Goal: Transaction & Acquisition: Purchase product/service

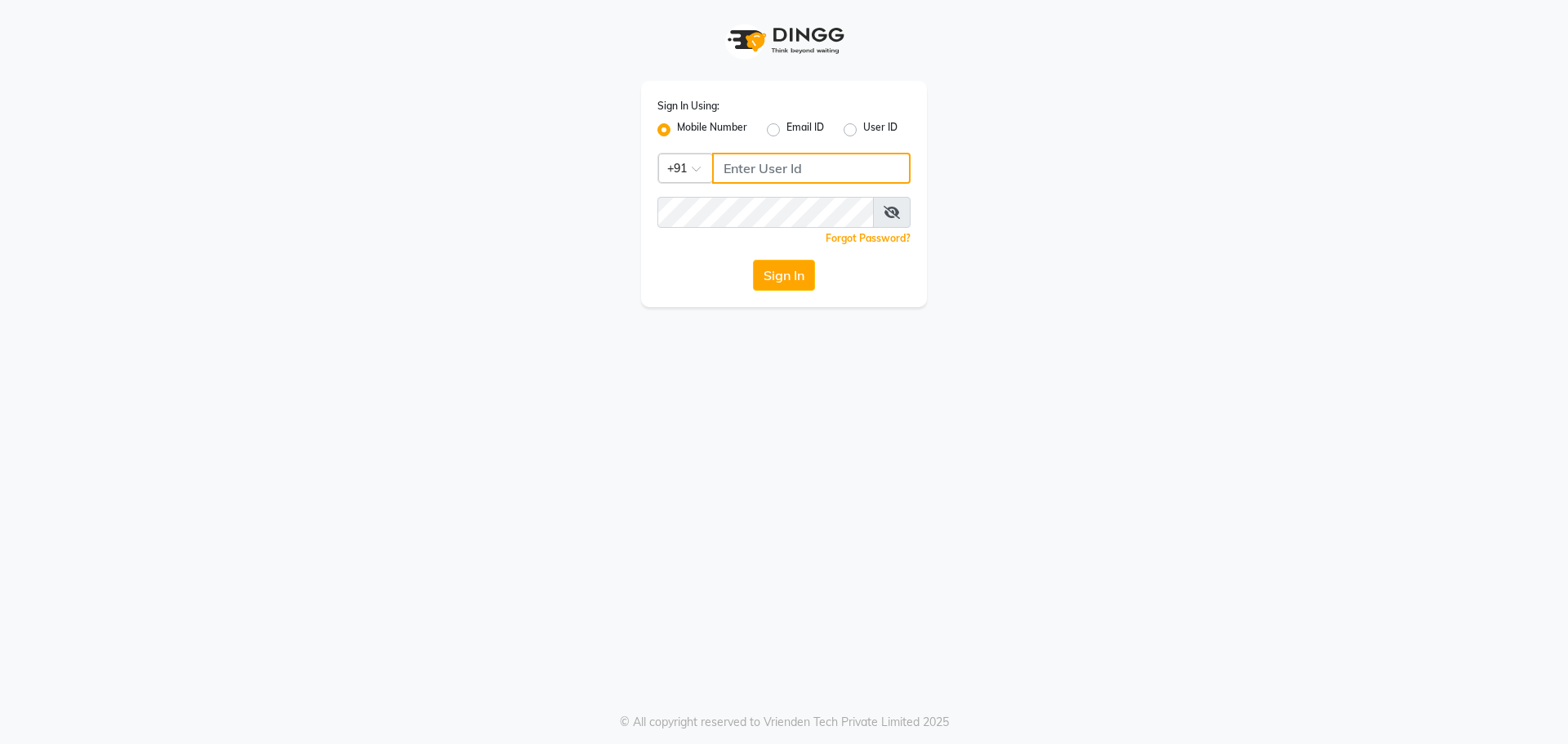
click at [760, 177] on input "Username" at bounding box center [811, 168] width 199 height 31
click at [753, 259] on button "Sign In" at bounding box center [784, 274] width 62 height 31
click at [737, 163] on input "Username" at bounding box center [811, 168] width 199 height 31
click at [748, 165] on input "Username" at bounding box center [811, 168] width 199 height 31
type input "7777888999"
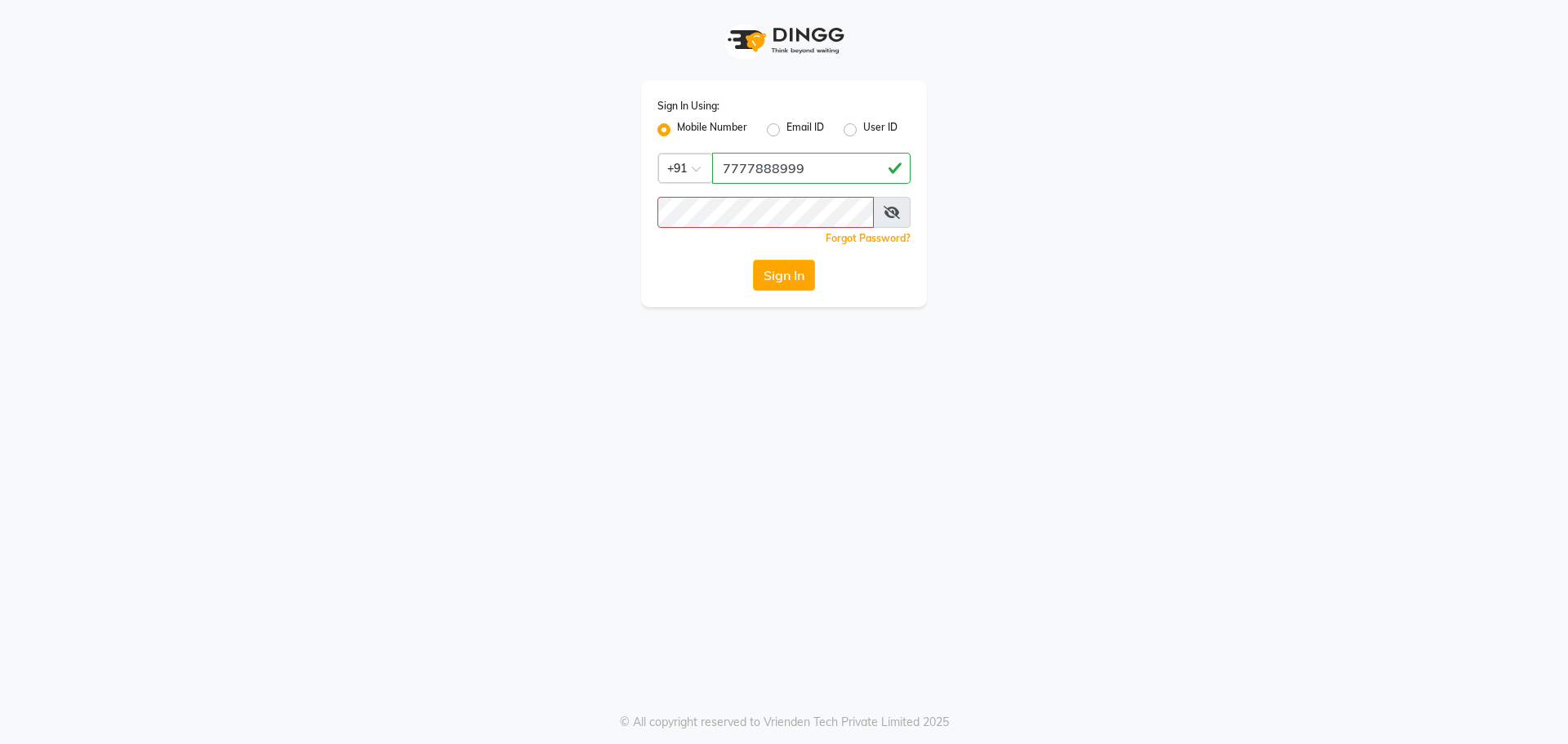
click at [890, 212] on icon at bounding box center [891, 212] width 17 height 13
click at [893, 217] on icon at bounding box center [892, 212] width 15 height 13
click at [881, 217] on span at bounding box center [891, 212] width 38 height 31
click at [894, 213] on icon at bounding box center [891, 212] width 17 height 13
click at [767, 266] on button "Sign In" at bounding box center [784, 274] width 62 height 31
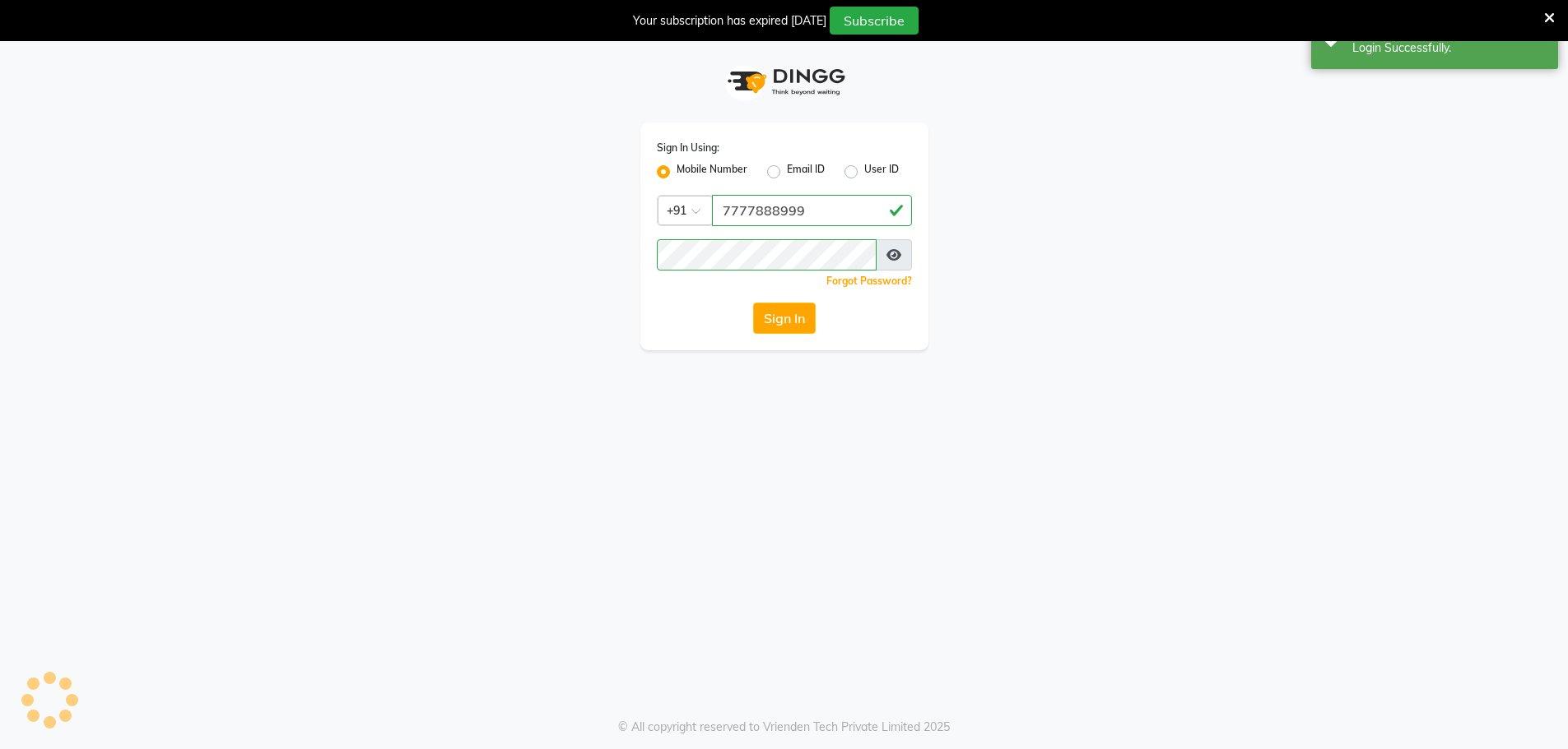
click at [1544, 16] on icon at bounding box center [1549, 18] width 11 height 15
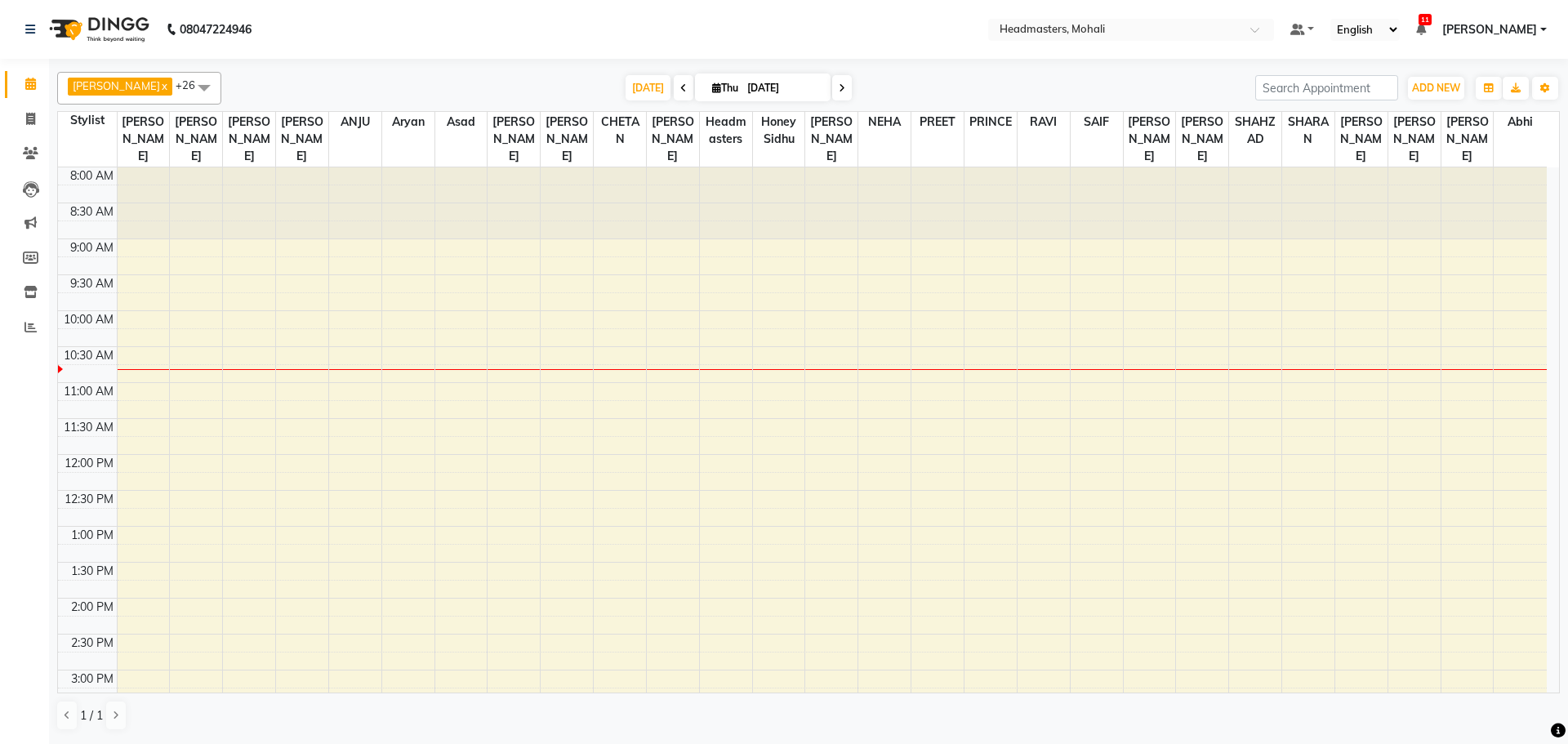
click at [1017, 364] on td at bounding box center [831, 373] width 1430 height 18
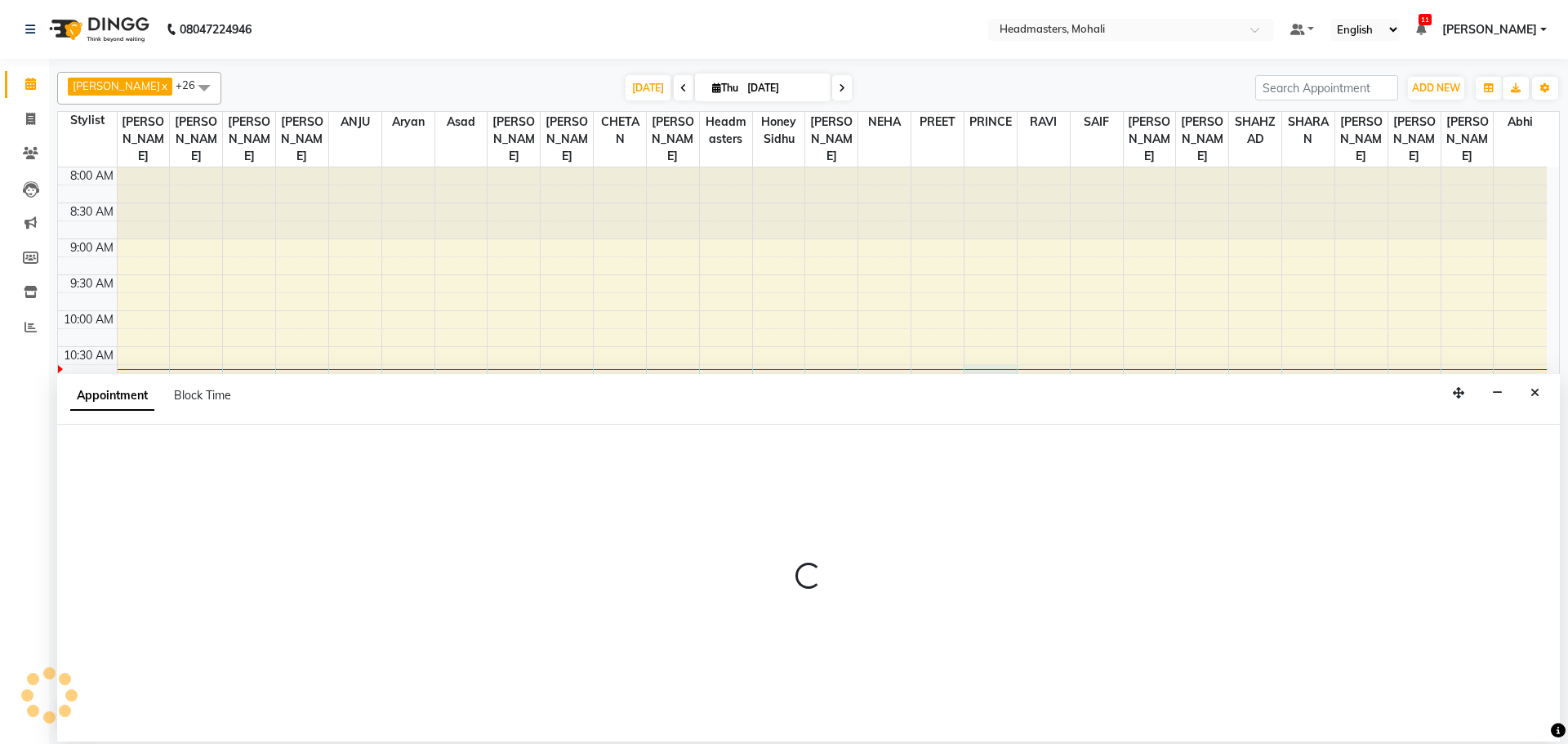
select select "87500"
select select "tentative"
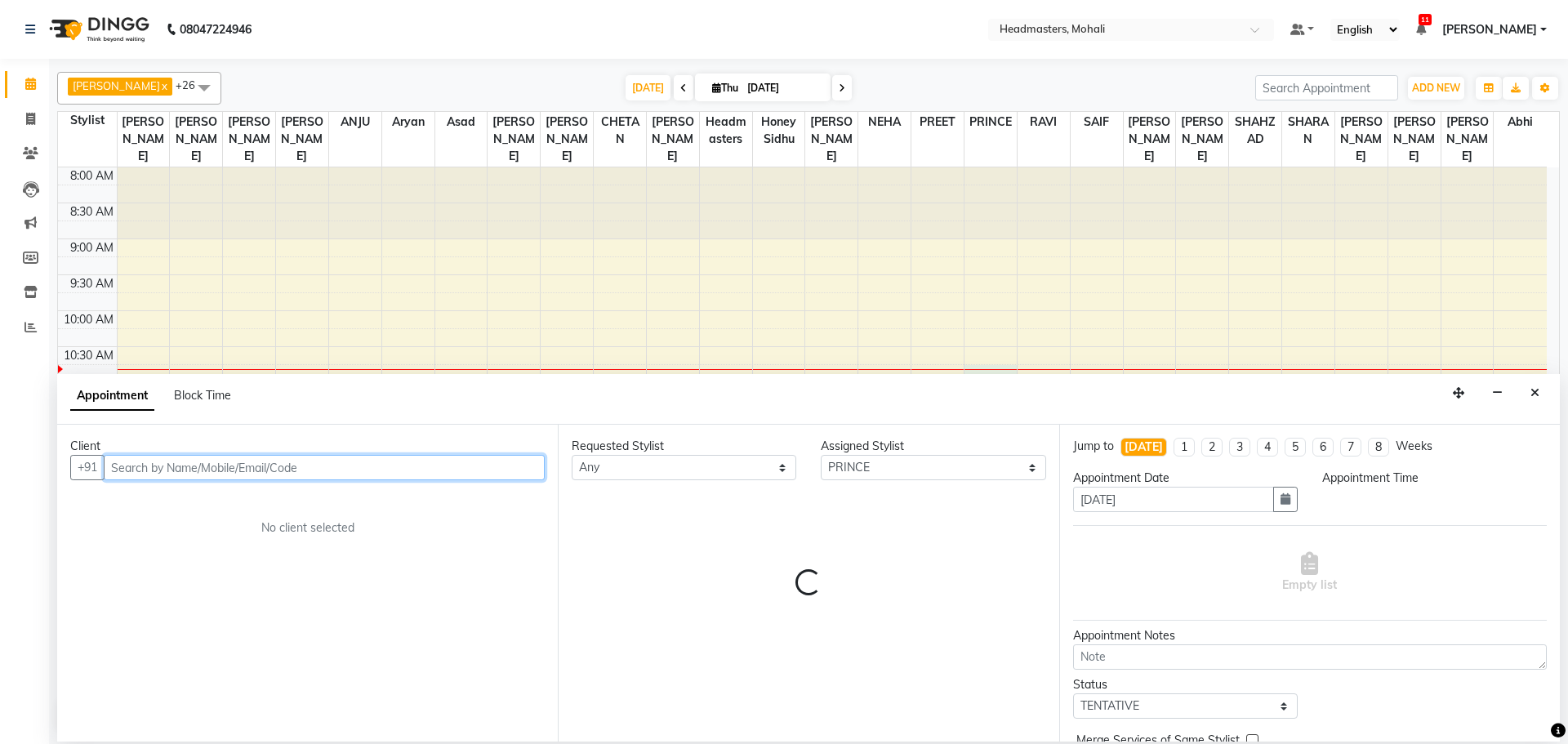
select select "645"
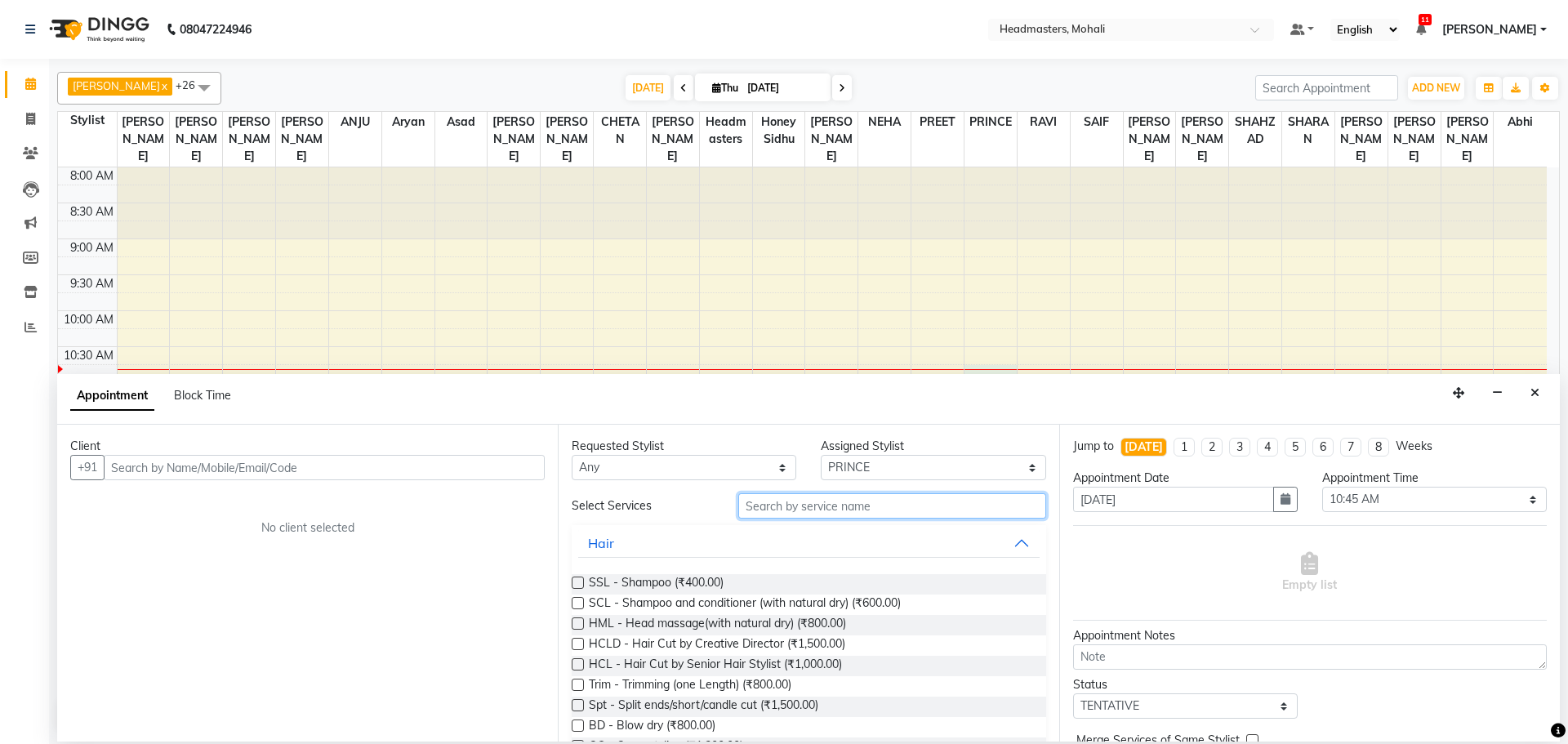
click at [855, 510] on input "text" at bounding box center [892, 506] width 308 height 26
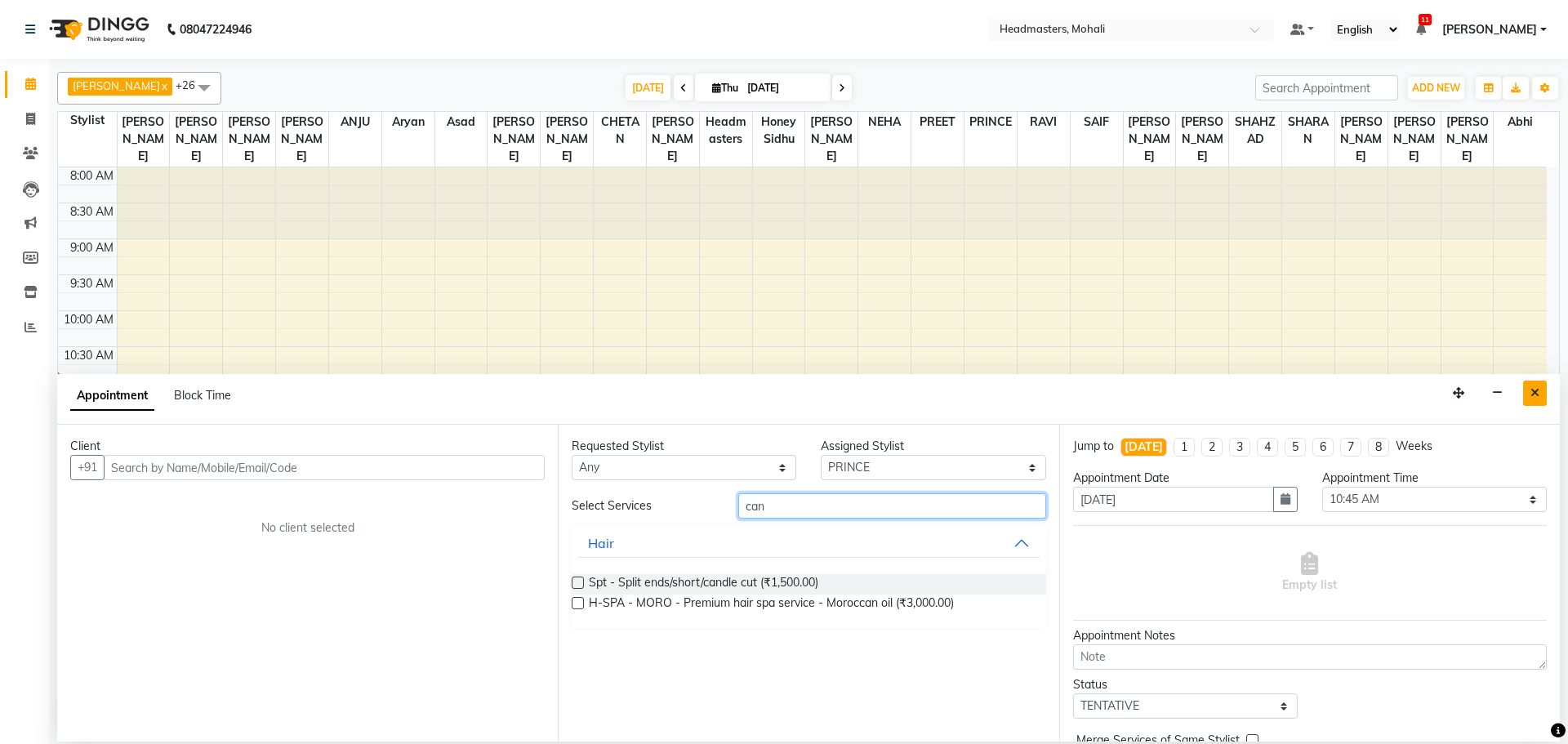
type input "can"
click at [1543, 393] on button "Close" at bounding box center [1535, 393] width 24 height 26
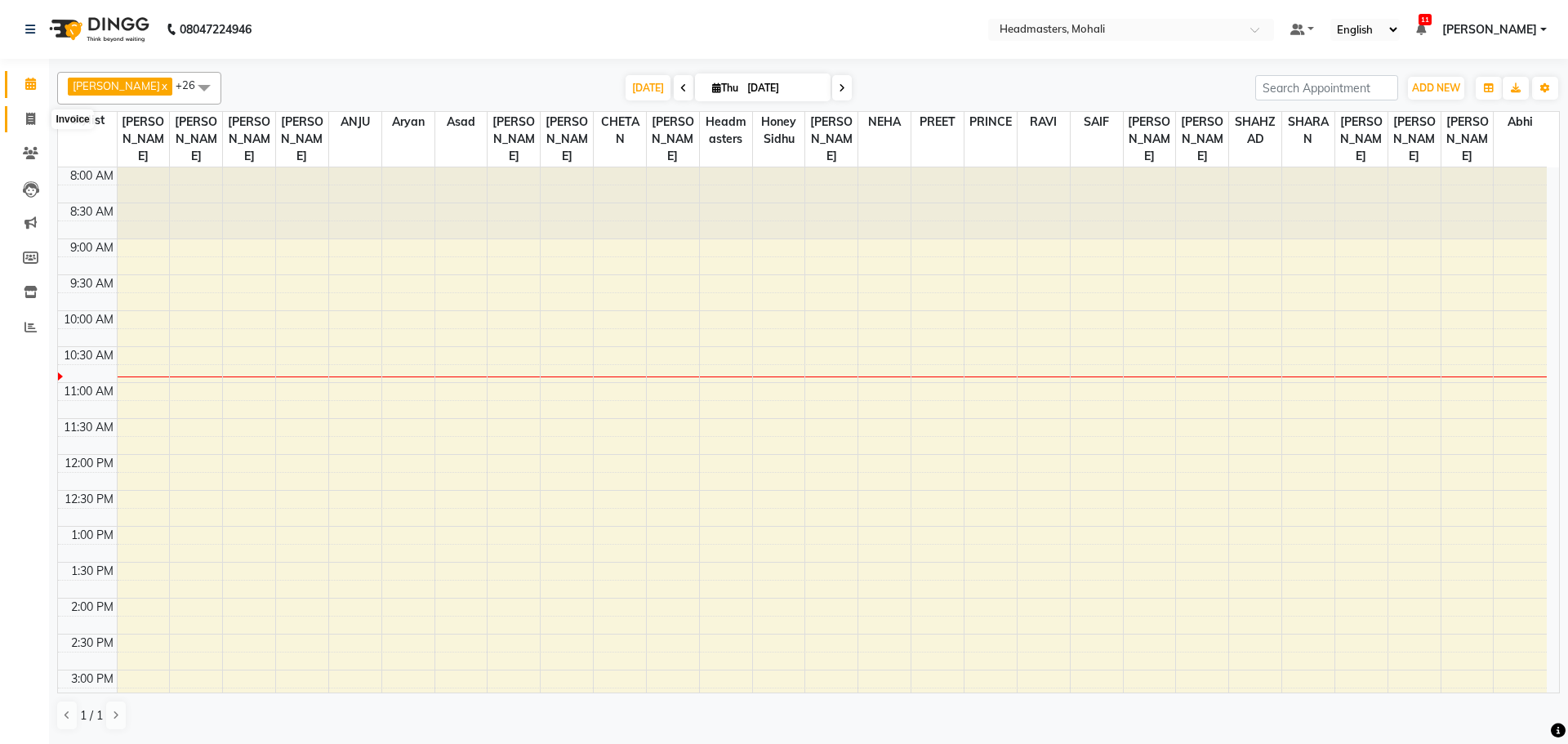
click at [29, 116] on icon at bounding box center [31, 119] width 9 height 12
select select "service"
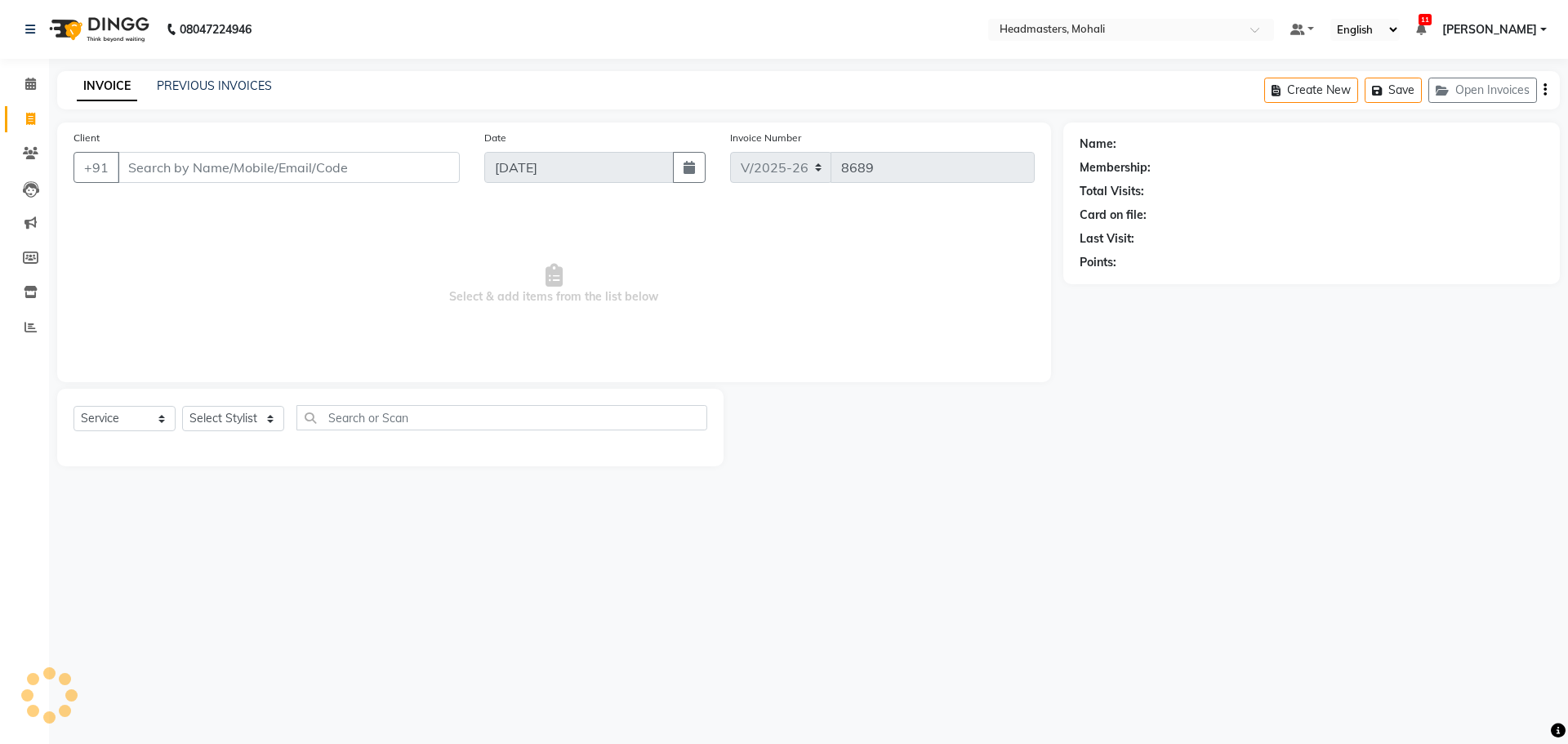
click at [159, 171] on input "Client" at bounding box center [288, 167] width 342 height 31
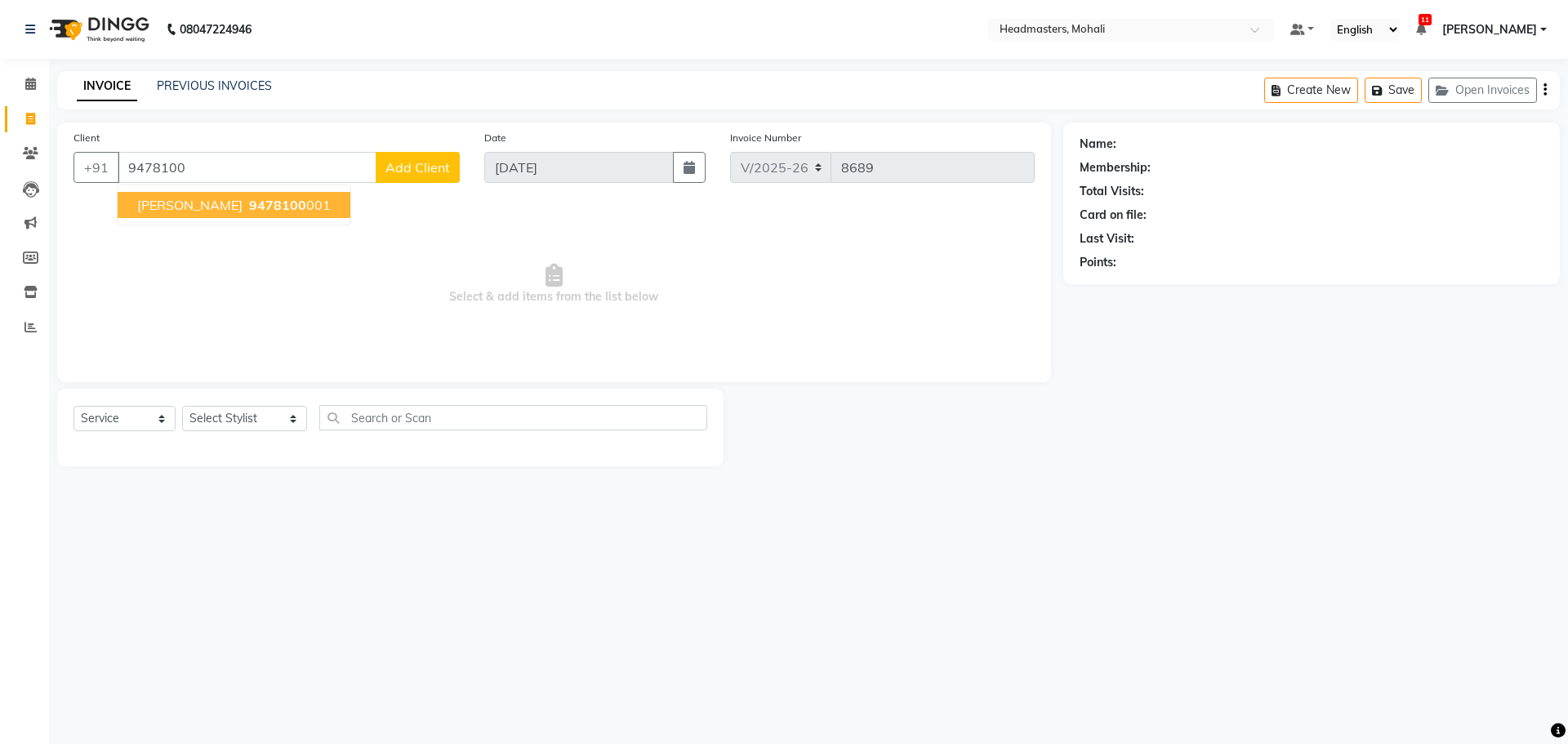
click at [264, 203] on span "9478100" at bounding box center [277, 205] width 57 height 17
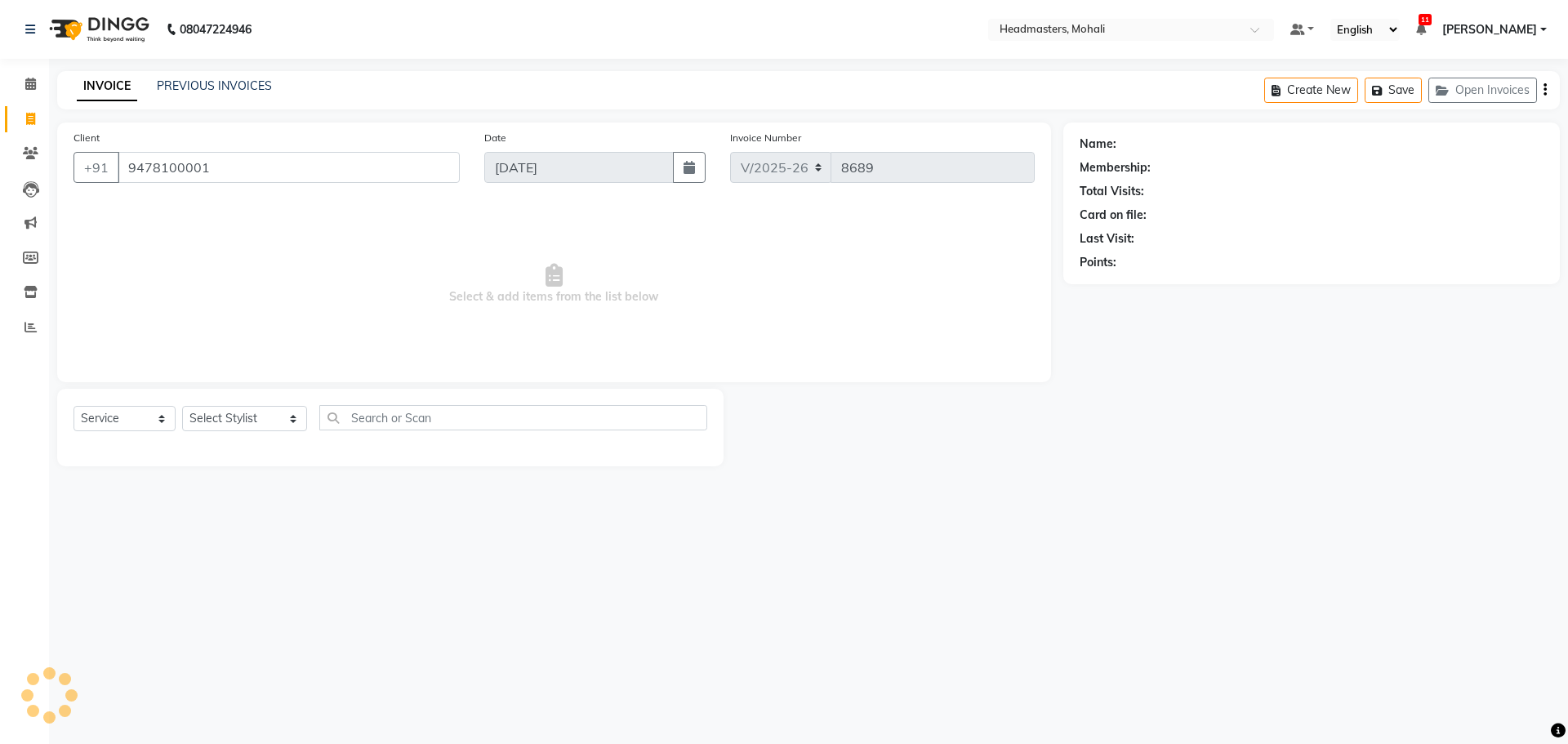
type input "9478100001"
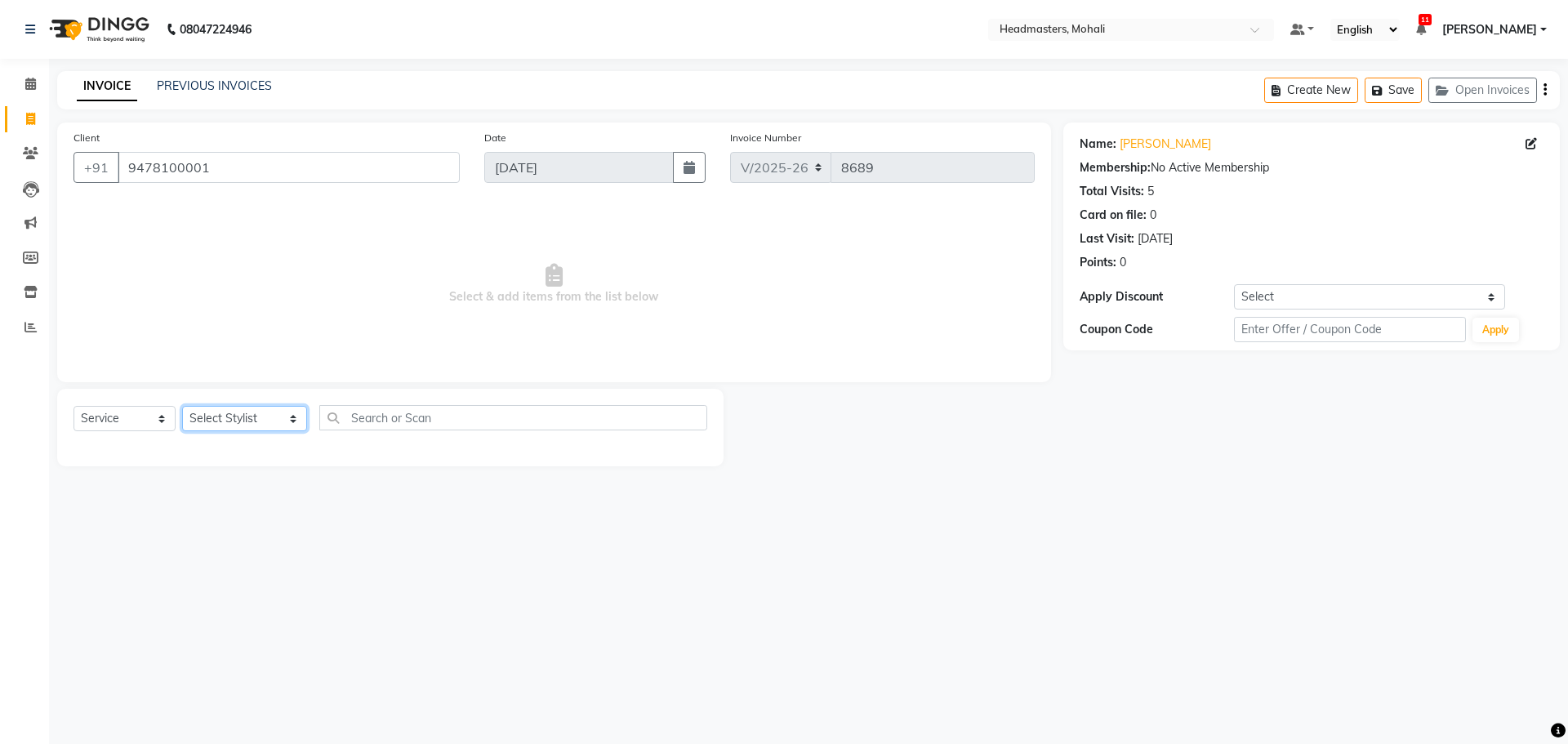
click at [262, 418] on select "Select Stylist [PERSON_NAME] [PERSON_NAME] [PERSON_NAME] [PERSON_NAME] [PERSON_…" at bounding box center [244, 419] width 125 height 26
click at [182, 406] on select "Select Stylist [PERSON_NAME] [PERSON_NAME] [PERSON_NAME] [PERSON_NAME] [PERSON_…" at bounding box center [244, 419] width 125 height 26
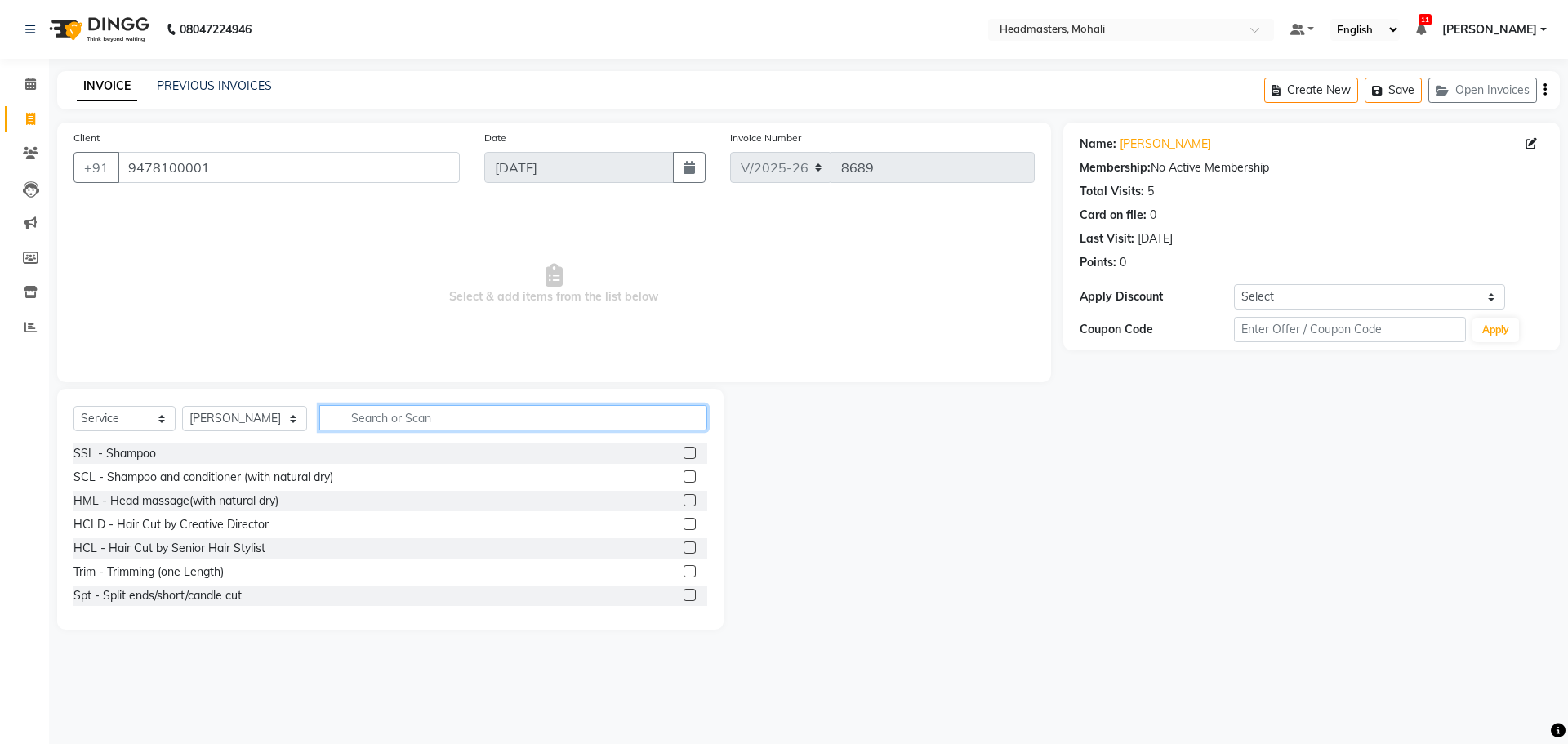
click at [386, 419] on input "text" at bounding box center [512, 418] width 388 height 26
click at [229, 420] on select "Select Stylist [PERSON_NAME] [PERSON_NAME] [PERSON_NAME] [PERSON_NAME] [PERSON_…" at bounding box center [244, 419] width 125 height 26
select select "51124"
click at [182, 406] on select "Select Stylist [PERSON_NAME] [PERSON_NAME] [PERSON_NAME] [PERSON_NAME] [PERSON_…" at bounding box center [244, 419] width 125 height 26
click at [402, 419] on input "text" at bounding box center [512, 418] width 388 height 26
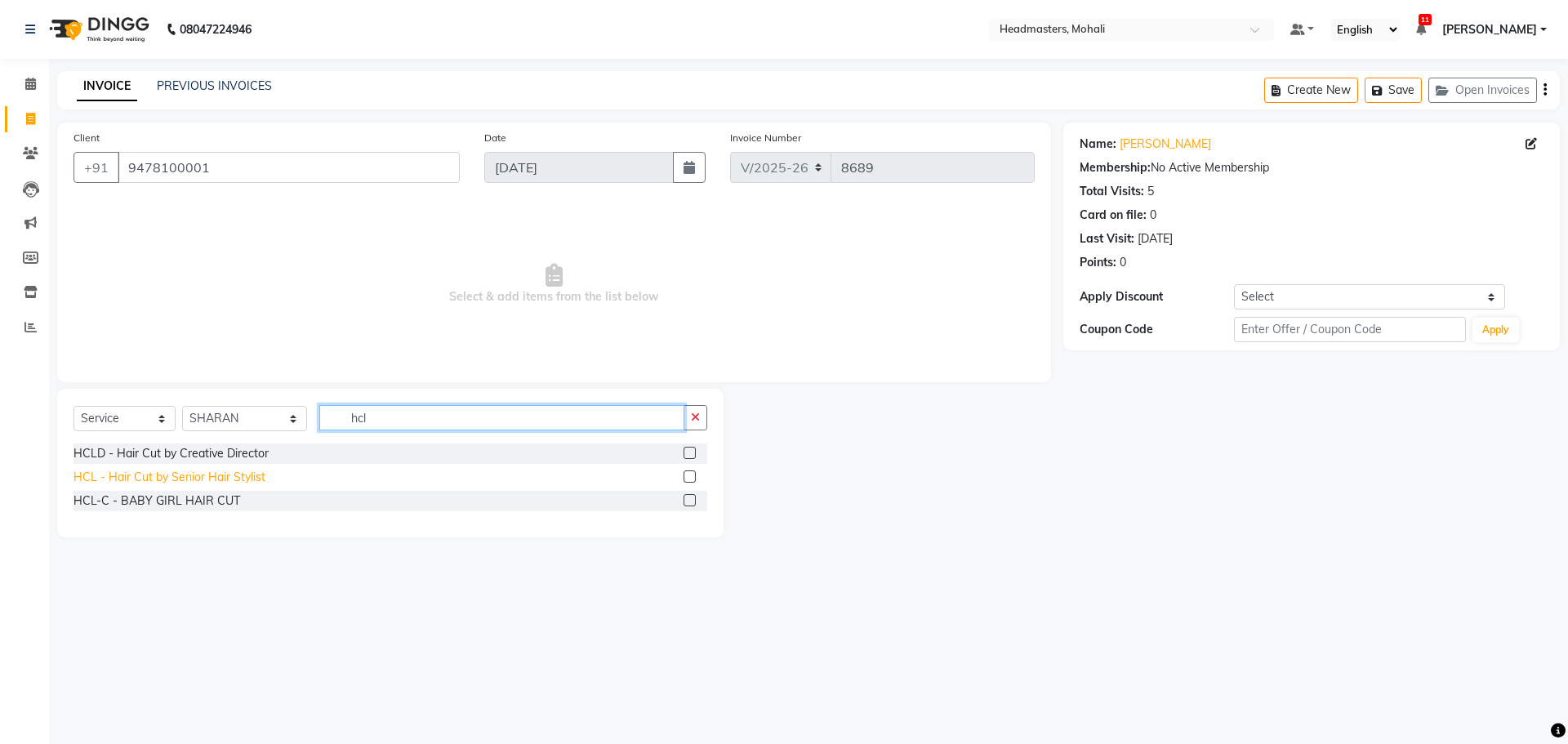
type input "hcl"
click at [212, 480] on div "HCL - Hair Cut by Senior Hair Stylist" at bounding box center [170, 478] width 192 height 18
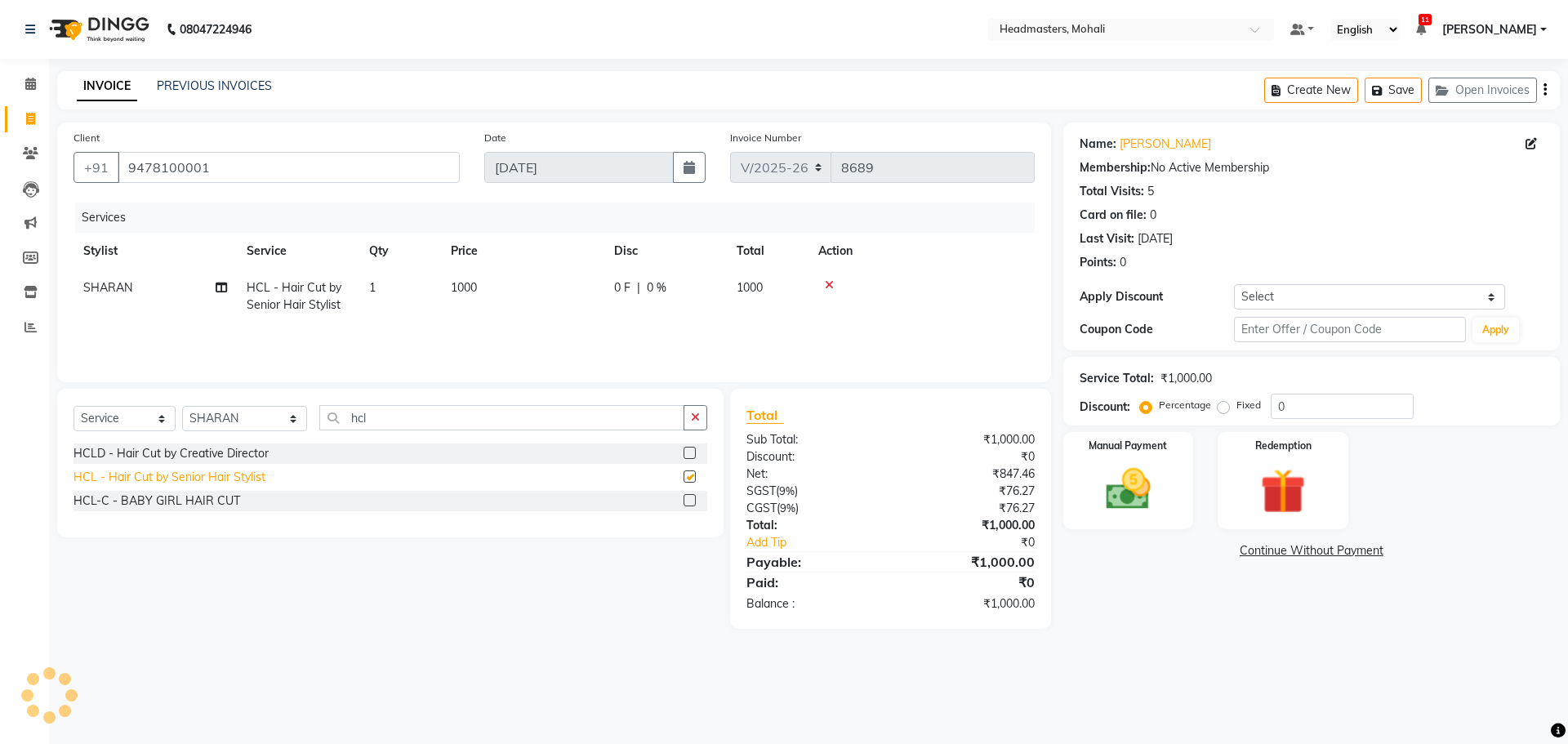
checkbox input "false"
click at [378, 417] on input "hcl" at bounding box center [501, 418] width 365 height 26
type input "hcg"
click at [180, 472] on div "HCG - Hair Cut by Senior Hair Stylist" at bounding box center [171, 478] width 193 height 18
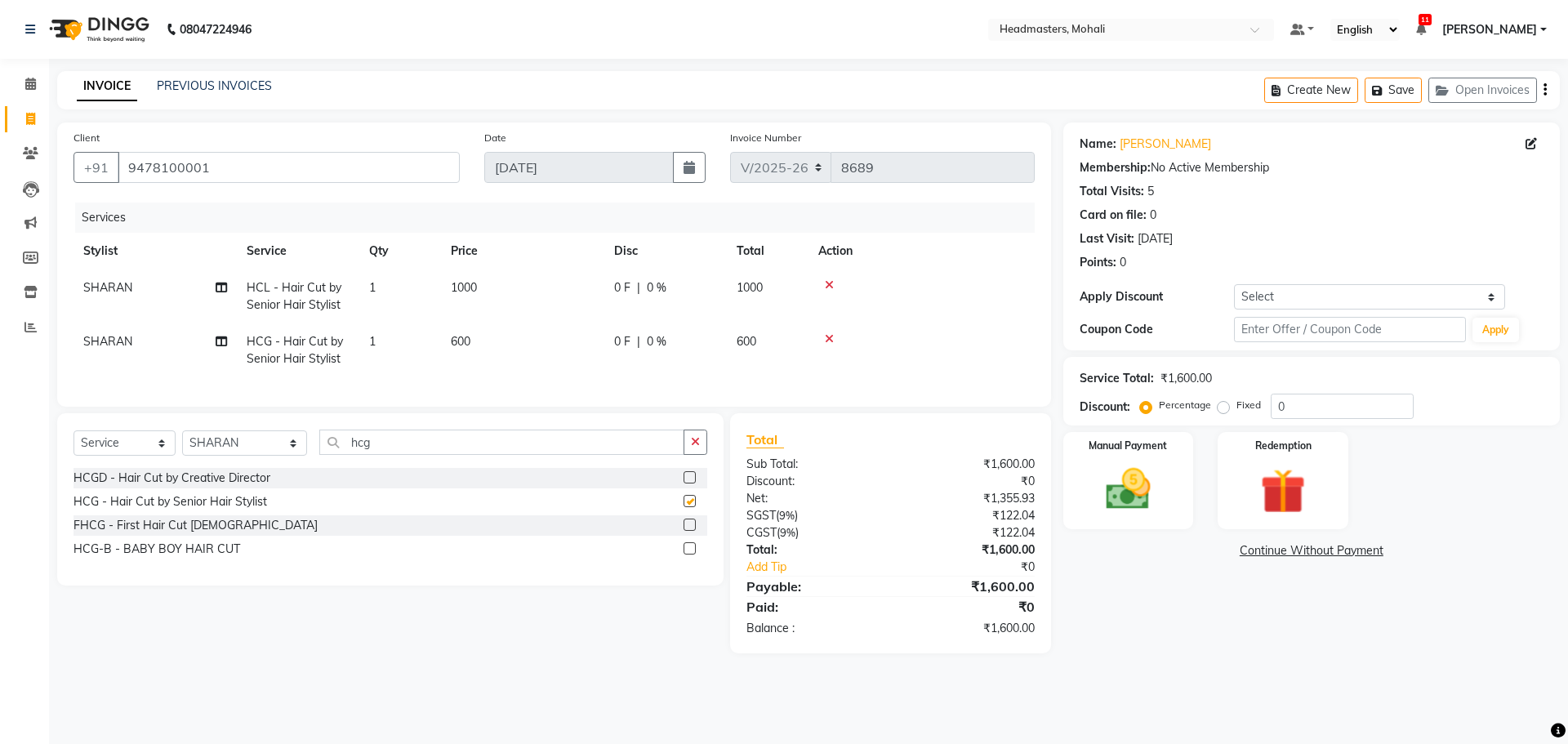
checkbox input "false"
click at [830, 281] on icon at bounding box center [829, 285] width 9 height 11
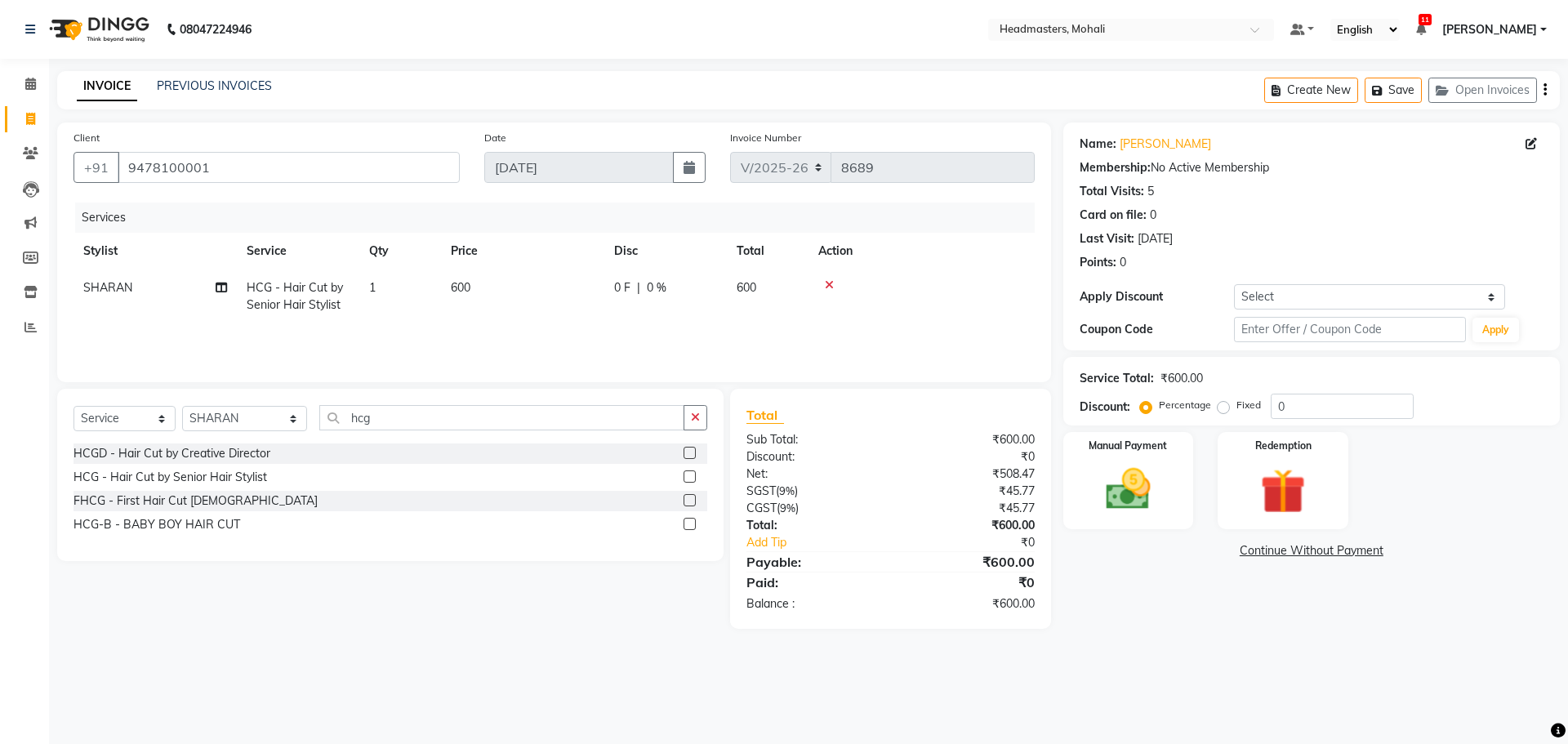
click at [639, 274] on td "0 F | 0 %" at bounding box center [664, 296] width 122 height 54
select select "51124"
click at [708, 293] on input "0" at bounding box center [715, 292] width 49 height 26
type input "0100"
click at [716, 325] on div "Services Stylist Service Qty Price Disc Total Action [PERSON_NAME] [PERSON_NAME…" at bounding box center [554, 284] width 961 height 164
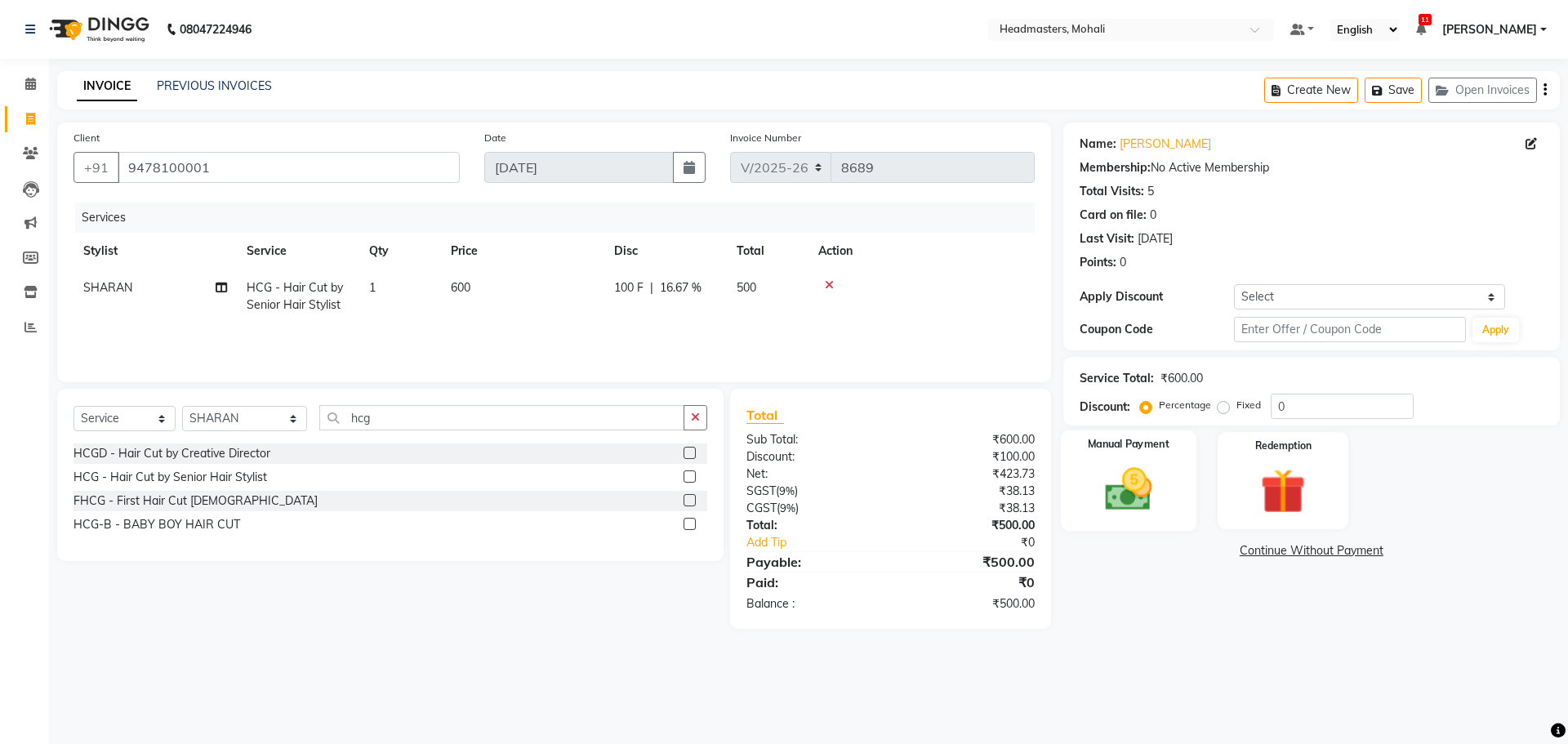
click at [1129, 472] on img at bounding box center [1128, 489] width 76 height 54
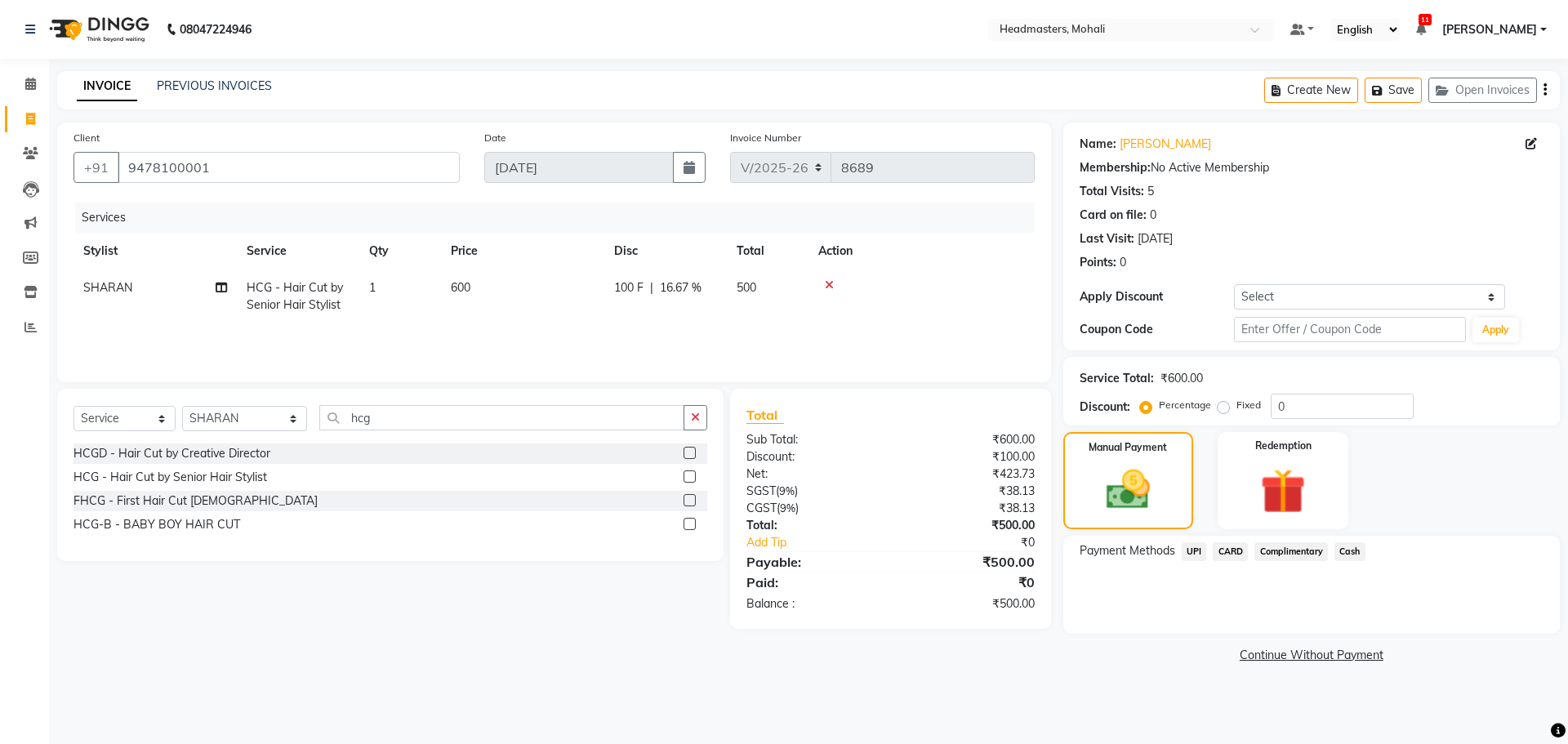
click at [1340, 554] on span "Cash" at bounding box center [1349, 551] width 31 height 18
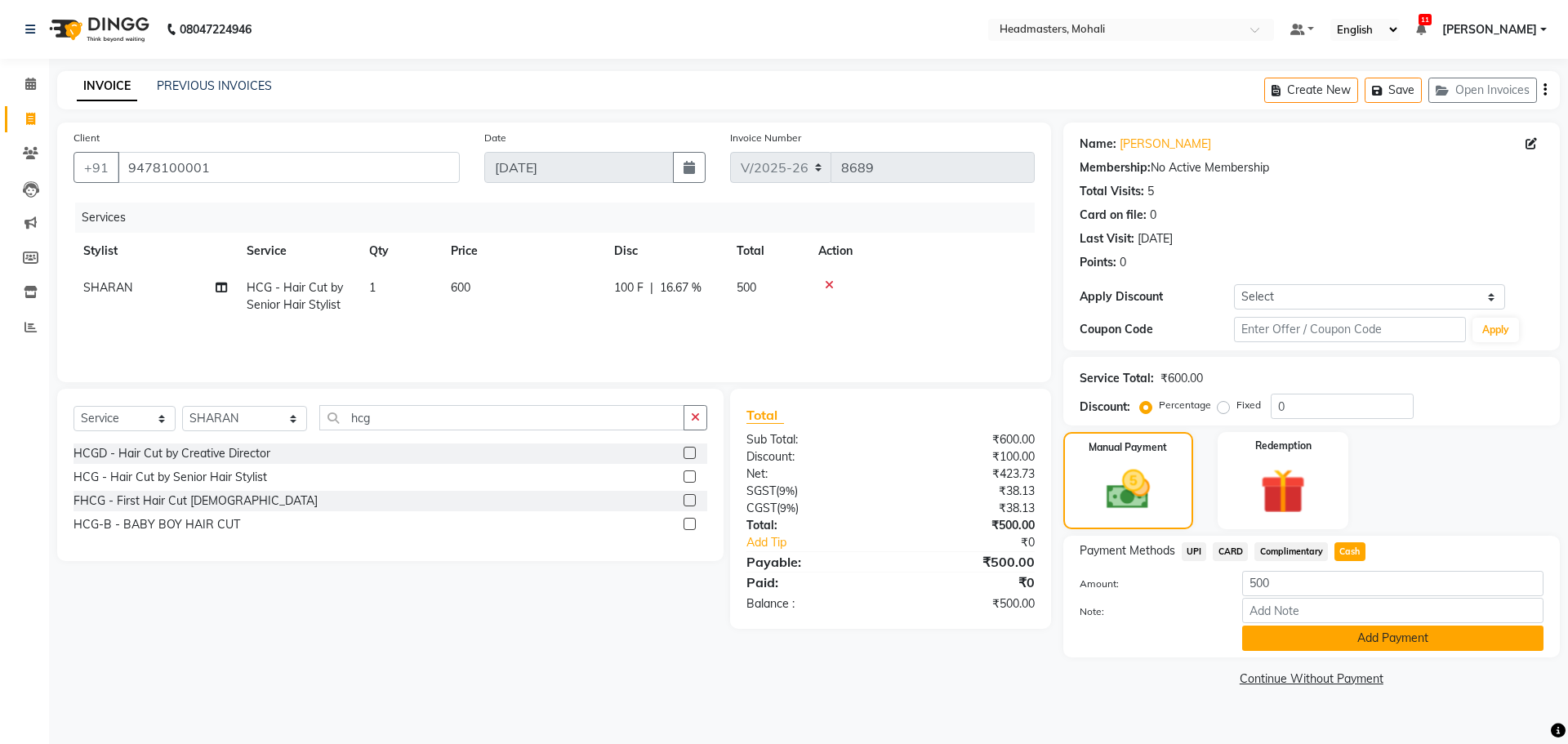
click at [1348, 637] on button "Add Payment" at bounding box center [1392, 638] width 301 height 26
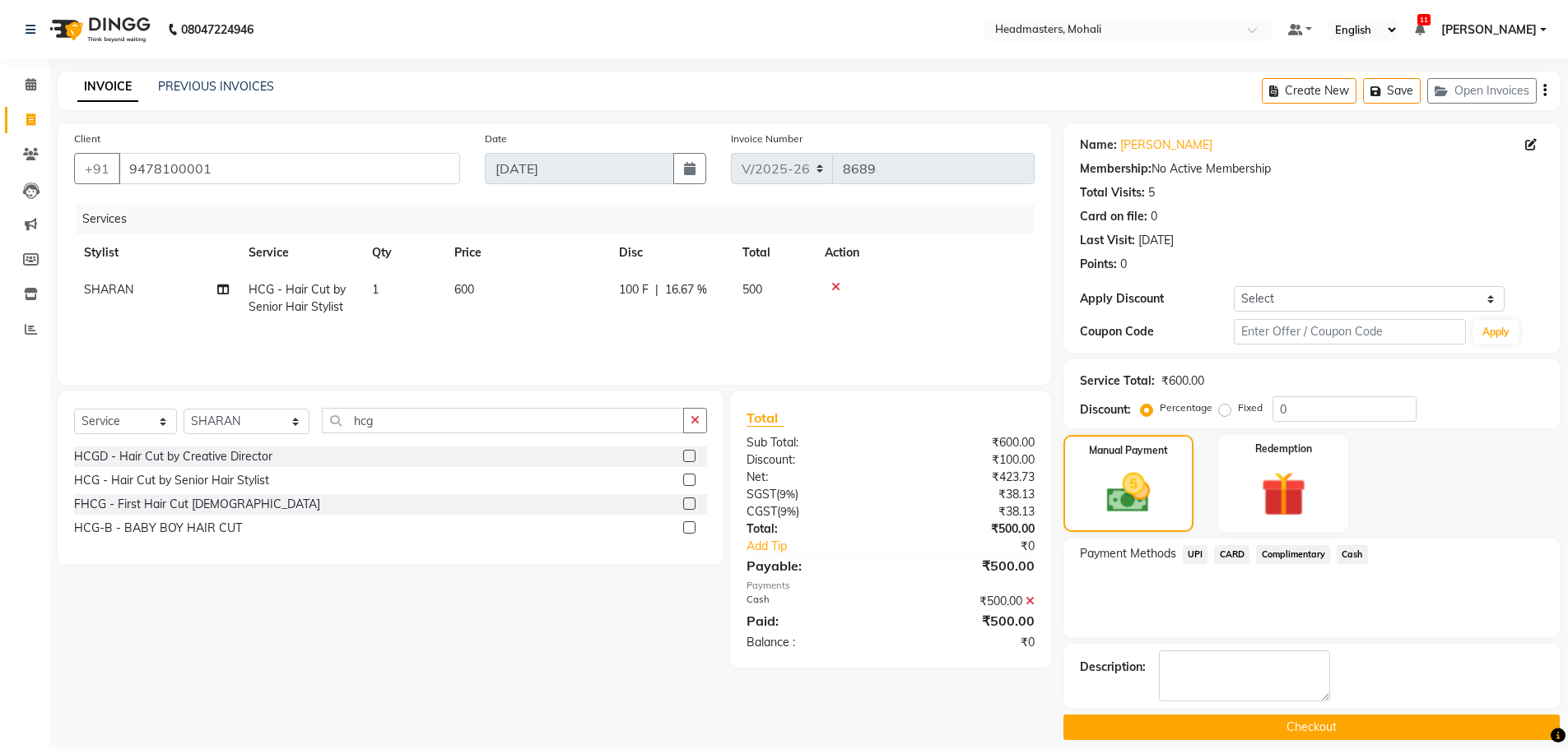
click at [1343, 718] on button "Checkout" at bounding box center [1311, 727] width 496 height 26
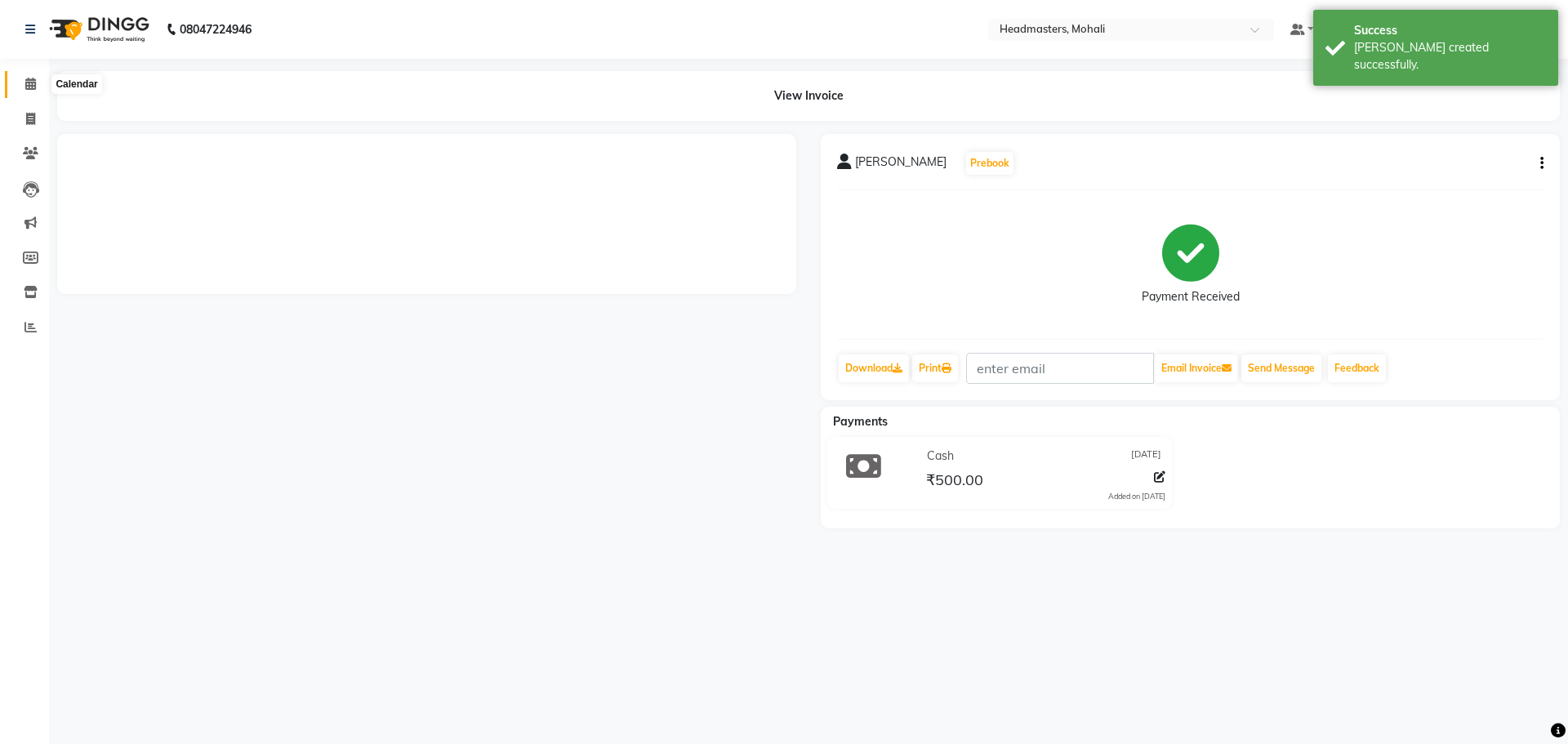
click at [29, 86] on icon at bounding box center [31, 84] width 11 height 12
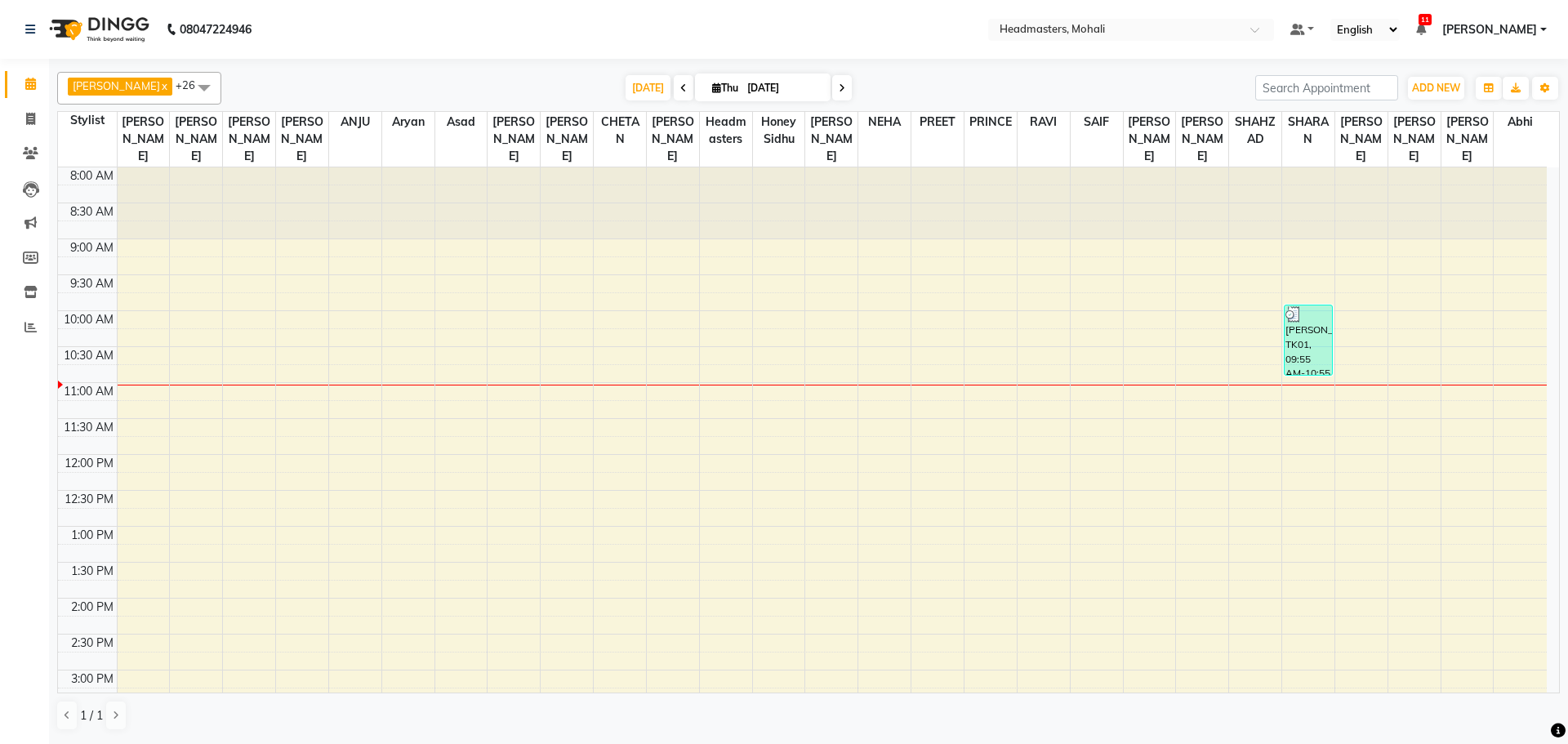
click at [680, 86] on icon at bounding box center [683, 88] width 6 height 10
type input "[DATE]"
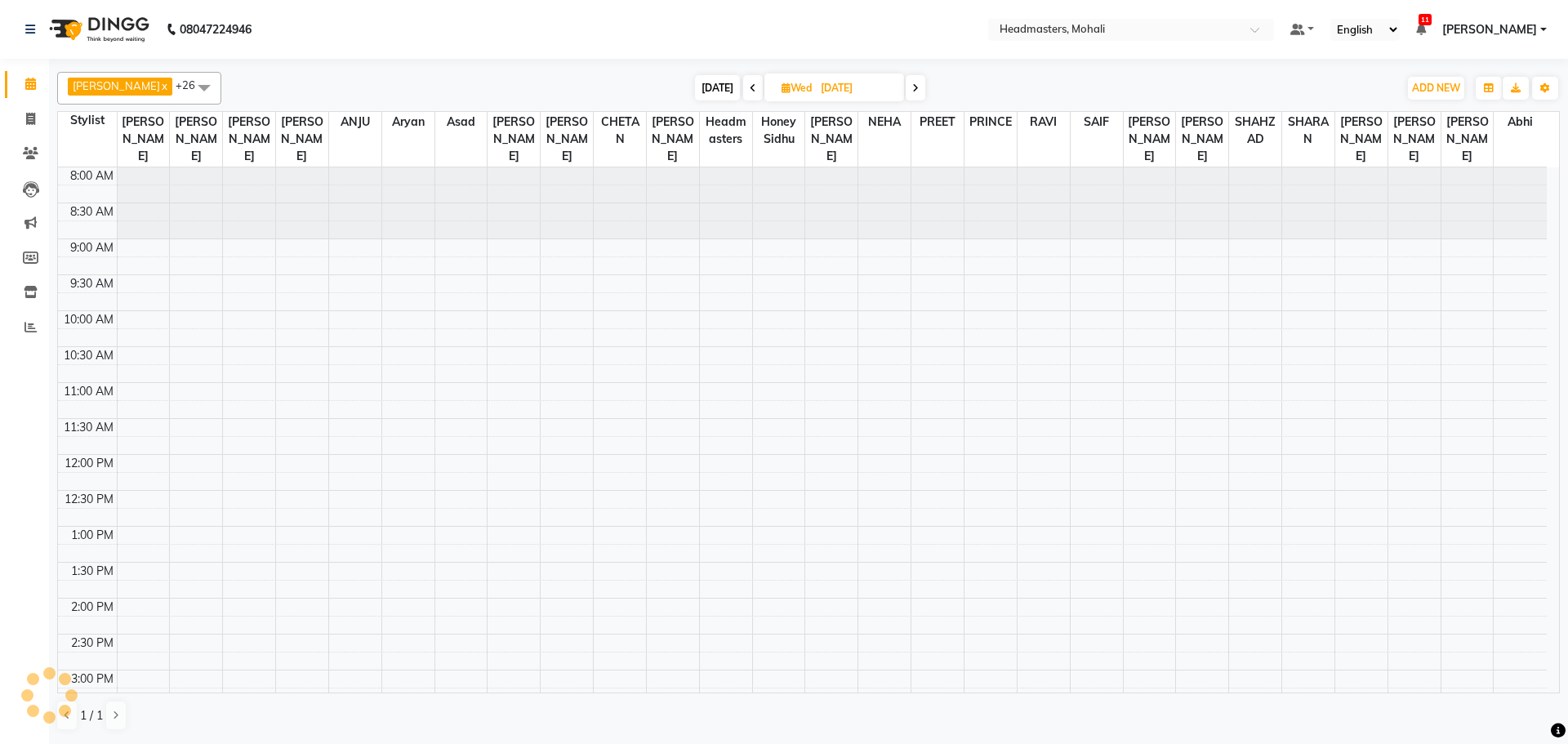
scroll to position [216, 0]
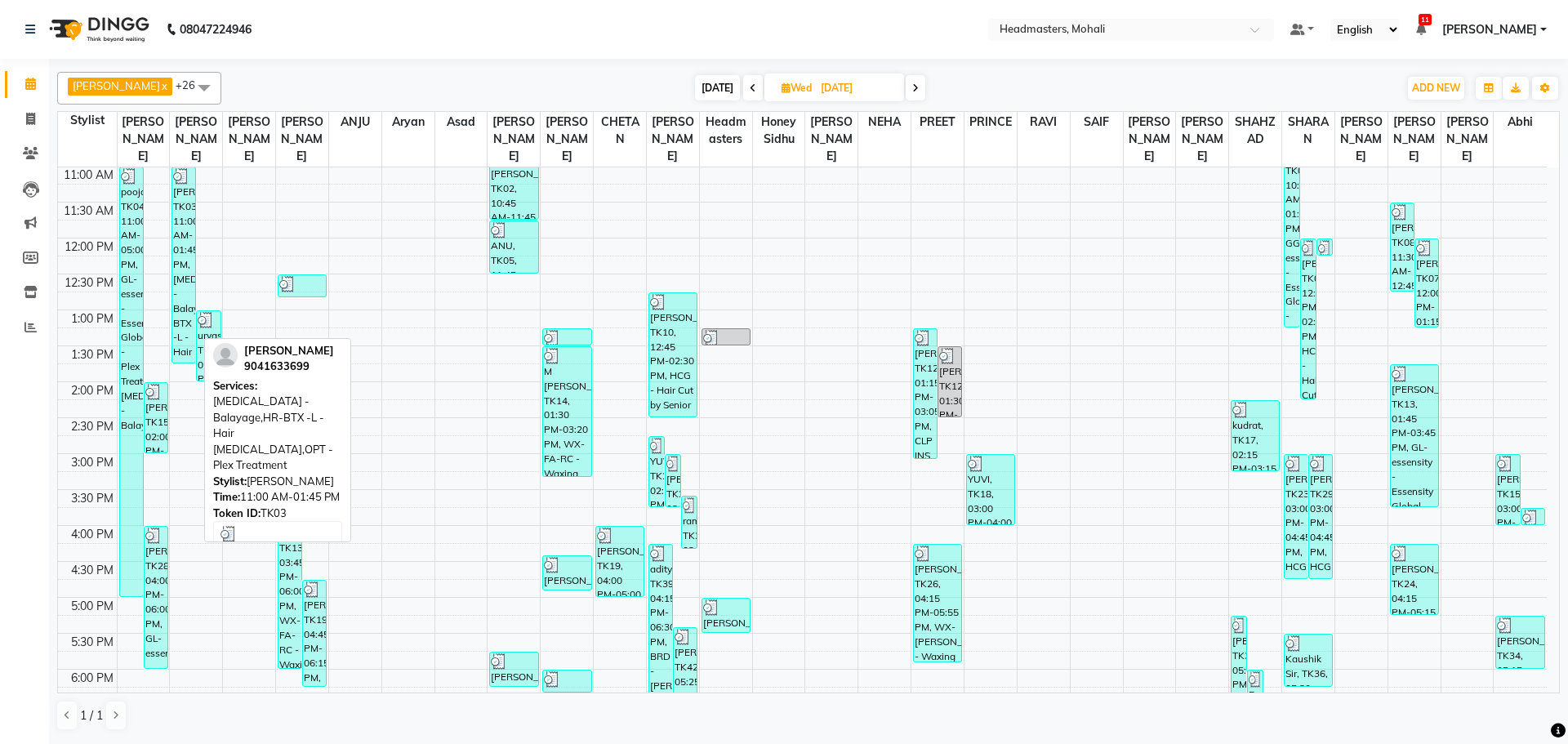
click at [178, 235] on div "[PERSON_NAME], TK03, 11:00 AM-01:45 PM, [MEDICAL_DATA] - Balayage,HR-BTX -L - H…" at bounding box center [184, 265] width 23 height 195
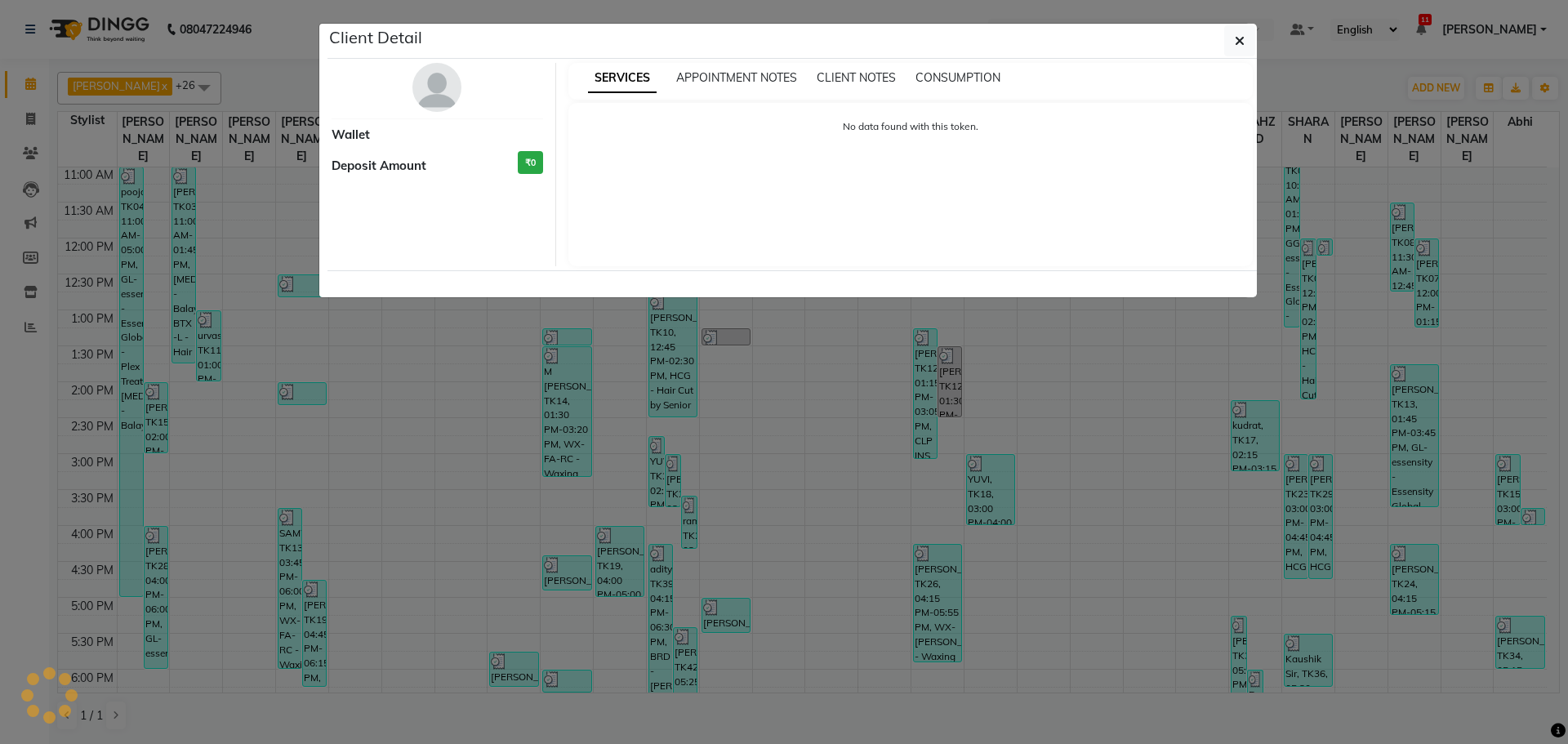
select select "3"
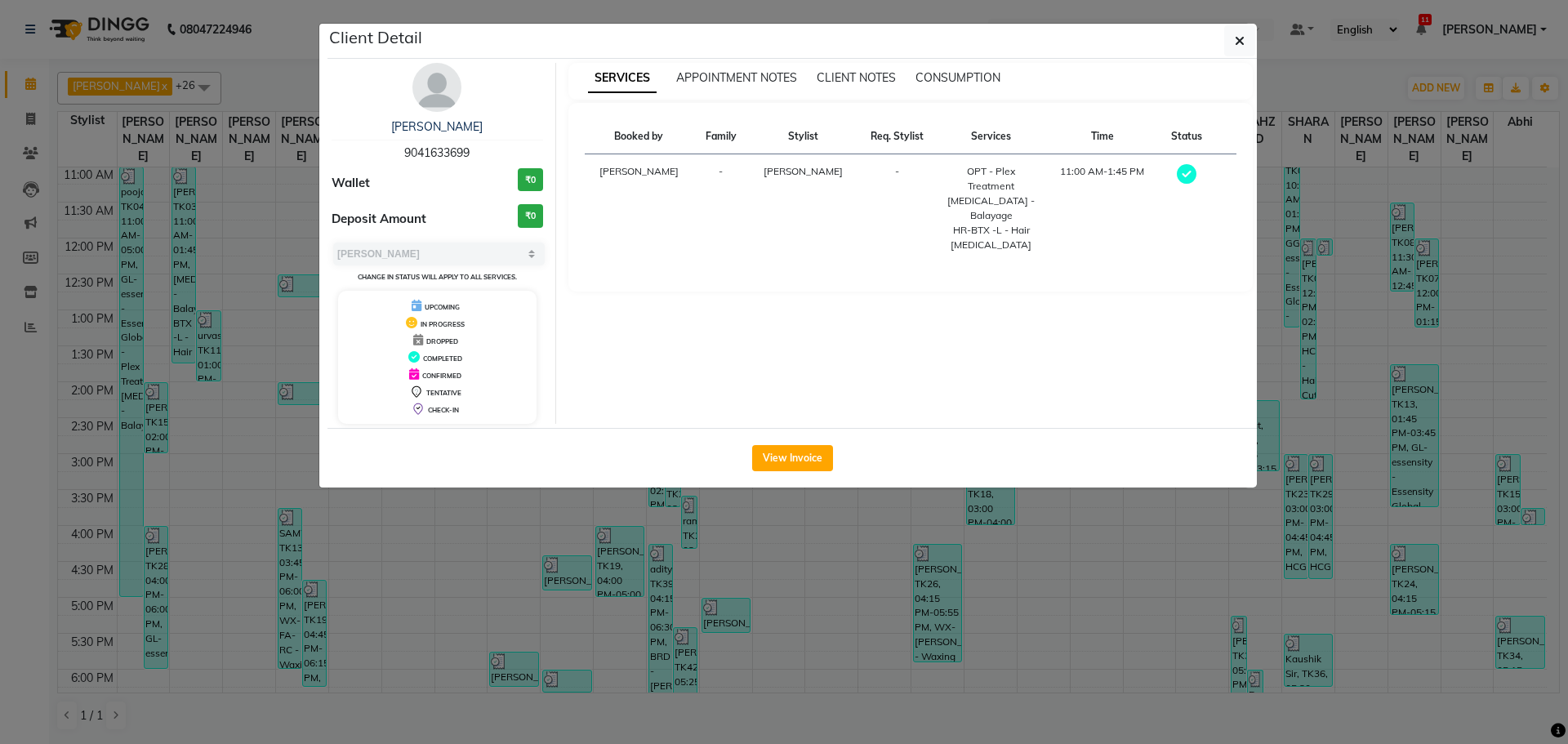
click at [482, 146] on div "[PERSON_NAME] 9041633699" at bounding box center [437, 140] width 212 height 43
drag, startPoint x: 482, startPoint y: 146, endPoint x: 432, endPoint y: 148, distance: 50.0
click at [432, 148] on div "[PERSON_NAME] 9041633699" at bounding box center [437, 140] width 212 height 43
copy span "9041633699"
click at [717, 667] on ngb-modal-window "Client Detail [PERSON_NAME] 9041633699 Wallet ₹0 Deposit Amount ₹0 Select MARK …" at bounding box center [784, 372] width 1568 height 744
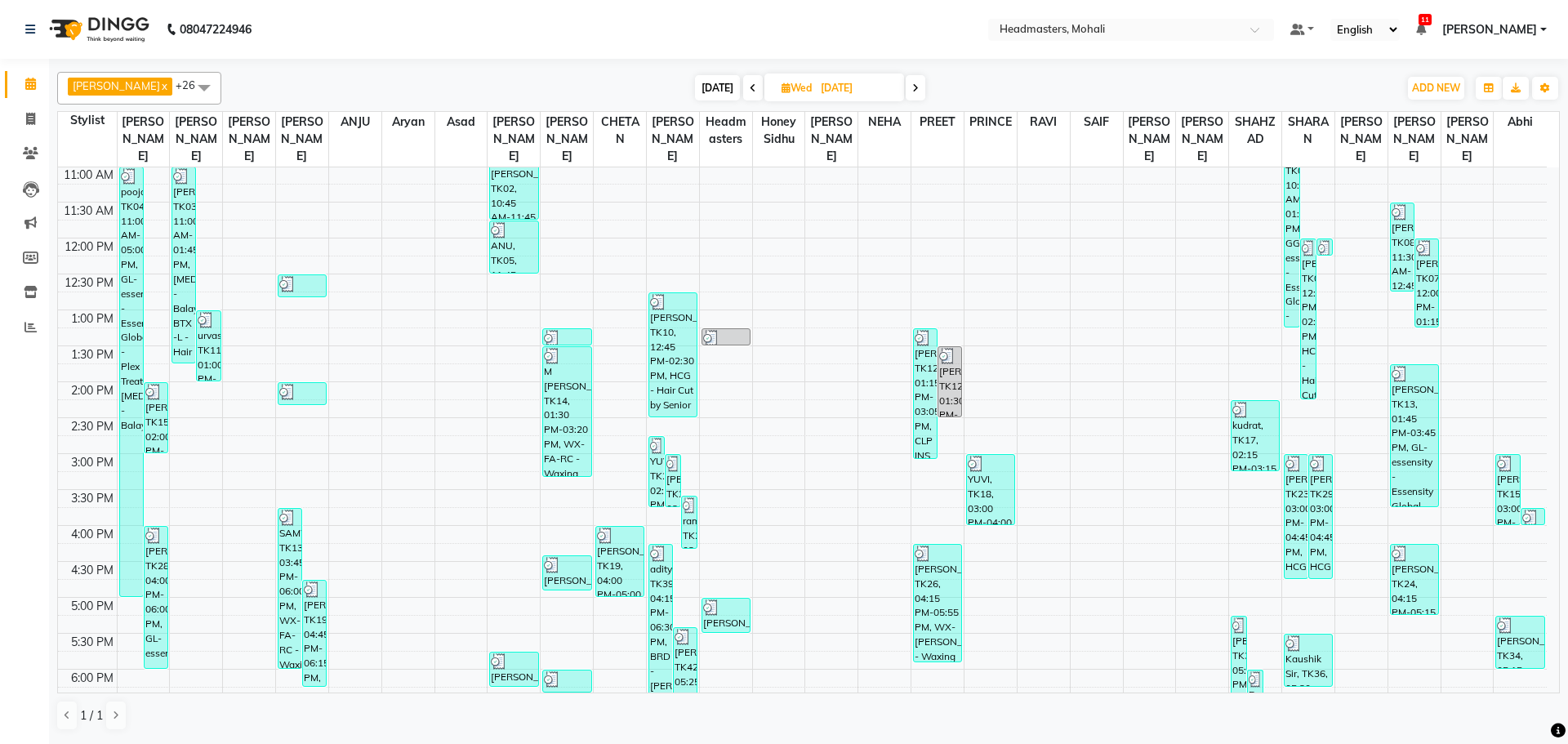
click at [695, 84] on span "[DATE]" at bounding box center [717, 87] width 45 height 26
type input "[DATE]"
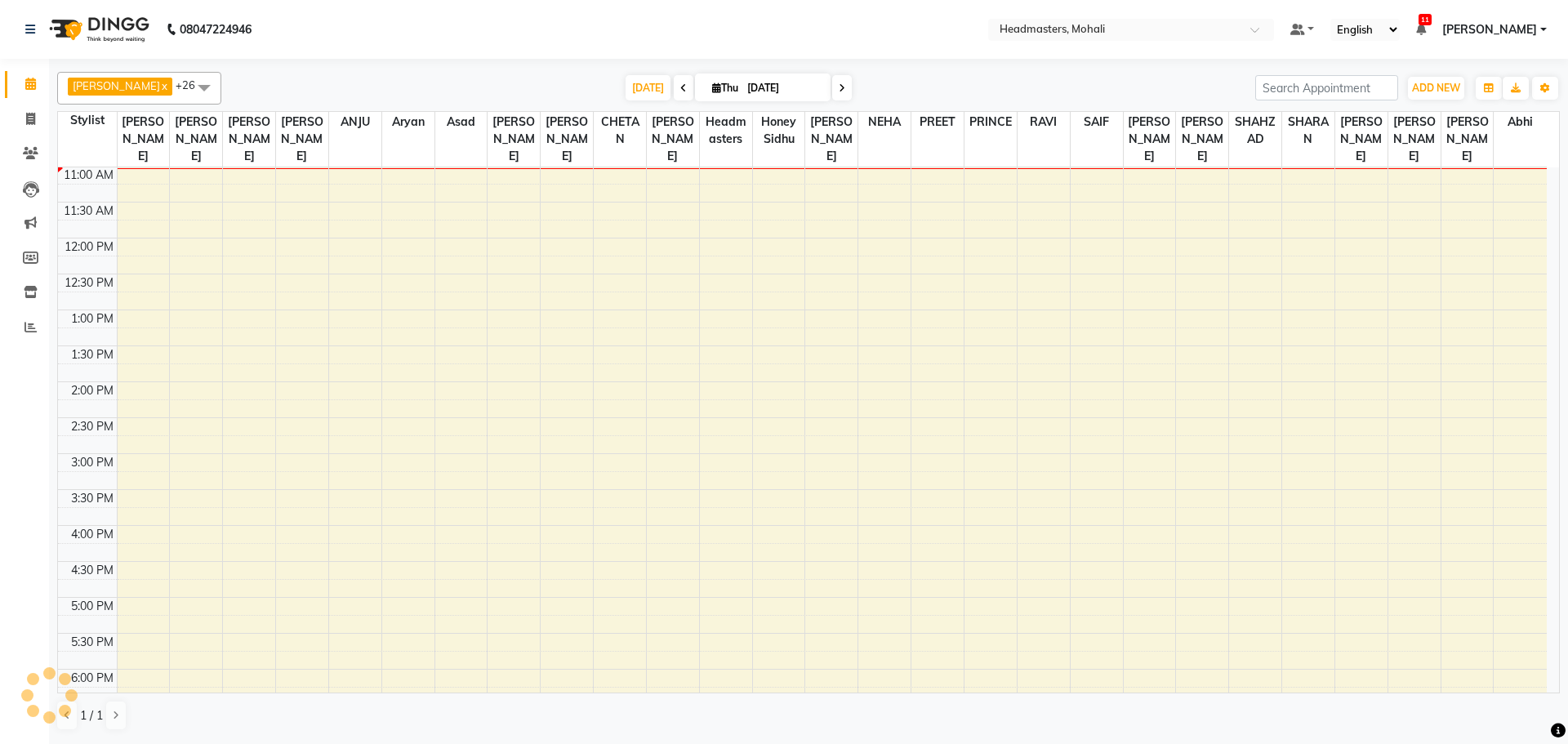
click at [195, 157] on div "8:00 AM 8:30 AM 9:00 AM 9:30 AM 10:00 AM 10:30 AM 11:00 AM 11:30 AM 12:00 PM 12…" at bounding box center [802, 454] width 1489 height 1006
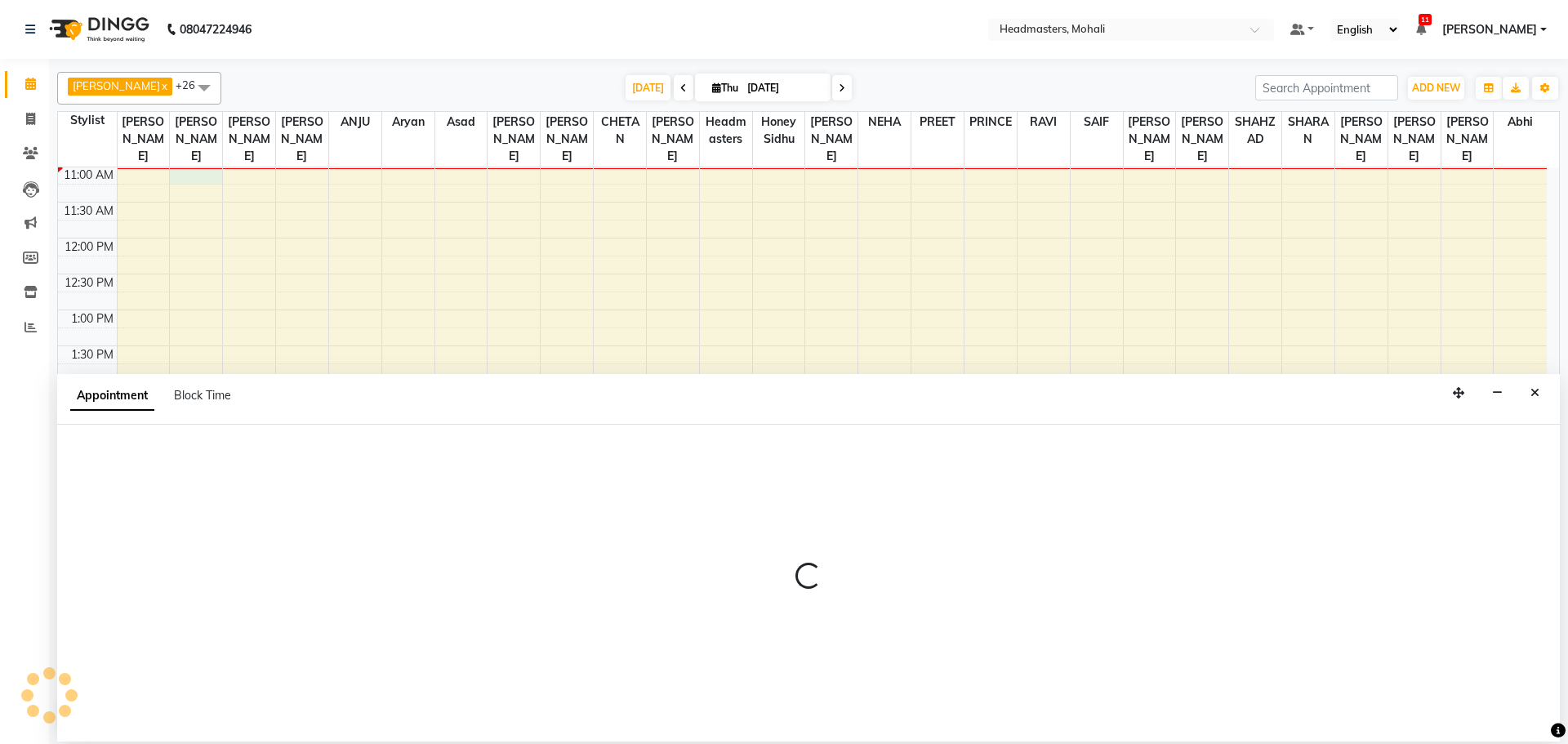
select select "63773"
select select "660"
select select "tentative"
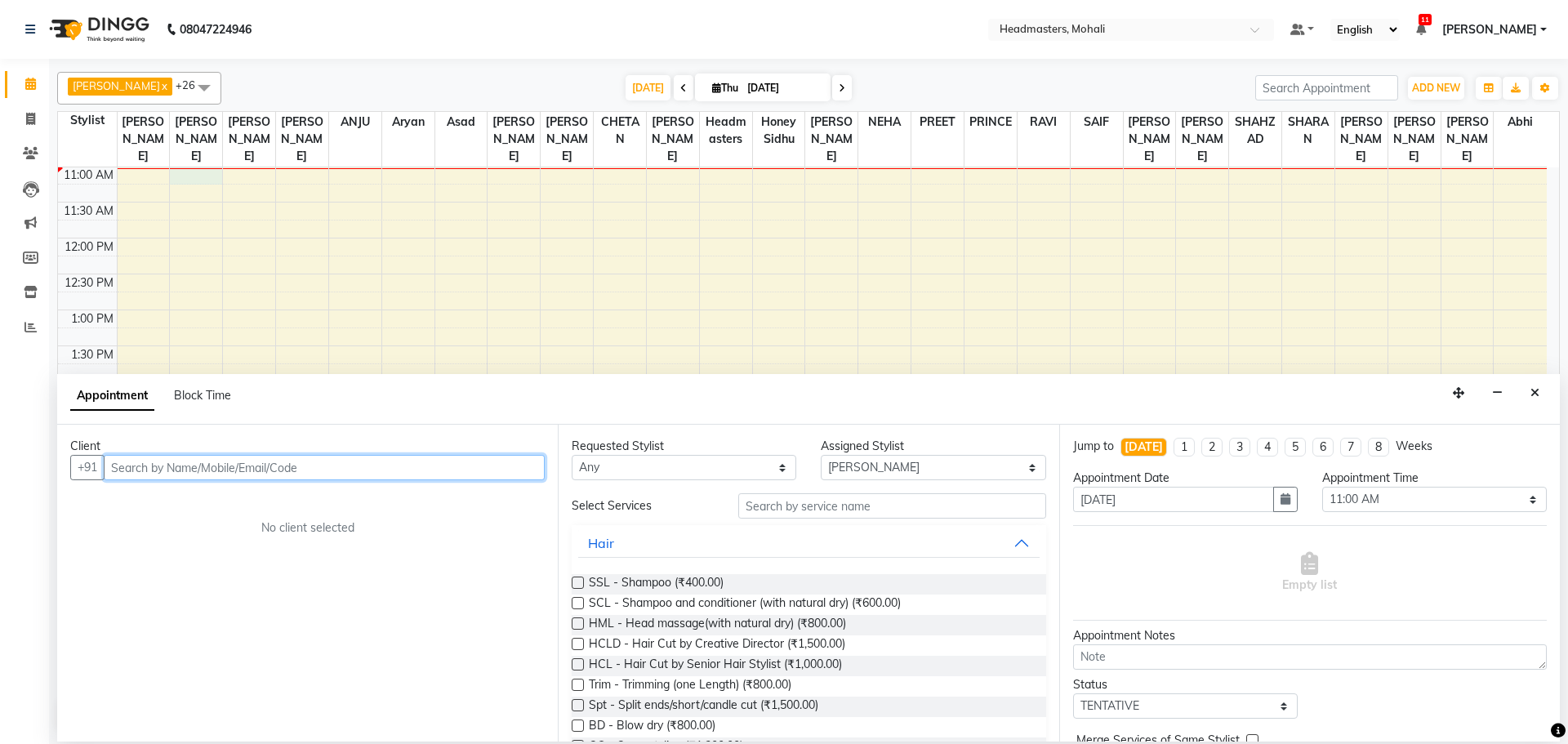
paste input "9041633699"
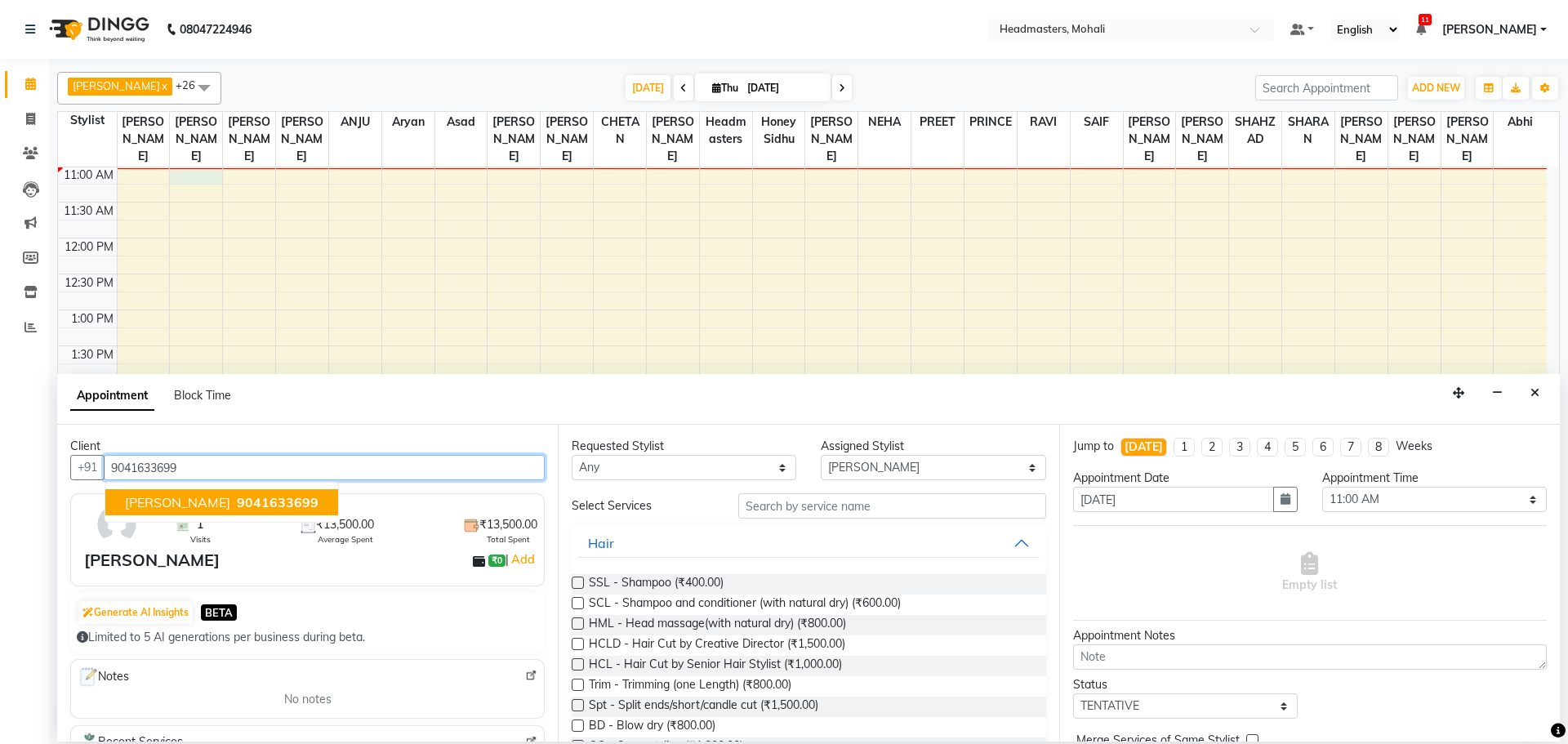
type input "9041633699"
click at [913, 505] on input "text" at bounding box center [892, 506] width 308 height 26
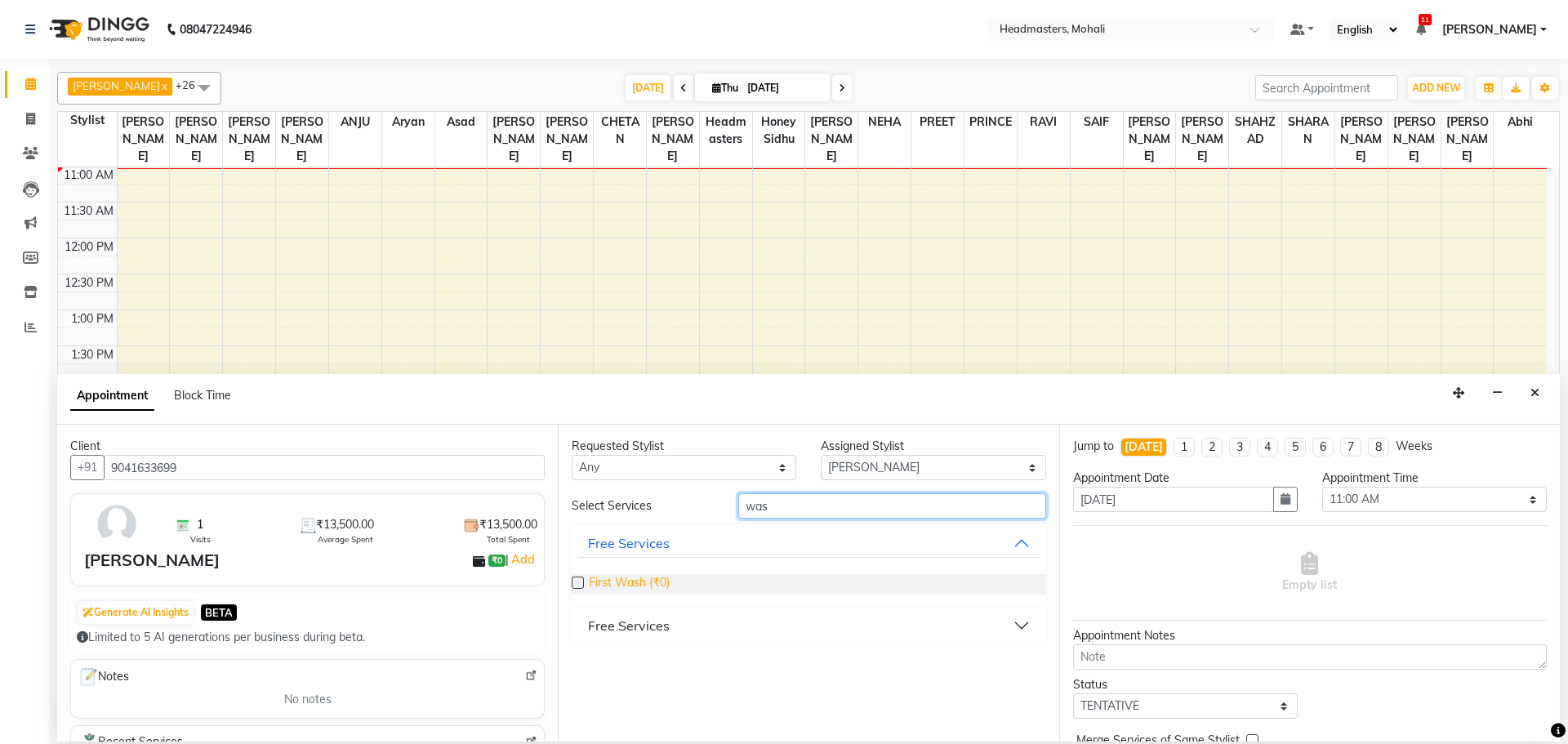
type input "was"
click at [654, 574] on span "First Wash (₹0)" at bounding box center [629, 584] width 81 height 20
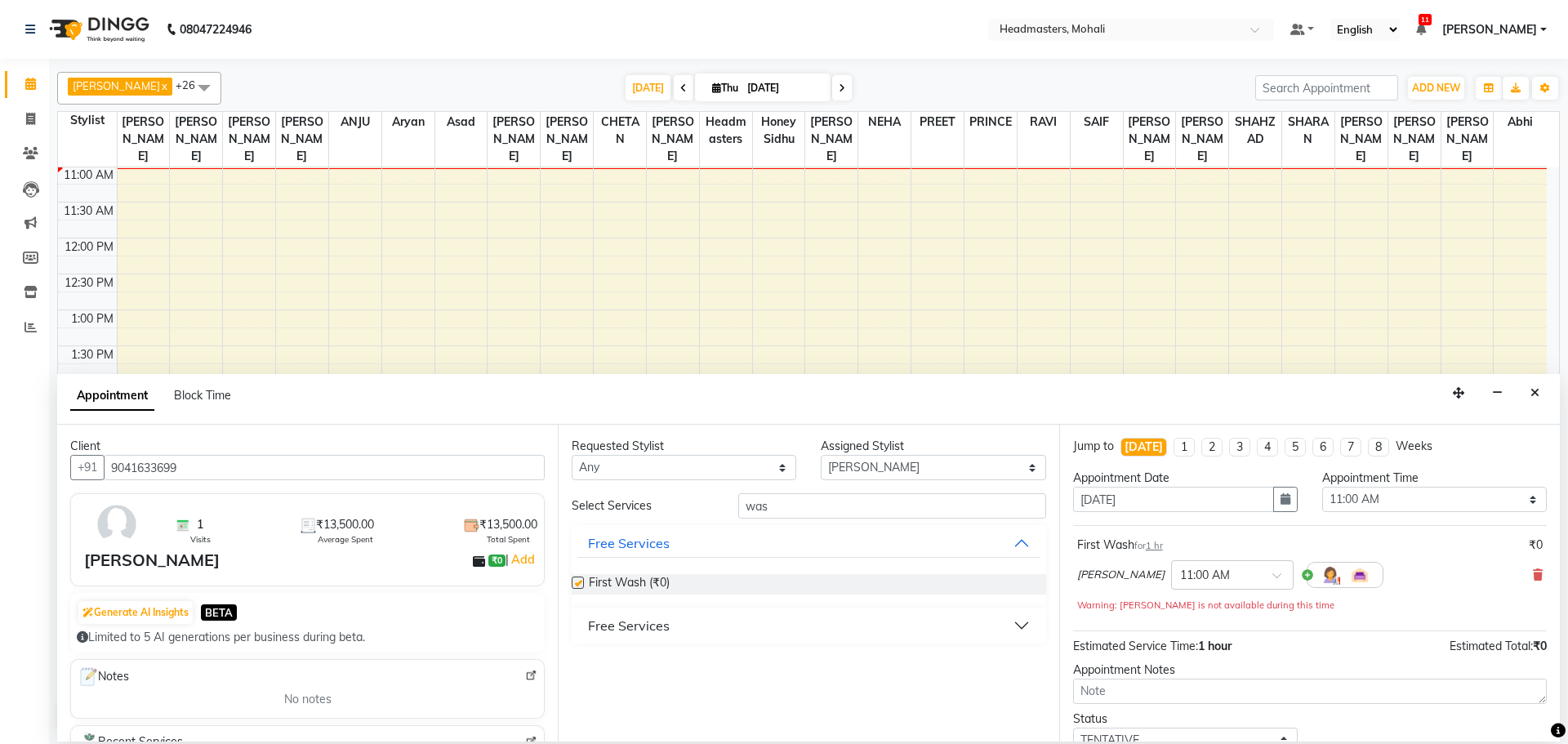
checkbox input "false"
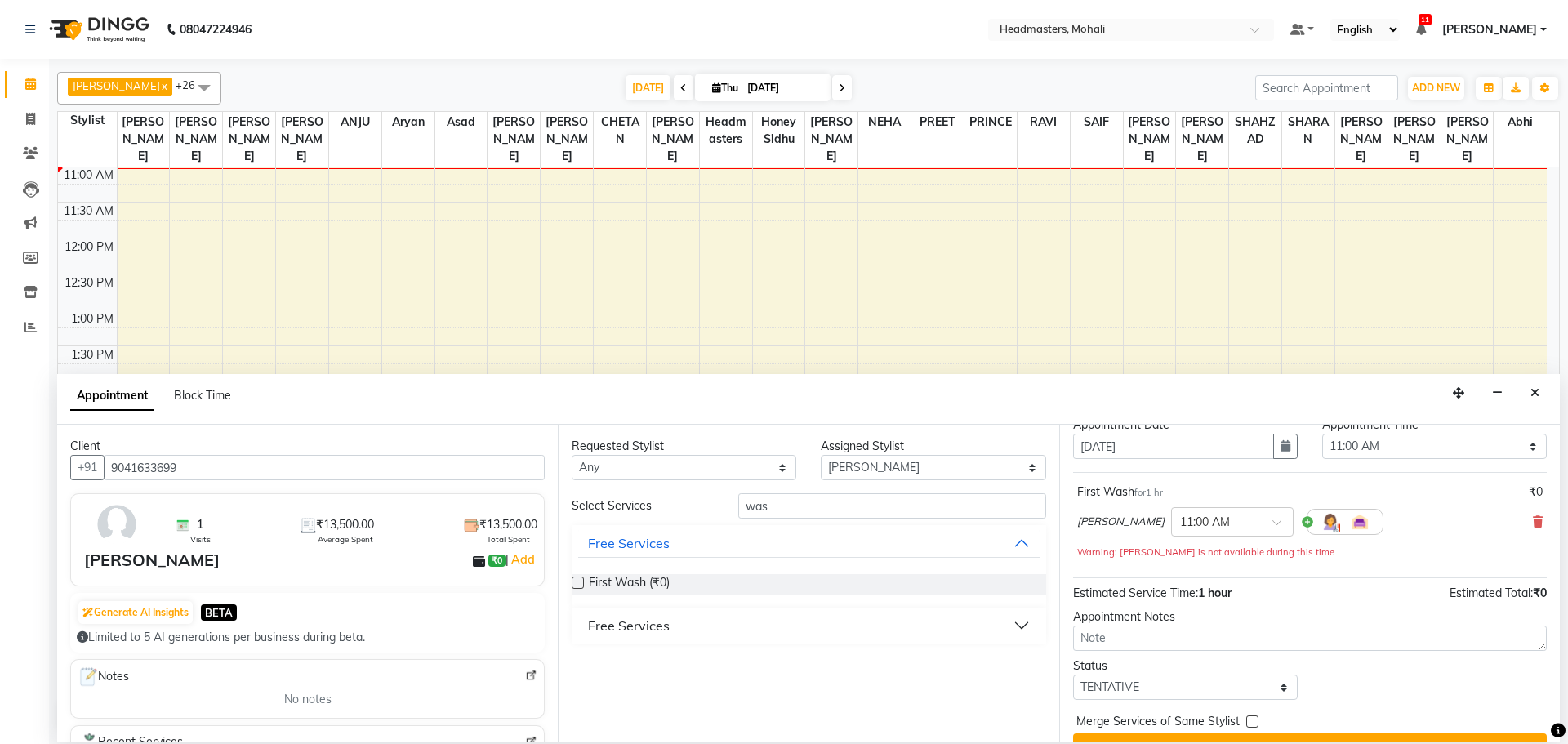
scroll to position [82, 0]
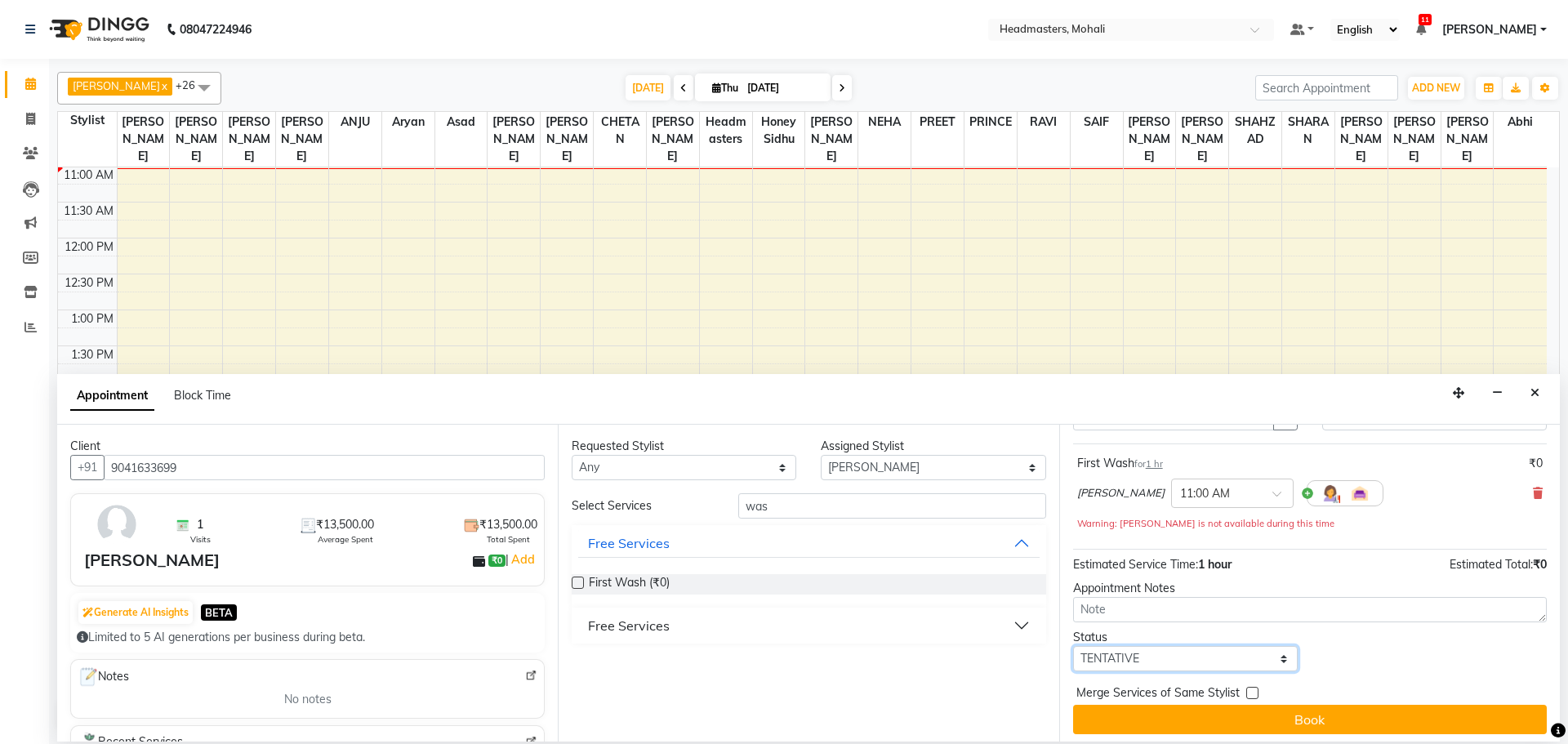
click at [1135, 654] on select "Select TENTATIVE CONFIRM CHECK-IN UPCOMING" at bounding box center [1185, 659] width 224 height 26
select select "confirm booking"
click at [1073, 646] on select "Select TENTATIVE CONFIRM CHECK-IN UPCOMING" at bounding box center [1185, 659] width 224 height 26
click at [1249, 695] on label at bounding box center [1252, 693] width 12 height 12
click at [1249, 695] on input "checkbox" at bounding box center [1252, 695] width 11 height 11
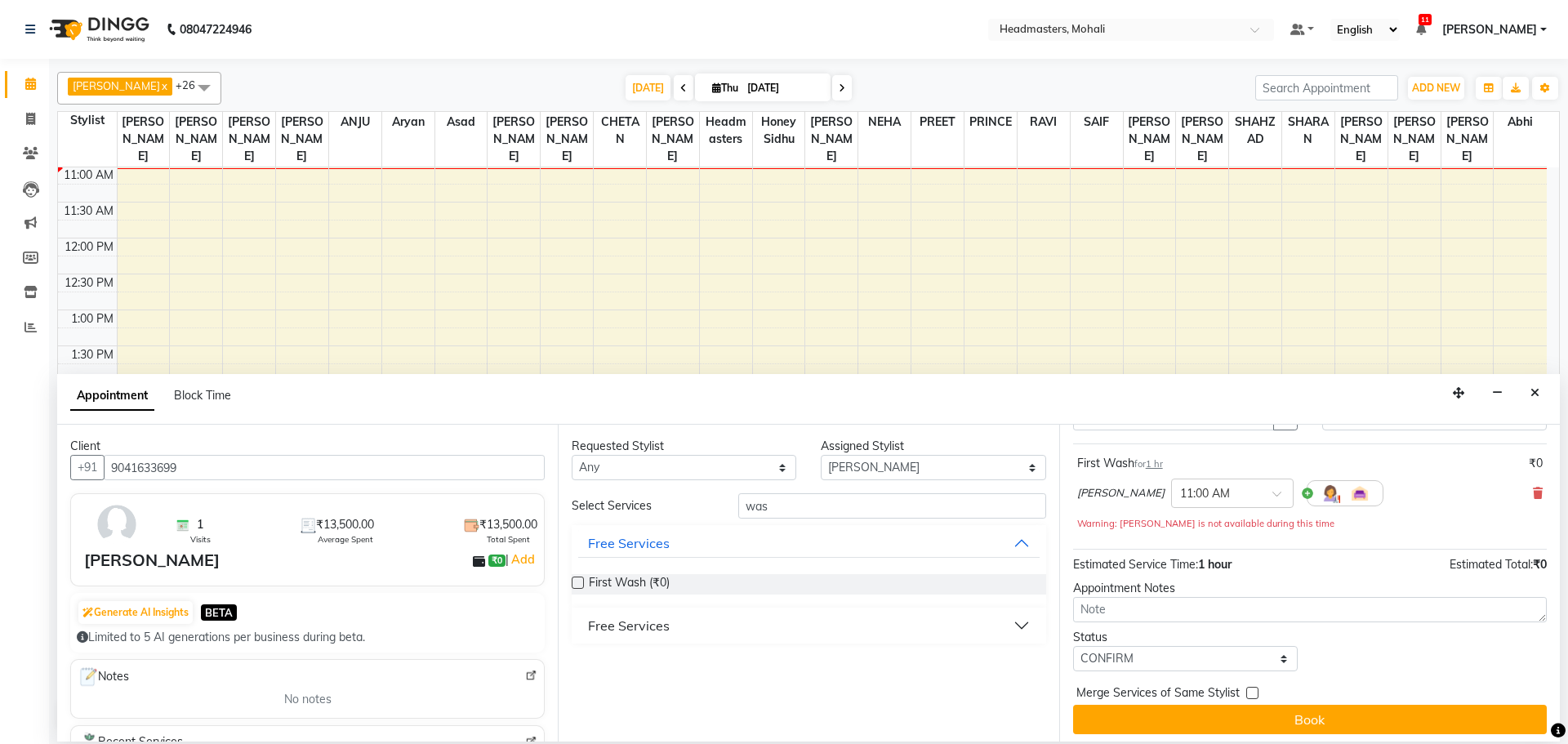
checkbox input "true"
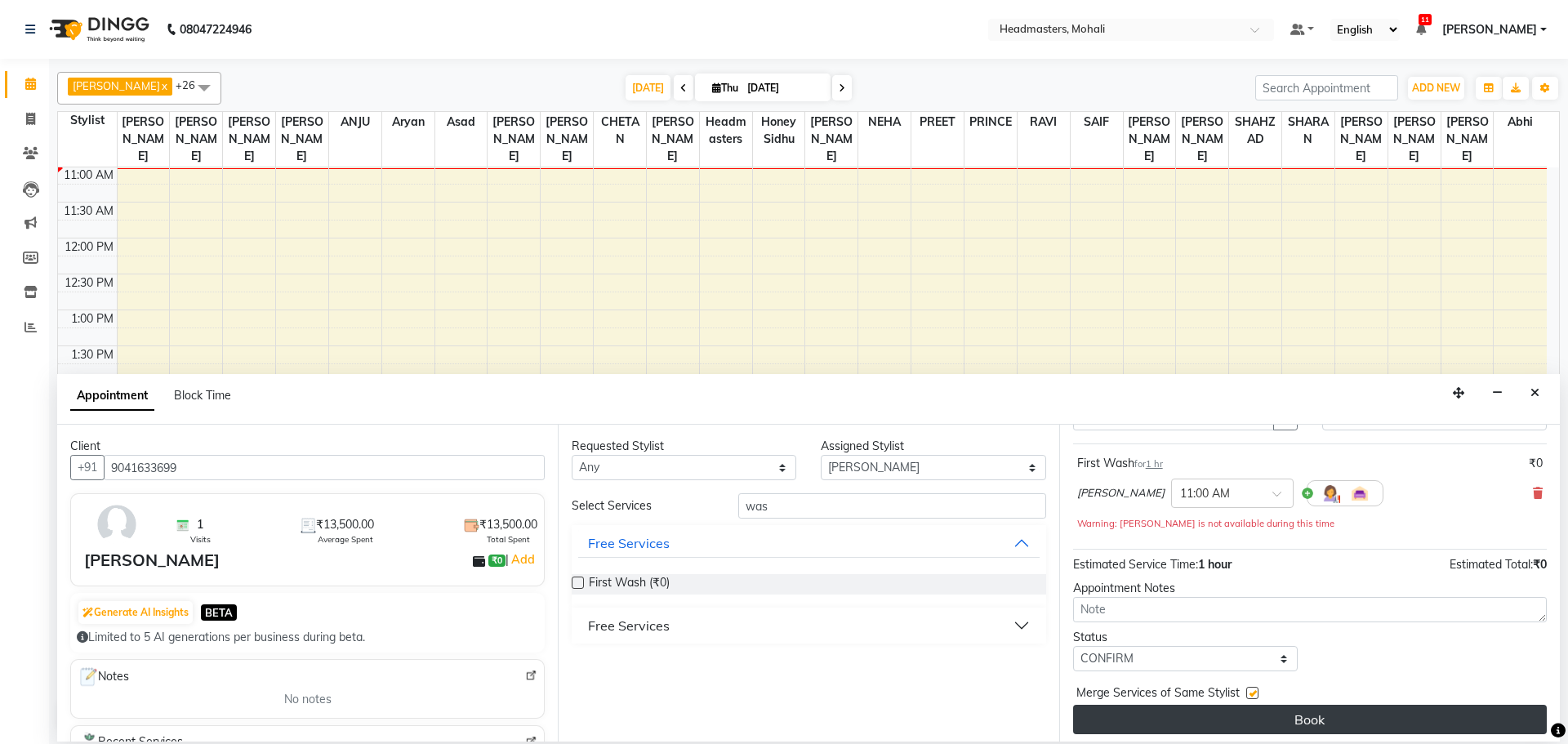
click at [1256, 715] on button "Book" at bounding box center [1310, 719] width 474 height 29
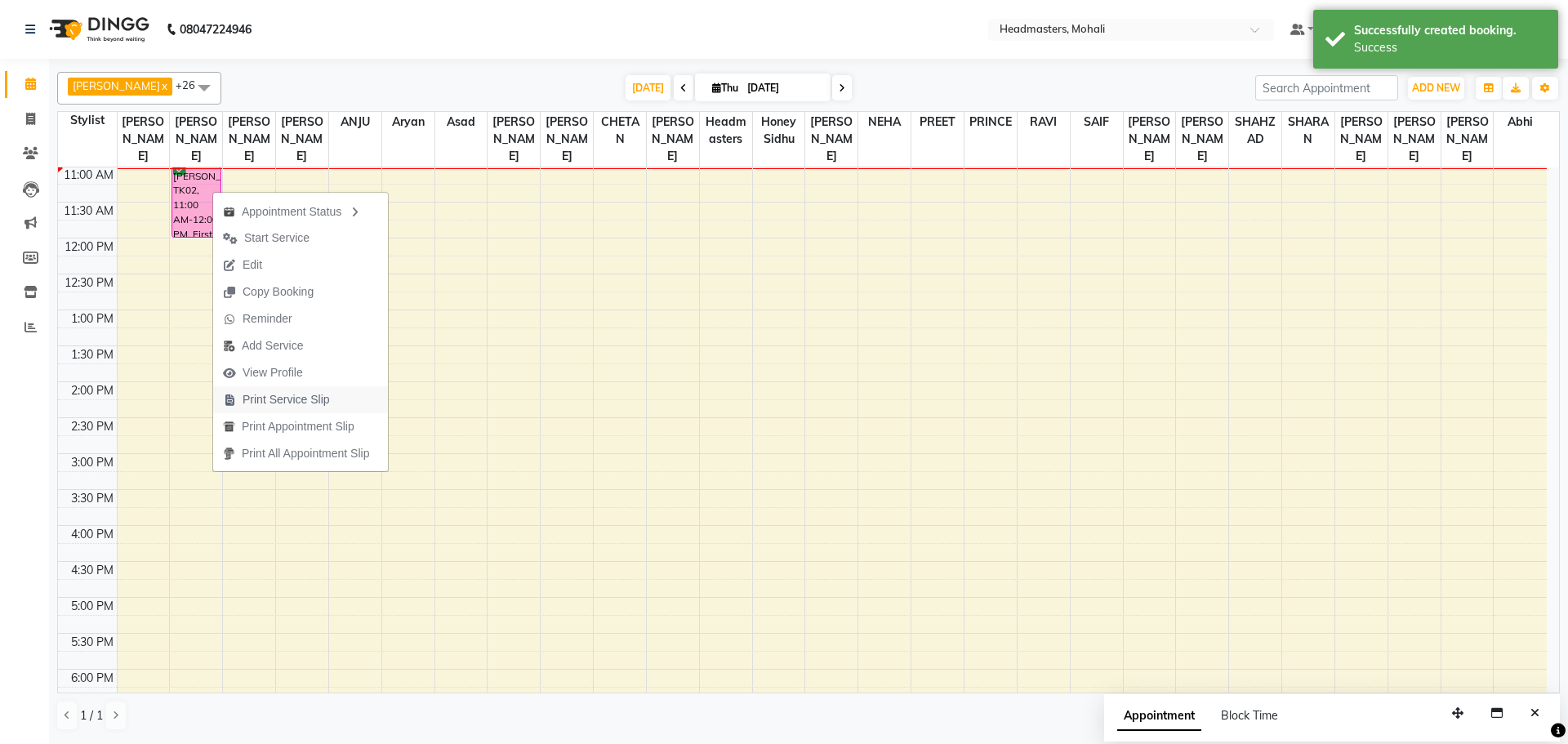
click at [273, 404] on span "Print Service Slip" at bounding box center [286, 400] width 87 height 18
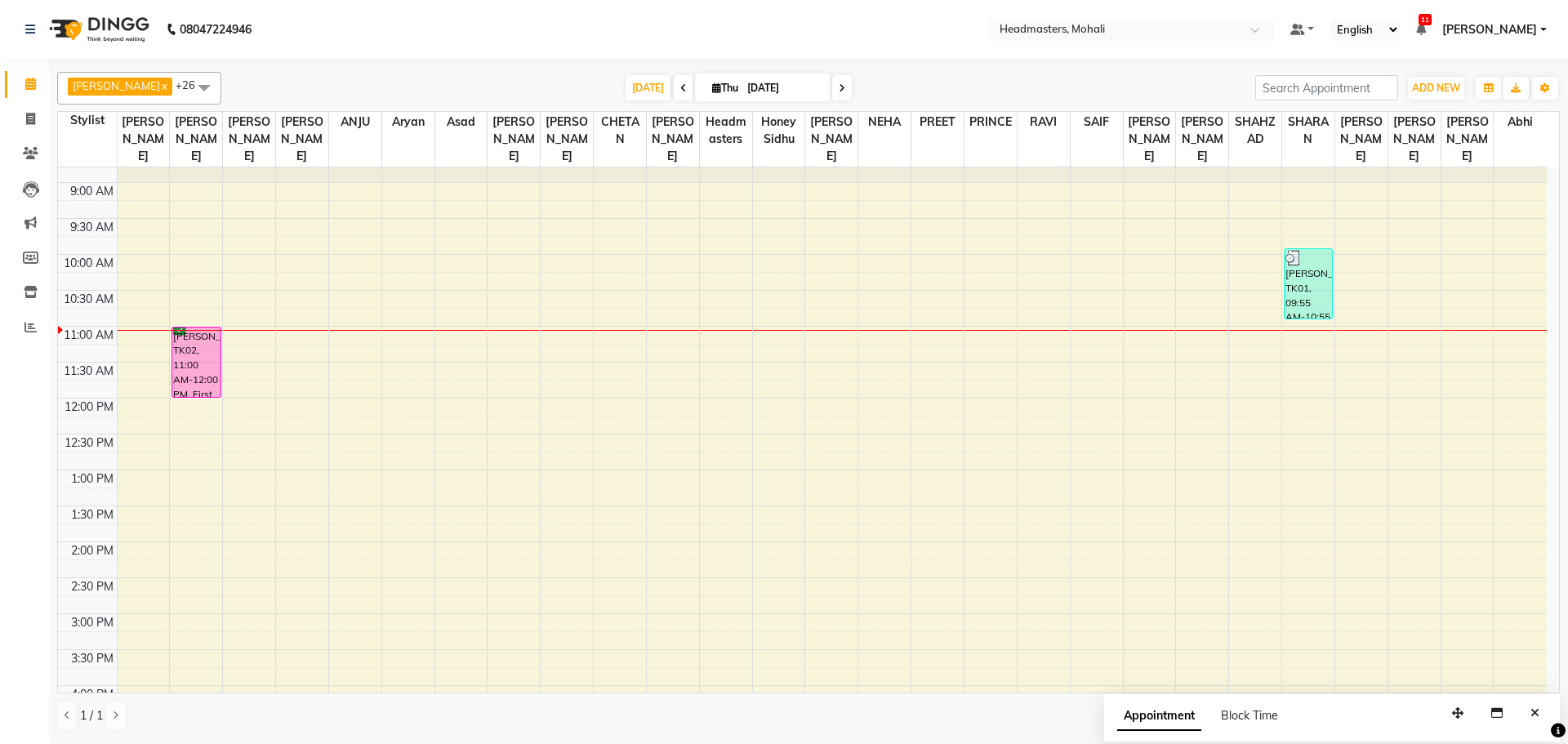
scroll to position [53, 0]
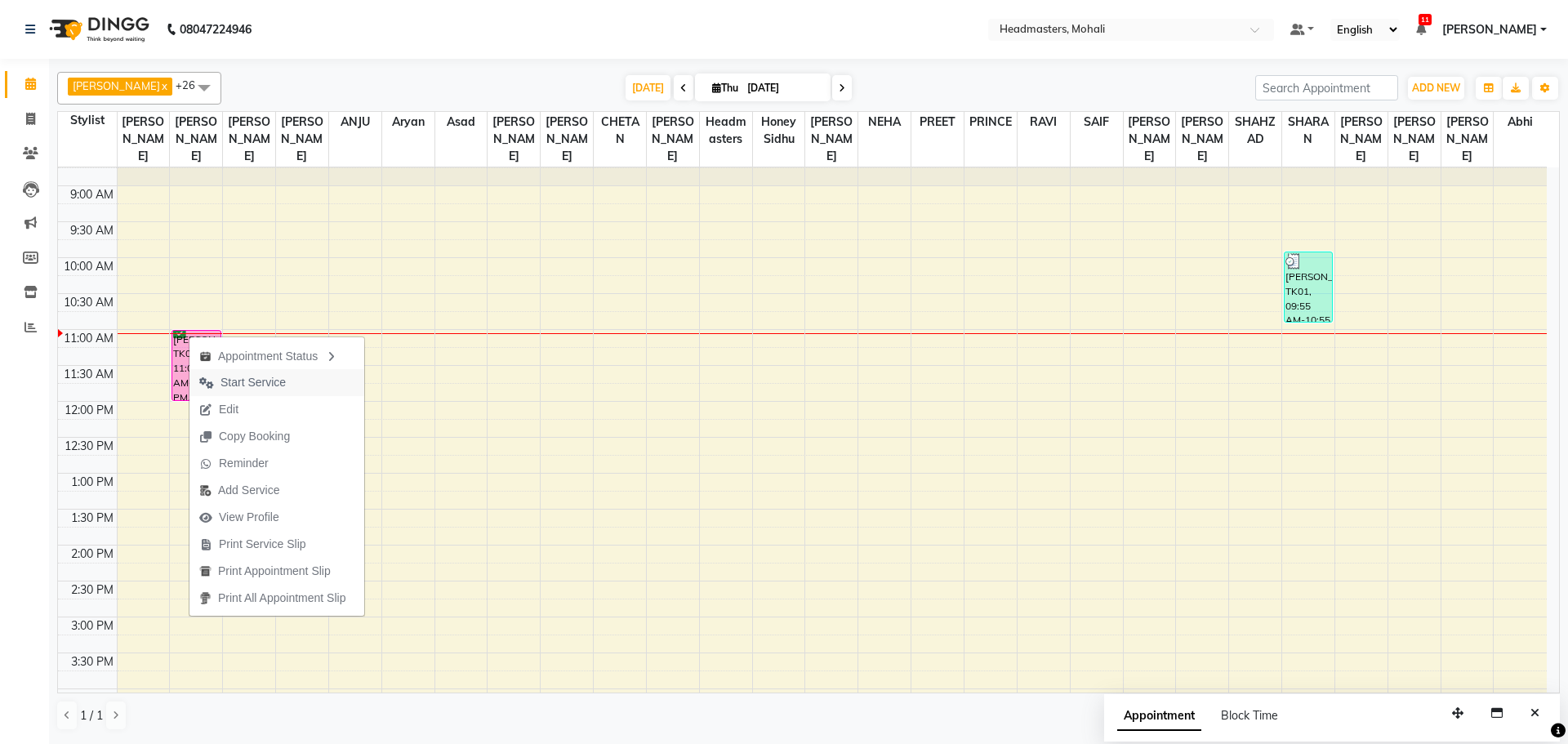
click at [215, 386] on span "Start Service" at bounding box center [243, 383] width 106 height 27
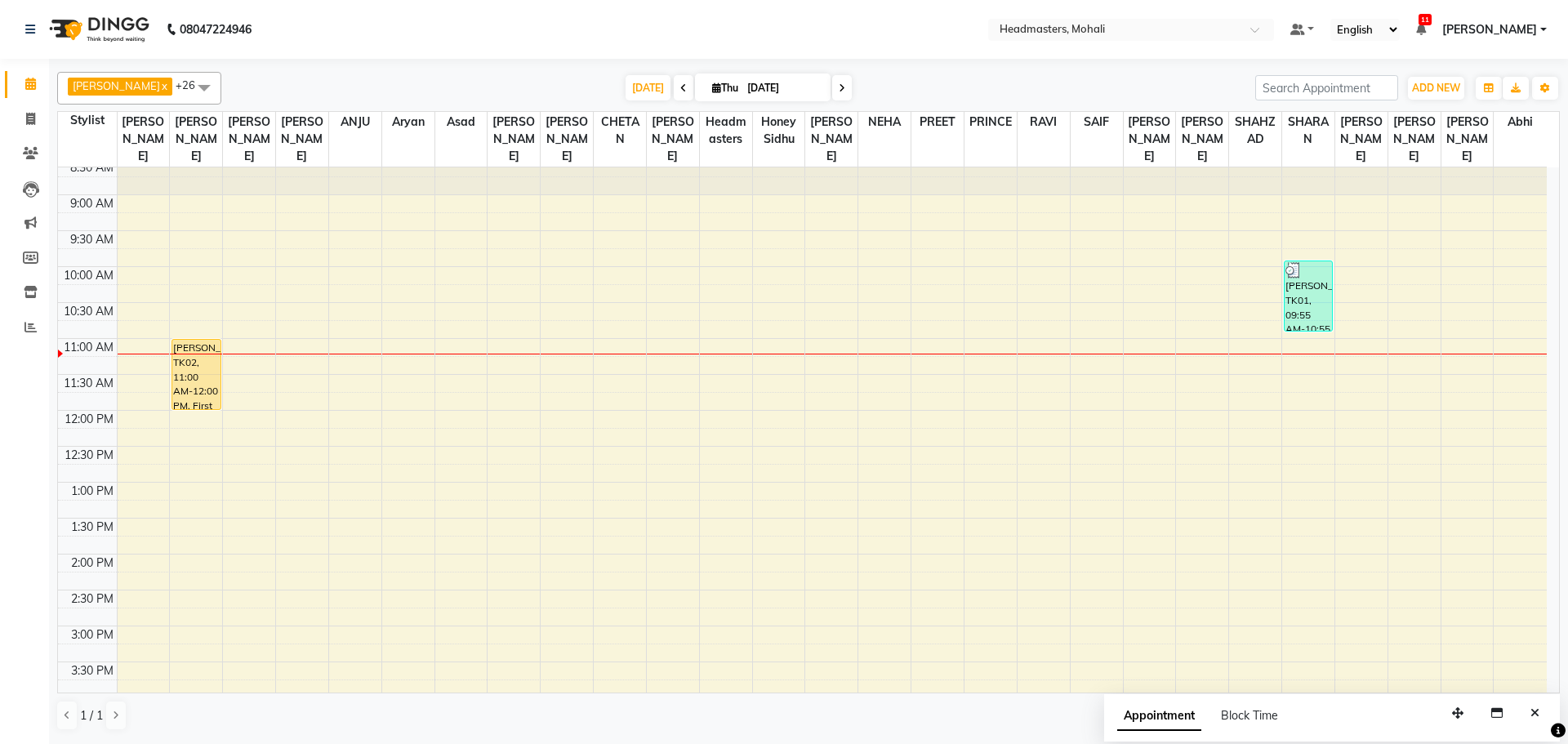
scroll to position [82, 0]
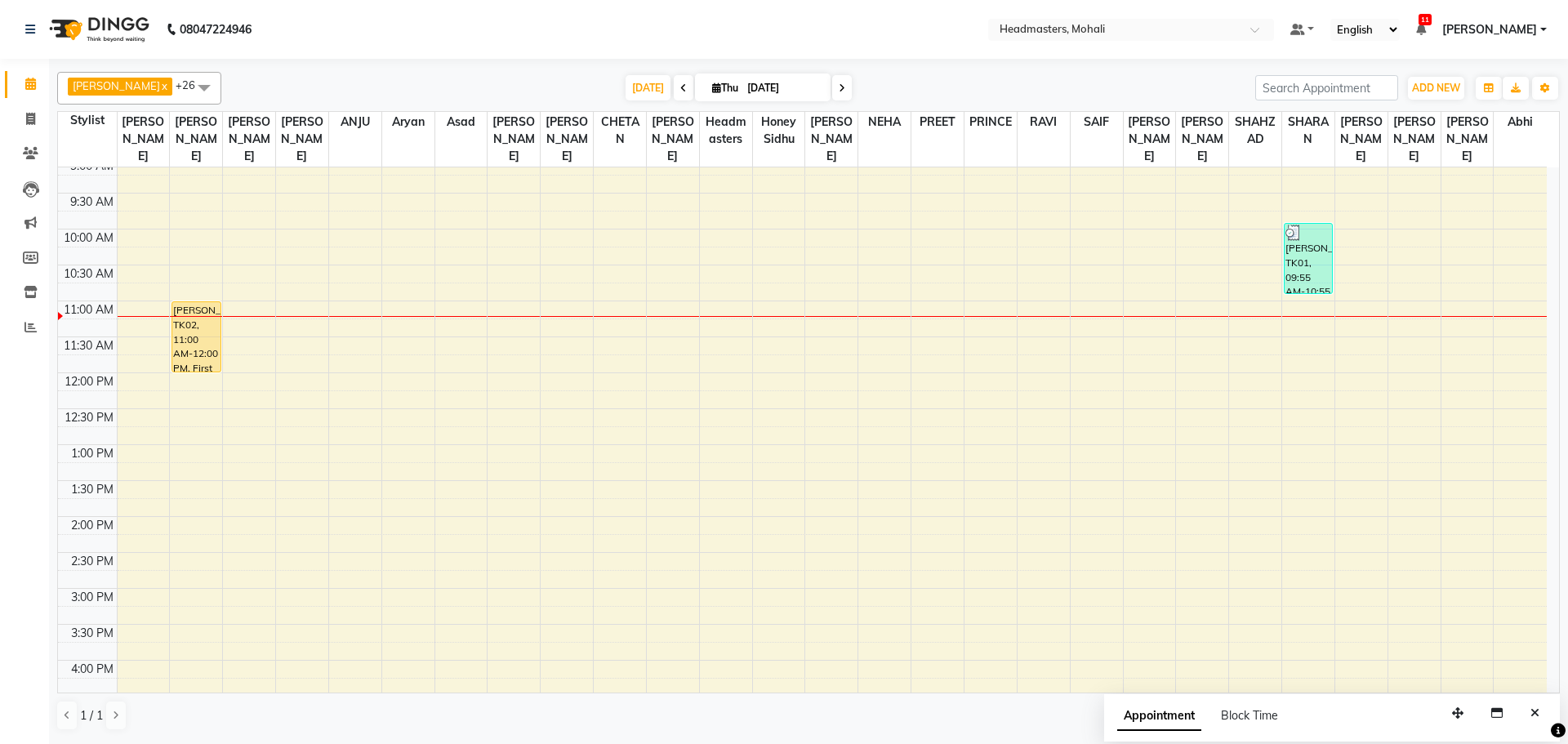
click at [680, 87] on icon at bounding box center [683, 88] width 6 height 10
type input "[DATE]"
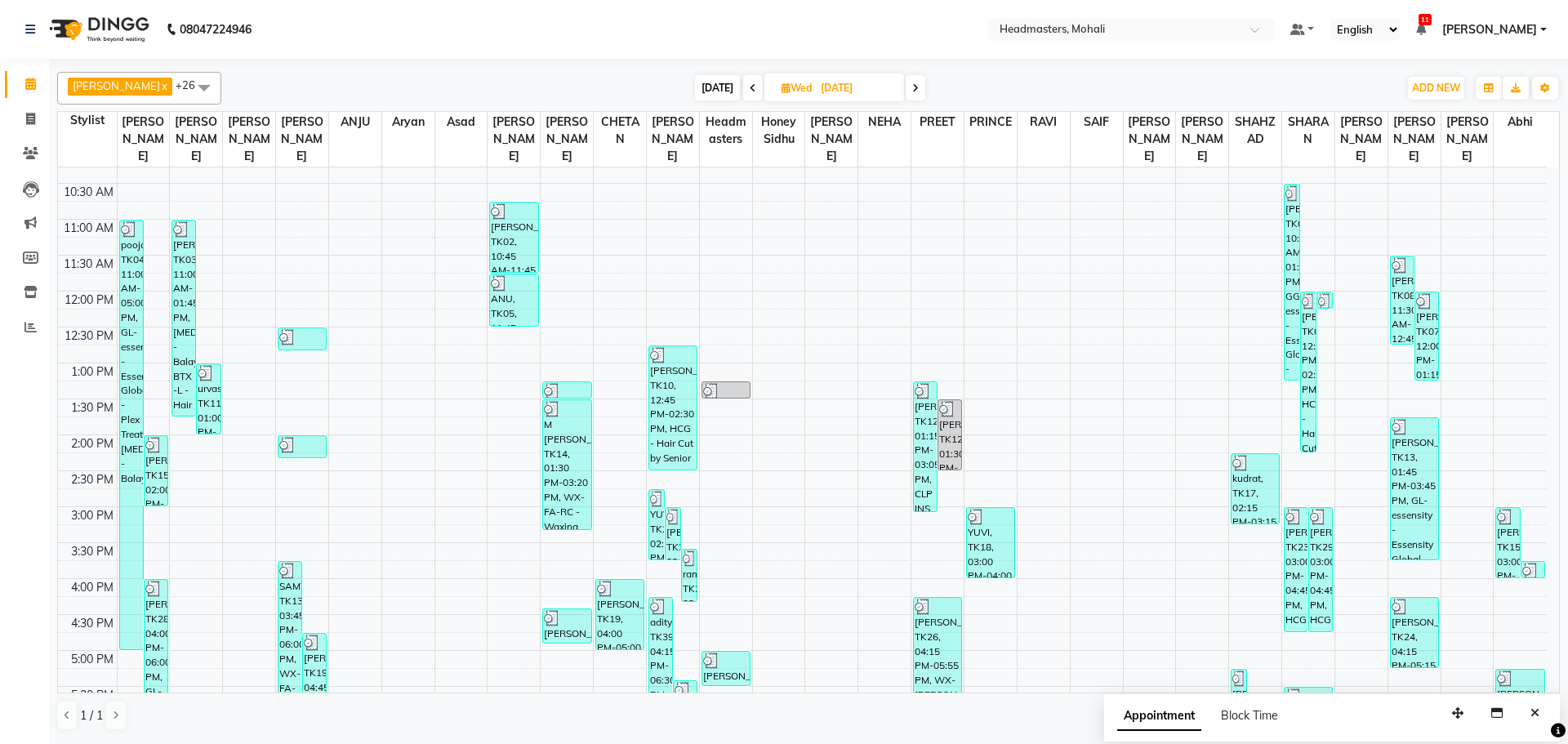
scroll to position [135, 0]
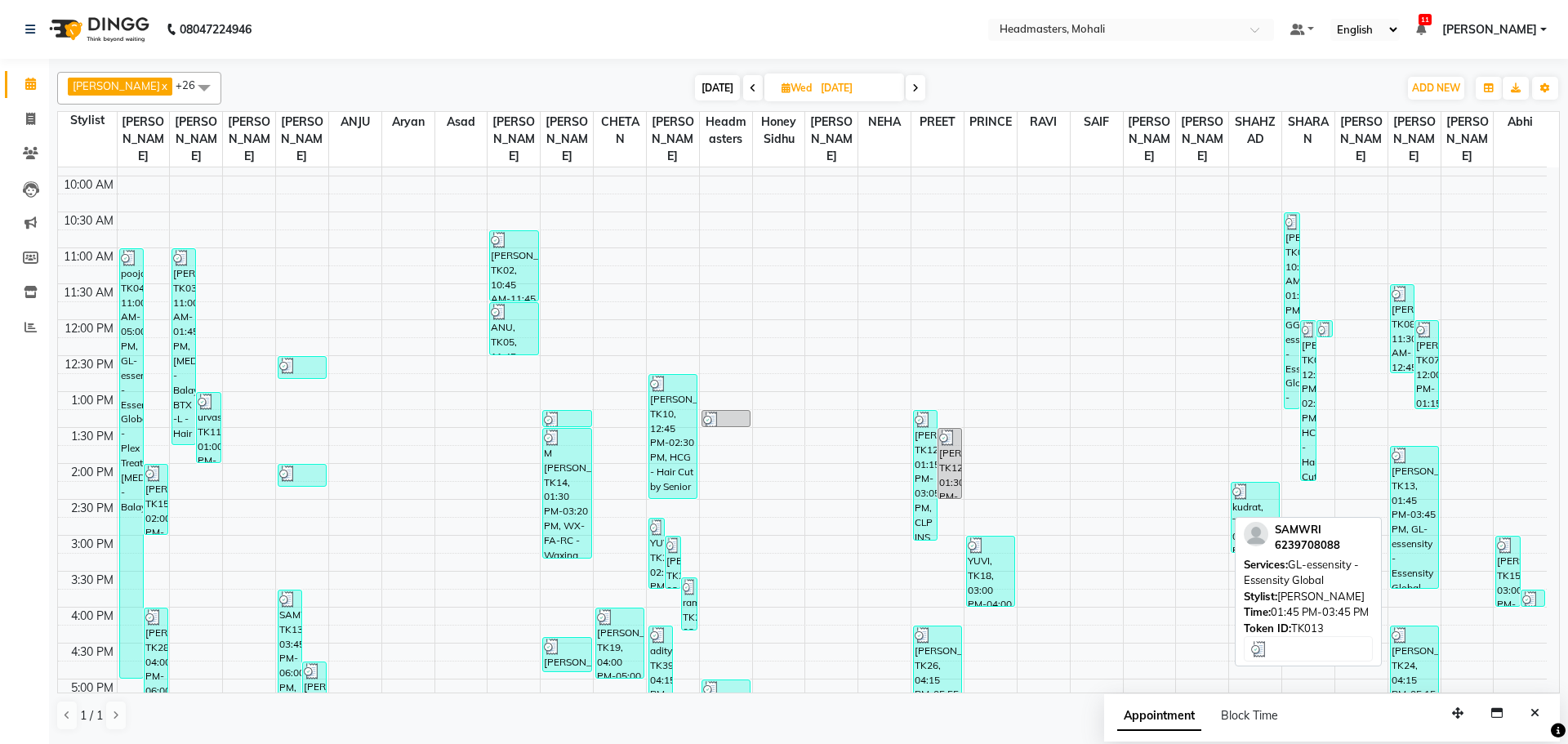
click at [1409, 467] on div "[PERSON_NAME], TK13, 01:45 PM-03:45 PM, GL-essensity - Essensity Global" at bounding box center [1414, 517] width 47 height 142
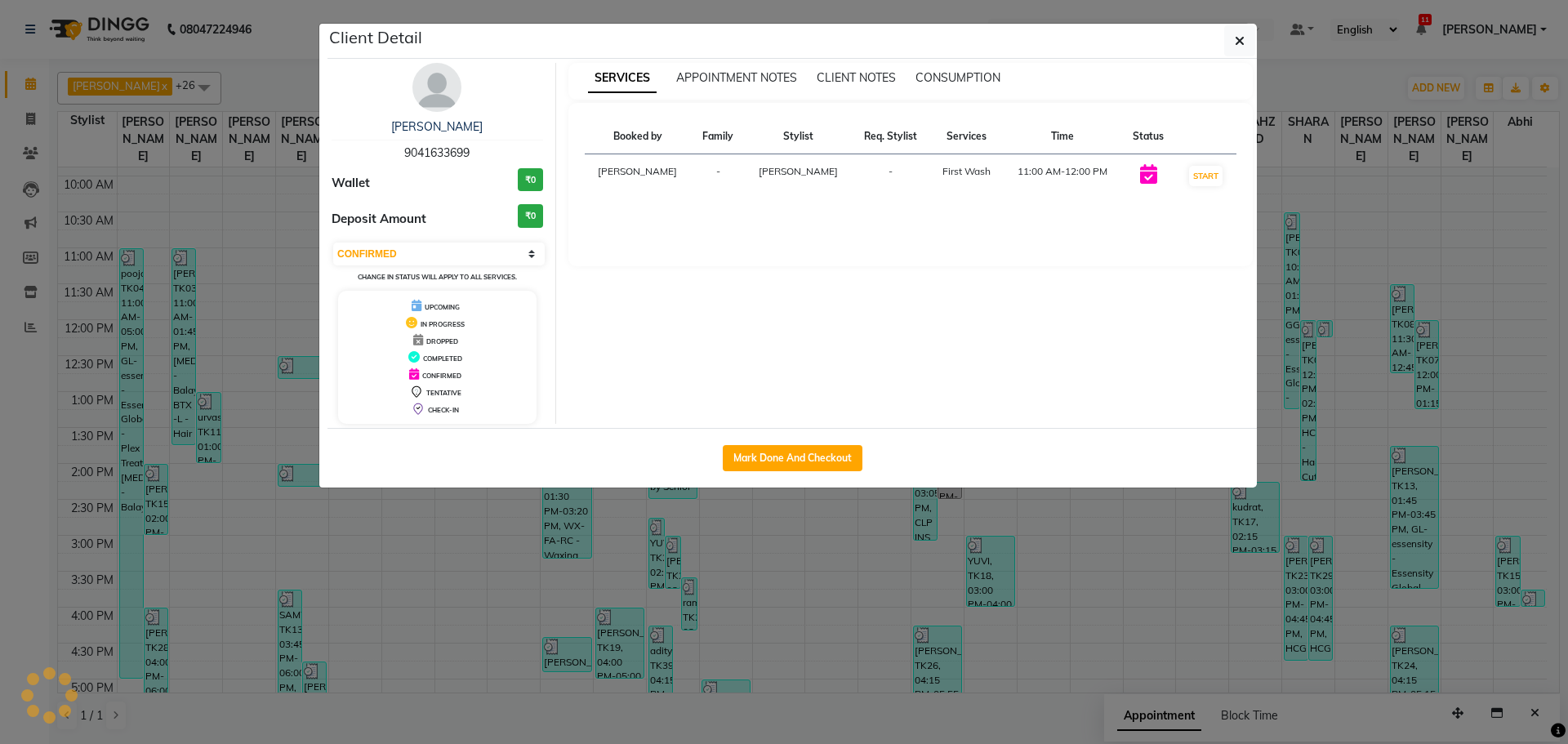
select select "3"
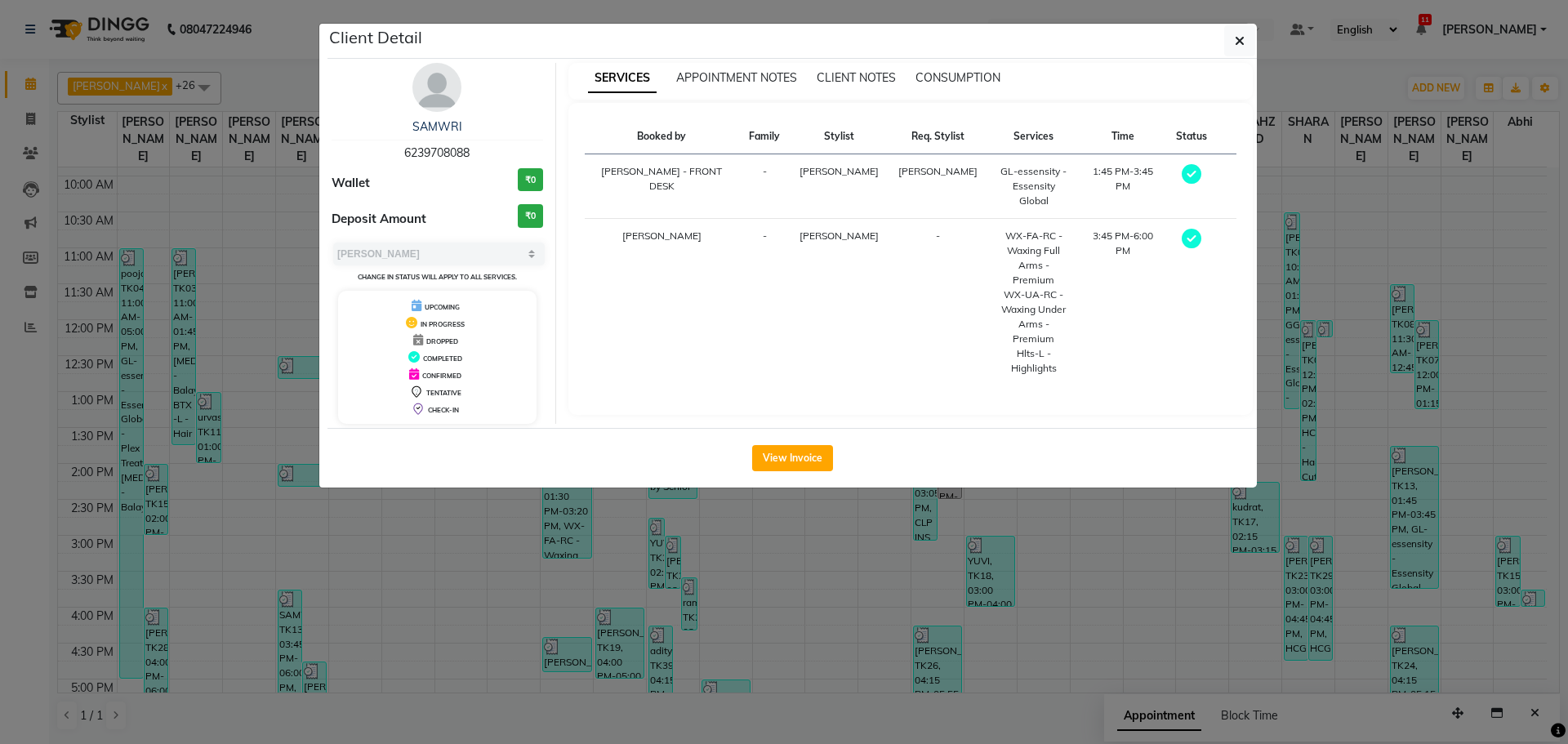
click at [474, 156] on div "SAMWRI 6239708088" at bounding box center [437, 140] width 212 height 43
drag, startPoint x: 474, startPoint y: 156, endPoint x: 430, endPoint y: 163, distance: 44.6
click at [430, 163] on div "SAMWRI 6239708088 Wallet ₹0 Deposit Amount ₹0 Select MARK DONE UPCOMING Change …" at bounding box center [437, 244] width 236 height 361
click at [481, 152] on div "SAMWRI 6239708088" at bounding box center [437, 140] width 212 height 43
drag, startPoint x: 481, startPoint y: 152, endPoint x: 464, endPoint y: 152, distance: 17.0
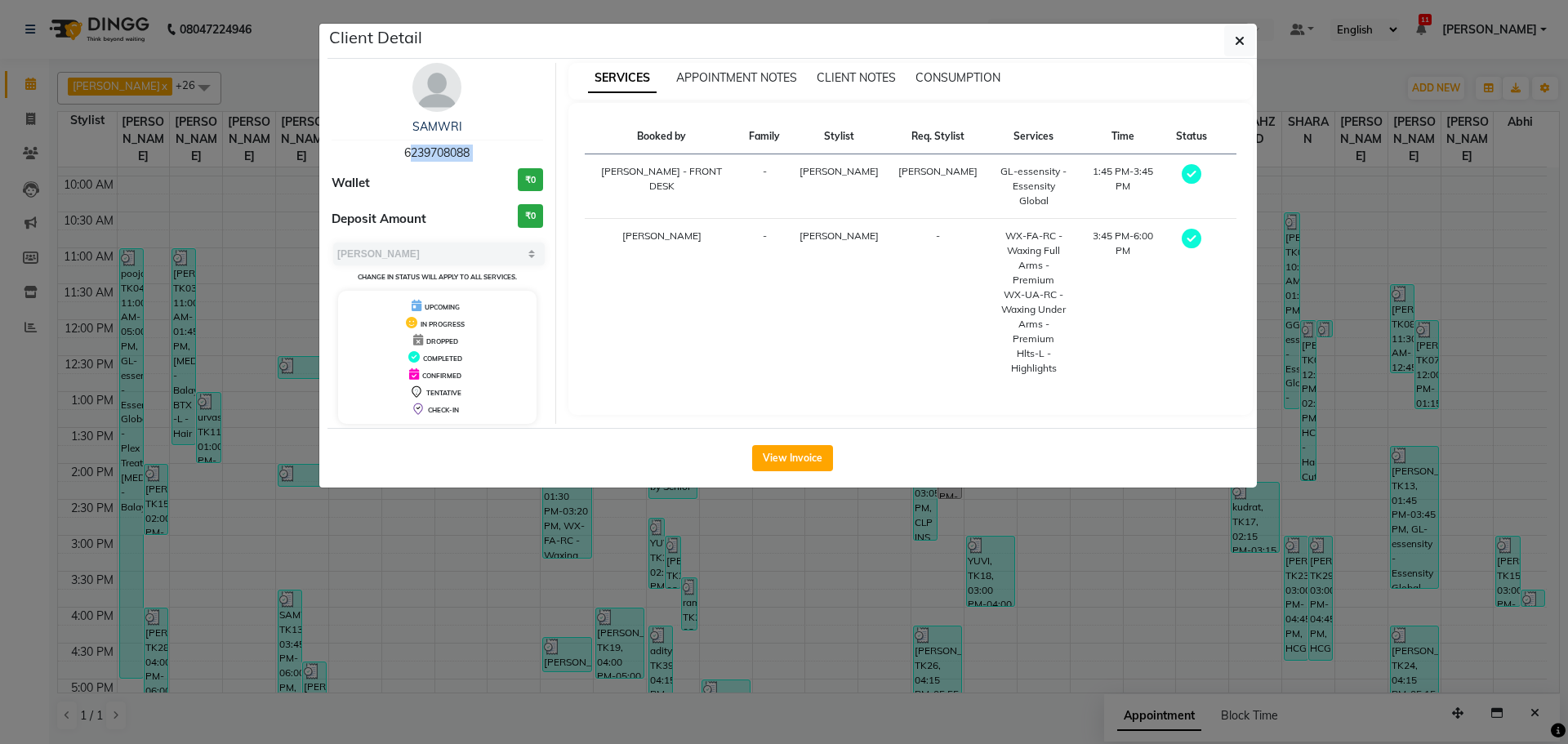
click at [464, 152] on div "SAMWRI 6239708088" at bounding box center [437, 140] width 212 height 43
click at [845, 538] on ngb-modal-window "Client Detail SAMWRI 6239708088 Wallet ₹0 Deposit Amount ₹0 Select MARK DONE UP…" at bounding box center [784, 372] width 1568 height 744
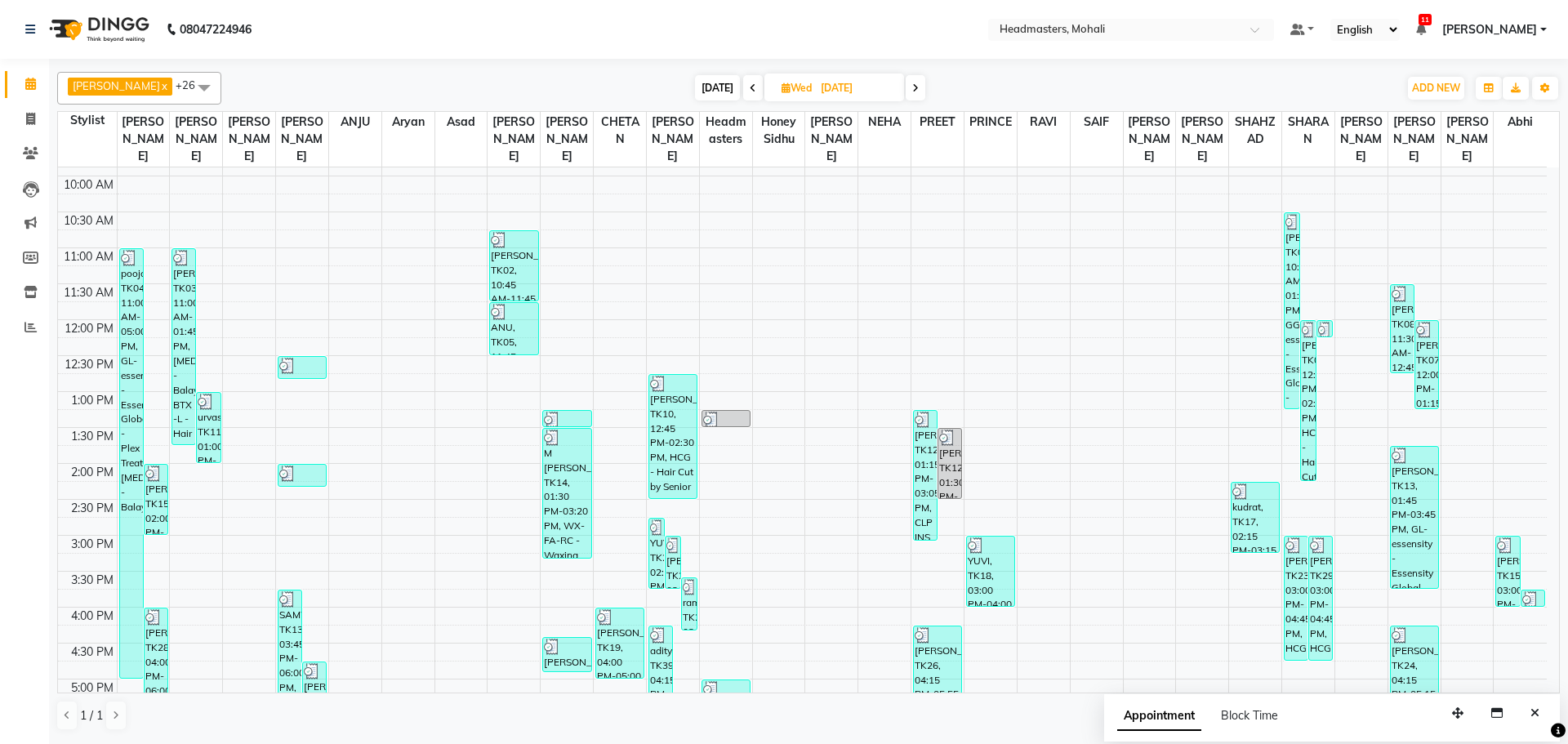
click at [701, 94] on span "[DATE]" at bounding box center [717, 87] width 45 height 26
type input "[DATE]"
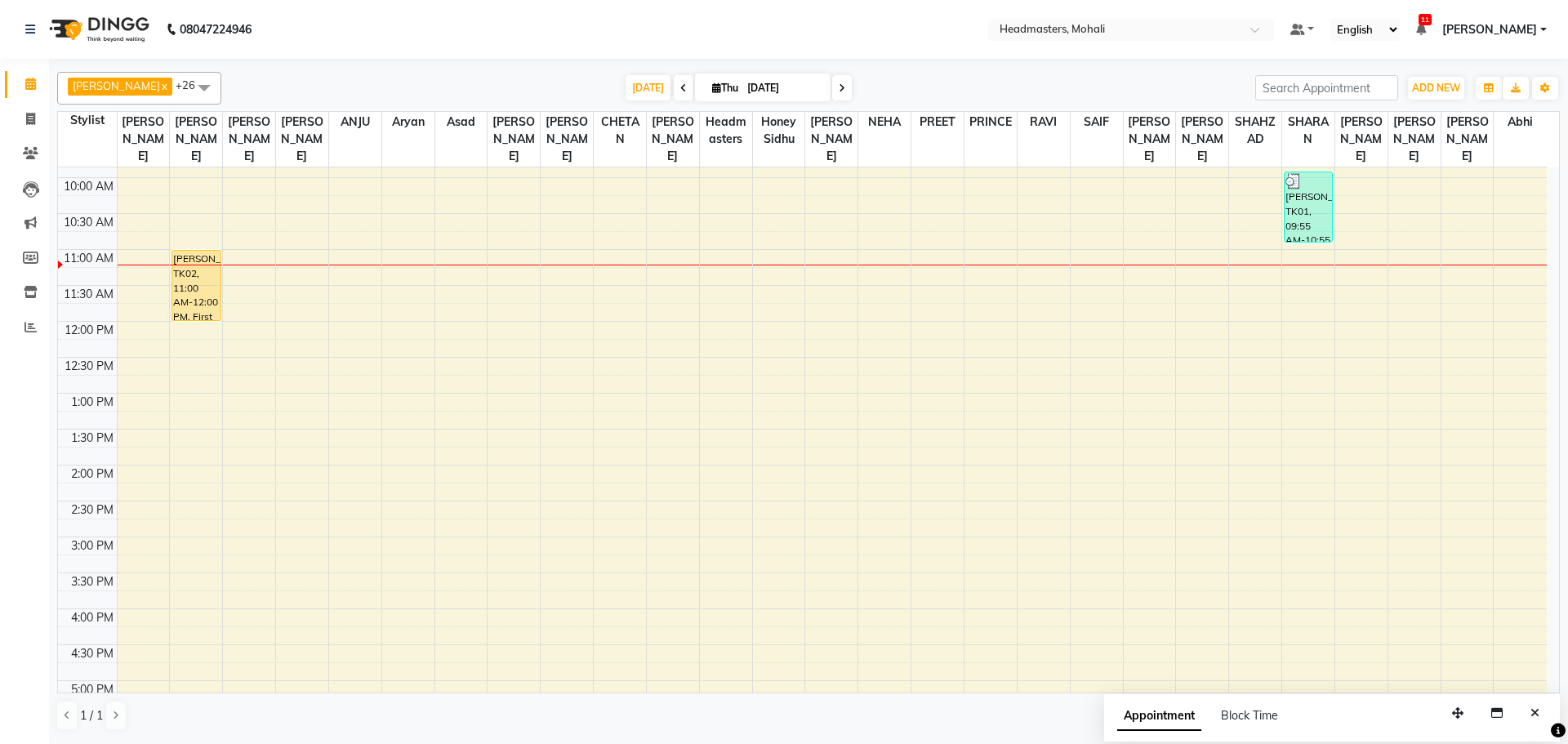
scroll to position [53, 0]
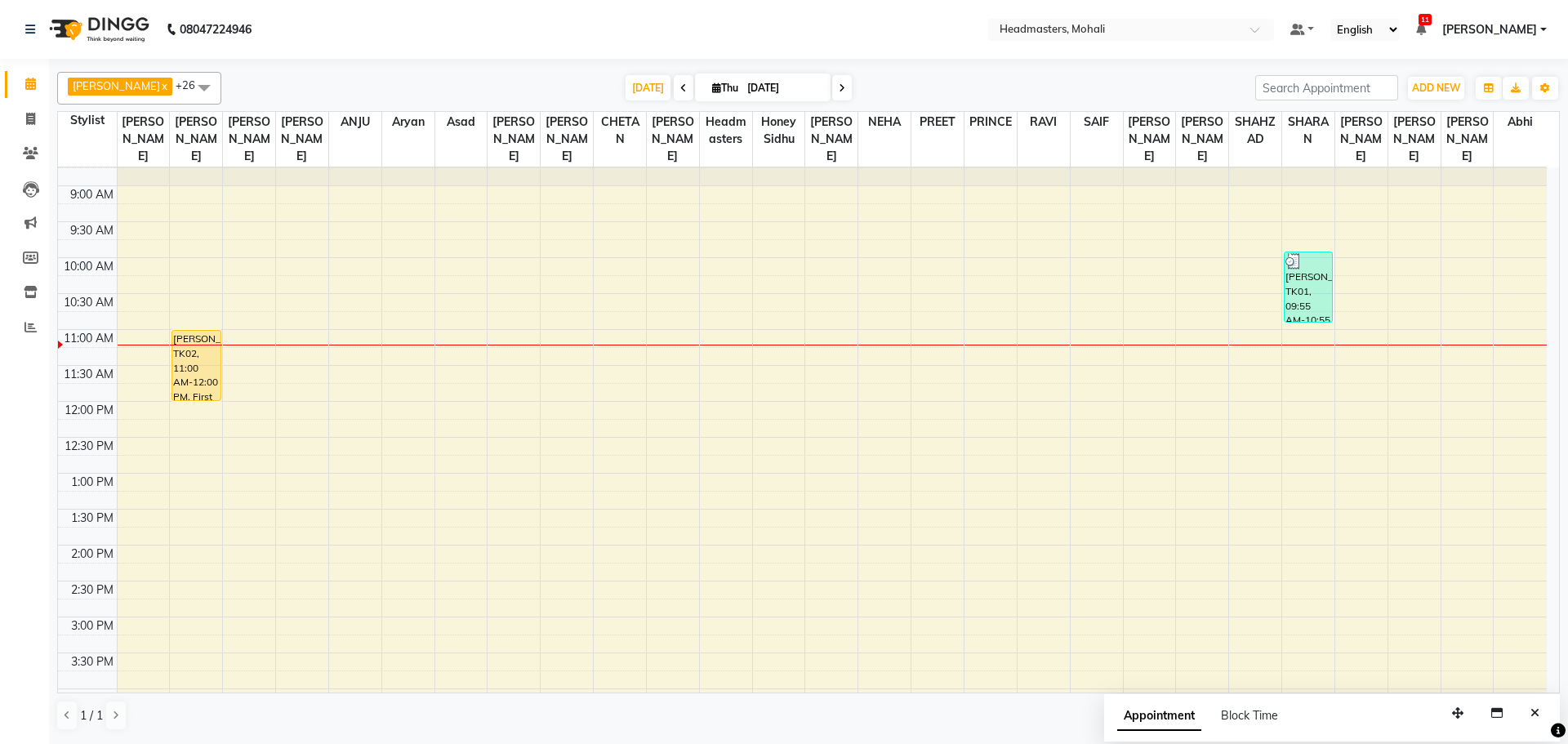
click at [526, 305] on div "8:00 AM 8:30 AM 9:00 AM 9:30 AM 10:00 AM 10:30 AM 11:00 AM 11:30 AM 12:00 PM 12…" at bounding box center [802, 617] width 1489 height 1006
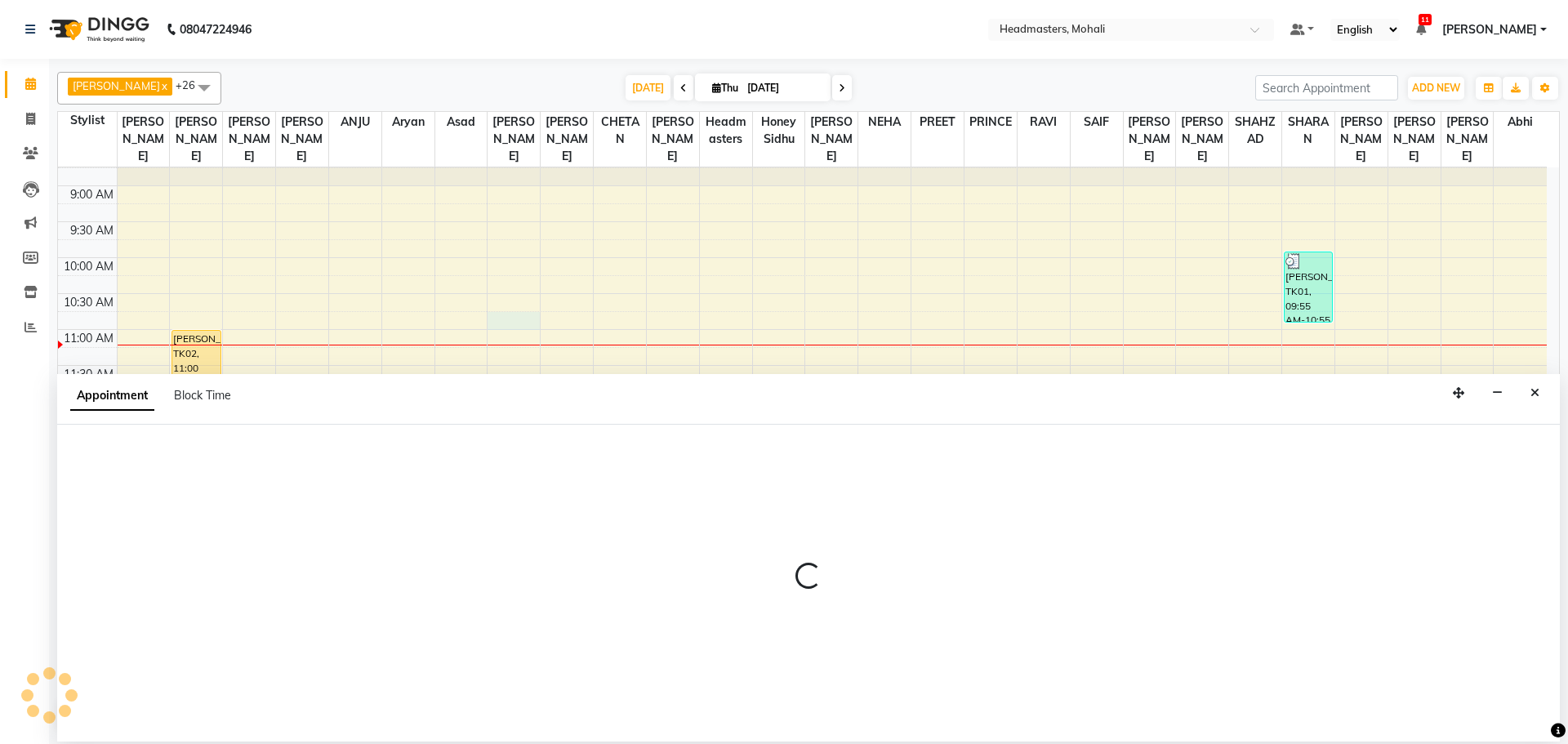
select select "51138"
select select "645"
select select "tentative"
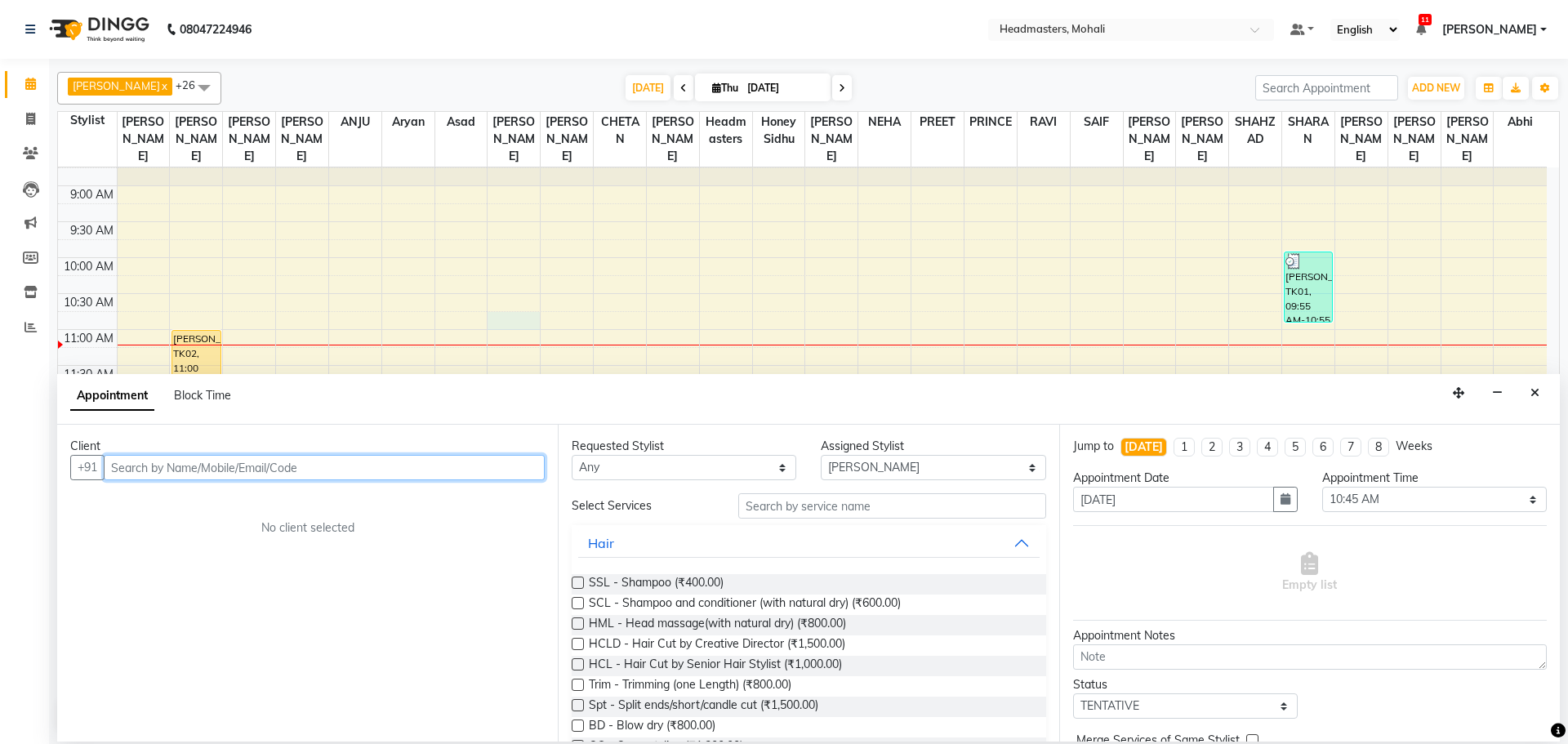
paste input "6239708088"
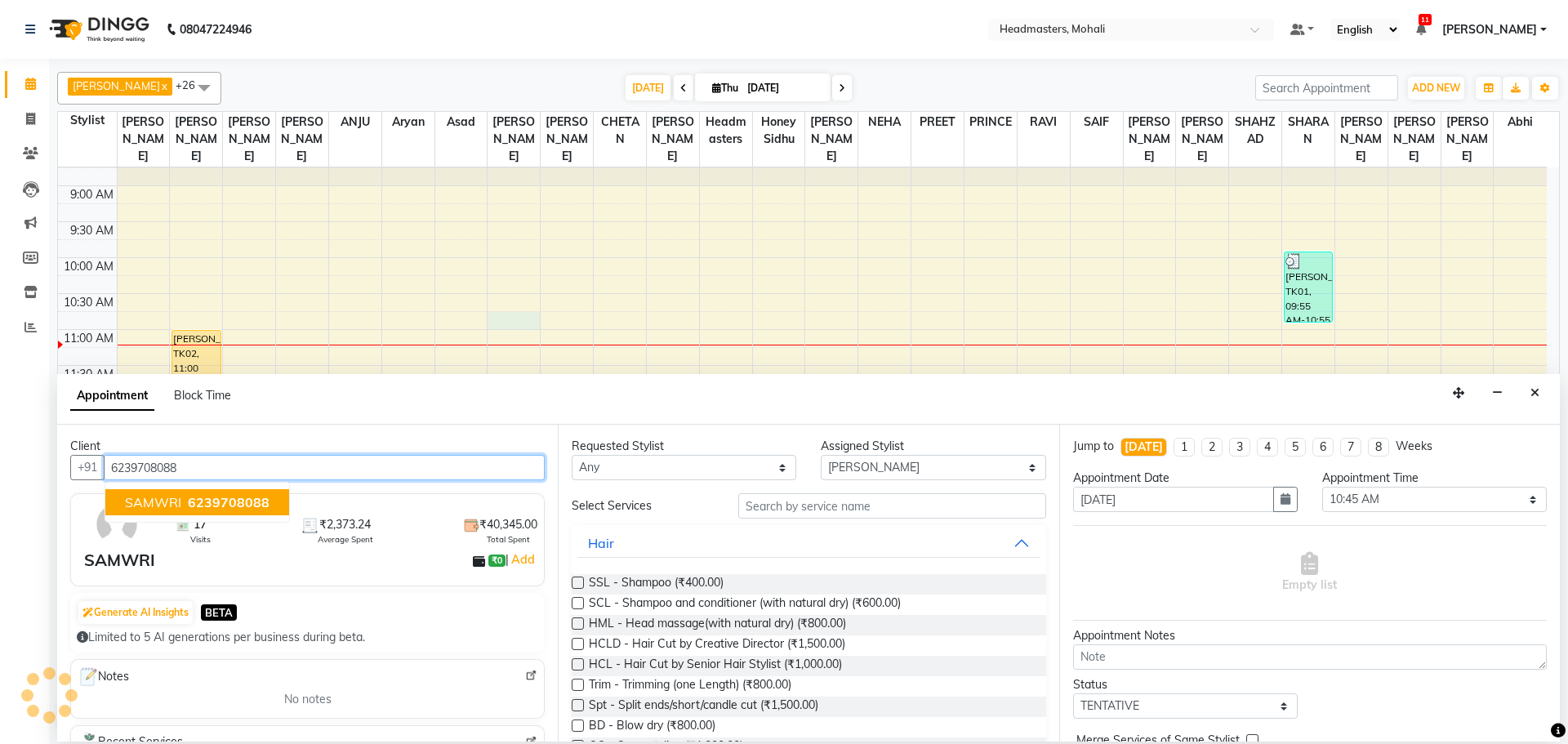
type input "6239708088"
click at [846, 502] on input "text" at bounding box center [892, 506] width 308 height 26
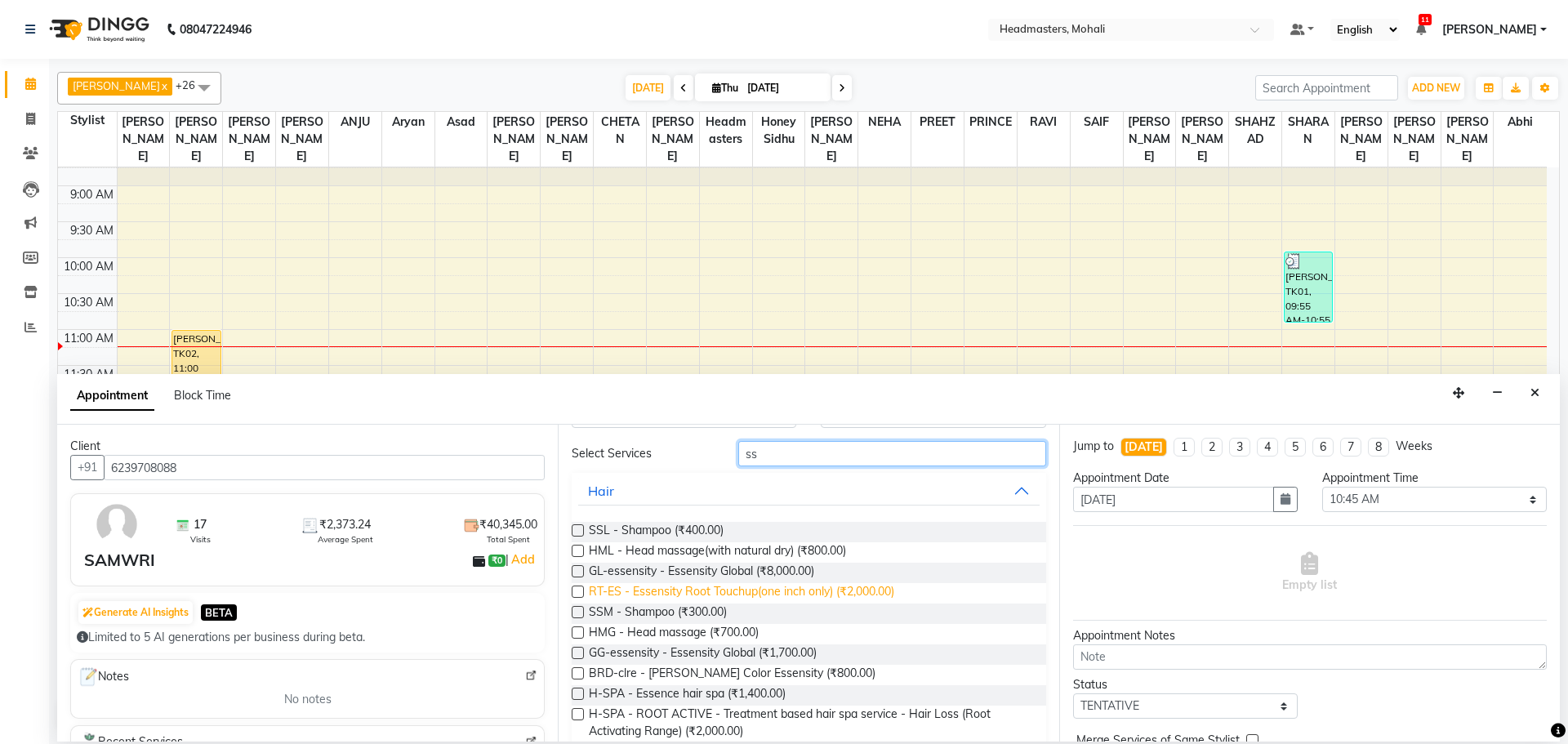
scroll to position [82, 0]
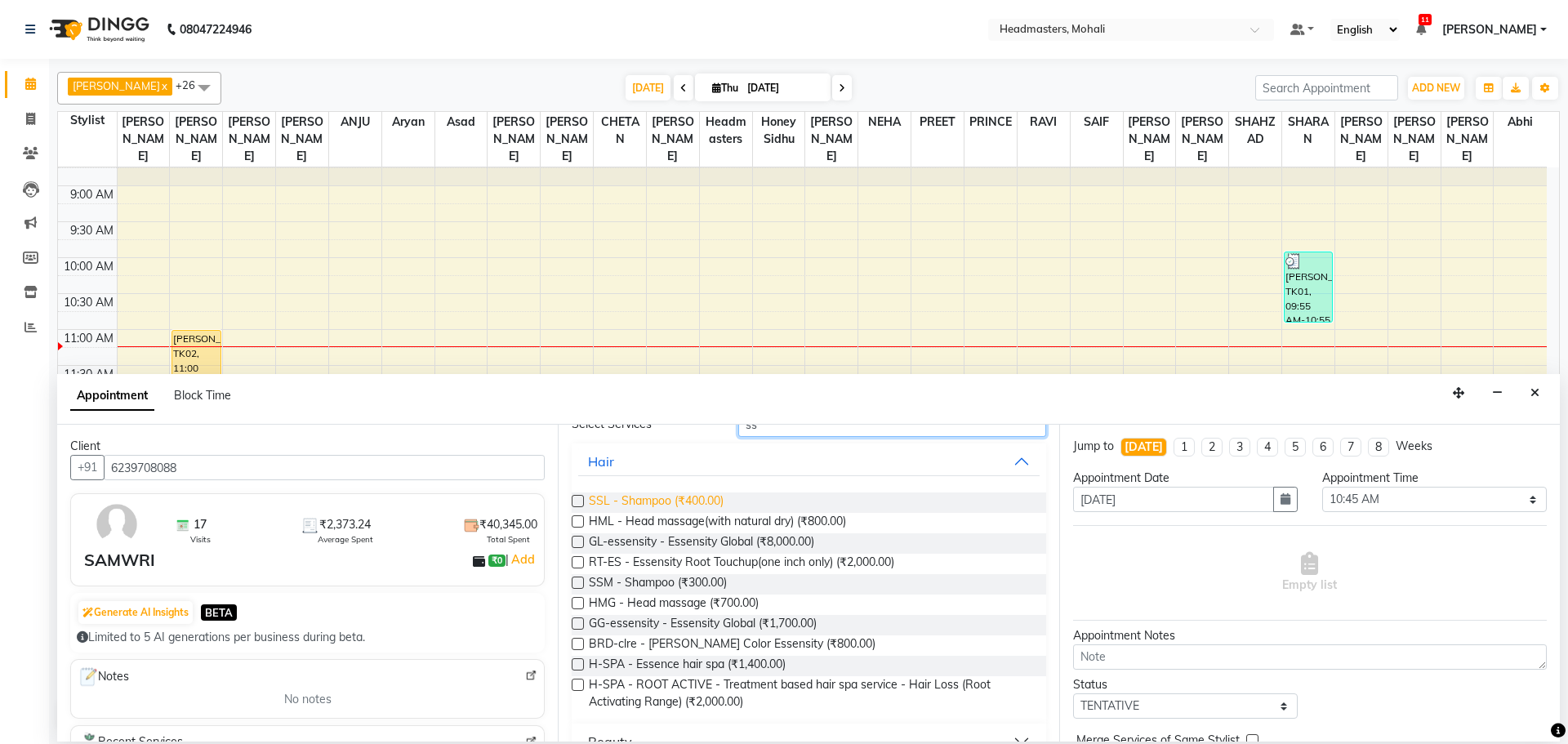
type input "ss"
click at [709, 500] on span "SSL - Shampoo (₹400.00)" at bounding box center [656, 502] width 134 height 20
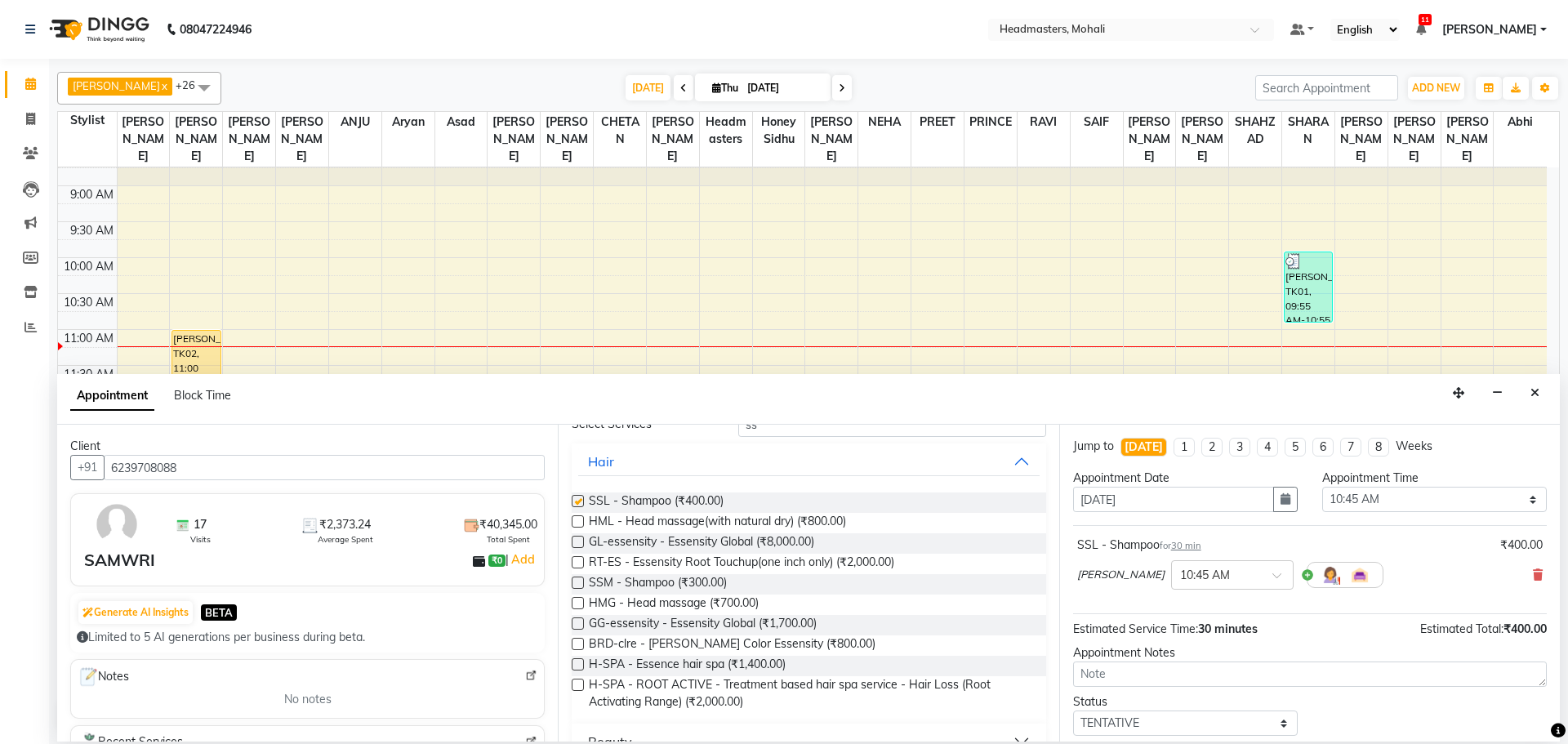
checkbox input "false"
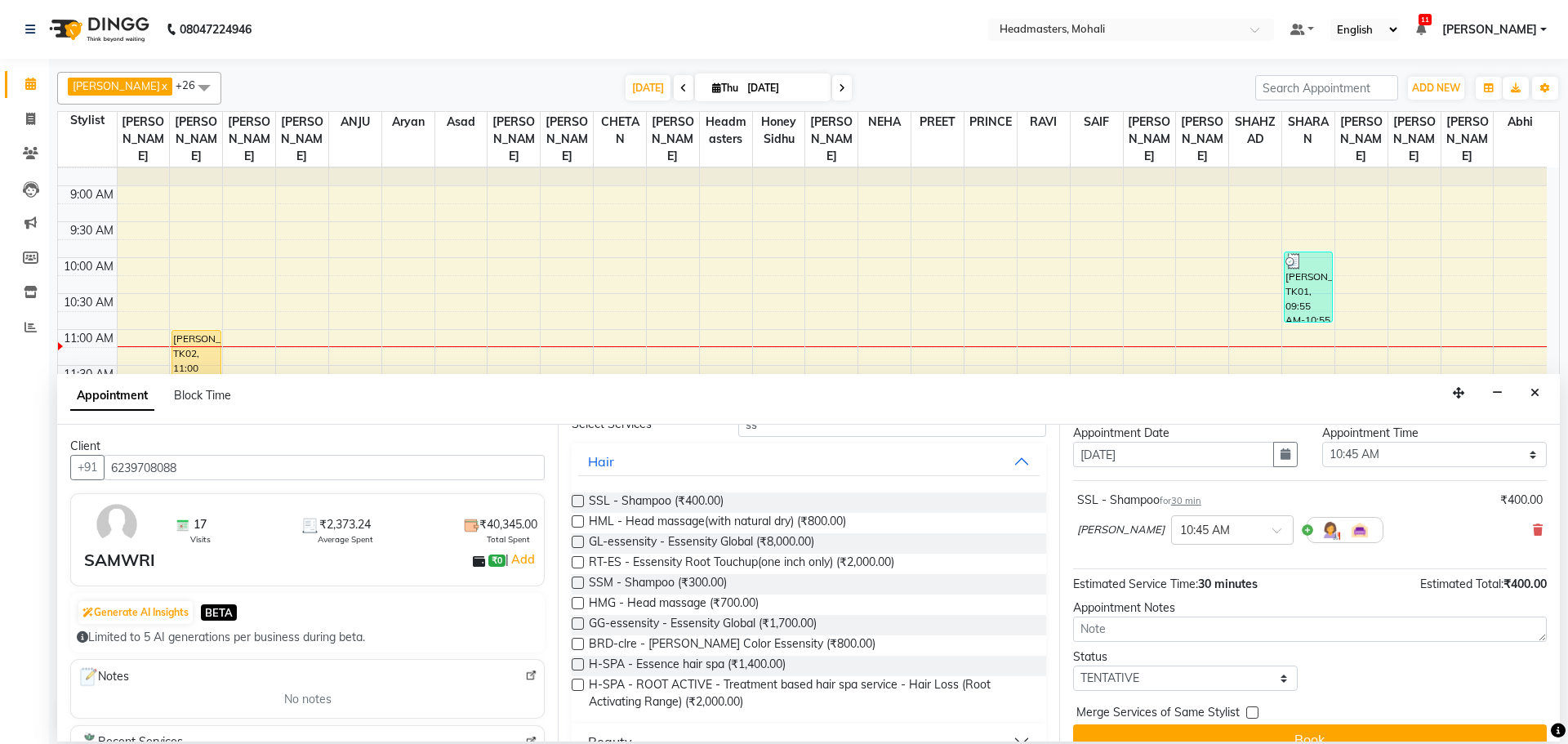
scroll to position [70, 0]
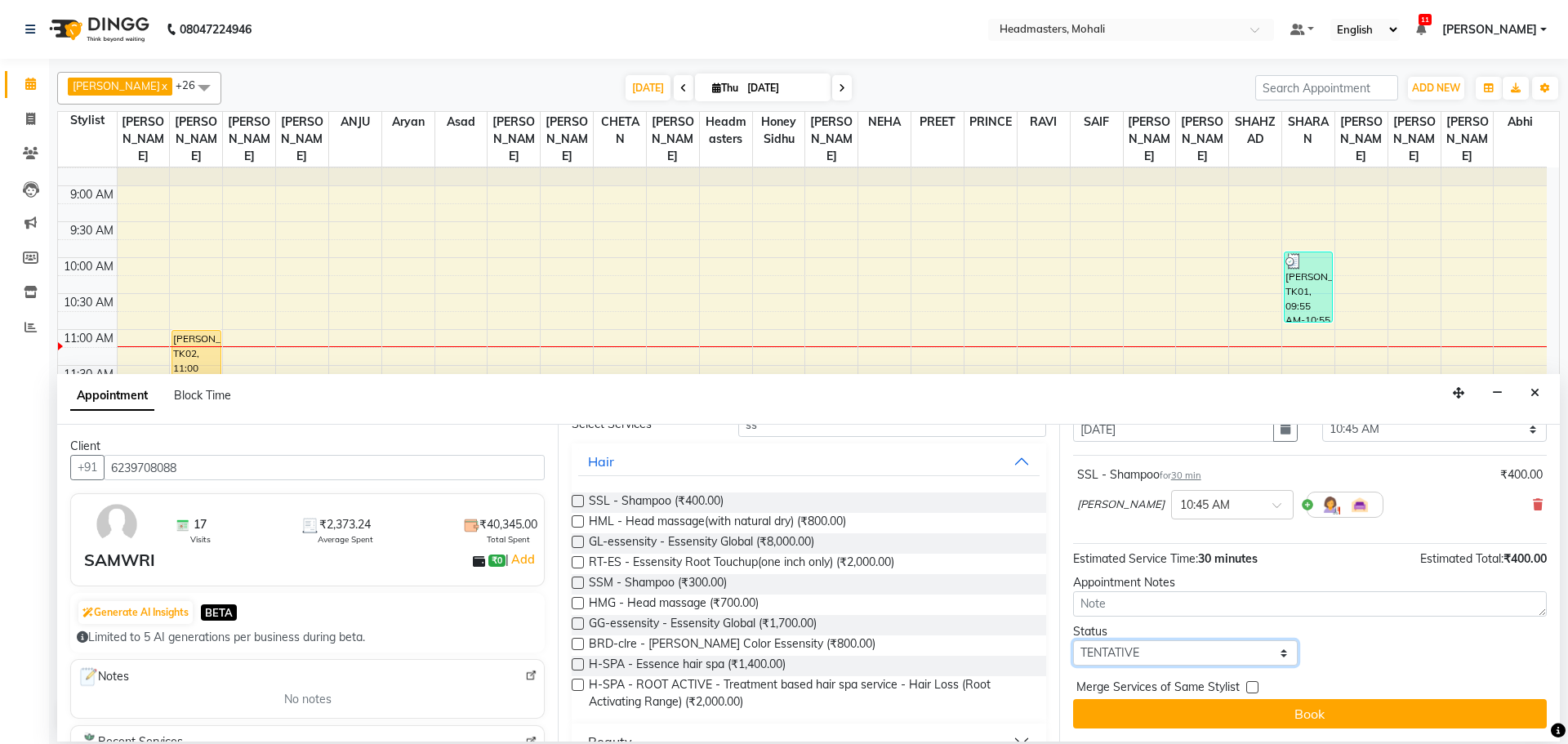
click at [1134, 656] on select "Select TENTATIVE CONFIRM CHECK-IN UPCOMING" at bounding box center [1185, 653] width 224 height 26
select select "confirm booking"
click at [1073, 640] on select "Select TENTATIVE CONFIRM CHECK-IN UPCOMING" at bounding box center [1185, 653] width 224 height 26
click at [1251, 687] on label at bounding box center [1252, 688] width 12 height 12
click at [1251, 687] on input "checkbox" at bounding box center [1252, 689] width 11 height 11
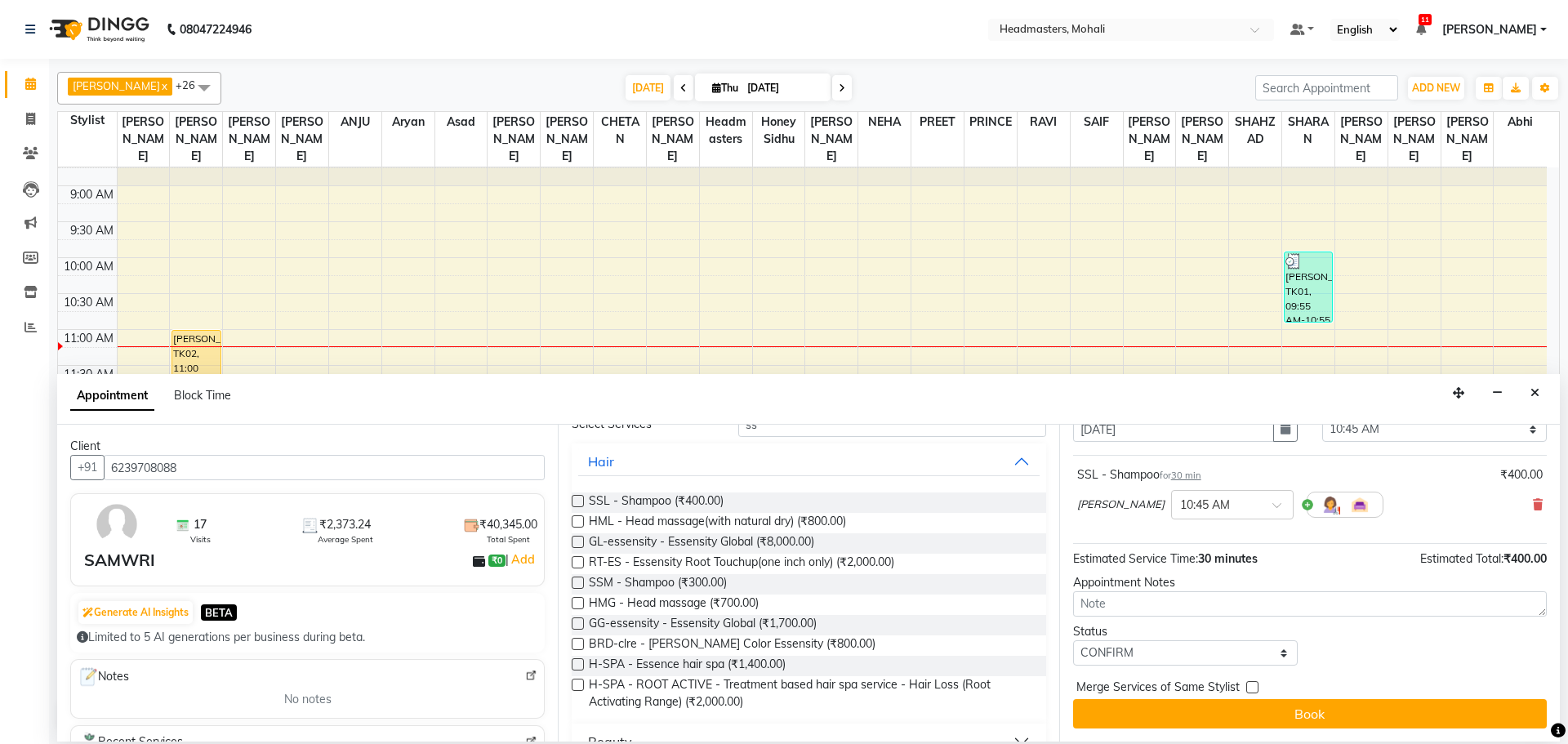
checkbox input "true"
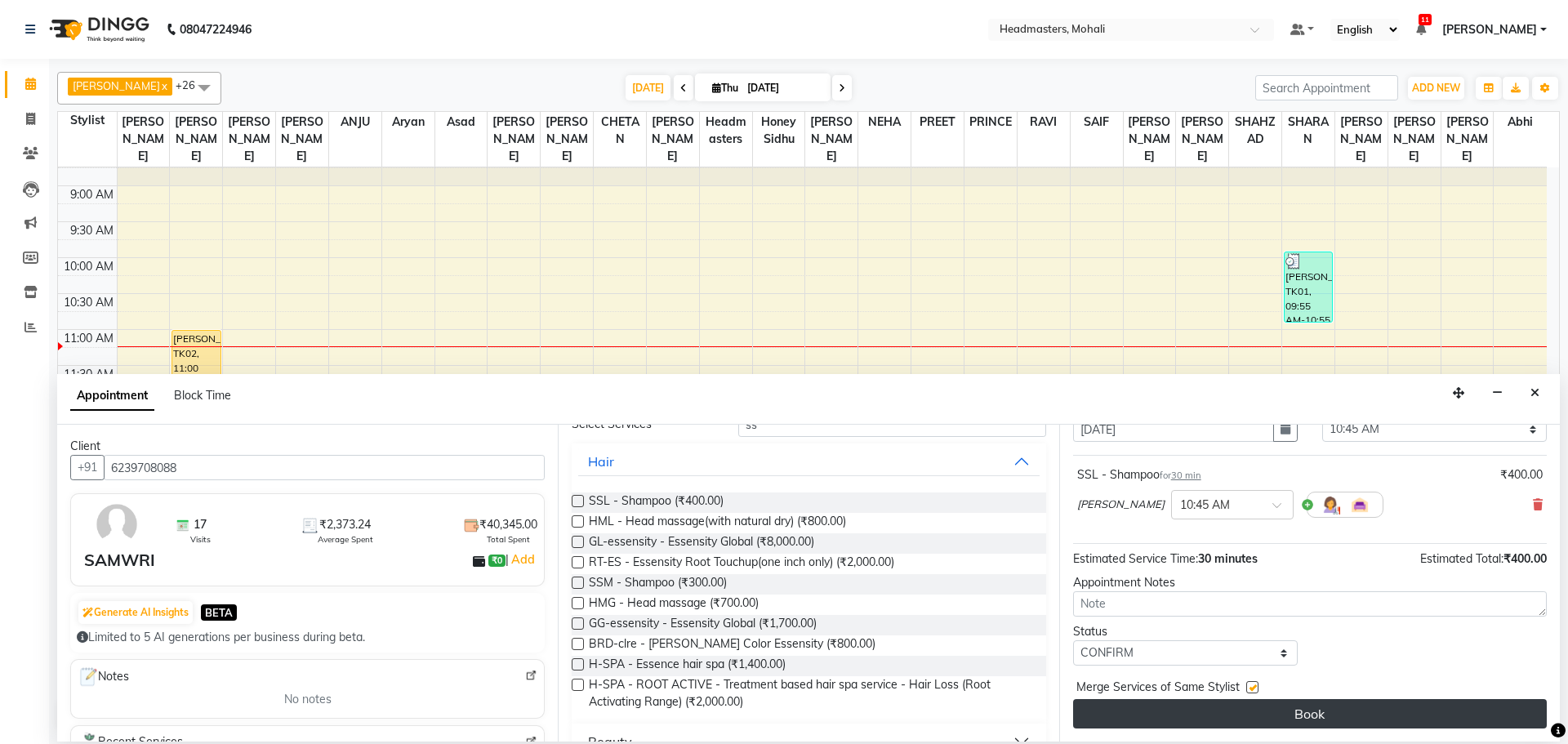
click at [1261, 713] on button "Book" at bounding box center [1310, 713] width 474 height 29
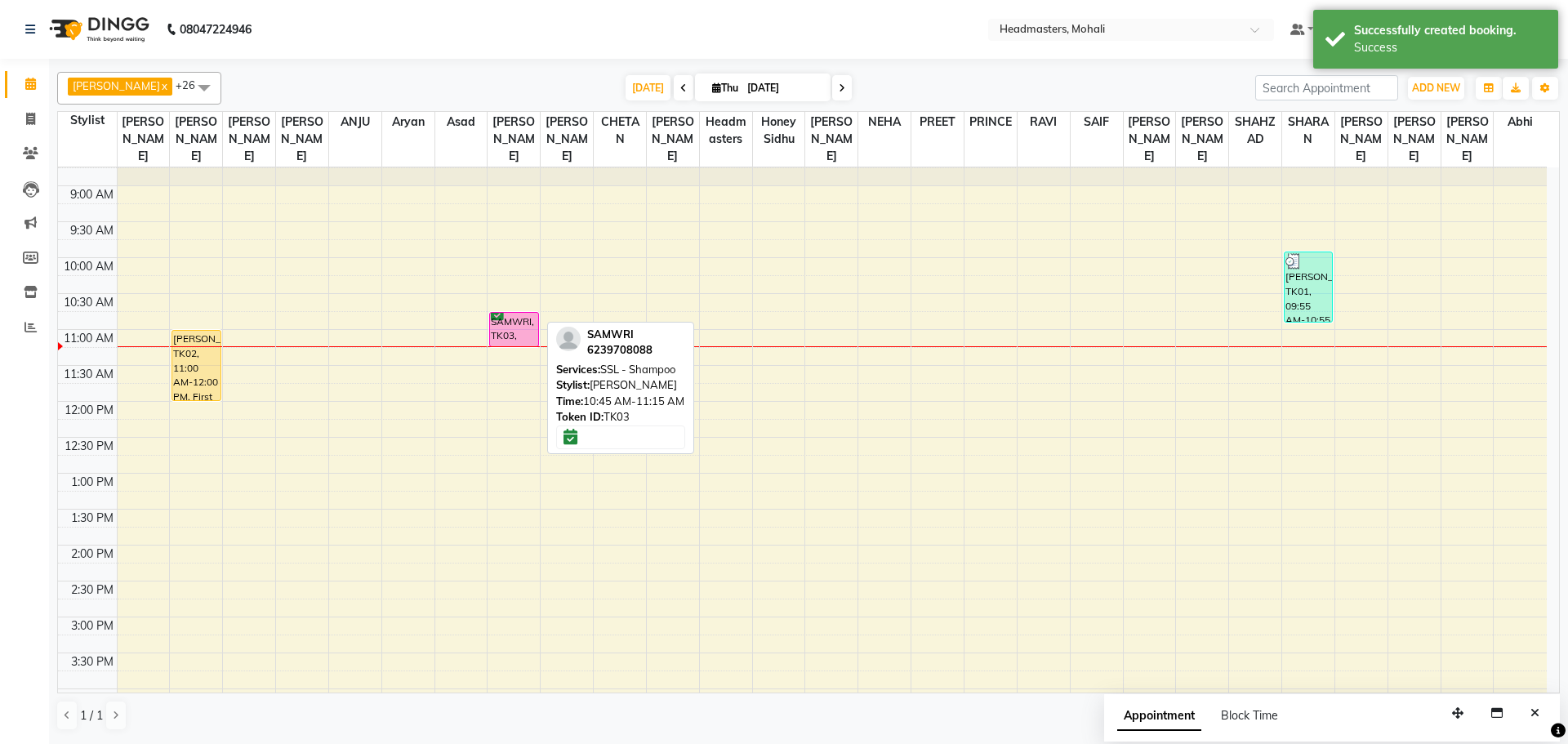
click at [530, 317] on div "SAMWRI, TK03, 10:45 AM-11:15 AM, SSL - Shampoo" at bounding box center [513, 330] width 47 height 33
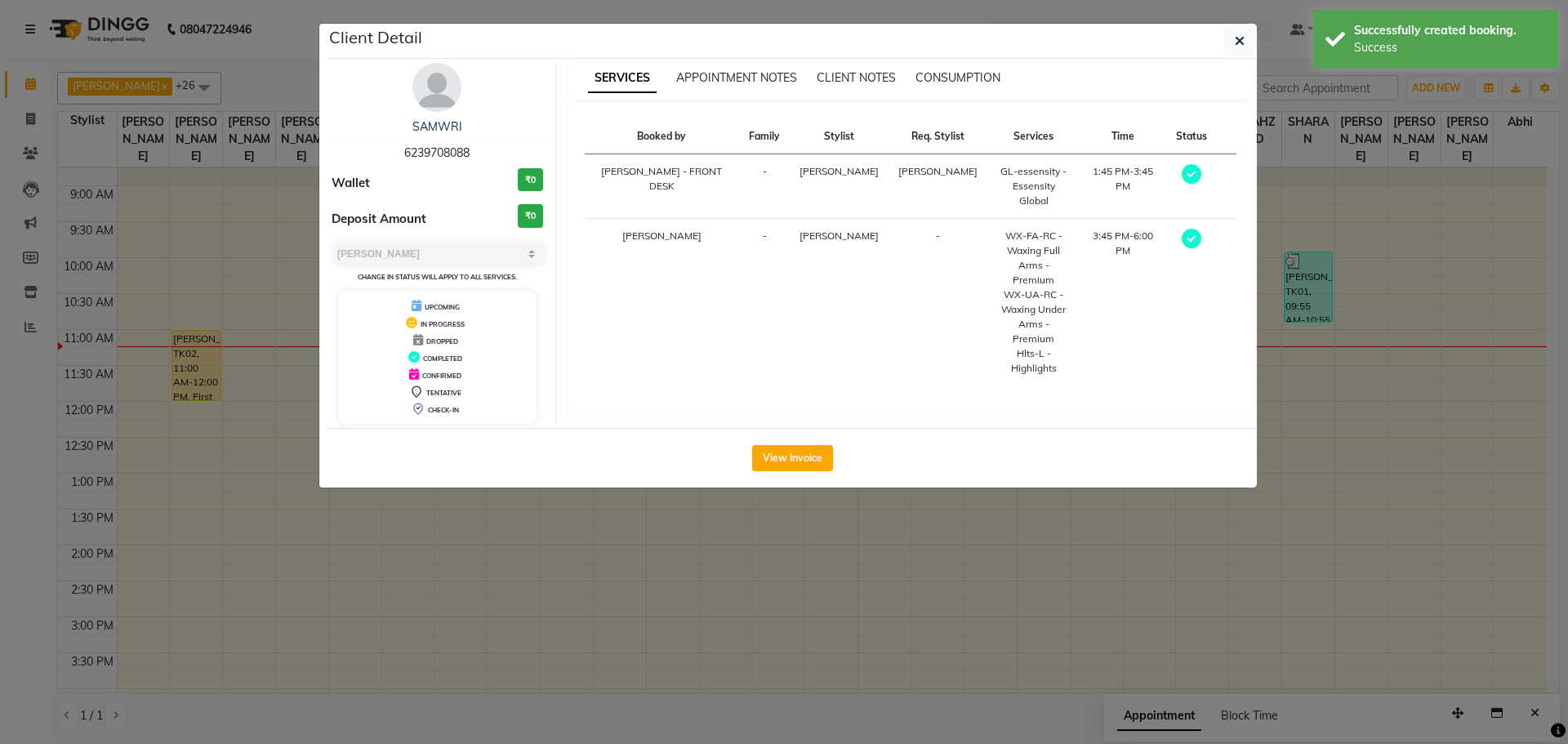
select select "6"
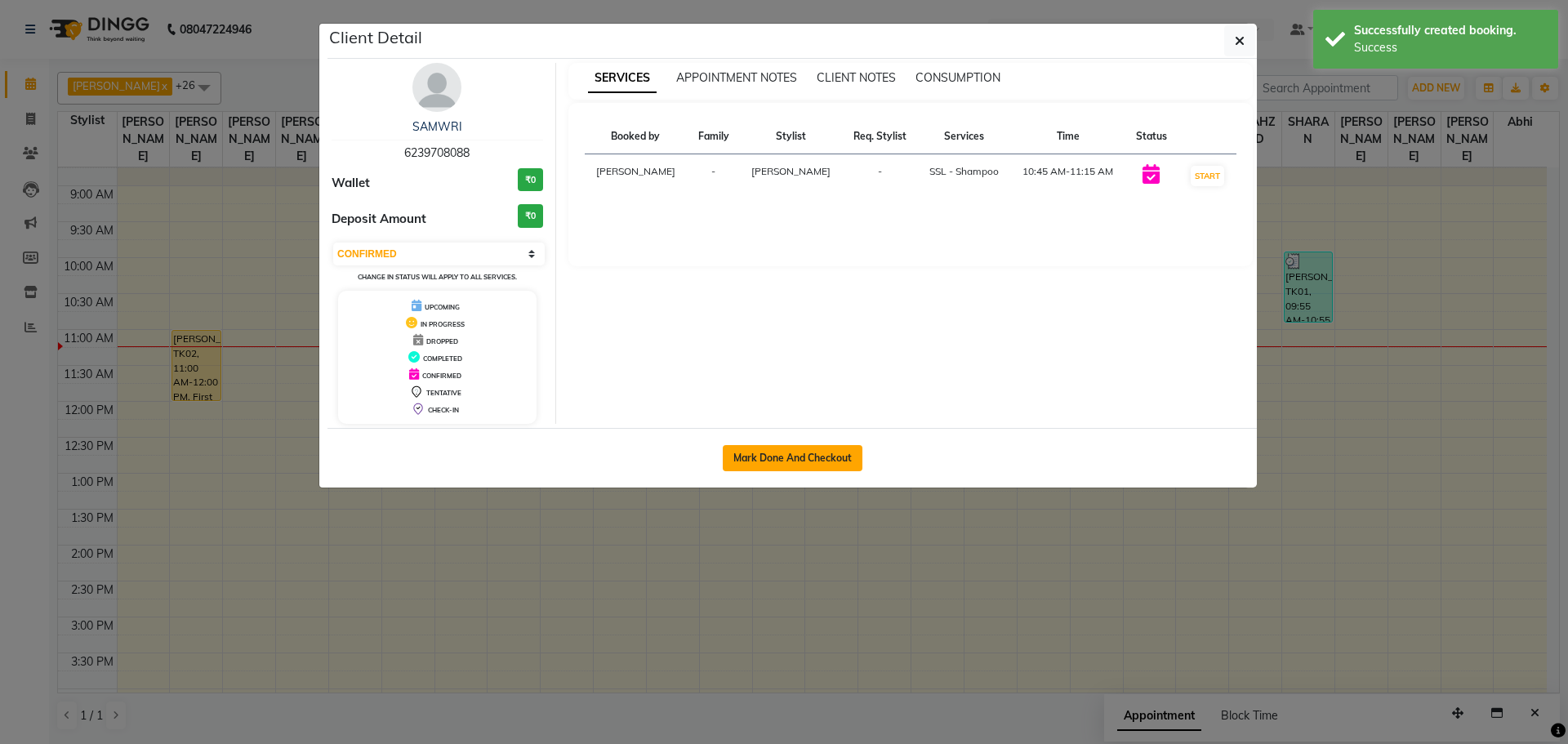
click at [802, 460] on button "Mark Done And Checkout" at bounding box center [792, 458] width 140 height 26
select select "service"
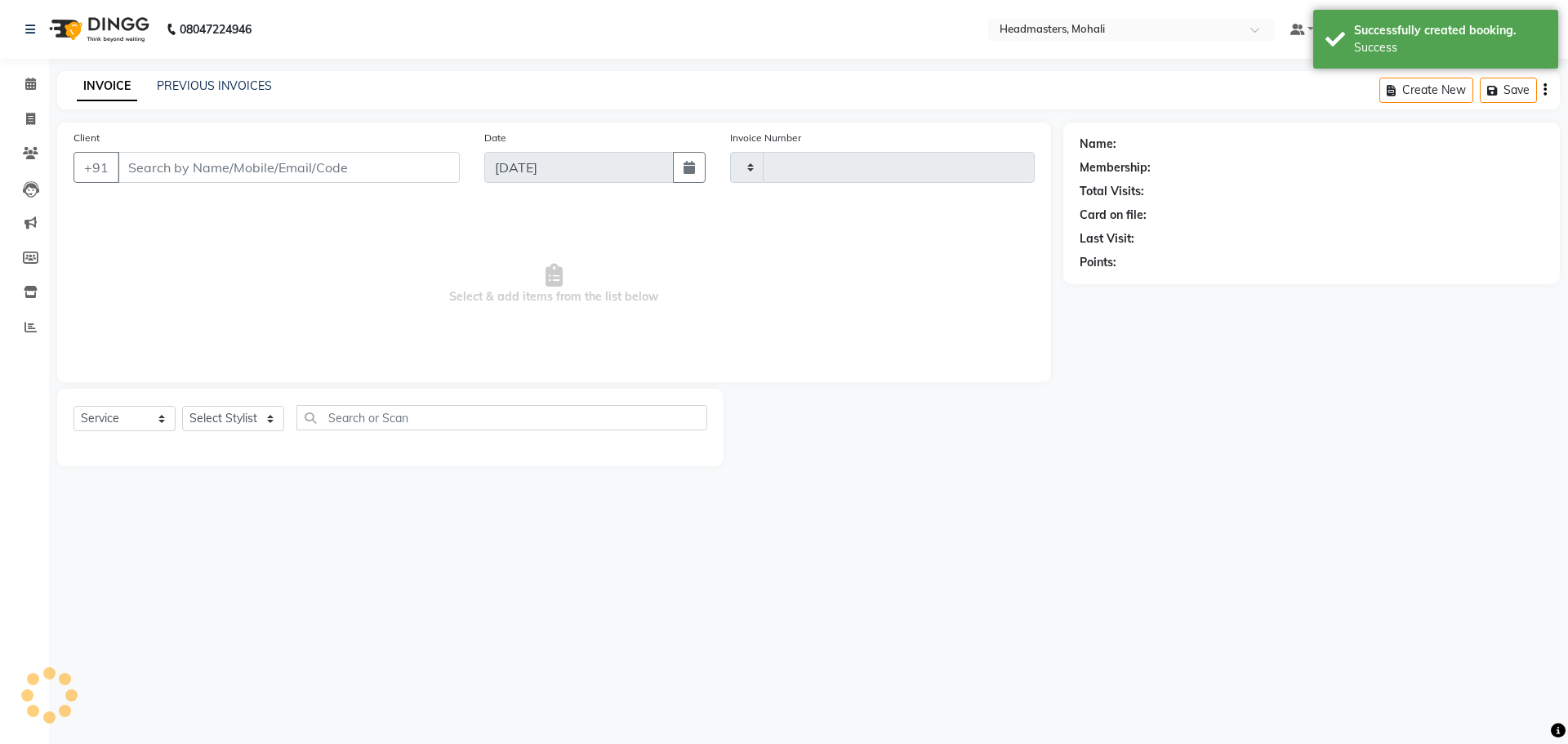
type input "8690"
select select "6604"
type input "6239708088"
select select "51138"
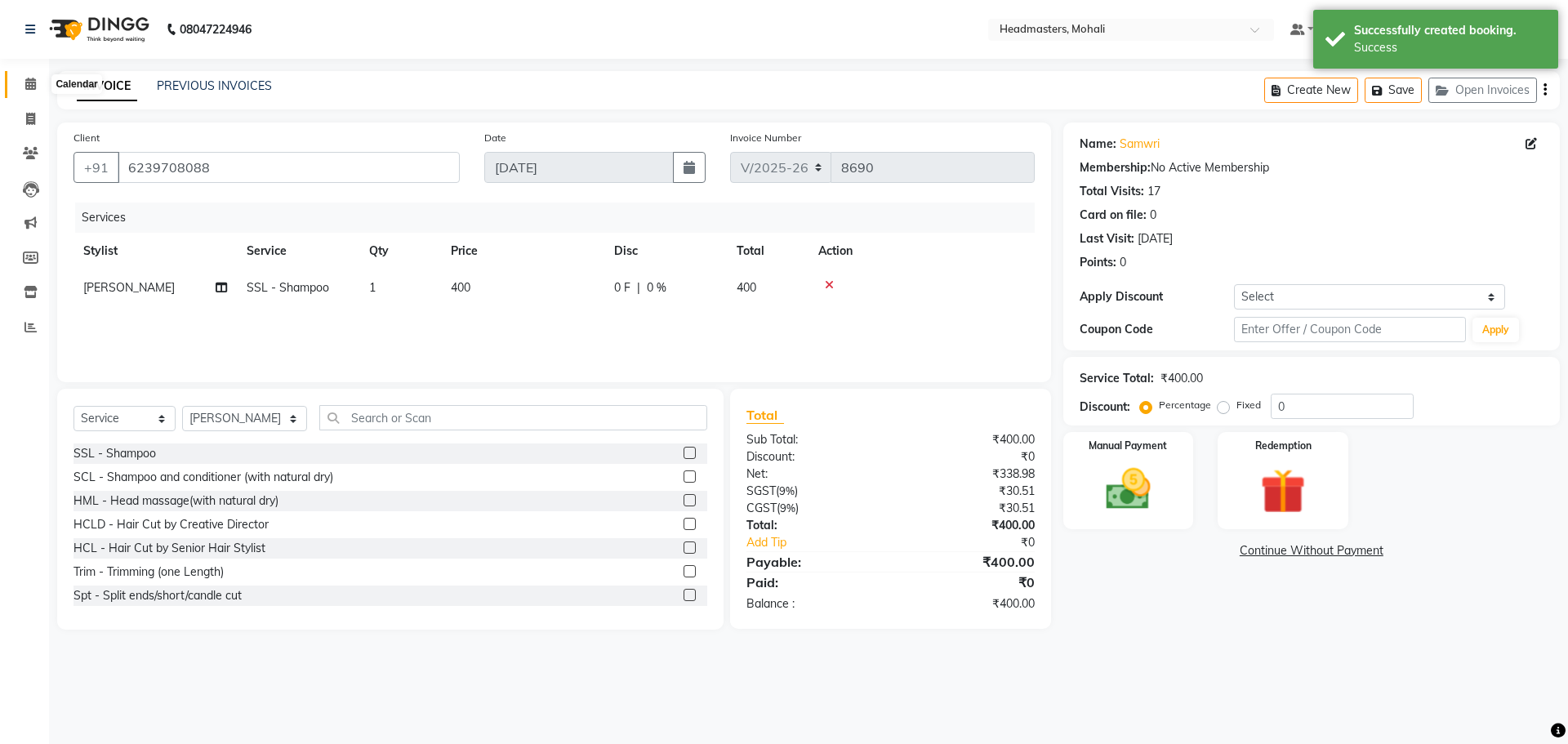
click at [29, 84] on icon at bounding box center [31, 84] width 11 height 12
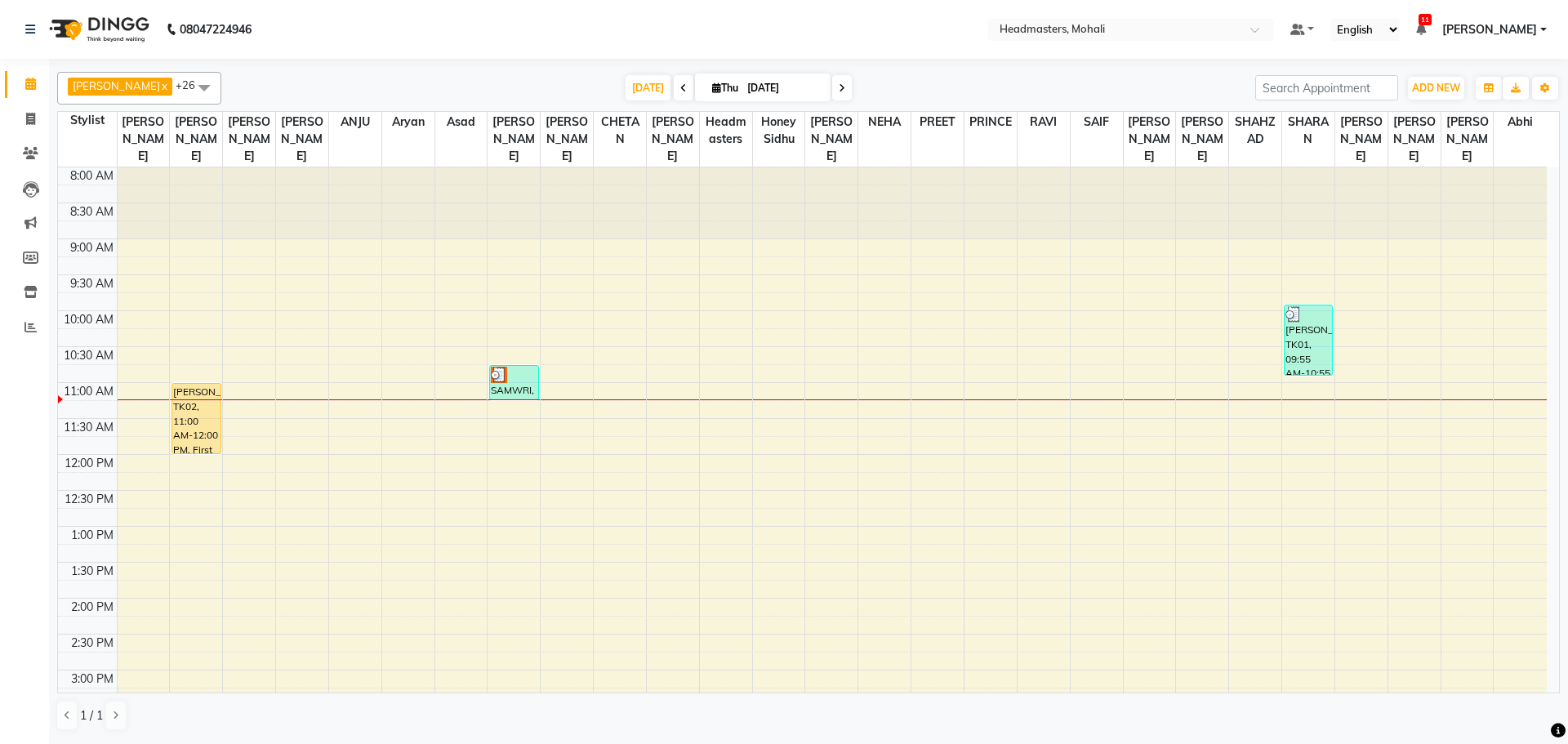
click at [680, 84] on icon at bounding box center [683, 88] width 6 height 10
type input "[DATE]"
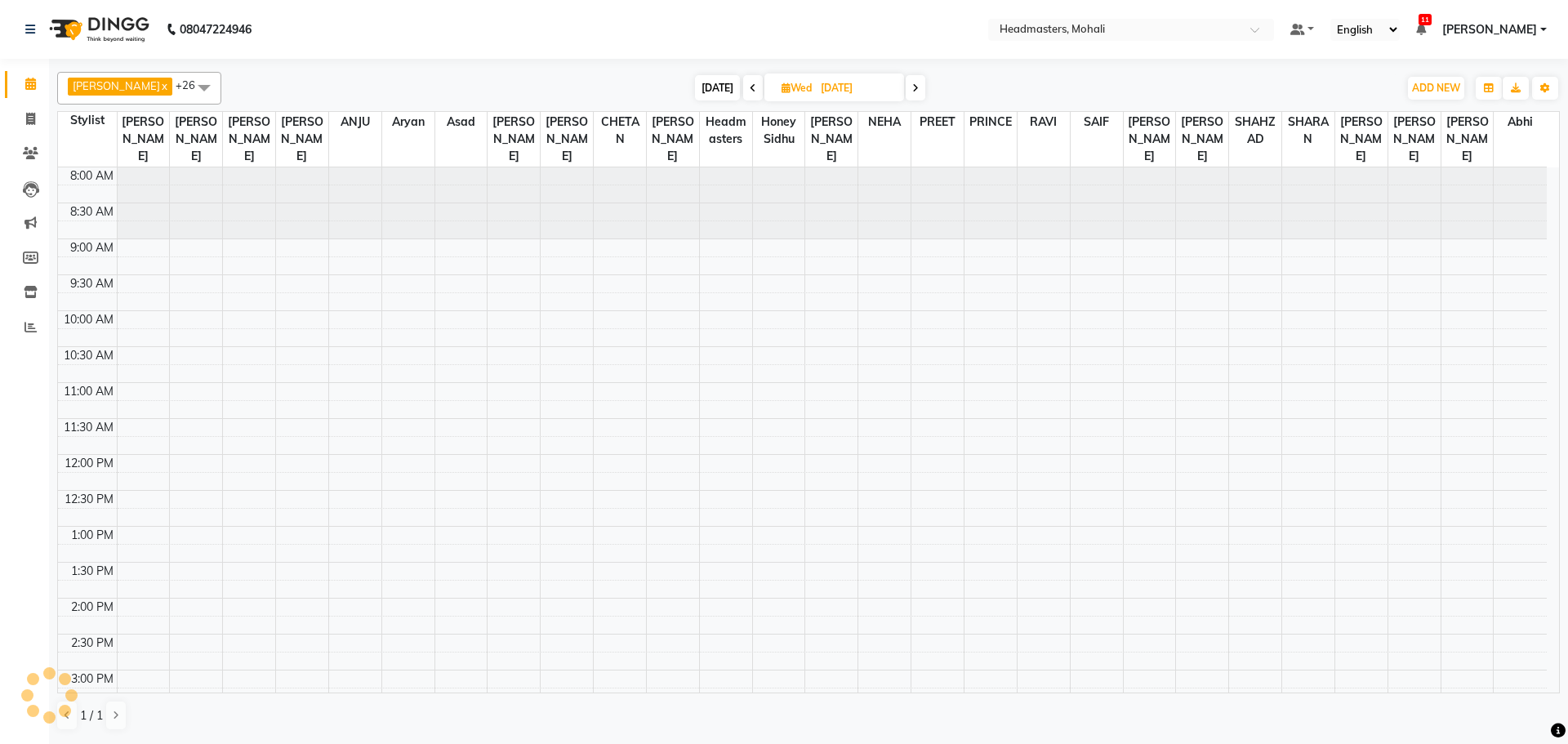
scroll to position [216, 0]
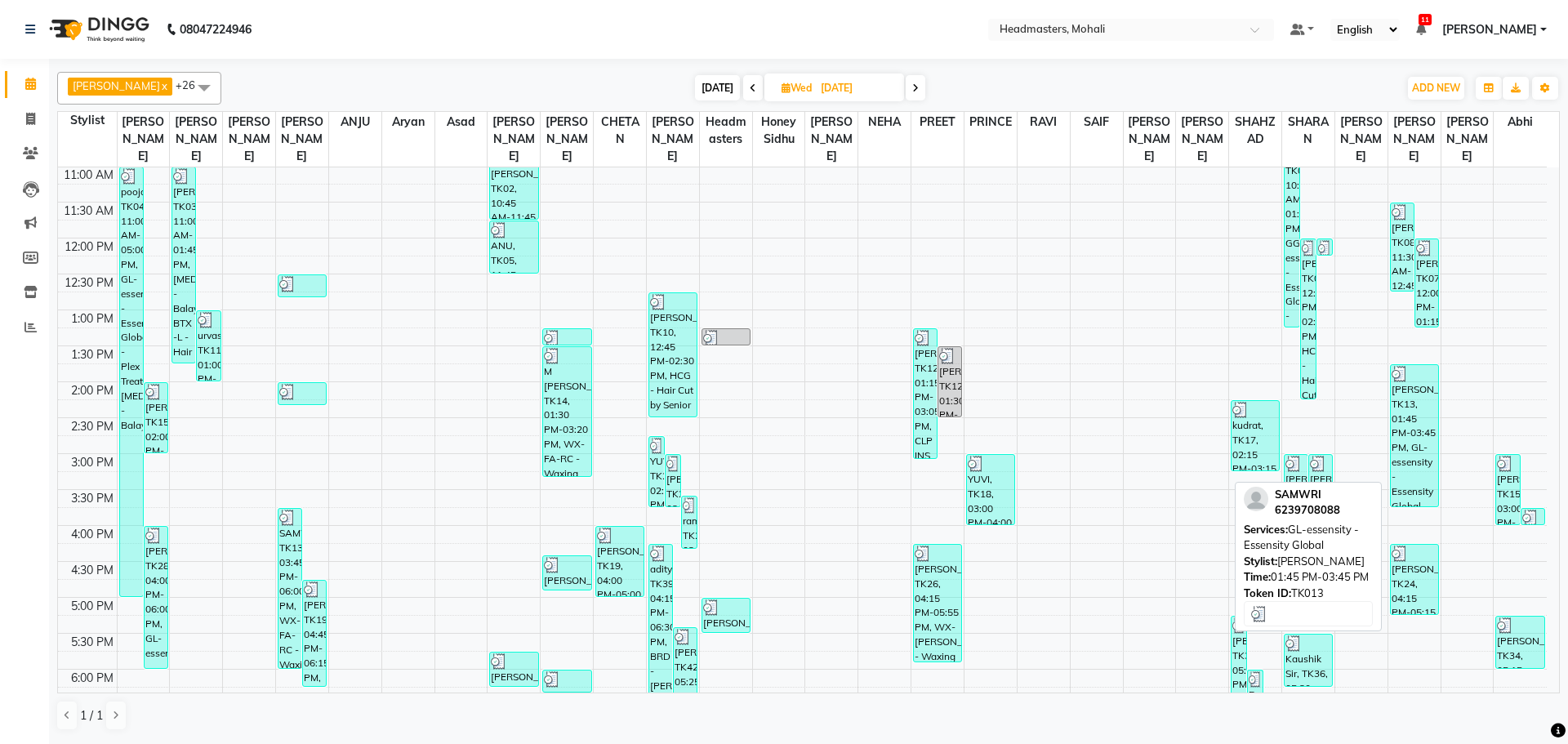
click at [1402, 440] on div "[PERSON_NAME], TK13, 01:45 PM-03:45 PM, GL-essensity - Essensity Global" at bounding box center [1414, 435] width 47 height 142
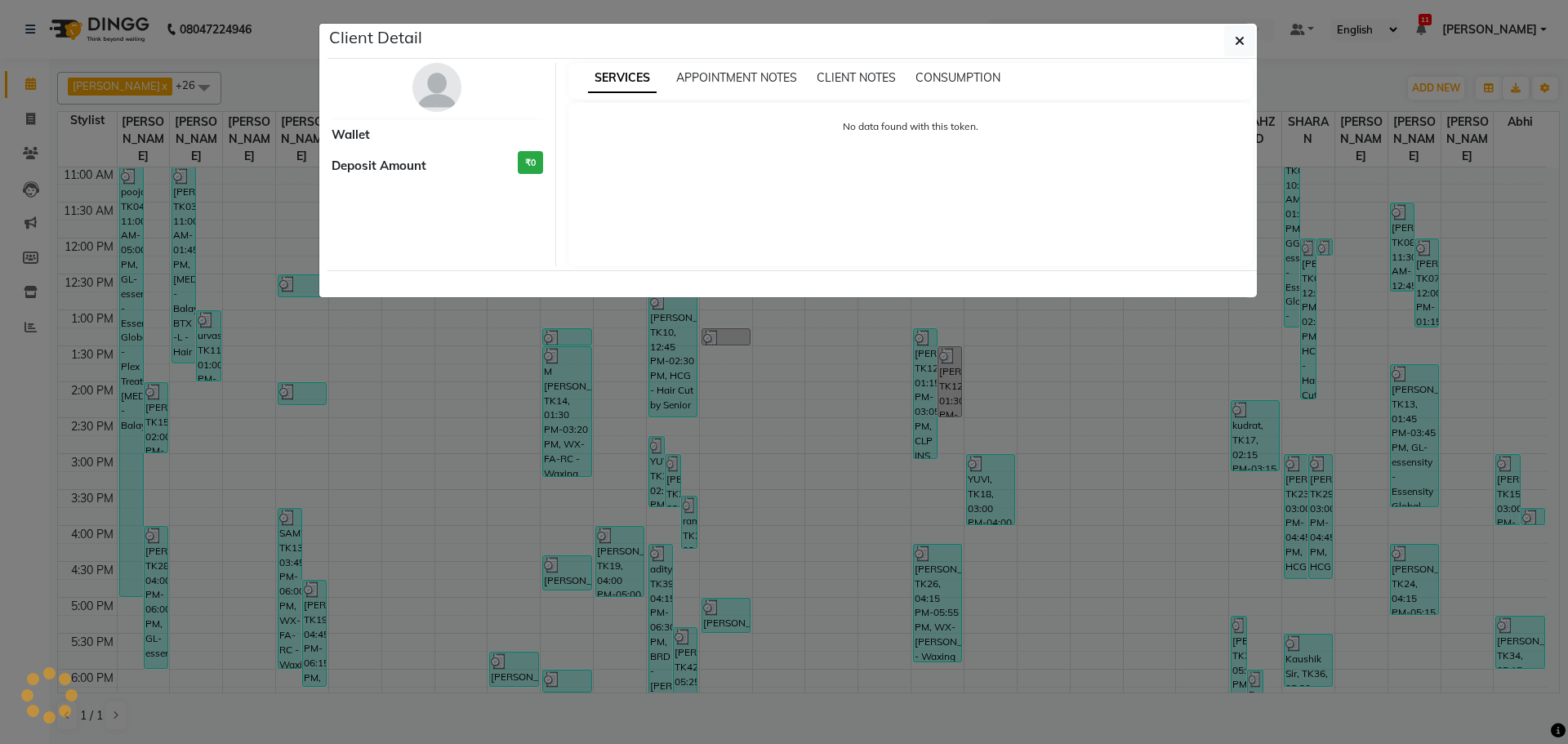
select select "3"
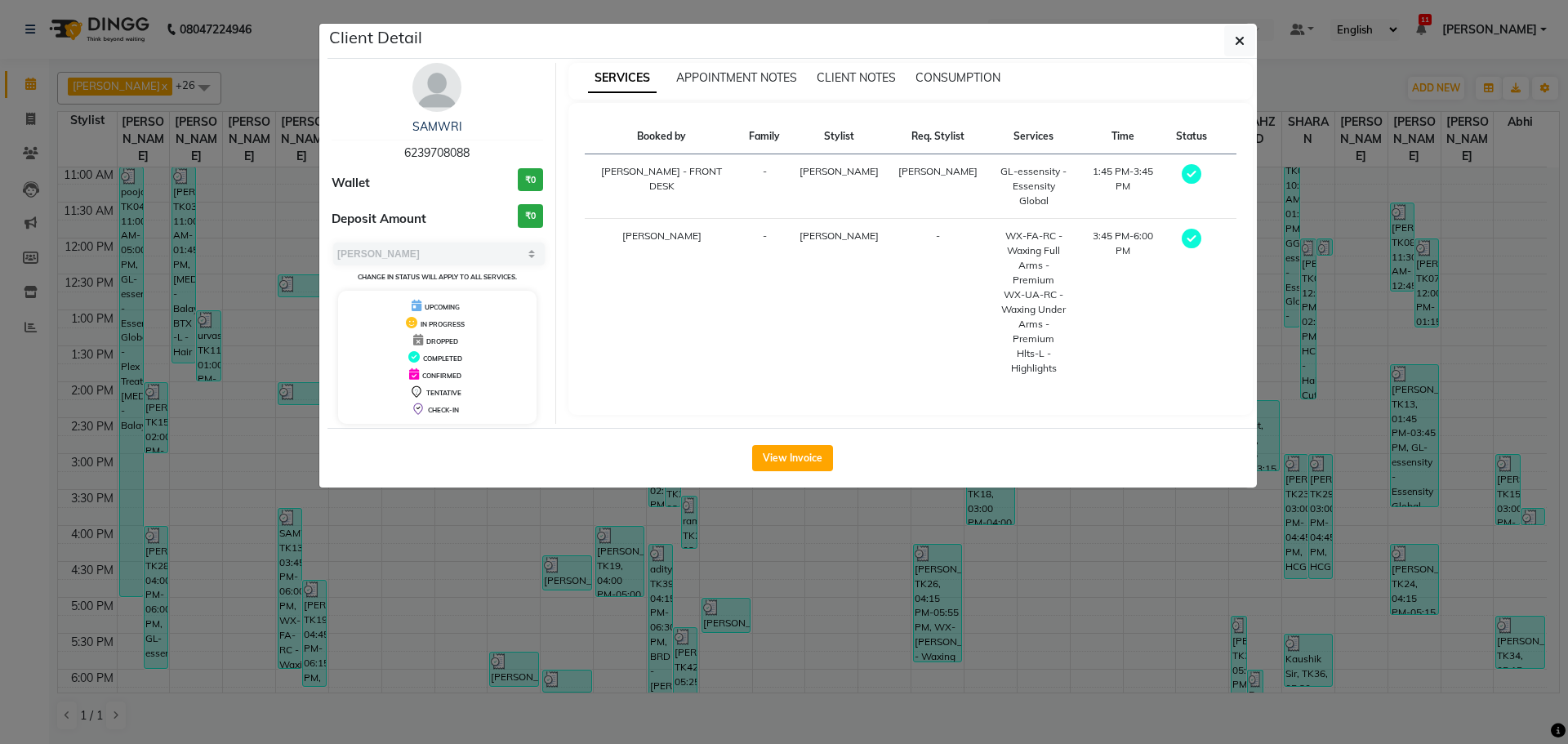
click at [1067, 581] on ngb-modal-window "Client Detail SAMWRI 6239708088 Wallet ₹0 Deposit Amount ₹0 Select MARK DONE UP…" at bounding box center [784, 372] width 1568 height 744
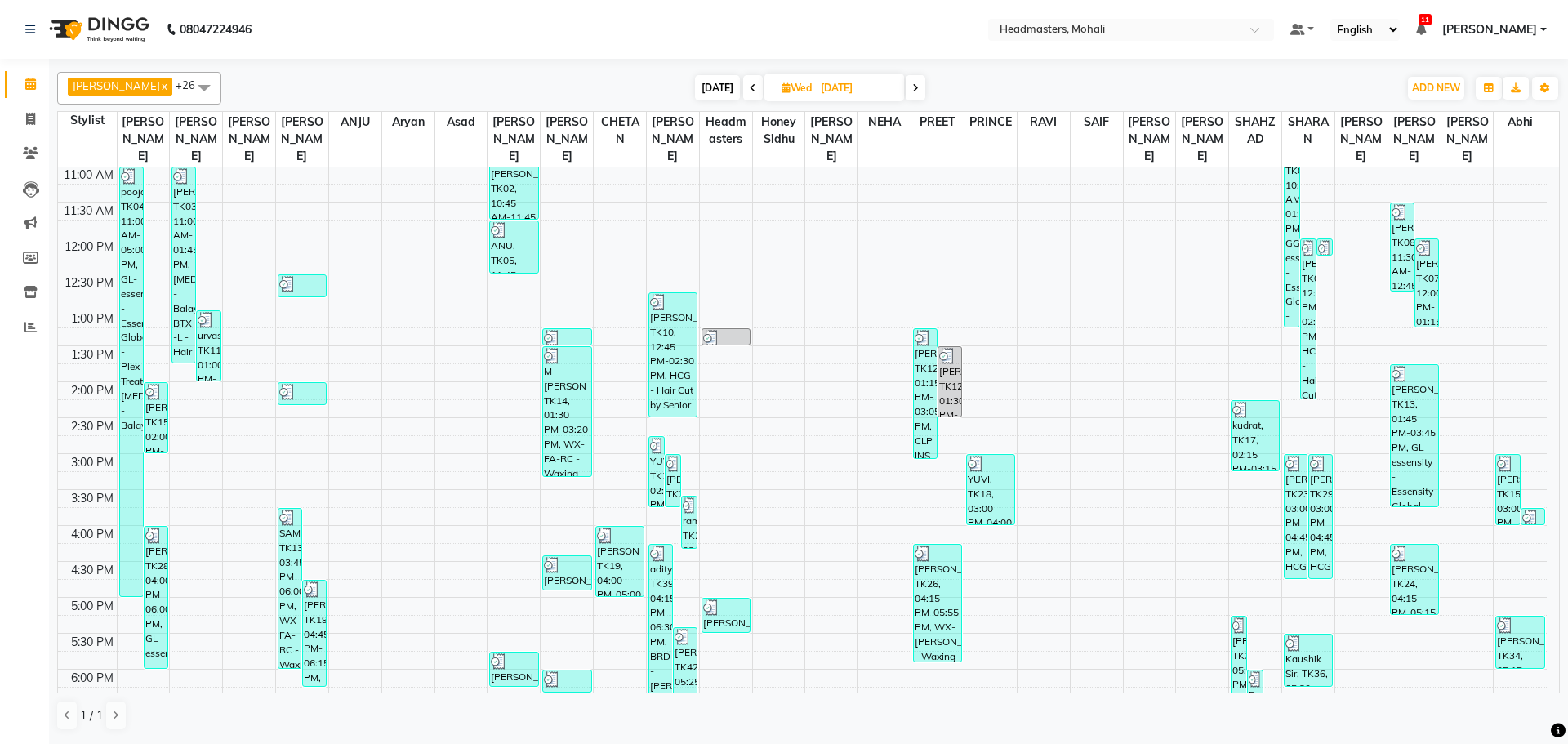
click at [697, 82] on span "[DATE]" at bounding box center [717, 87] width 45 height 26
type input "[DATE]"
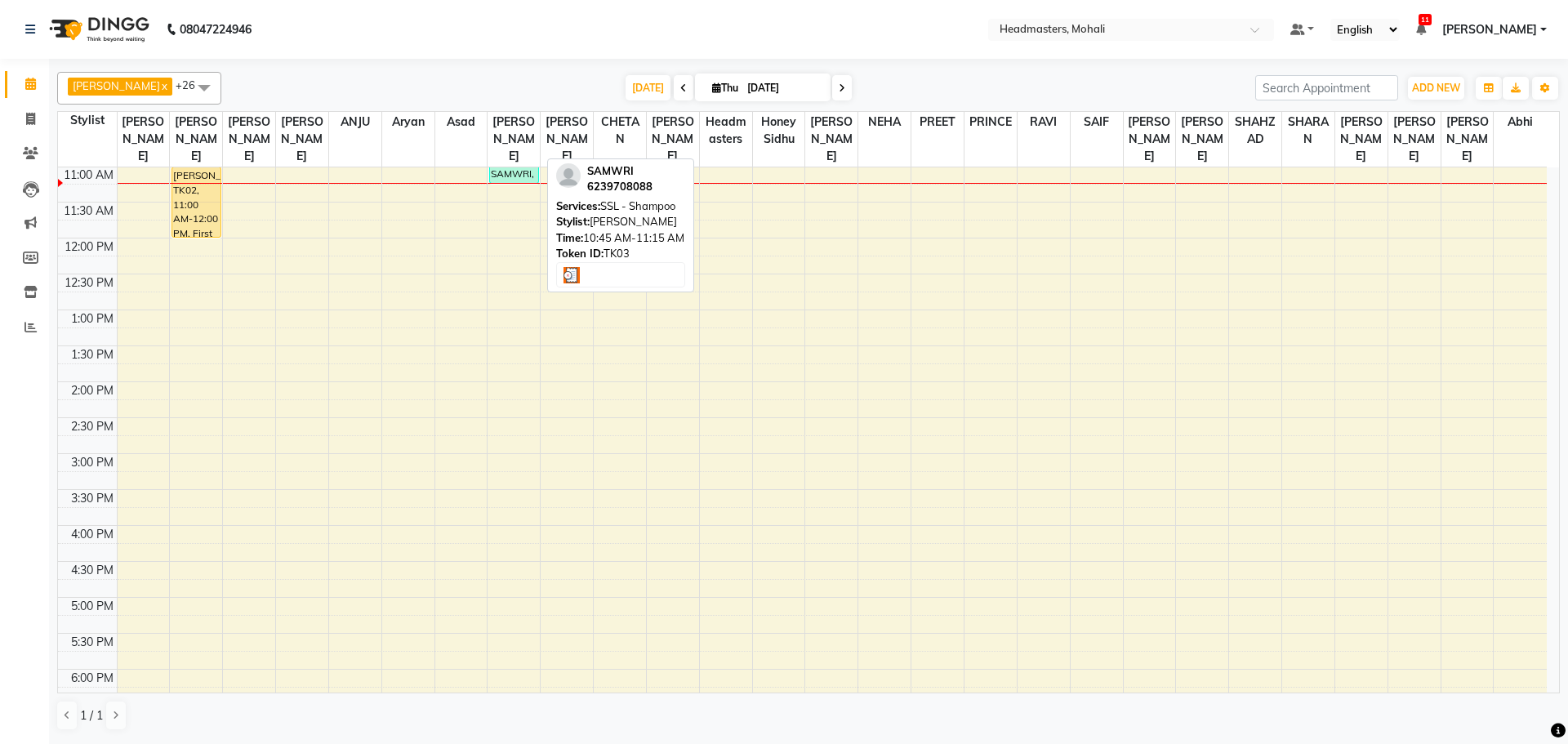
click at [510, 157] on div "SAMWRI, TK03, 10:45 AM-11:15 AM, SSL - Shampoo" at bounding box center [513, 166] width 47 height 33
select select "3"
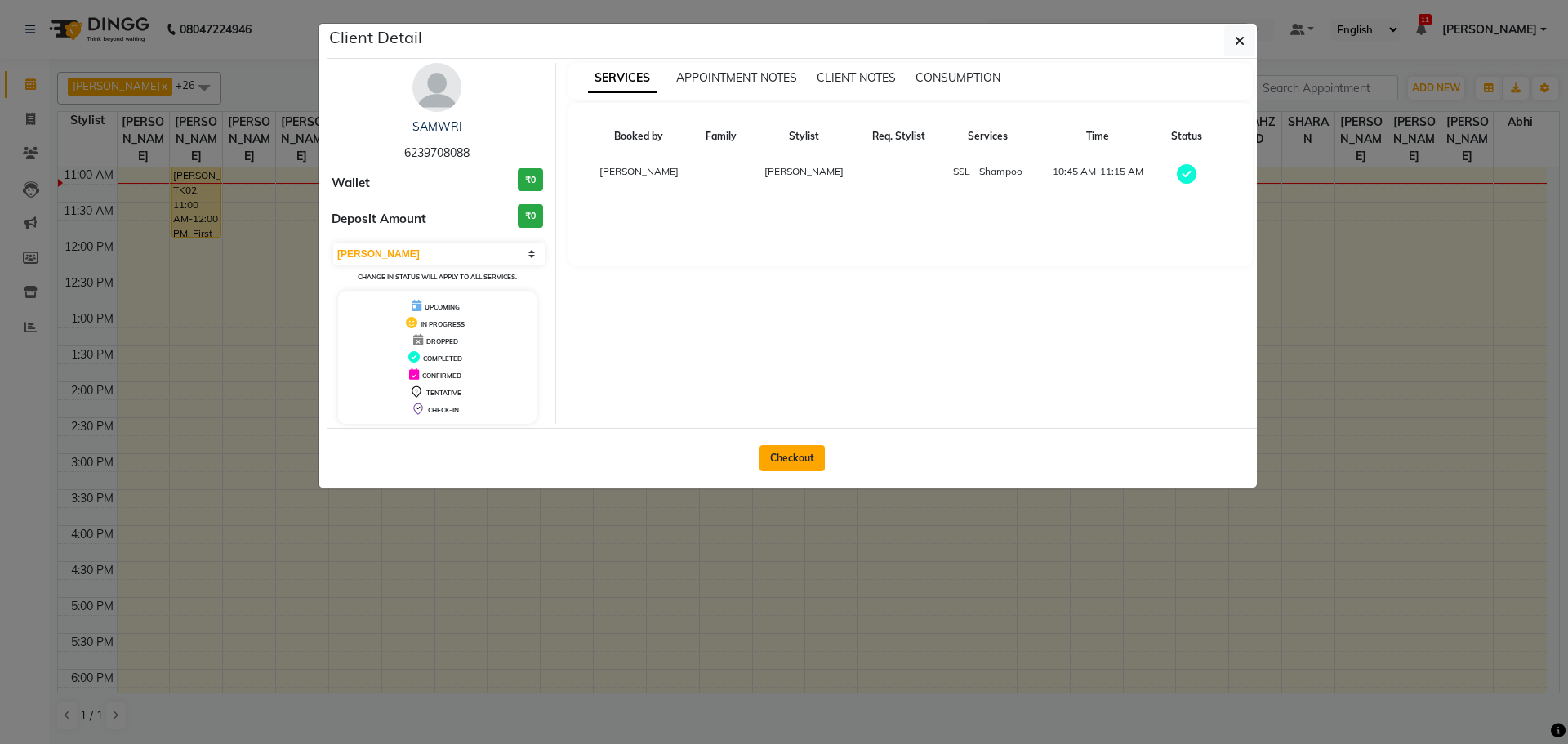
click at [798, 454] on button "Checkout" at bounding box center [792, 458] width 65 height 26
select select "service"
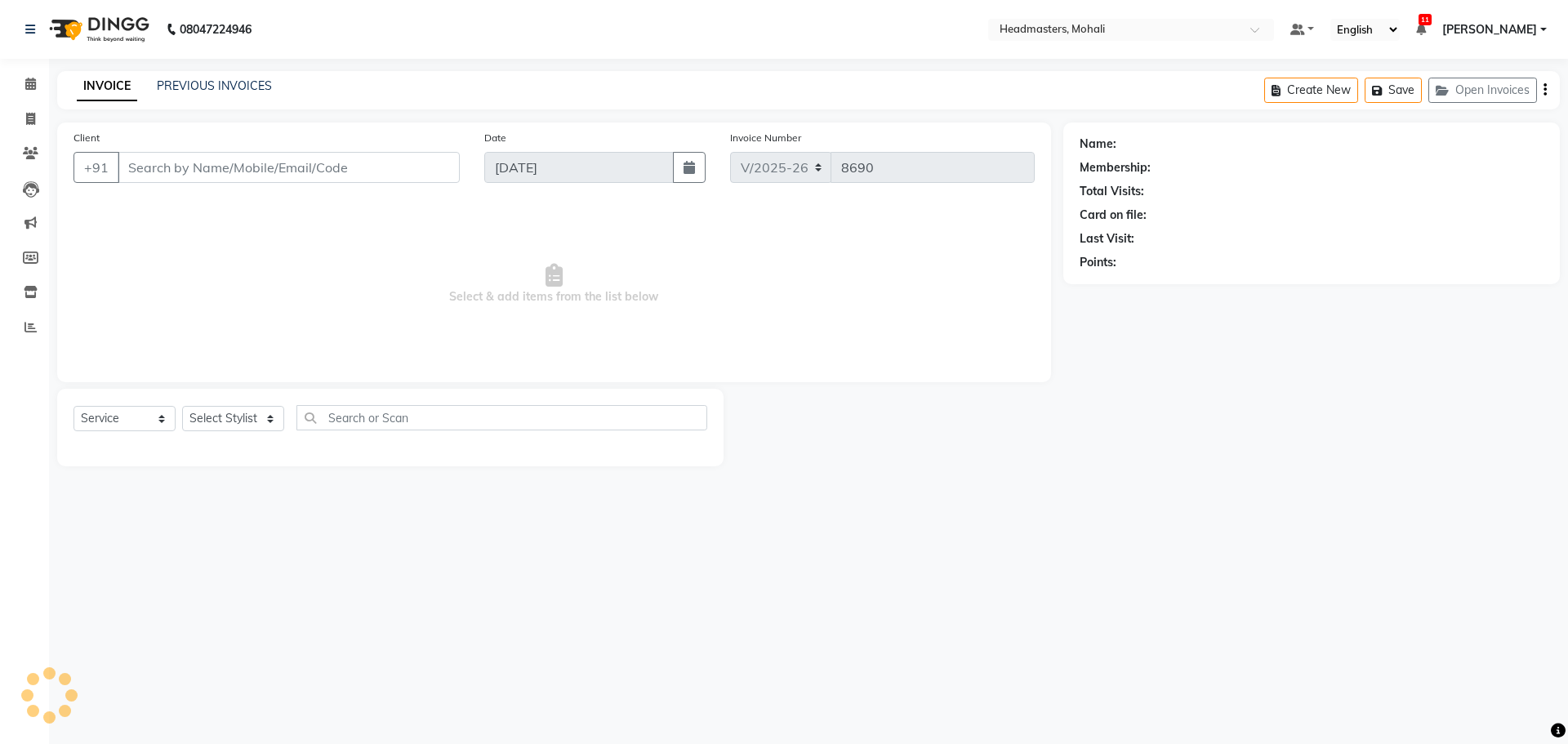
type input "6239708088"
select select "51138"
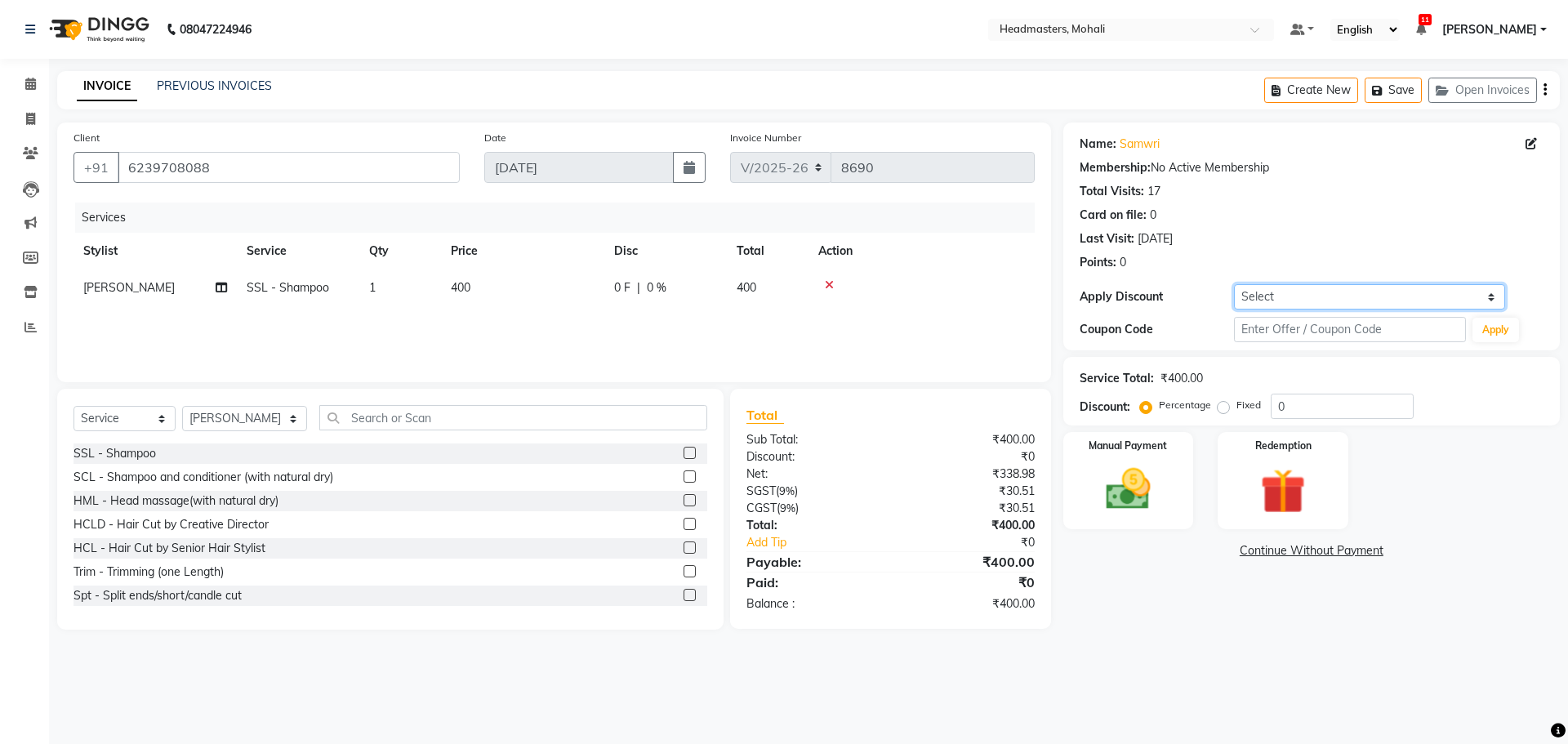
click at [1289, 300] on select "Select Coupon → Already Paid - Package Coupon → Not Satisfied Coupon → Double J…" at bounding box center [1369, 296] width 271 height 26
select select "6: Object"
click at [1234, 284] on select "Select Coupon → Already Paid - Package Coupon → Not Satisfied Coupon → Double J…" at bounding box center [1369, 296] width 271 height 26
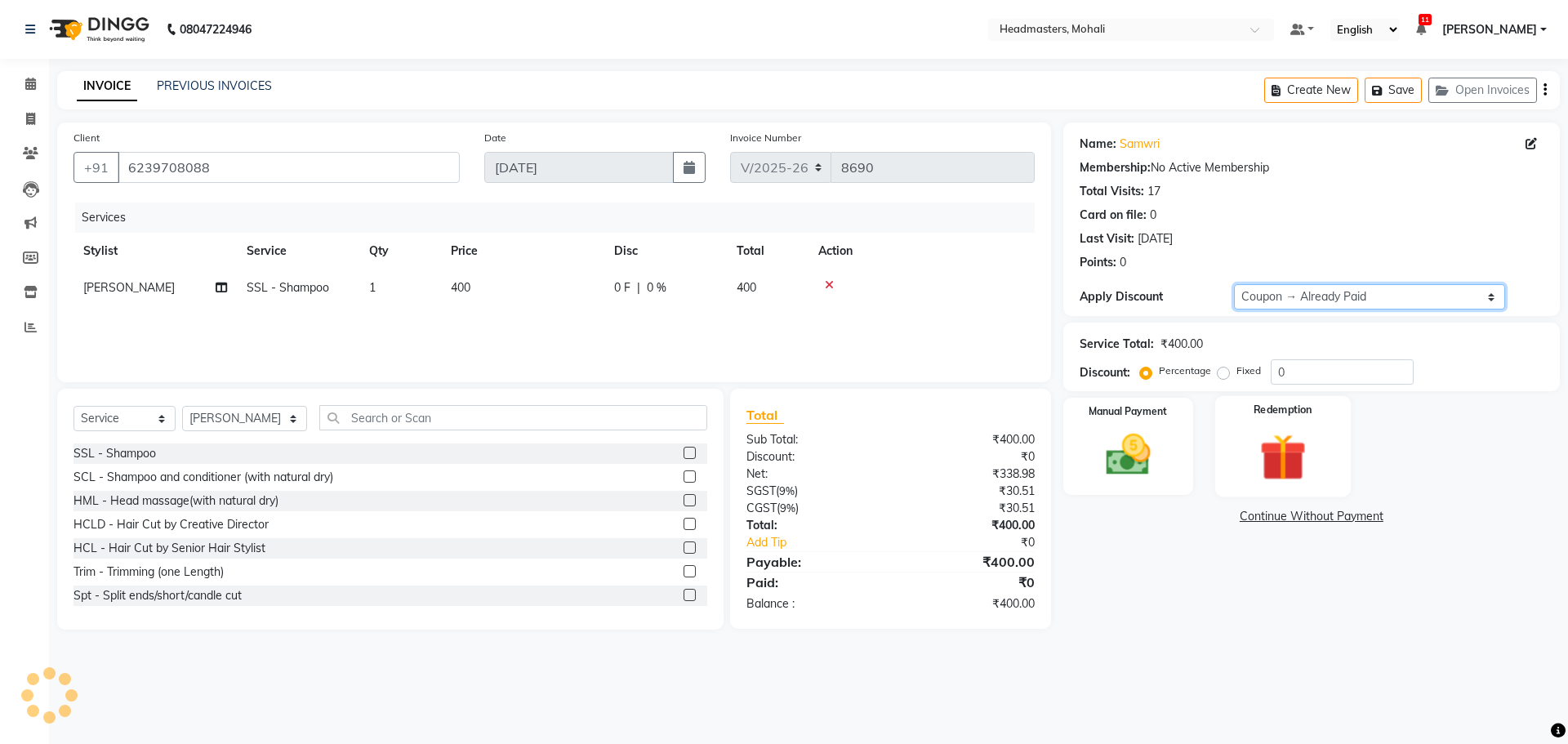
type input "100"
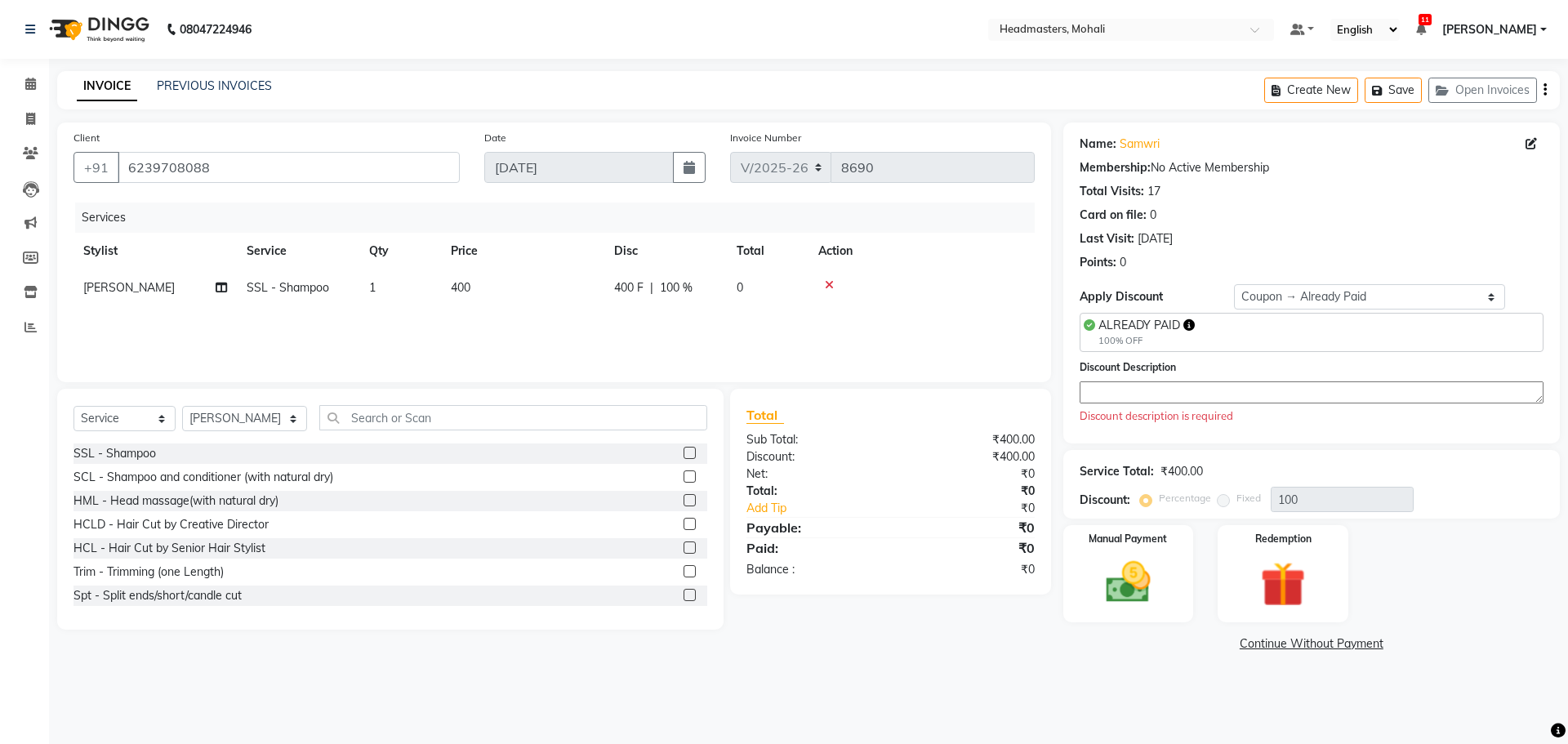
click at [1128, 404] on div "Discount Description Discount description is required" at bounding box center [1311, 391] width 464 height 66
click at [1123, 385] on textarea at bounding box center [1311, 392] width 464 height 22
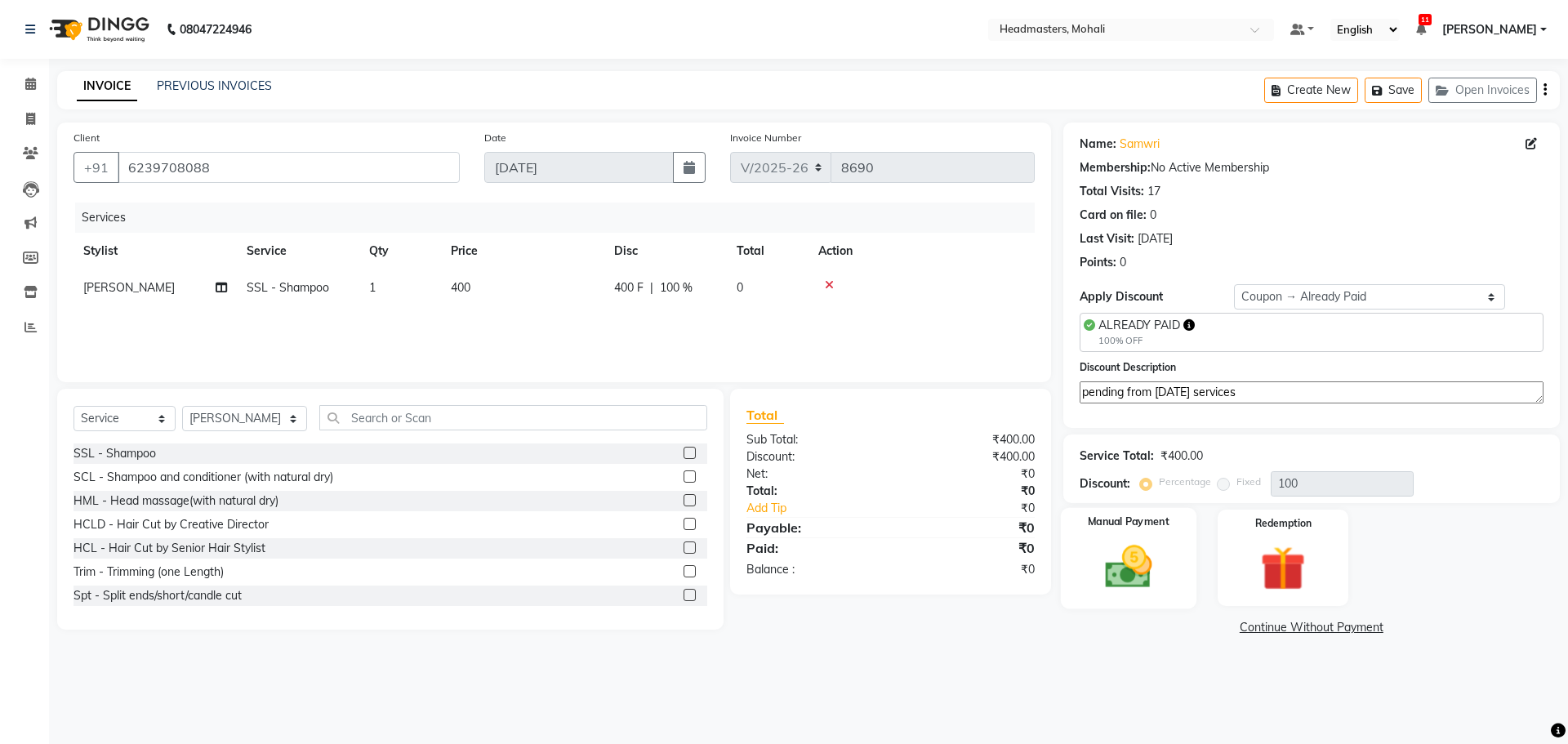
type textarea "pending from [DATE] services"
click at [1131, 566] on img at bounding box center [1128, 566] width 76 height 54
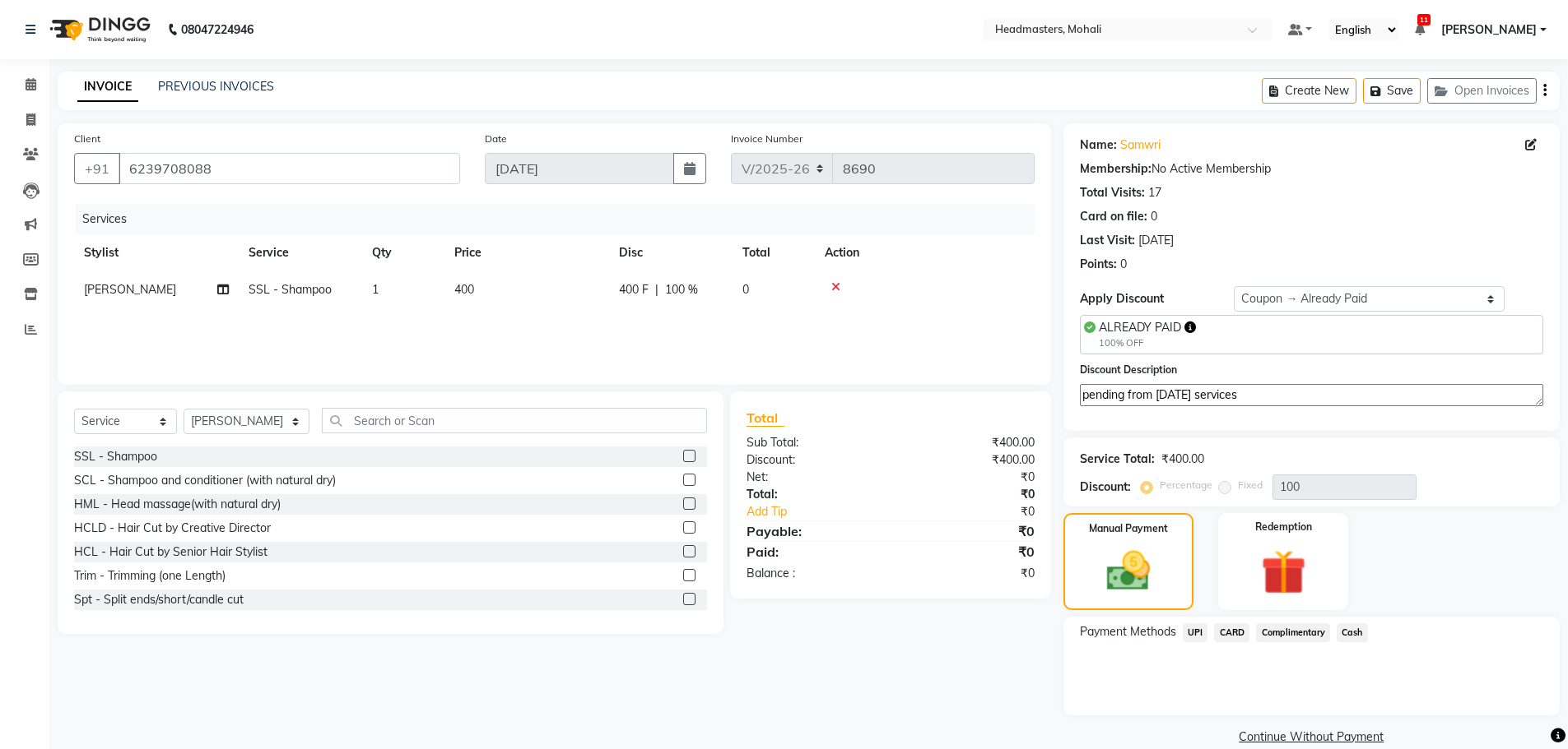
click at [1285, 637] on span "Complimentary" at bounding box center [1293, 632] width 74 height 19
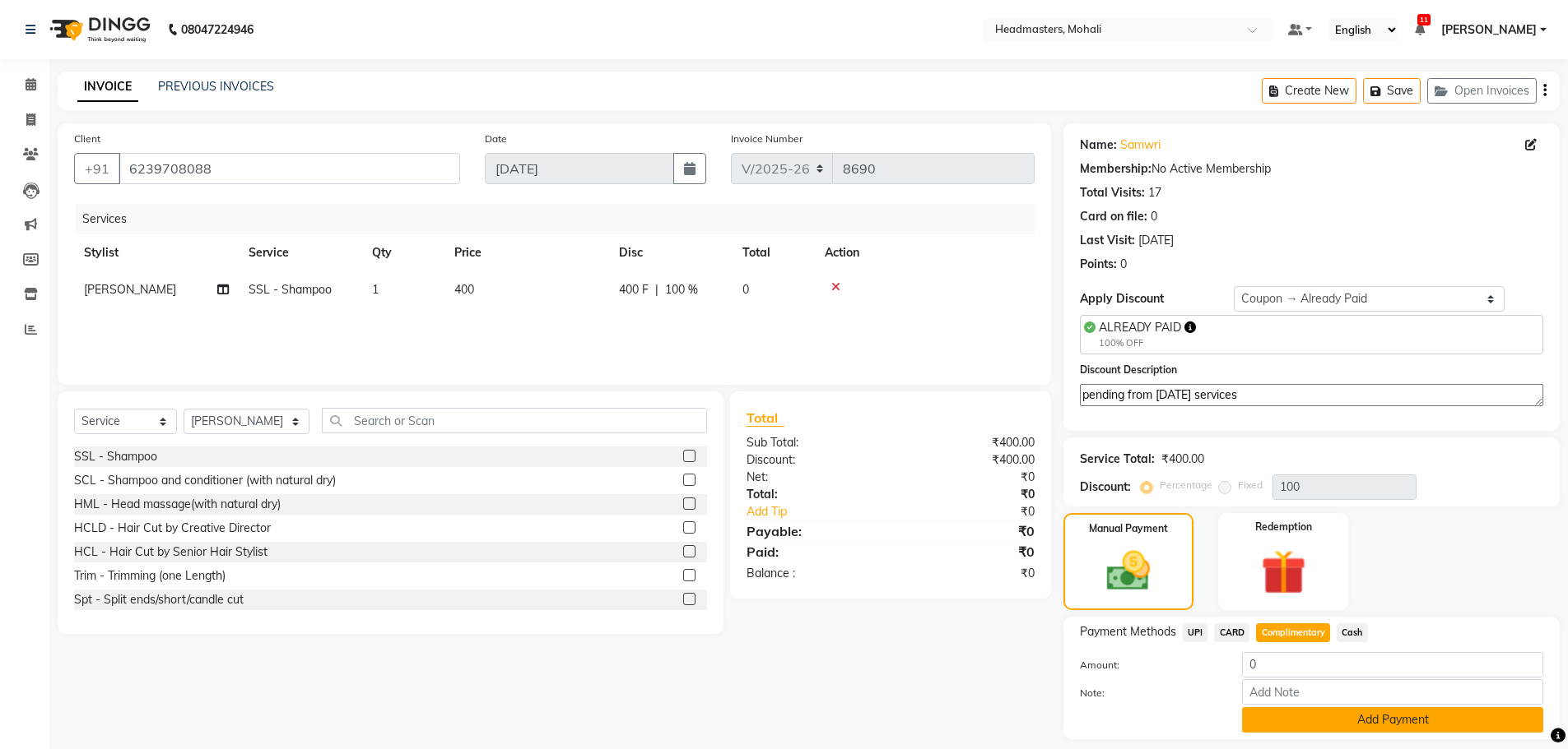
click at [1330, 726] on button "Add Payment" at bounding box center [1393, 720] width 301 height 26
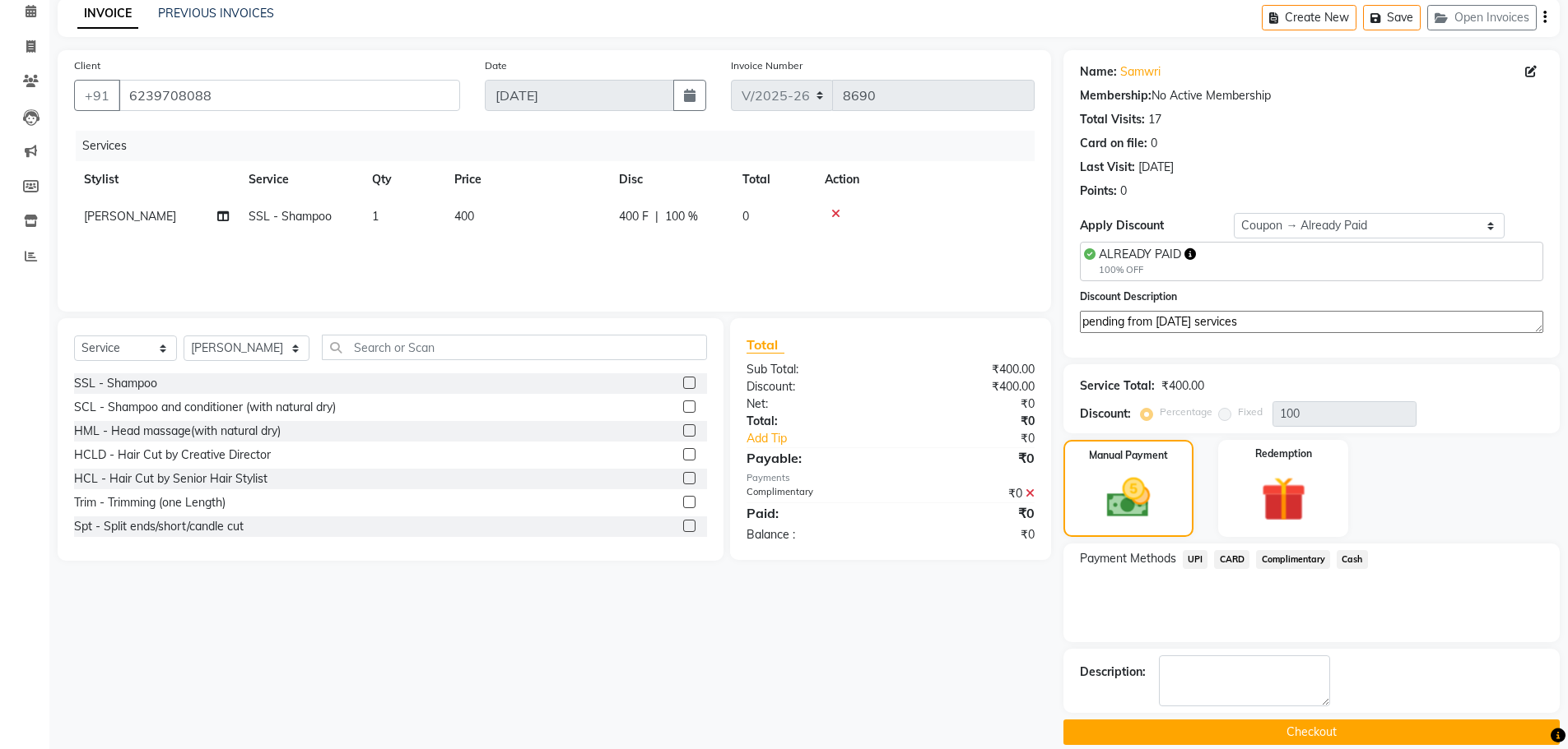
scroll to position [82, 0]
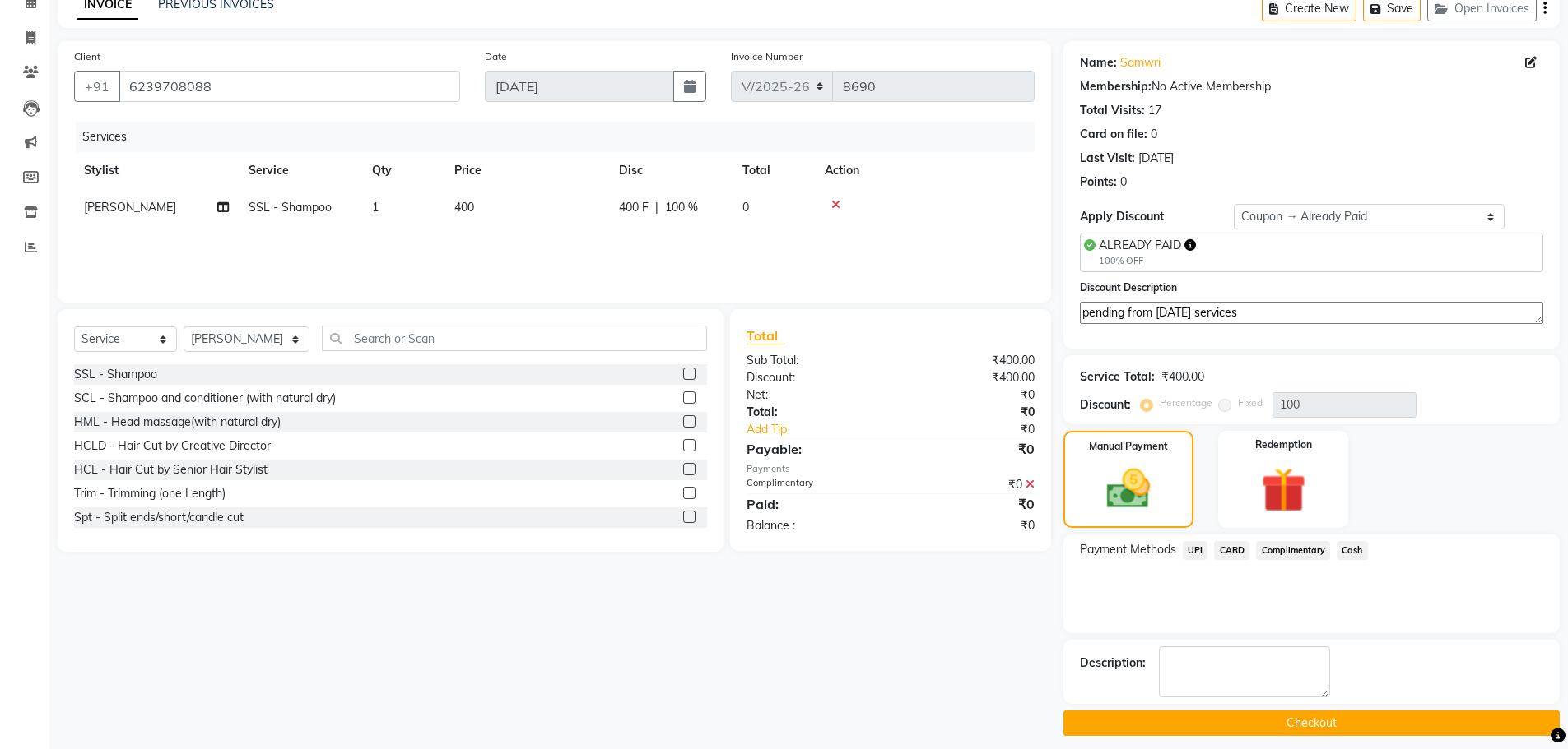
click at [1328, 735] on button "Checkout" at bounding box center [1311, 723] width 496 height 26
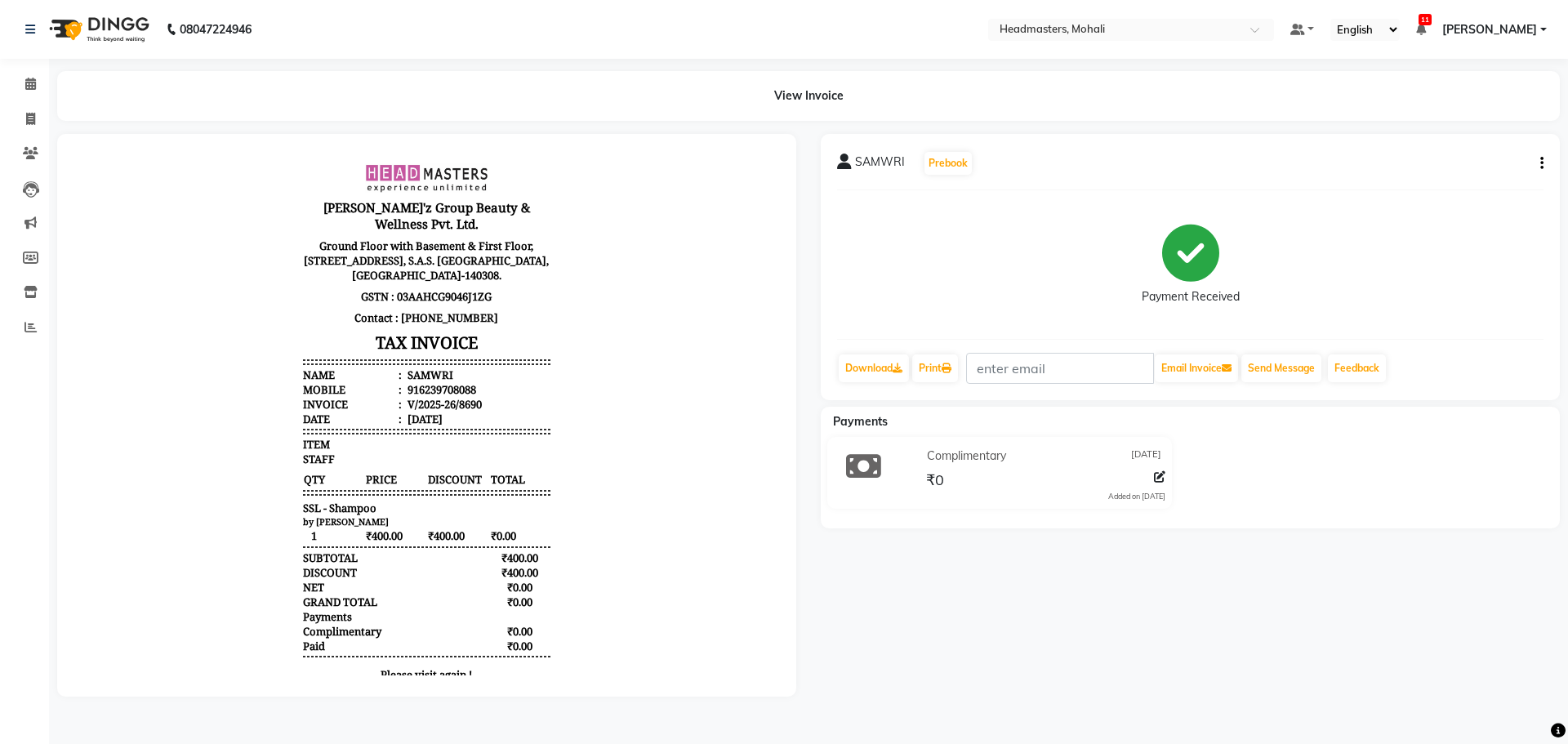
drag, startPoint x: 1567, startPoint y: 656, endPoint x: 1020, endPoint y: 783, distance: 561.5
click at [1020, 743] on html "08047224946 Select Location × Headmasters, Mohali Default Panel My Panel Englis…" at bounding box center [784, 372] width 1568 height 744
click at [28, 84] on icon at bounding box center [31, 84] width 11 height 12
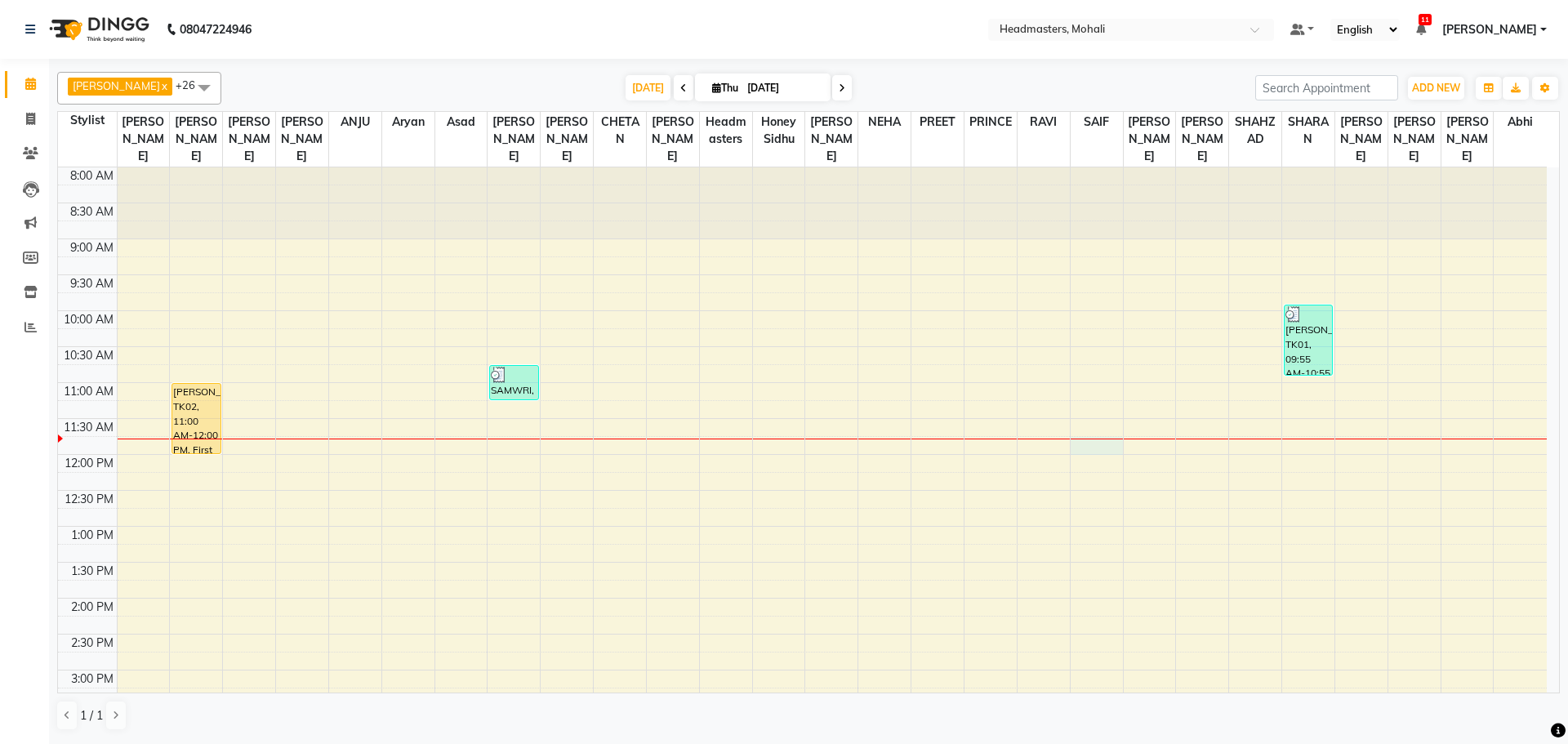
click at [1105, 424] on div "8:00 AM 8:30 AM 9:00 AM 9:30 AM 10:00 AM 10:30 AM 11:00 AM 11:30 AM 12:00 PM 12…" at bounding box center [802, 670] width 1489 height 1006
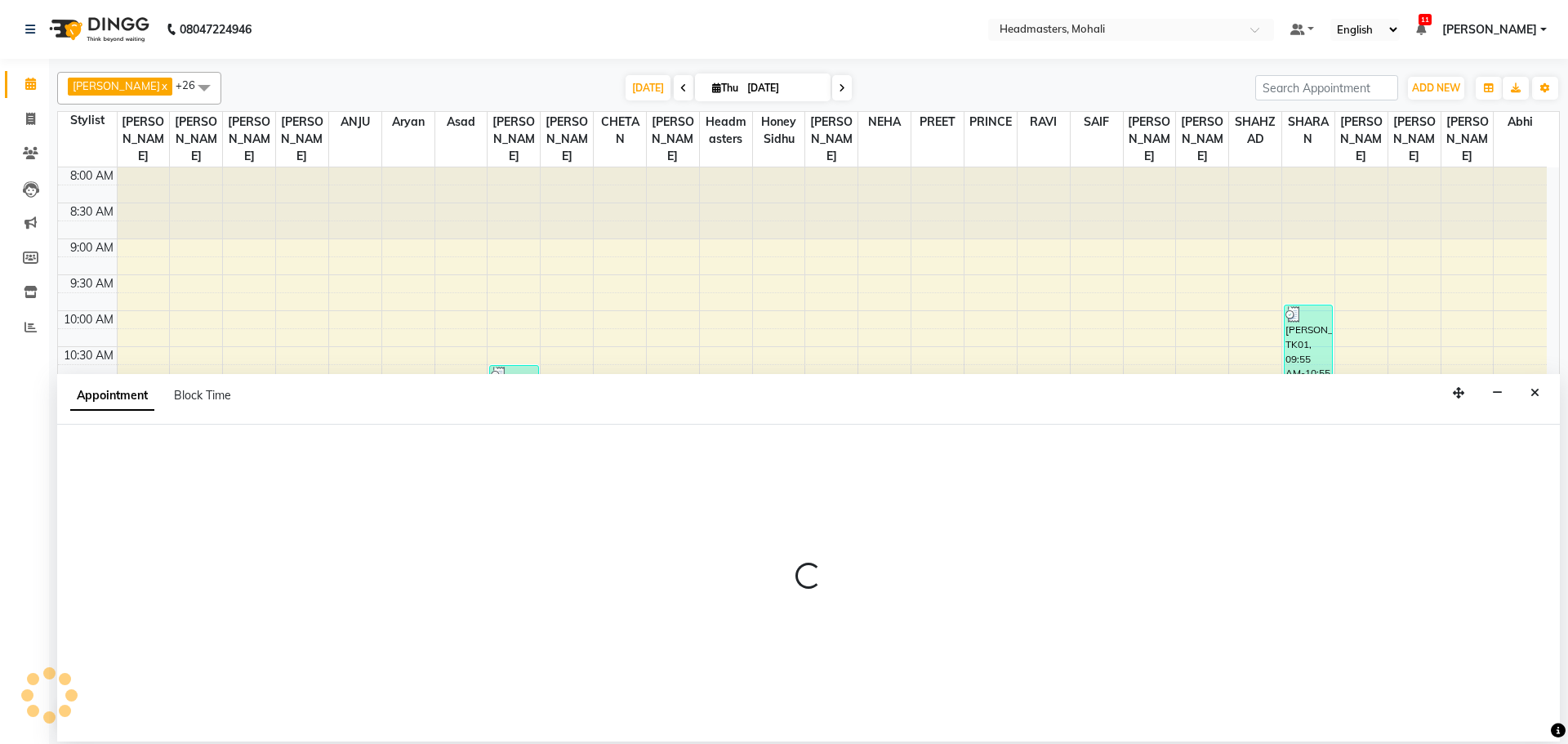
select select "51117"
select select "705"
select select "tentative"
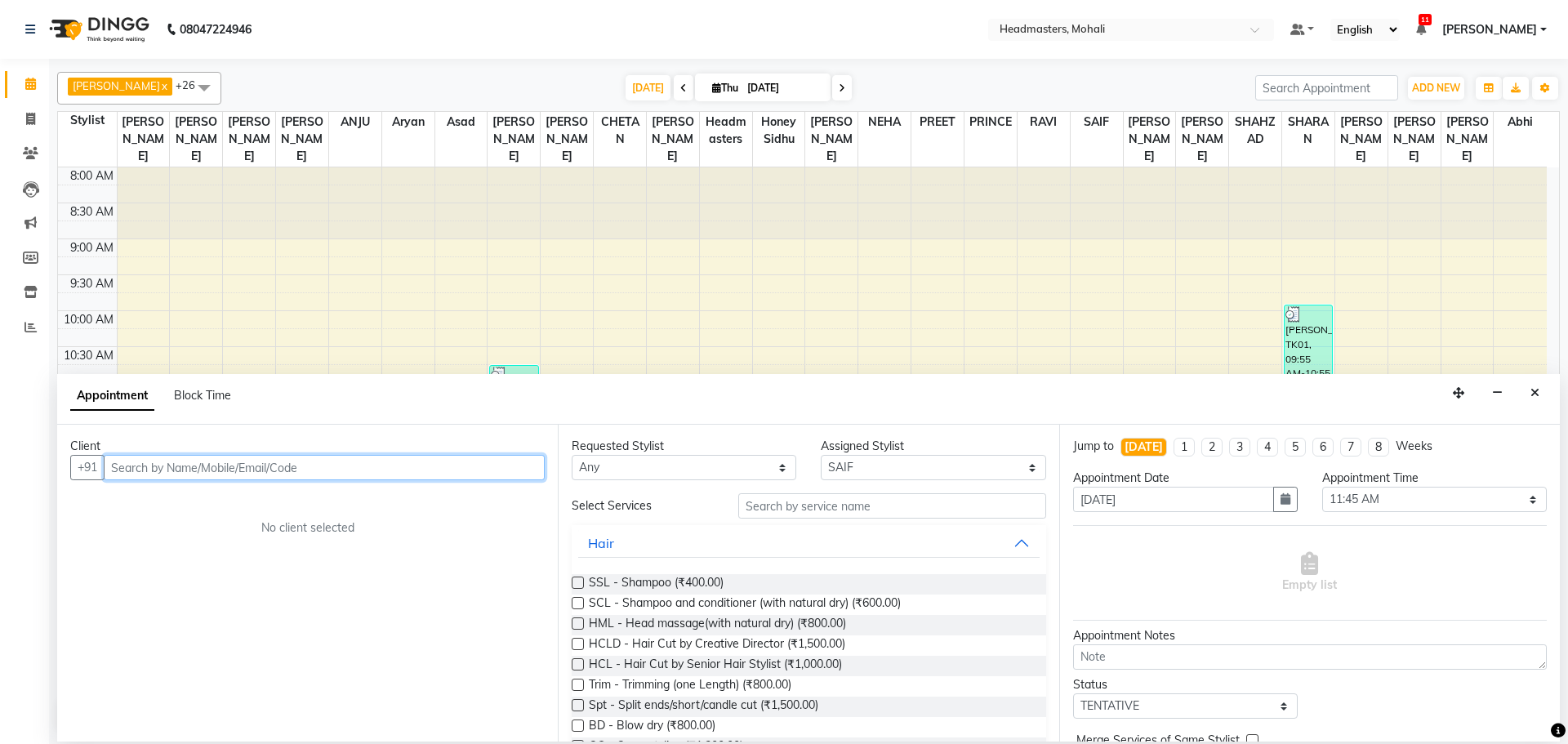
click at [282, 475] on input "text" at bounding box center [324, 467] width 441 height 26
click at [1534, 390] on icon "Close" at bounding box center [1535, 392] width 9 height 11
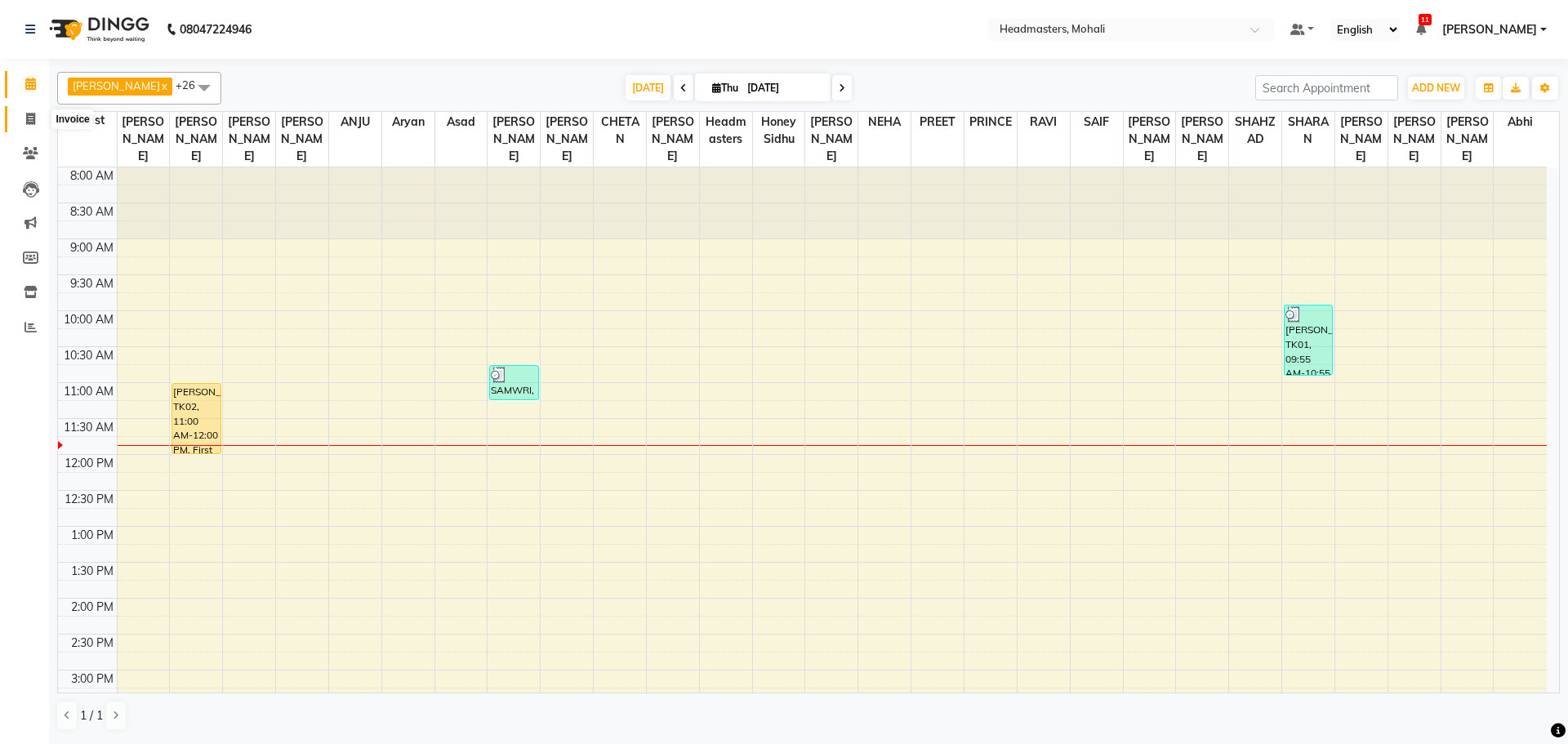
drag, startPoint x: 29, startPoint y: 113, endPoint x: 40, endPoint y: 113, distance: 11.0
click at [30, 113] on icon at bounding box center [31, 119] width 9 height 12
select select "service"
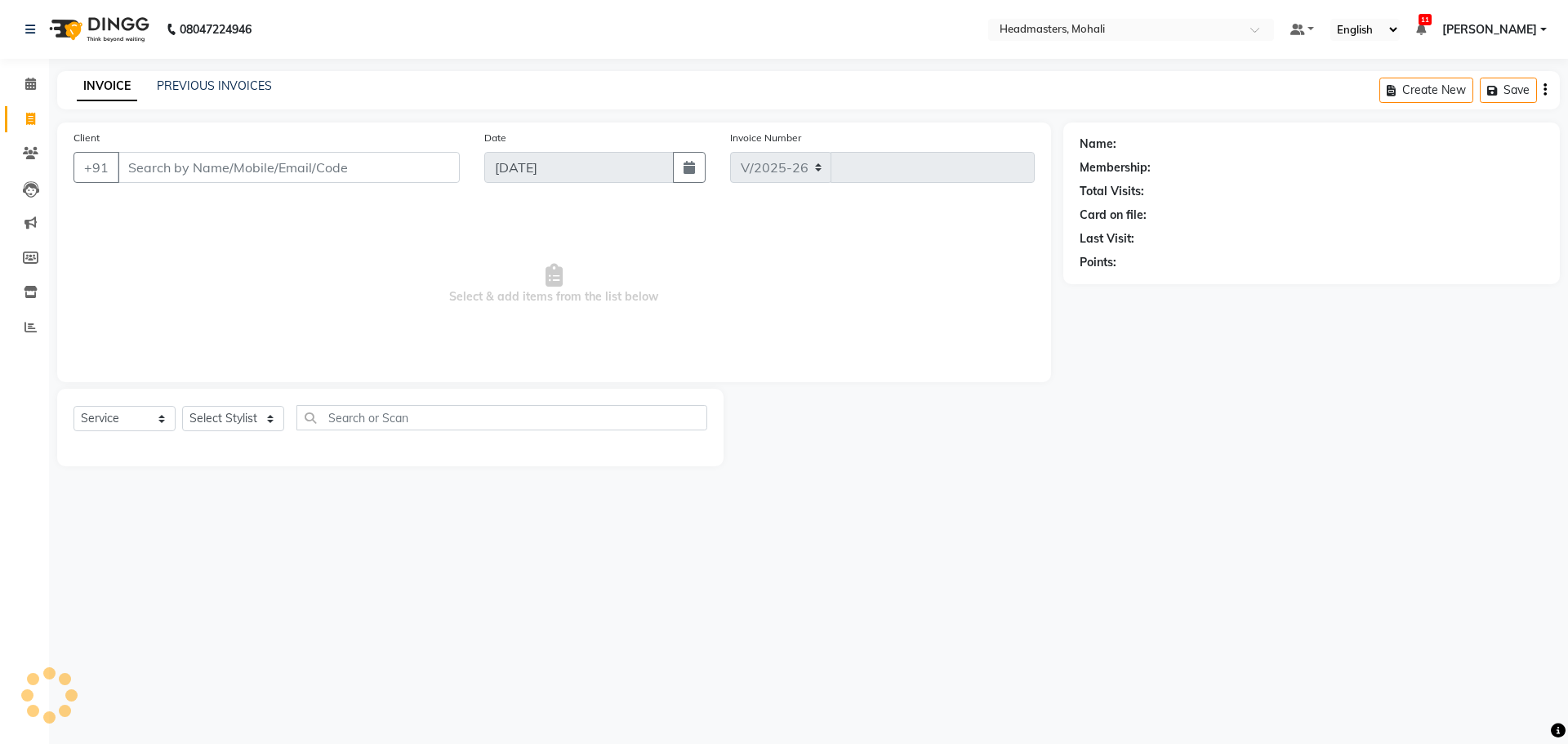
select select "6604"
type input "8691"
click at [172, 160] on input "Client" at bounding box center [288, 167] width 342 height 31
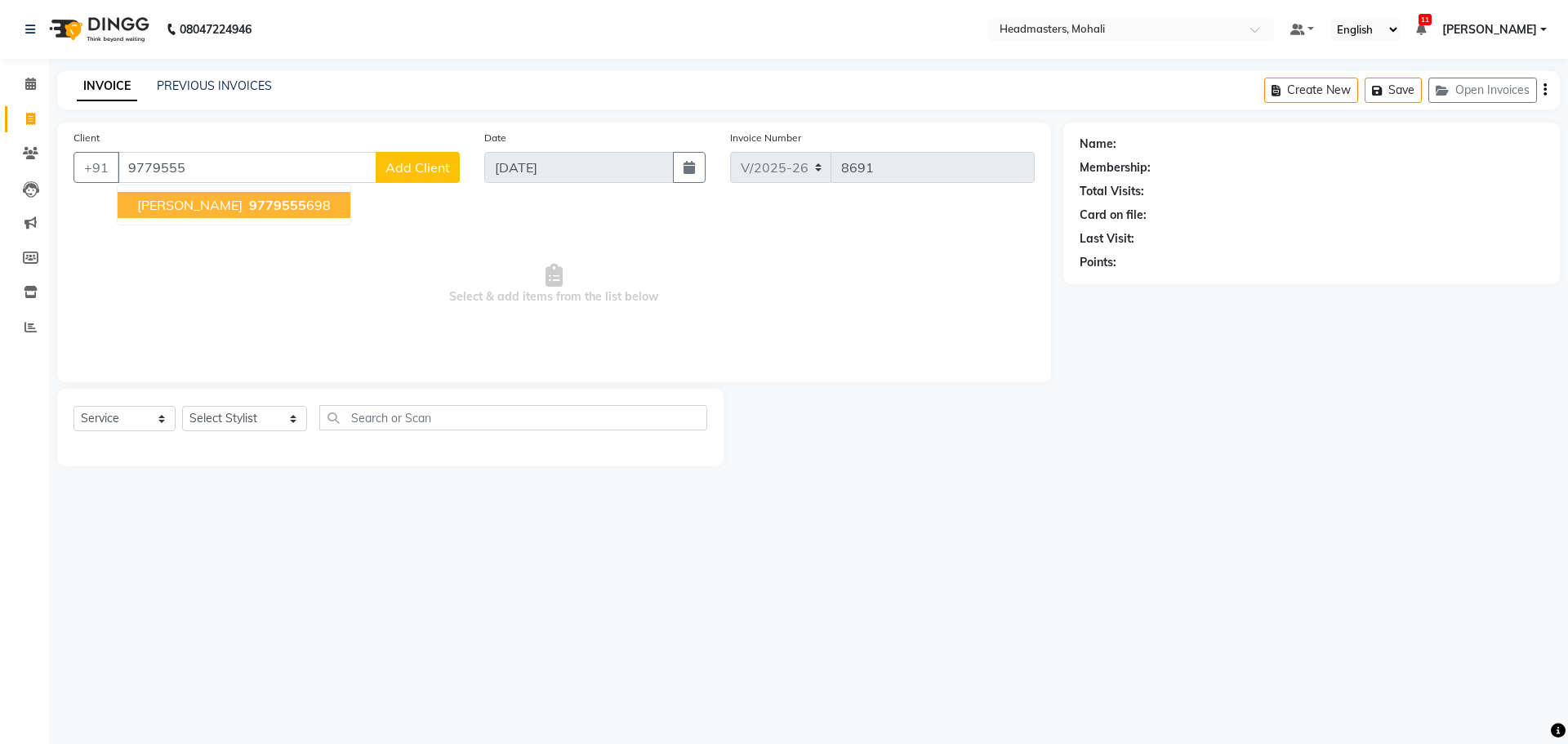
click at [246, 208] on ngb-highlight "9779555 698" at bounding box center [288, 205] width 85 height 17
type input "9779555698"
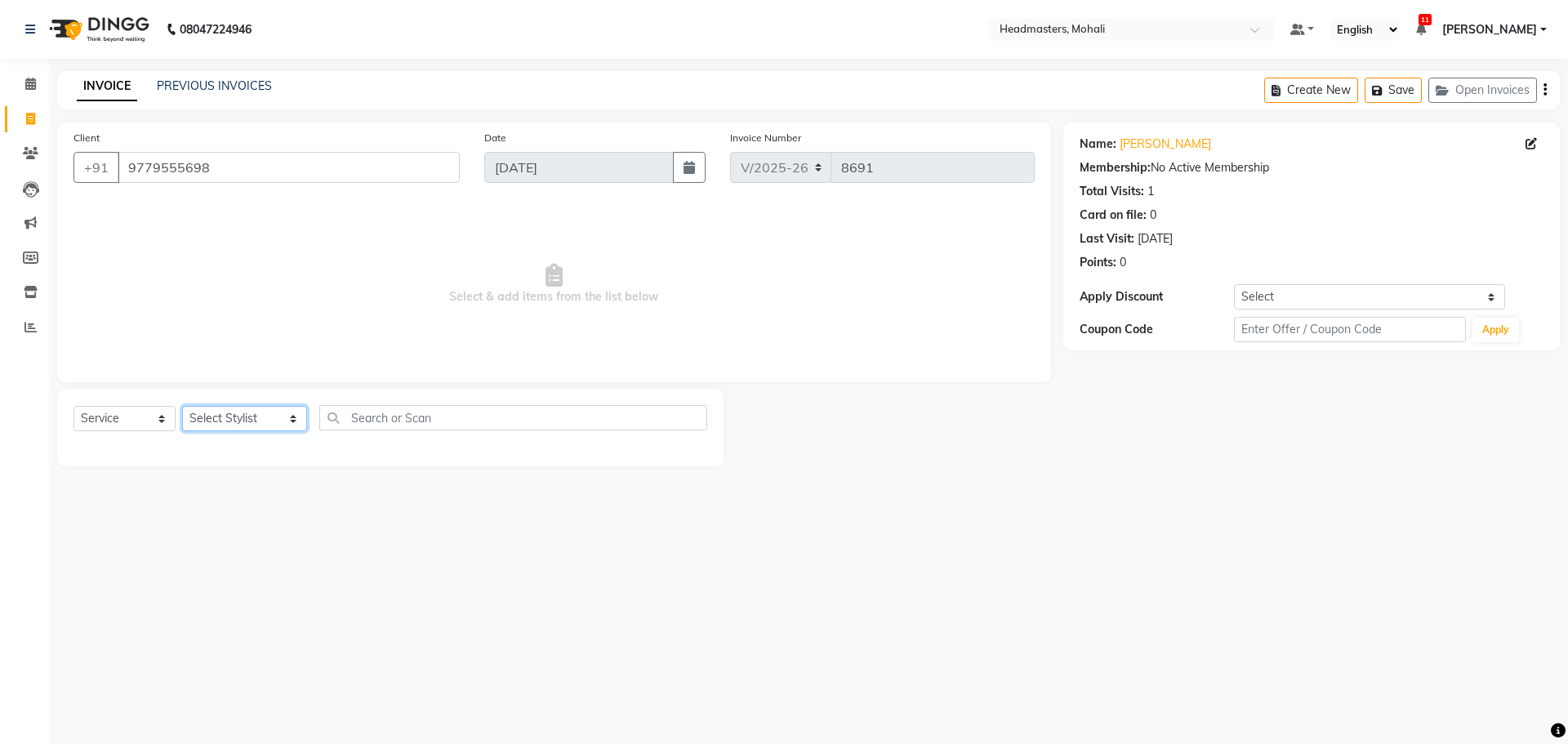
click at [222, 411] on select "Select Stylist [PERSON_NAME] [PERSON_NAME] [PERSON_NAME] [PERSON_NAME] [PERSON_…" at bounding box center [244, 419] width 125 height 26
select select "51124"
click at [182, 406] on select "Select Stylist [PERSON_NAME] [PERSON_NAME] [PERSON_NAME] [PERSON_NAME] [PERSON_…" at bounding box center [244, 419] width 125 height 26
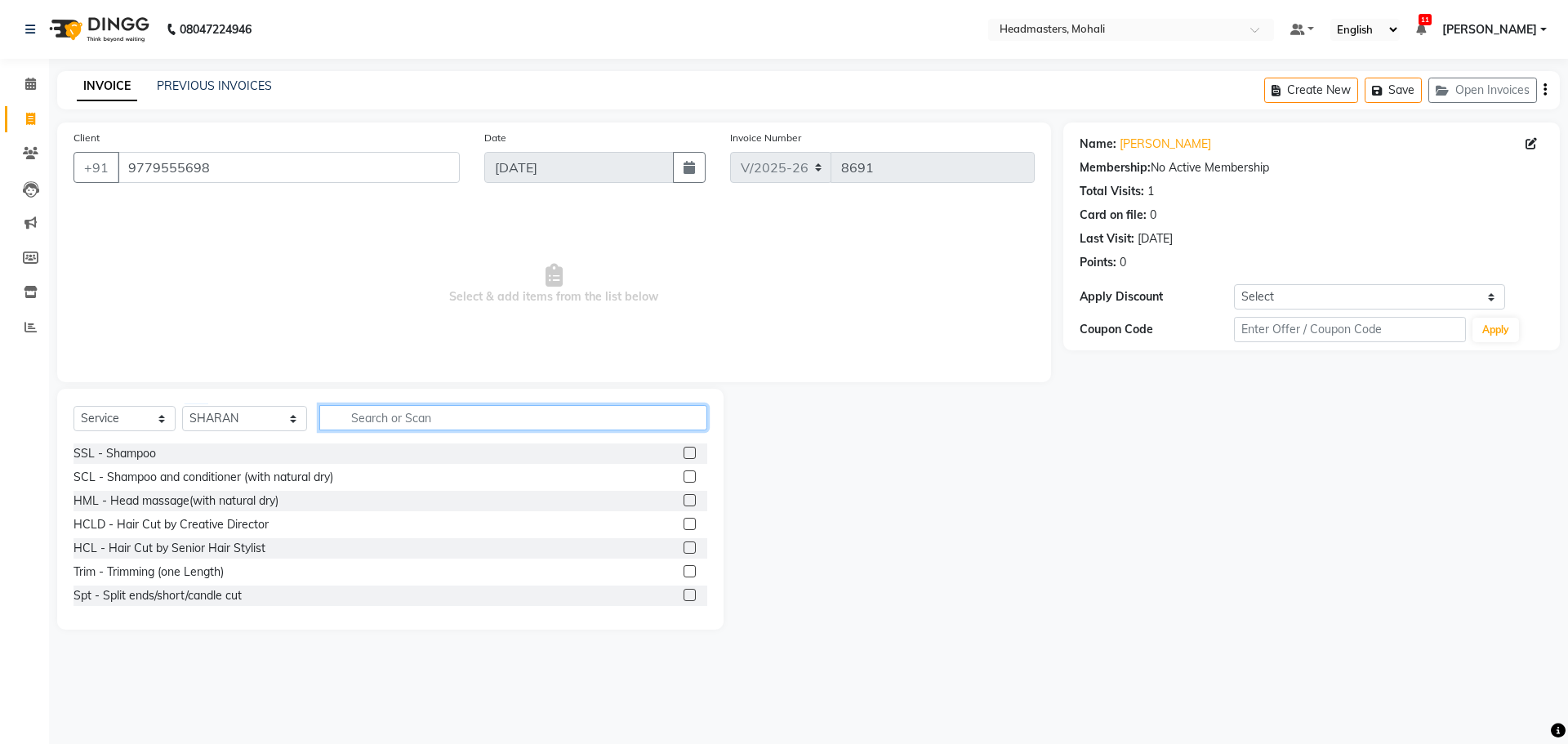
click at [382, 412] on input "text" at bounding box center [512, 418] width 388 height 26
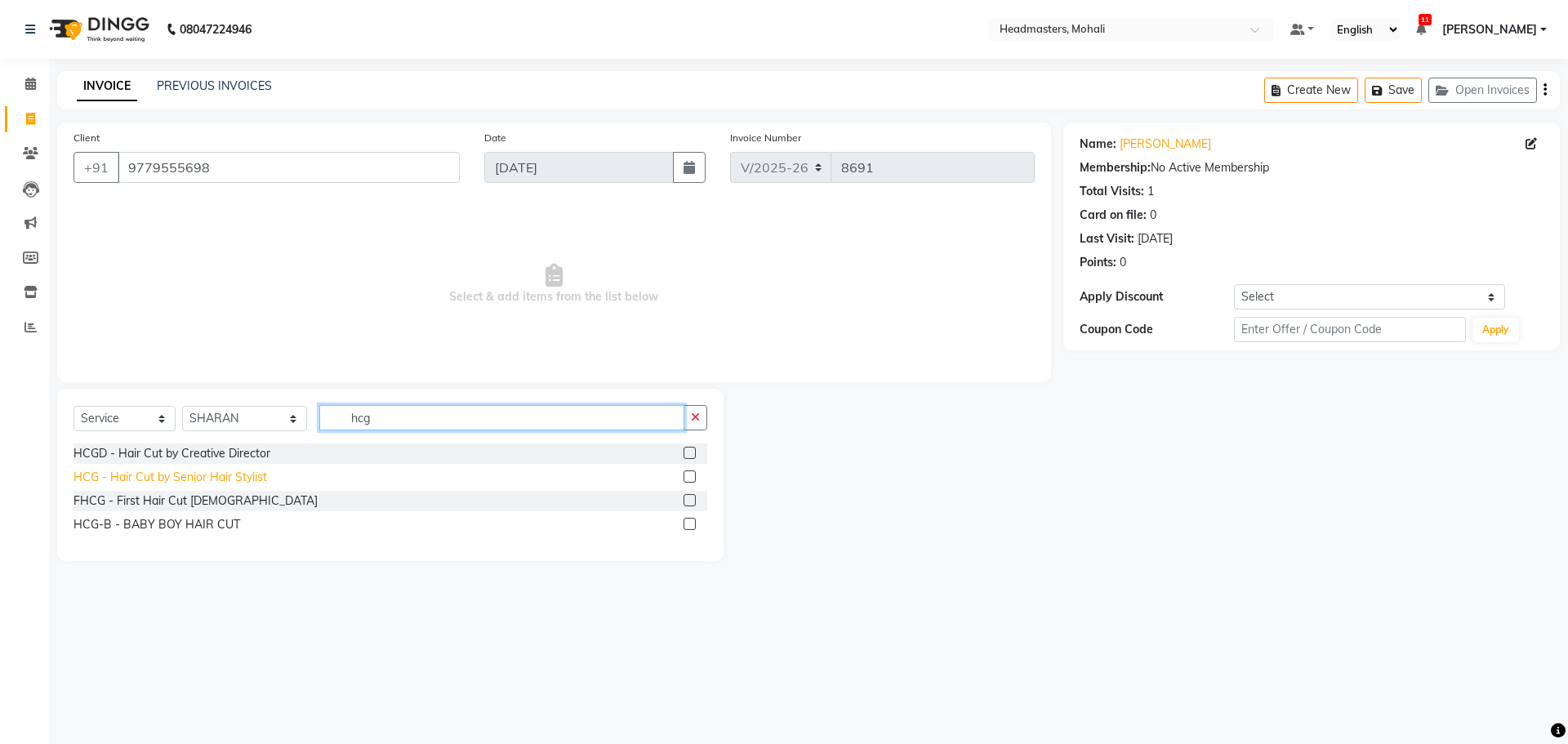
type input "hcg"
click at [229, 477] on div "HCG - Hair Cut by Senior Hair Stylist" at bounding box center [171, 478] width 193 height 18
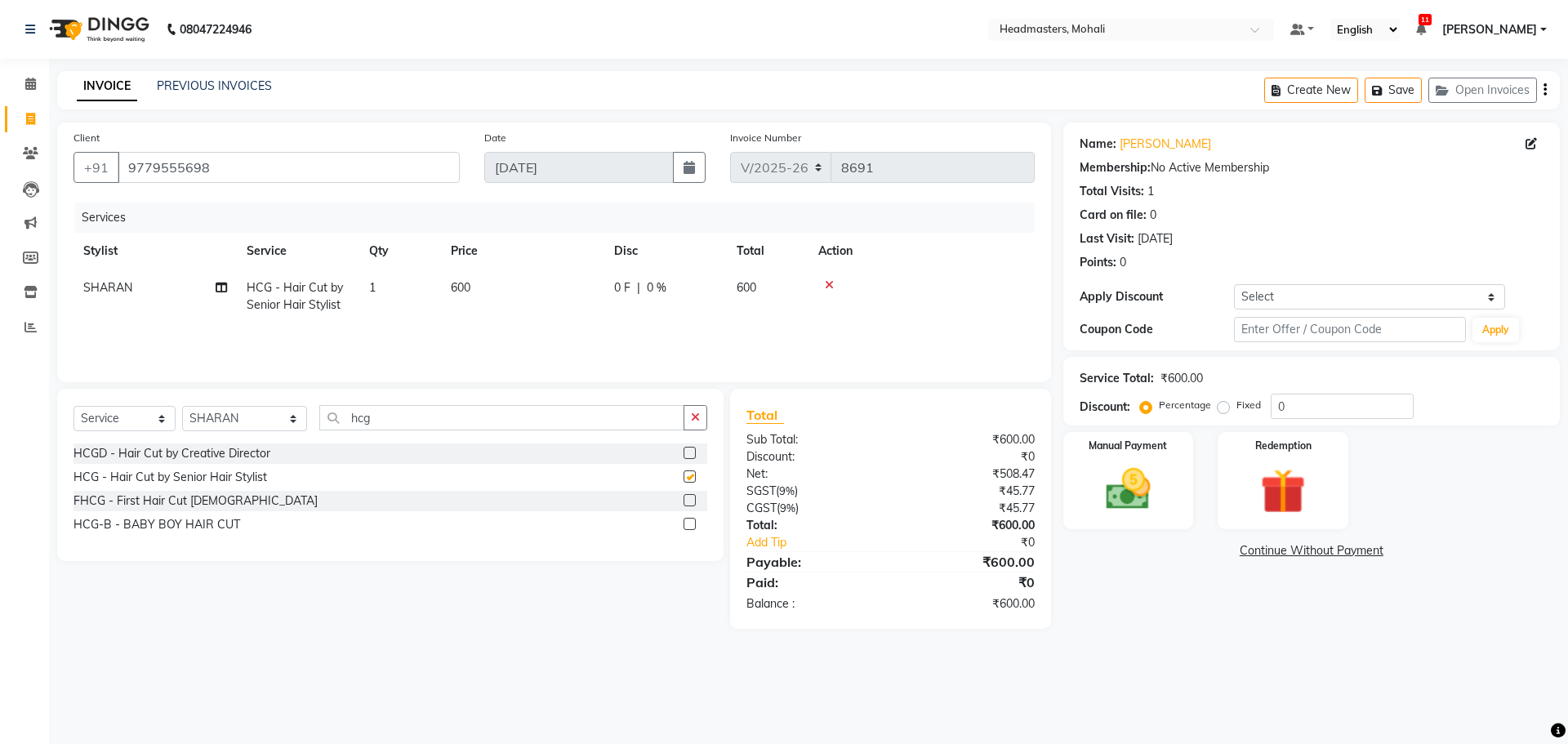
checkbox input "false"
click at [390, 415] on input "hcg" at bounding box center [501, 418] width 365 height 26
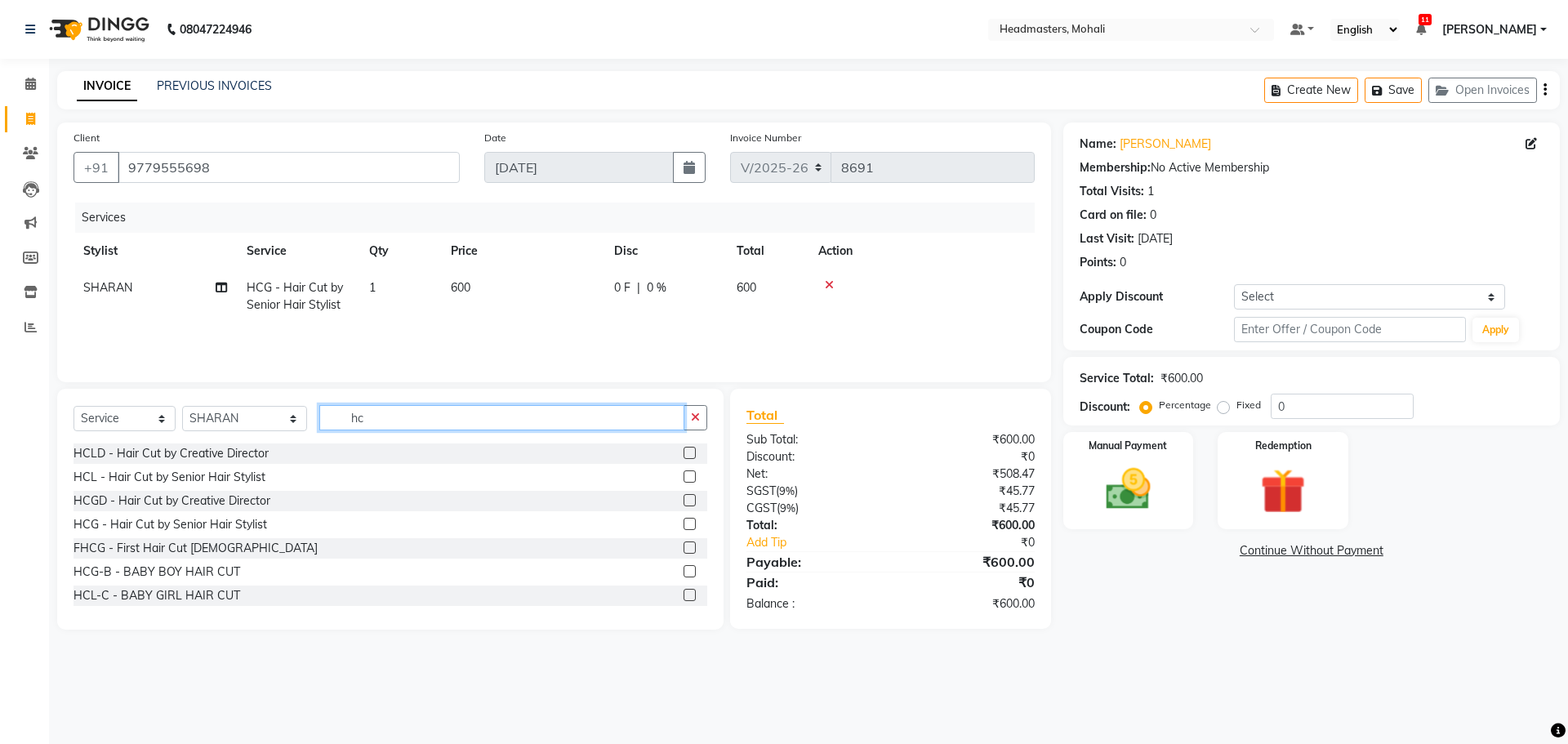
type input "h"
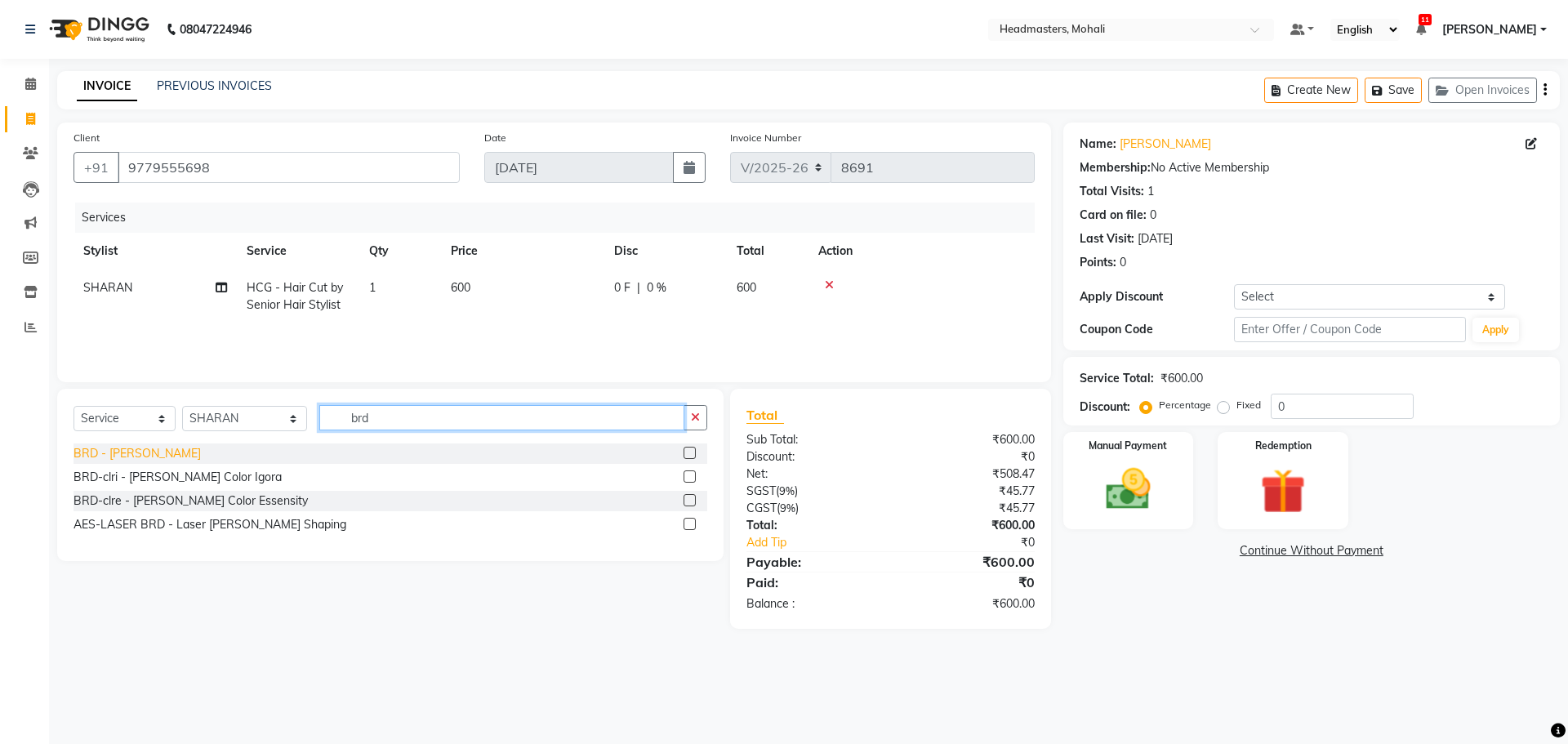
type input "brd"
click at [121, 455] on div "BRD - [PERSON_NAME]" at bounding box center [137, 454] width 127 height 18
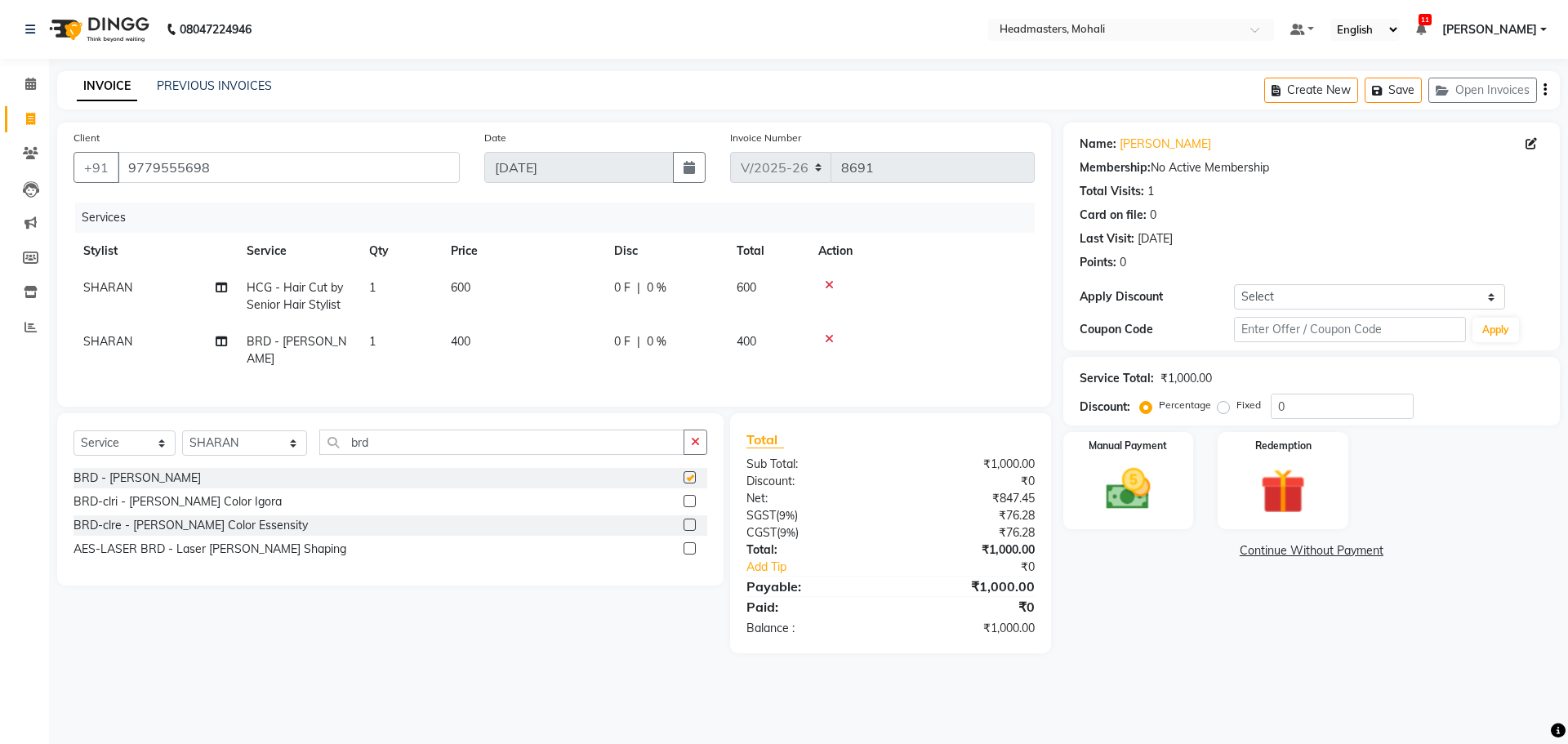
checkbox input "false"
click at [1164, 478] on img at bounding box center [1128, 489] width 76 height 54
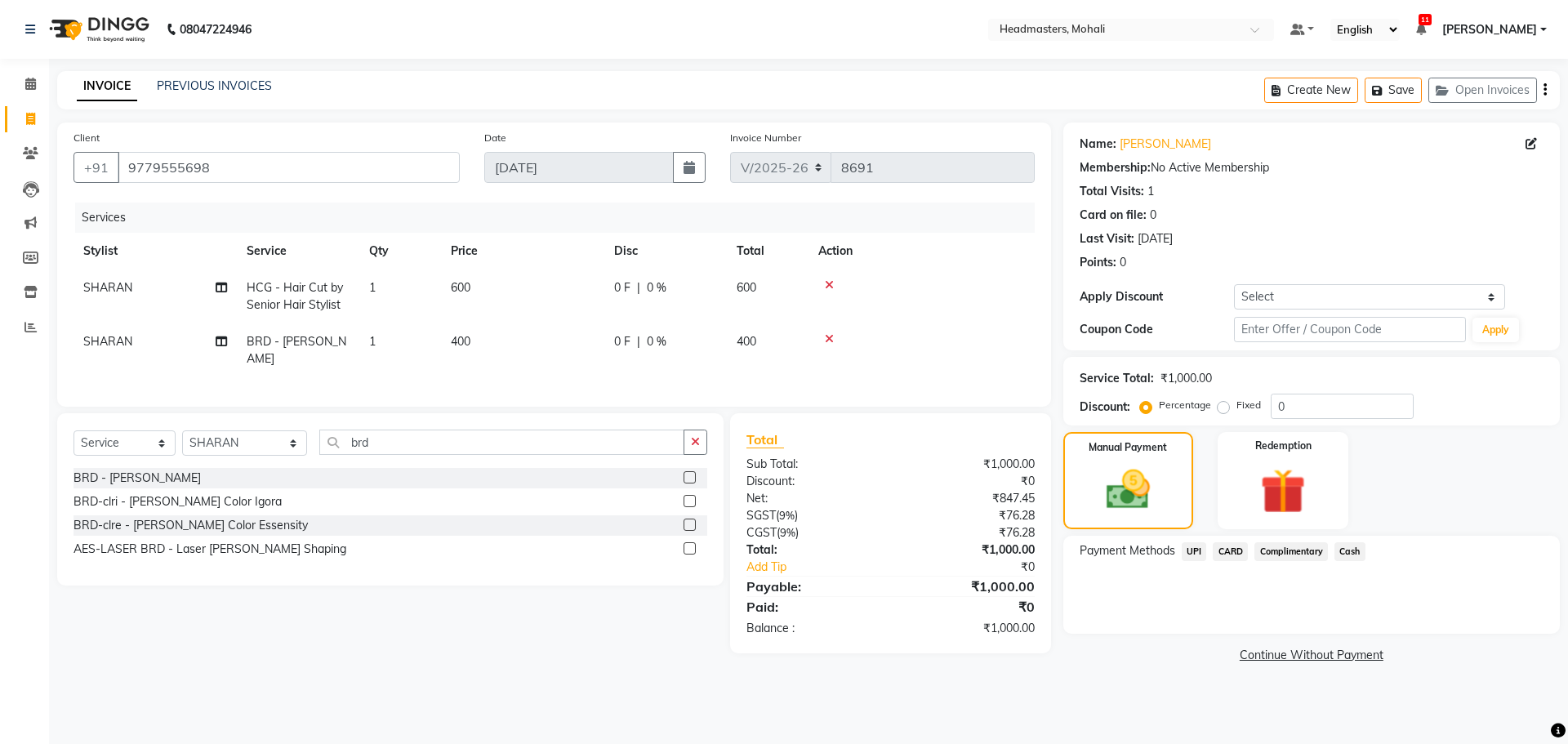
click at [1183, 543] on span "UPI" at bounding box center [1194, 551] width 25 height 18
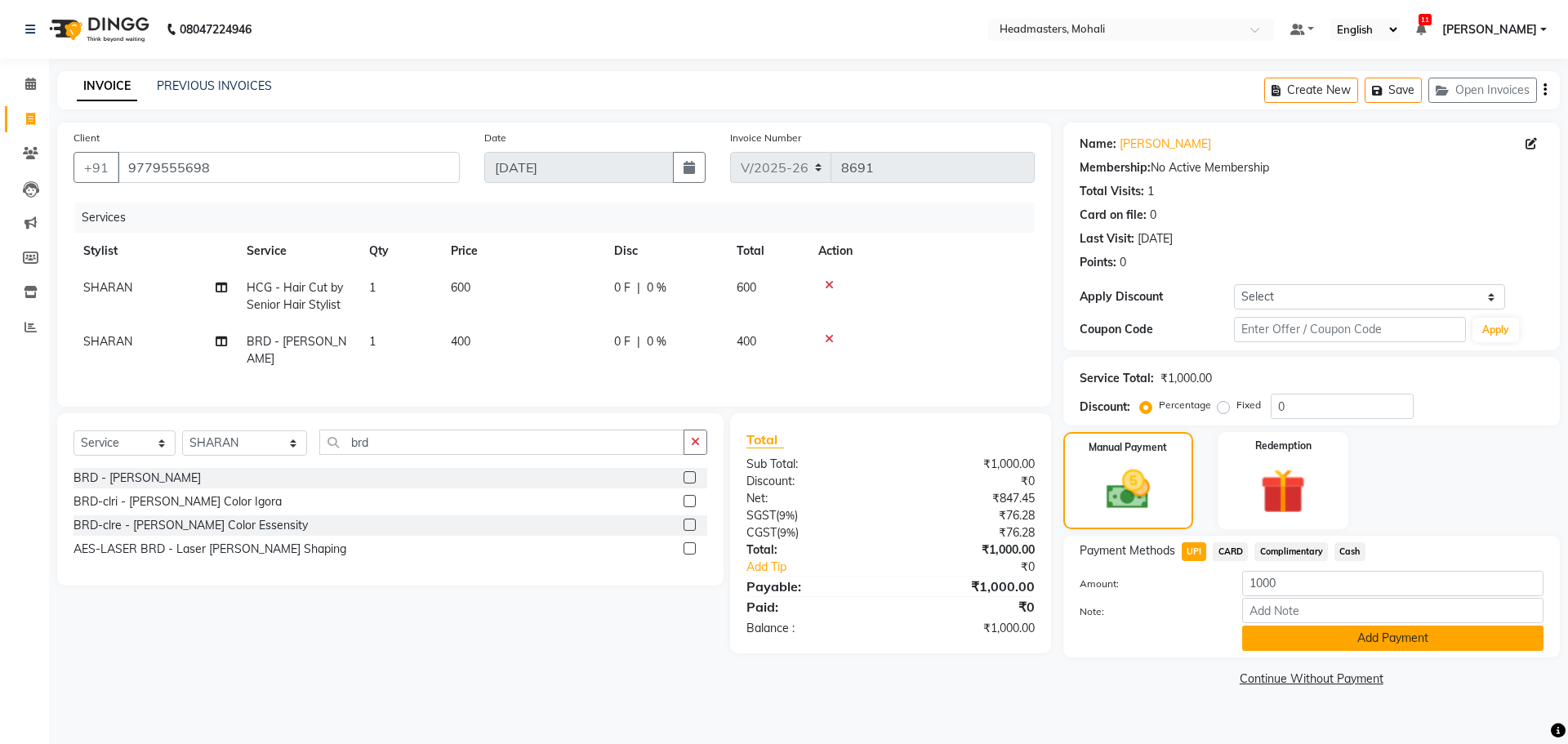
click at [1261, 627] on button "Add Payment" at bounding box center [1392, 638] width 301 height 26
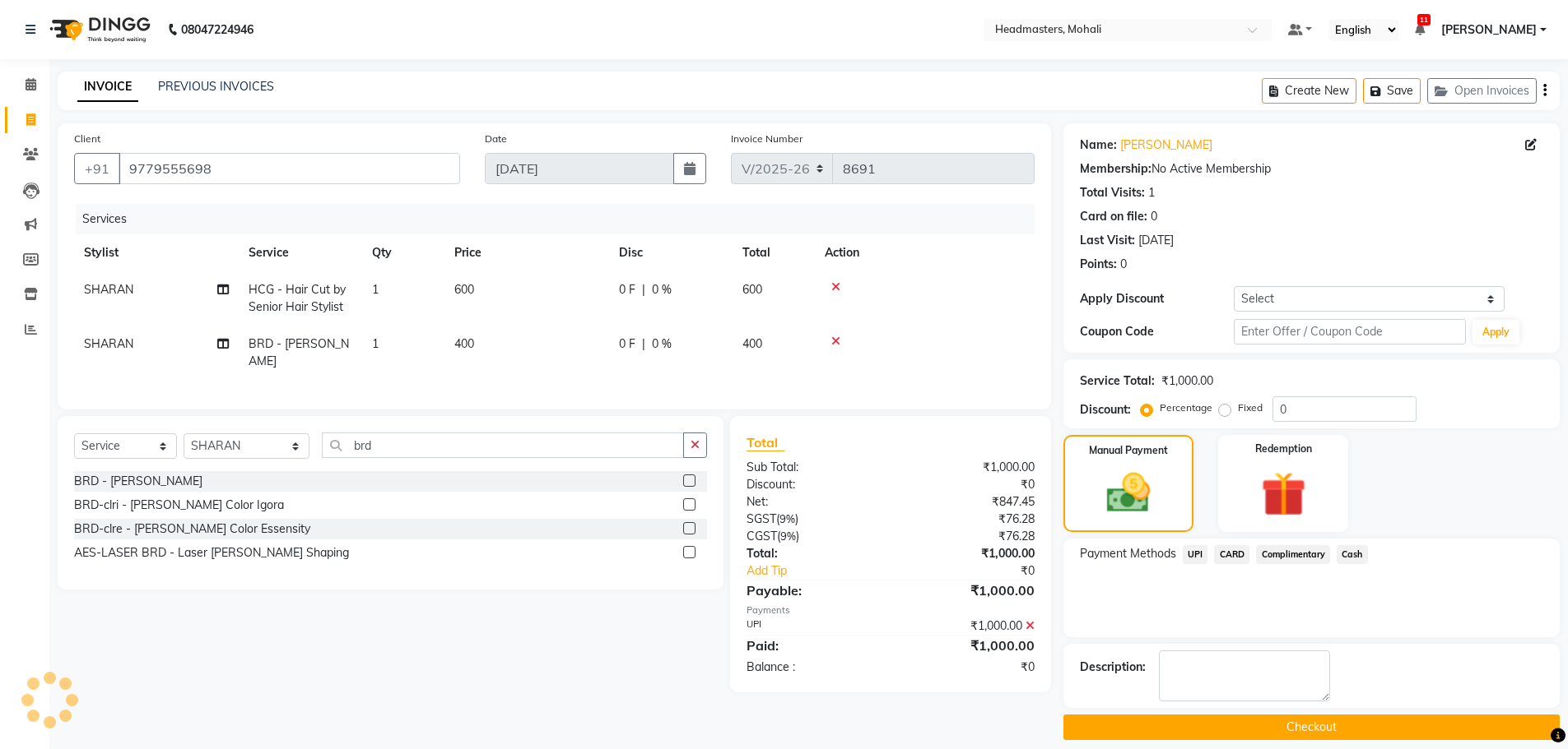
click at [1275, 728] on button "Checkout" at bounding box center [1311, 727] width 496 height 26
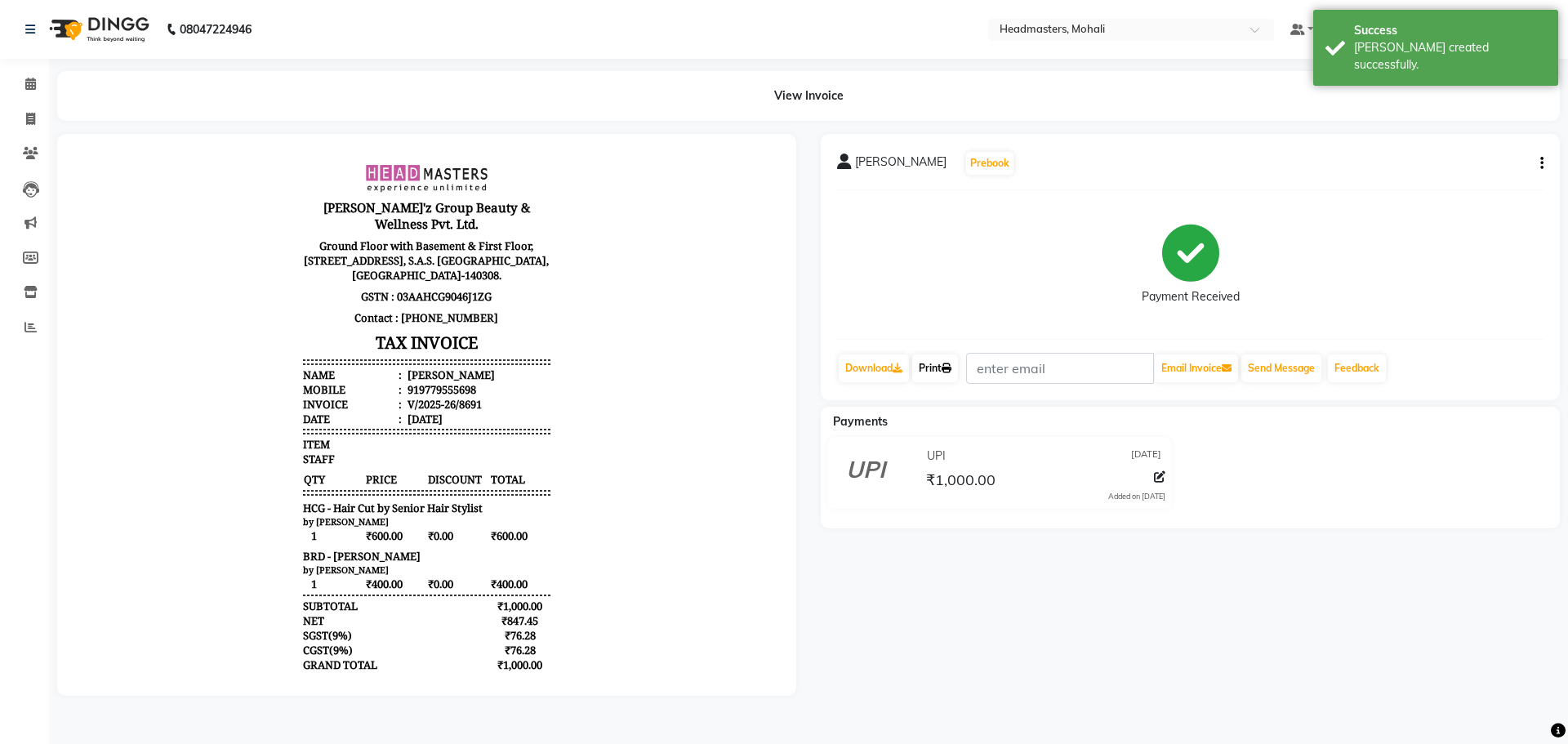
click at [947, 372] on icon at bounding box center [946, 368] width 10 height 10
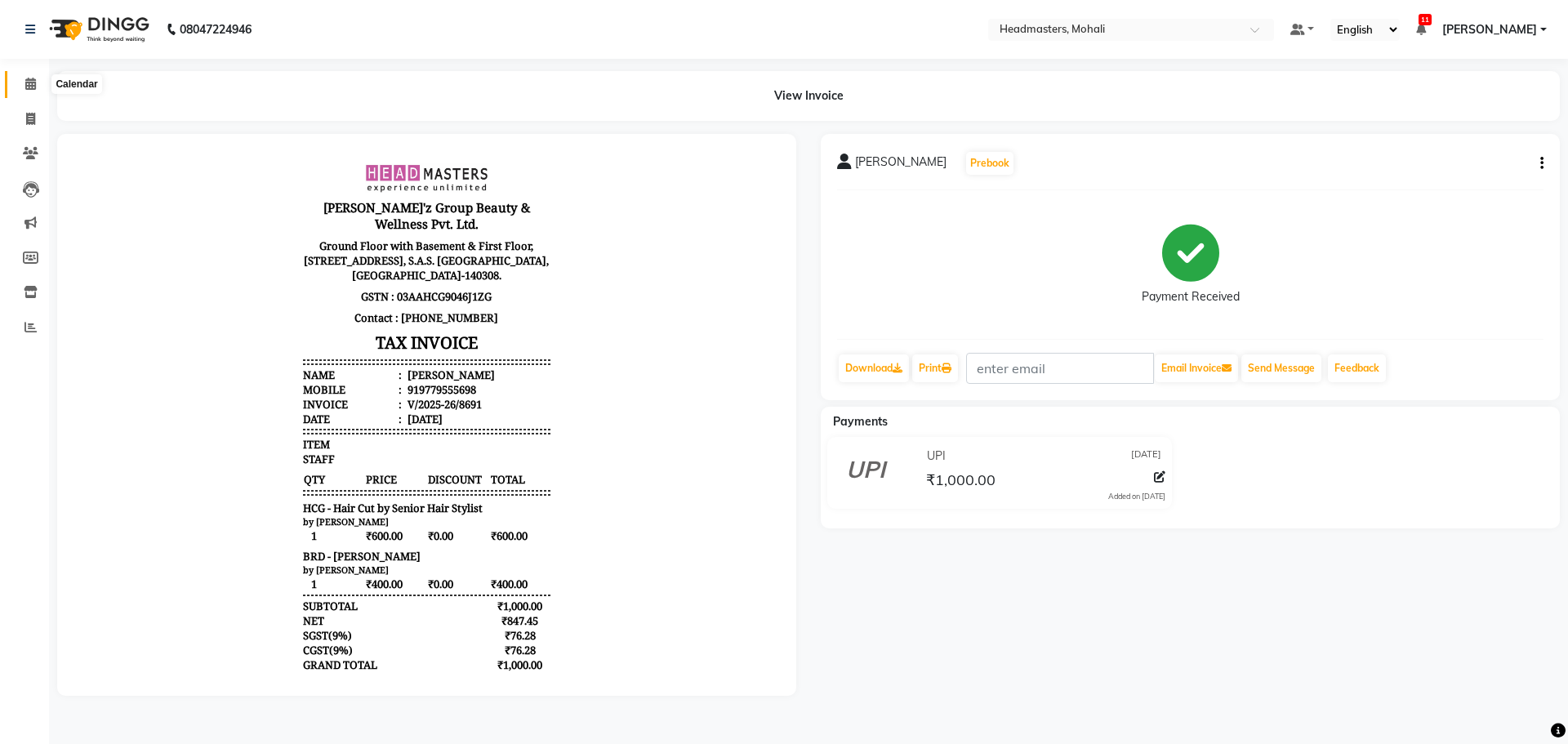
click at [29, 75] on span at bounding box center [31, 84] width 29 height 18
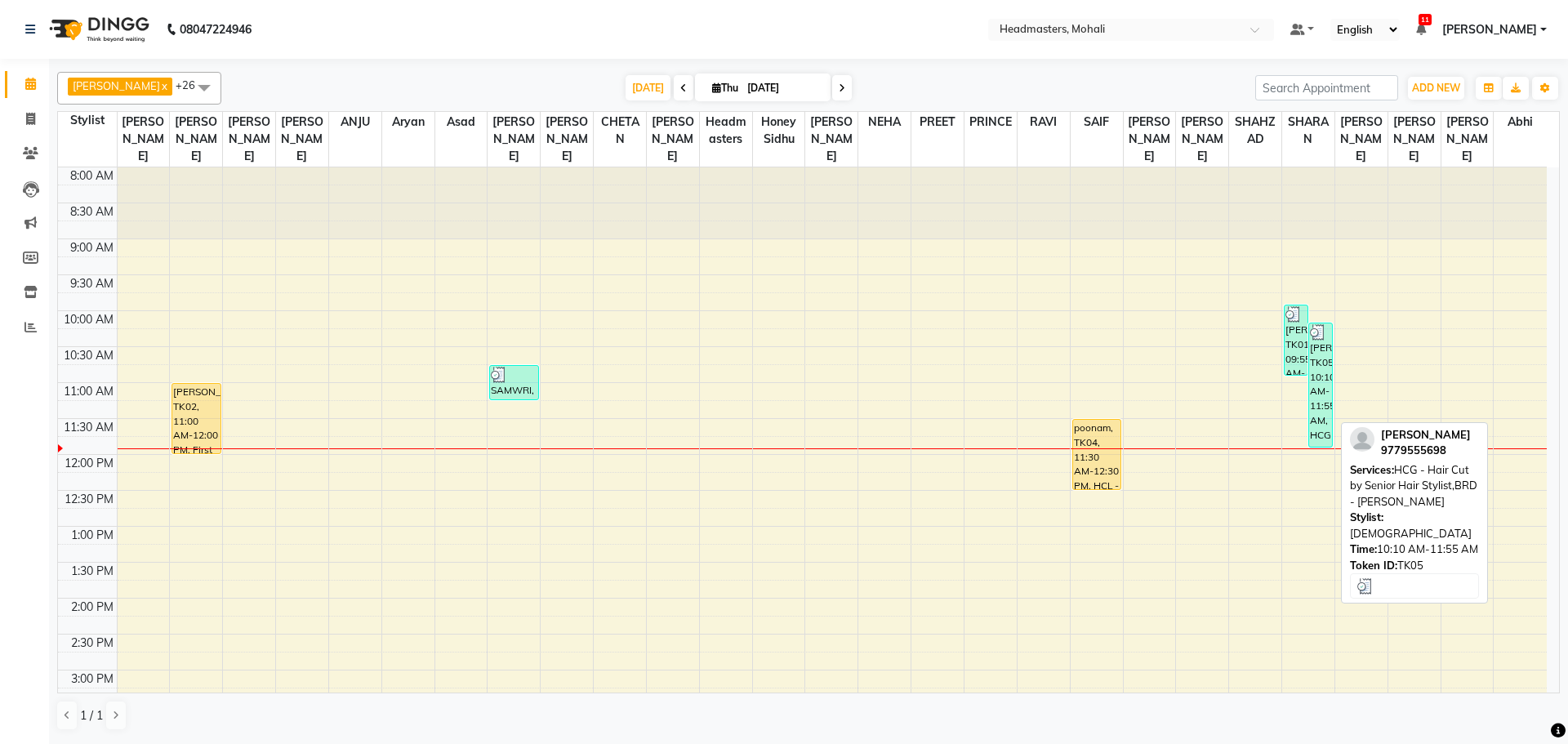
click at [1316, 389] on div "[PERSON_NAME], TK05, 10:10 AM-11:55 AM, HCG - Hair Cut by Senior Hair Stylist,B…" at bounding box center [1320, 385] width 23 height 123
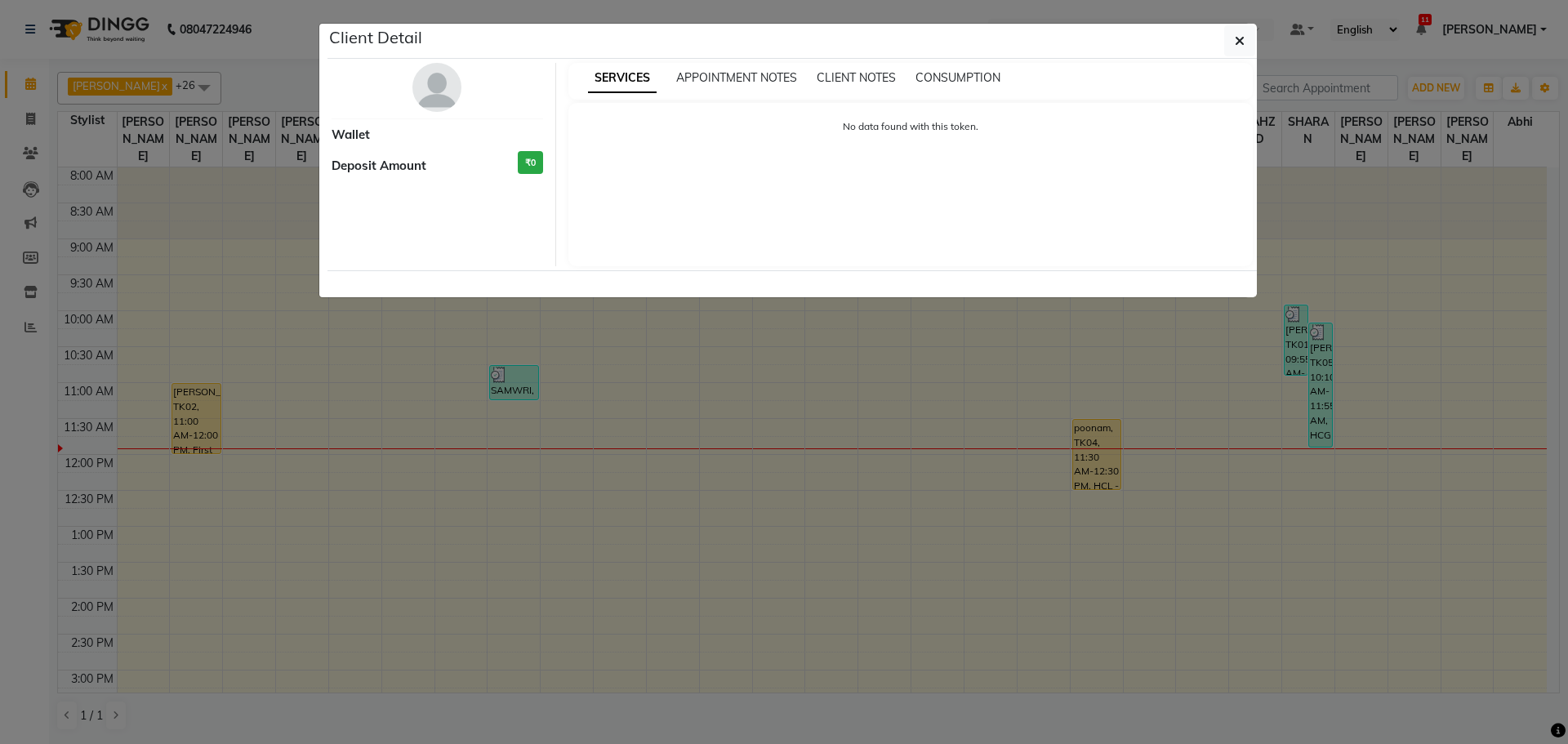
select select "3"
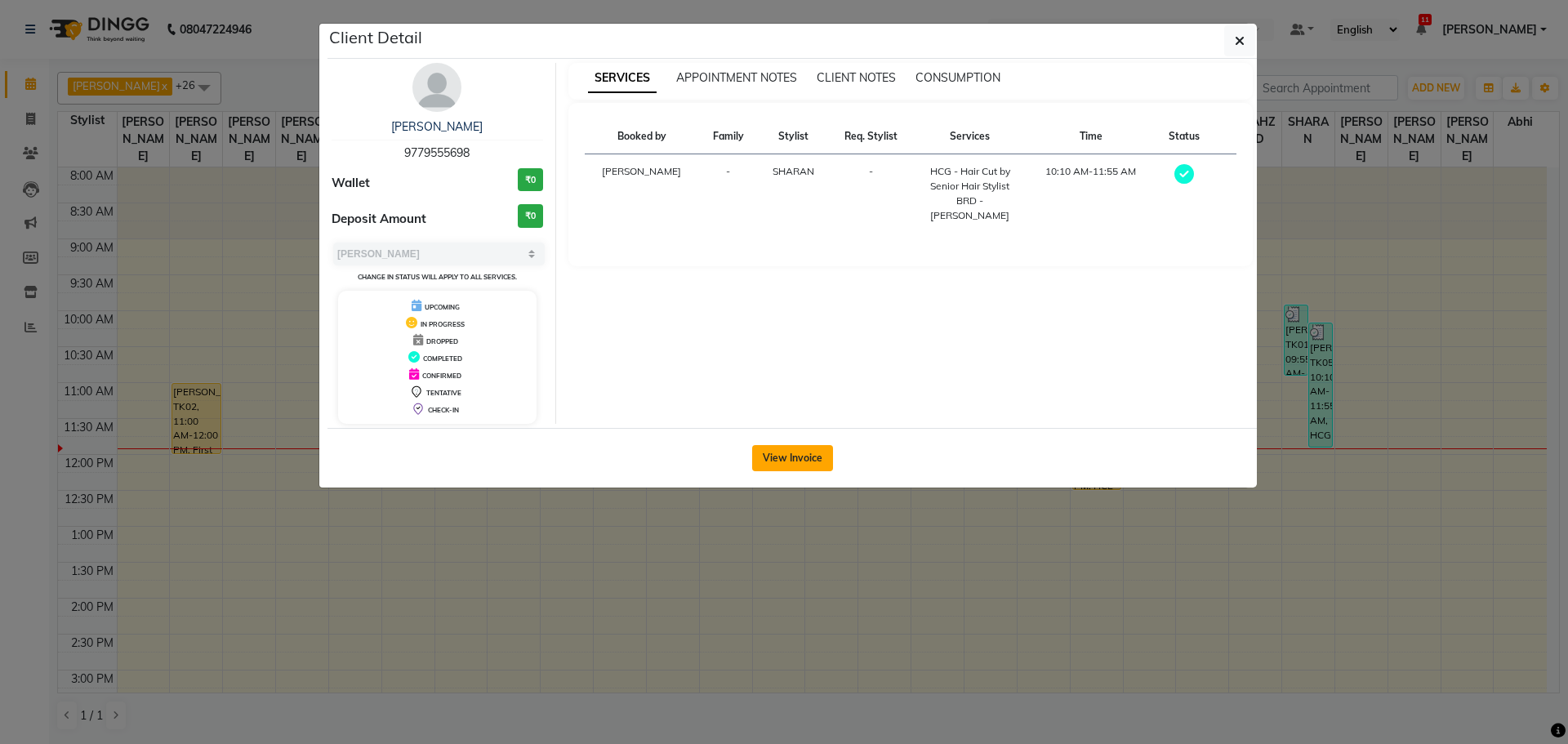
click at [811, 453] on button "View Invoice" at bounding box center [793, 458] width 81 height 26
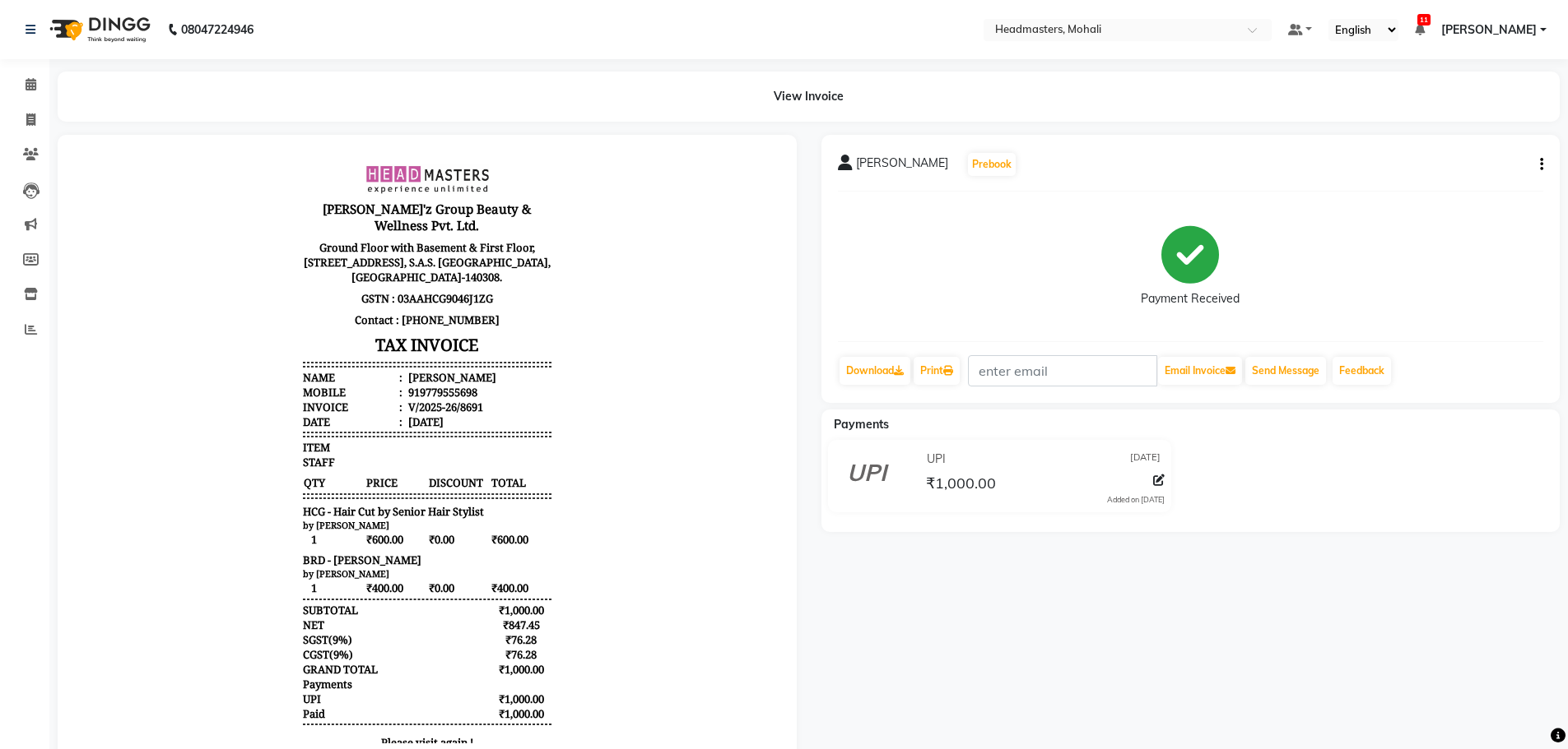
click at [1542, 165] on icon "button" at bounding box center [1541, 165] width 4 height 1
click at [1479, 170] on div "Edit Item Staff" at bounding box center [1459, 174] width 113 height 20
select select
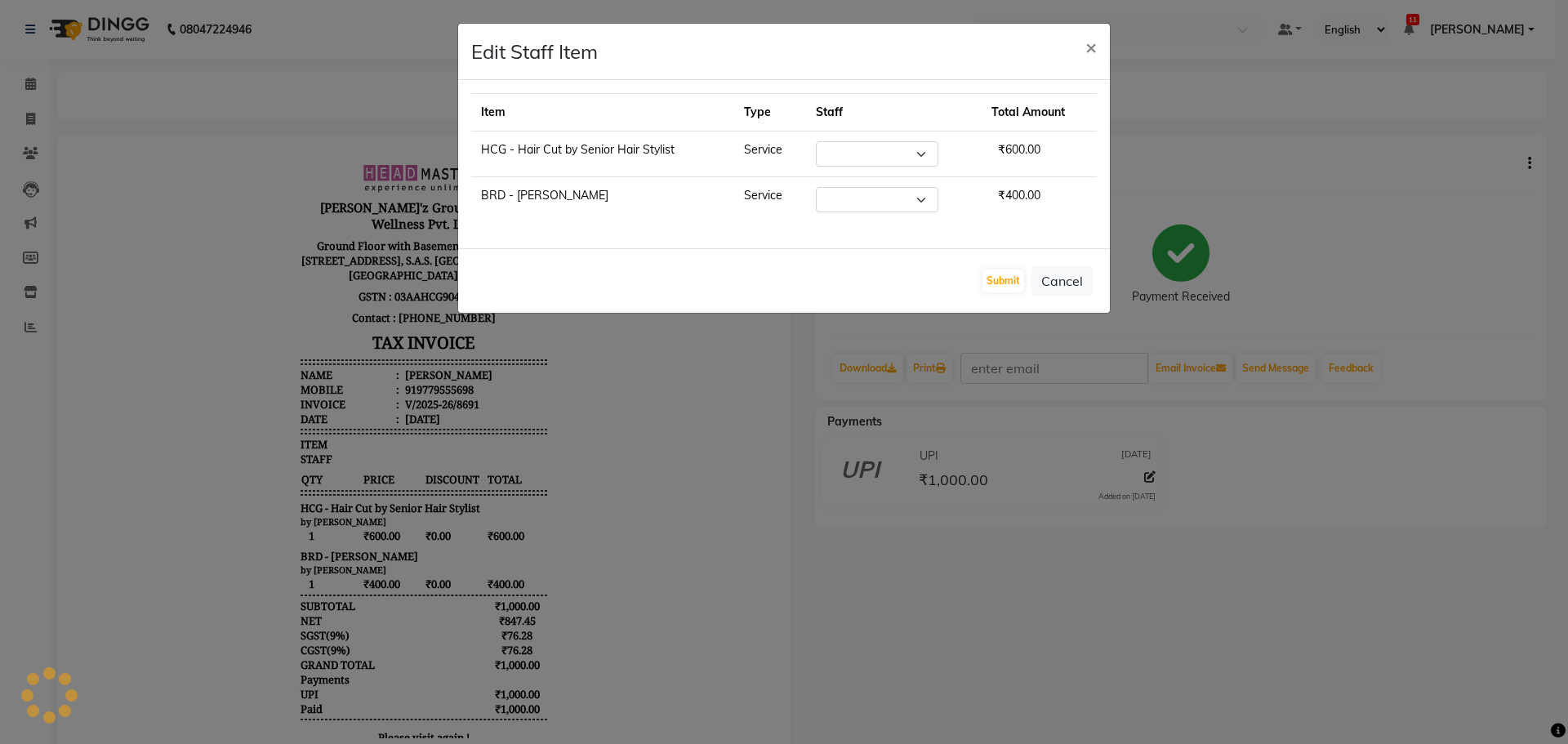
select select "51124"
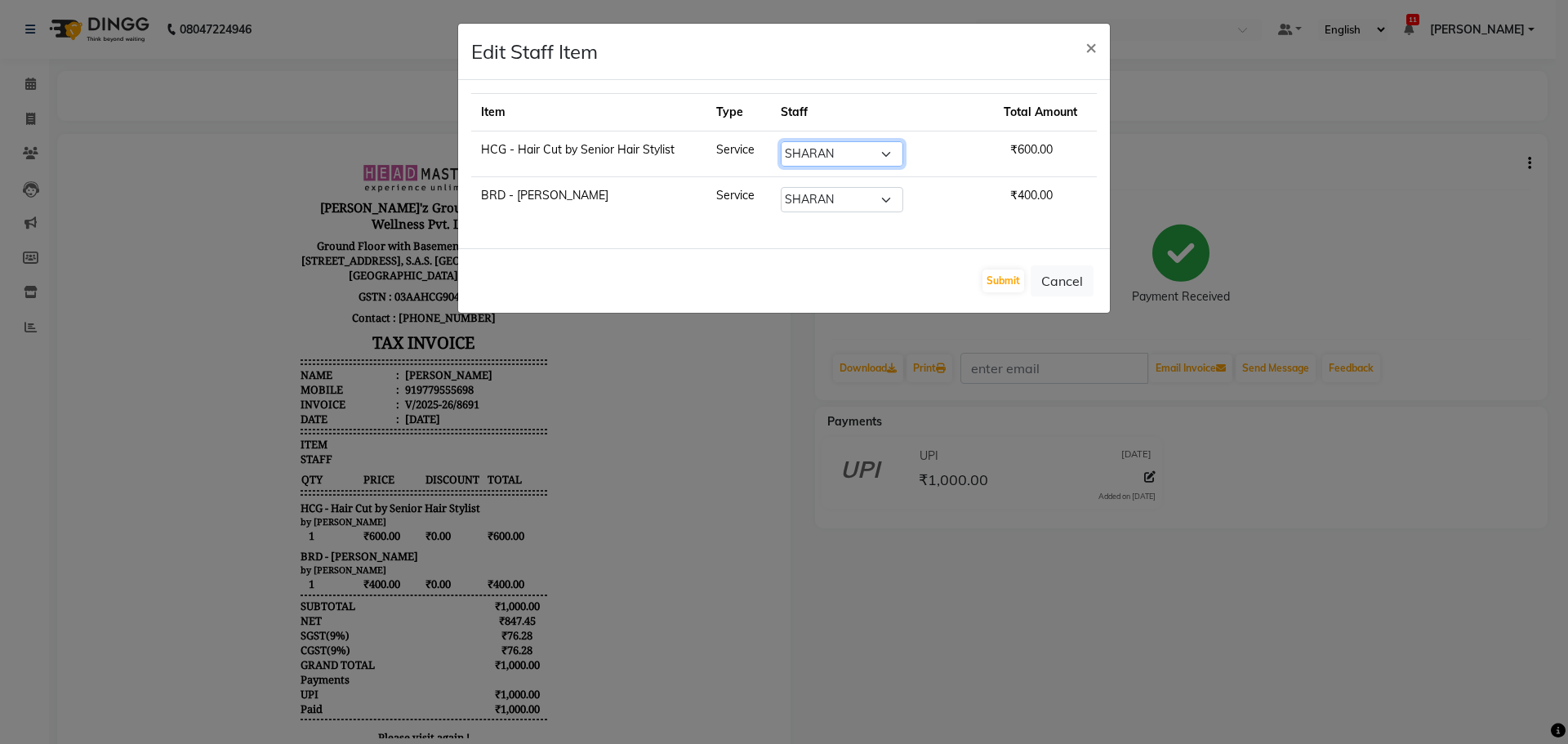
click at [878, 162] on select "Select [PERSON_NAME] [PERSON_NAME] [PERSON_NAME] [PERSON_NAME] [PERSON_NAME] [P…" at bounding box center [841, 154] width 122 height 26
select select "88860"
click at [811, 142] on select "Select [PERSON_NAME] [PERSON_NAME] [PERSON_NAME] [PERSON_NAME] [PERSON_NAME] [P…" at bounding box center [841, 154] width 122 height 26
click at [865, 201] on select "Select [PERSON_NAME] [PERSON_NAME] [PERSON_NAME] [PERSON_NAME] [PERSON_NAME] [P…" at bounding box center [841, 200] width 122 height 26
select select "88860"
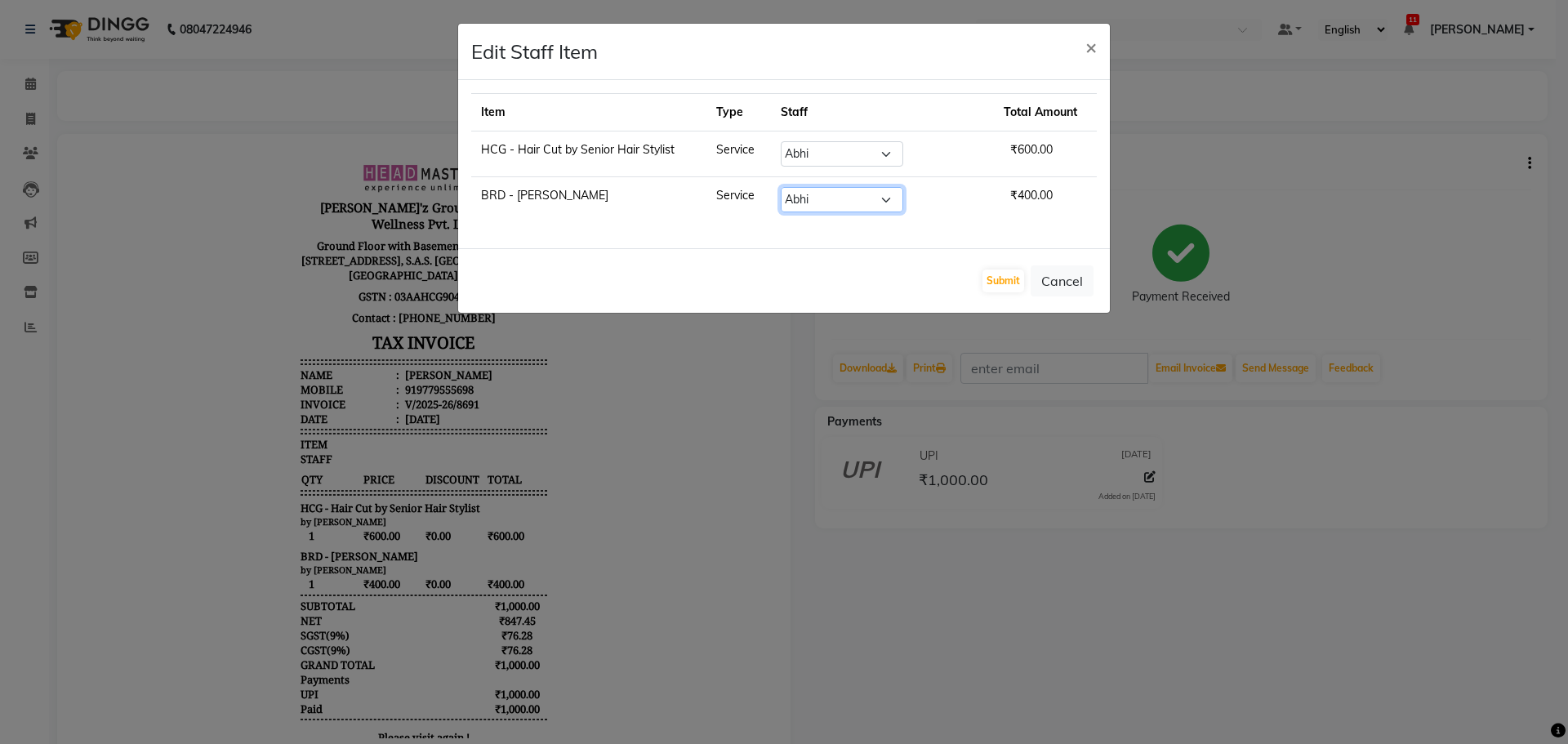
click at [811, 187] on select "Select [PERSON_NAME] [PERSON_NAME] [PERSON_NAME] [PERSON_NAME] [PERSON_NAME] [P…" at bounding box center [841, 200] width 122 height 26
click at [1007, 280] on button "Submit" at bounding box center [1003, 281] width 41 height 23
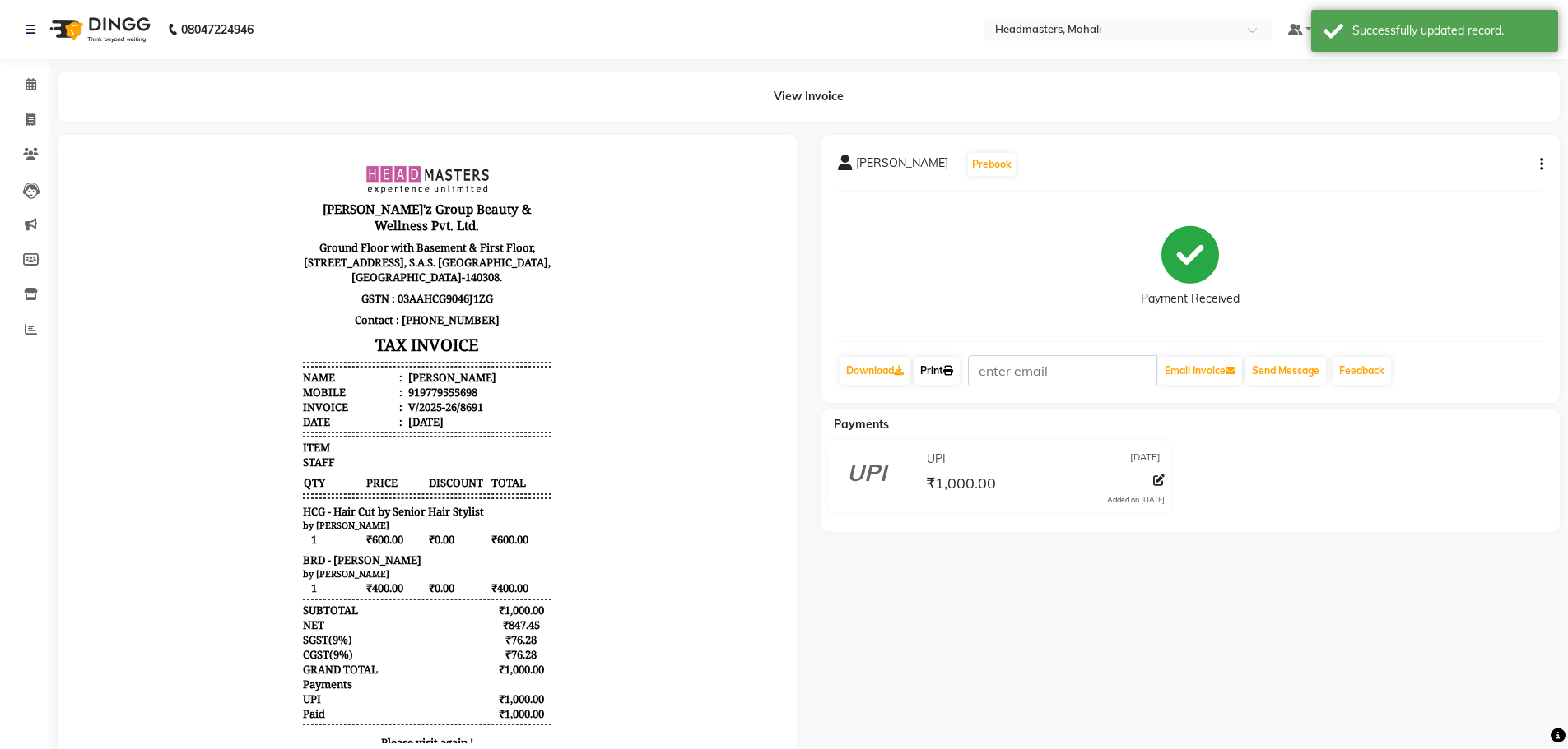
click at [953, 375] on icon at bounding box center [948, 370] width 10 height 10
click at [27, 84] on icon at bounding box center [31, 84] width 11 height 12
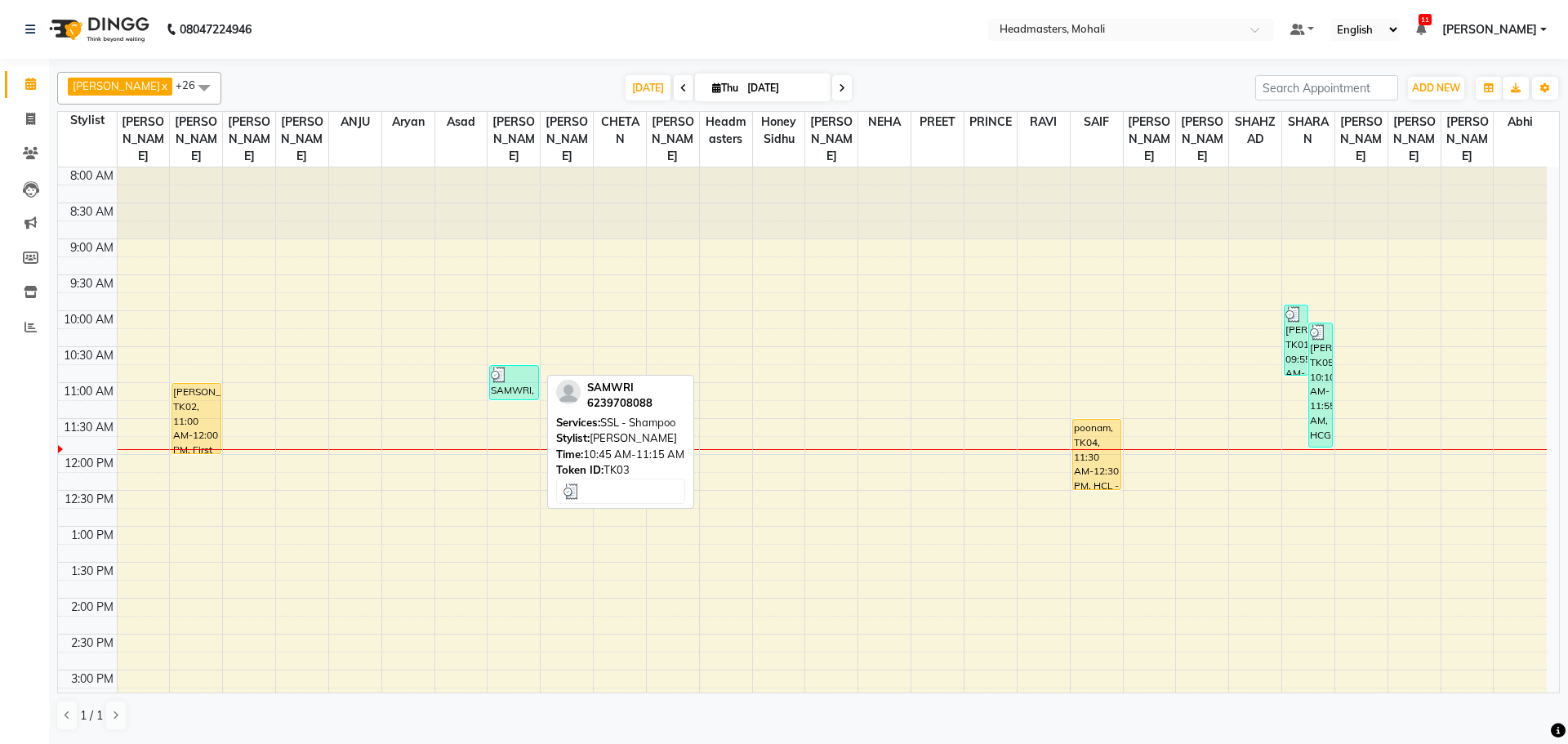
click at [514, 367] on div at bounding box center [513, 375] width 46 height 17
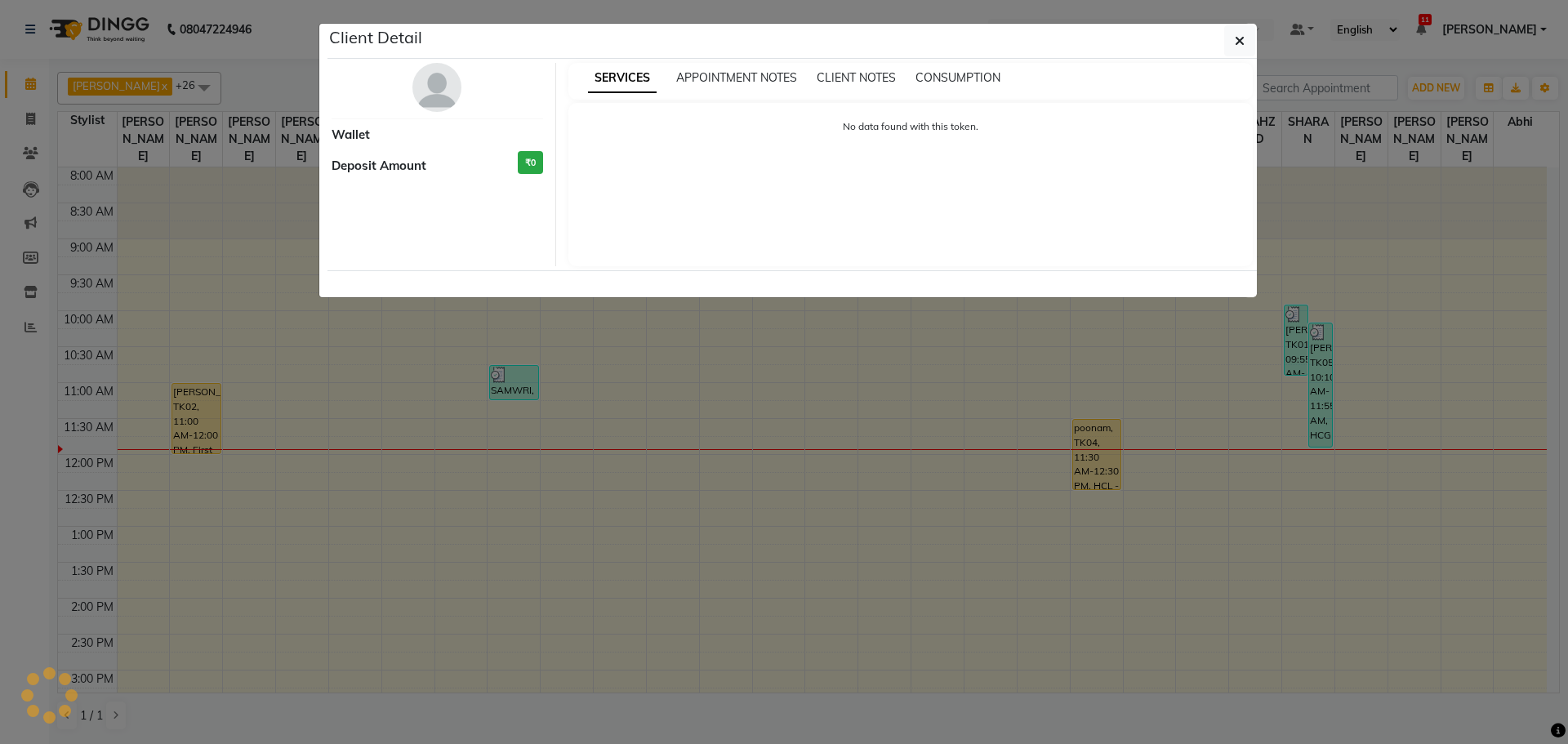
select select "3"
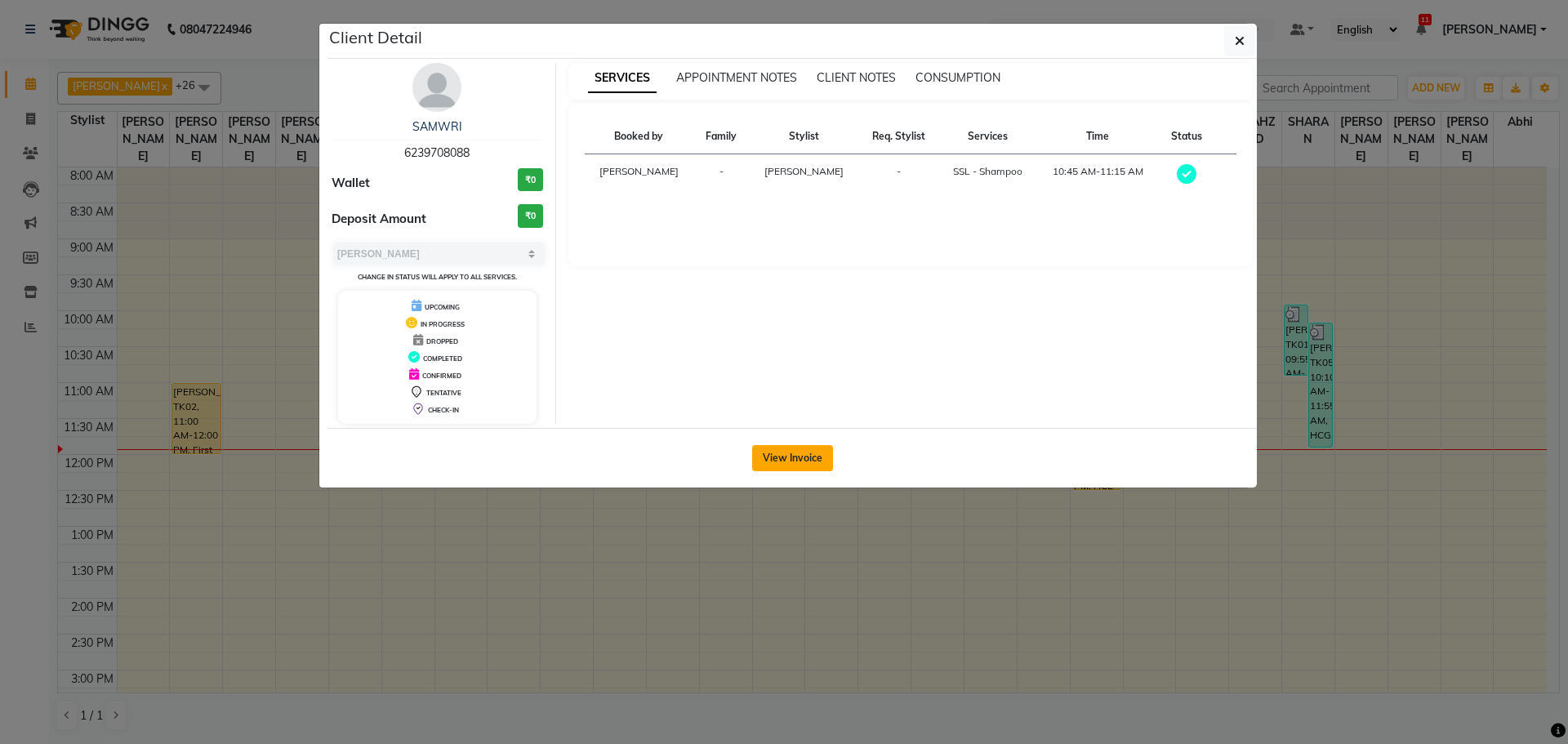
click at [773, 463] on button "View Invoice" at bounding box center [793, 458] width 81 height 26
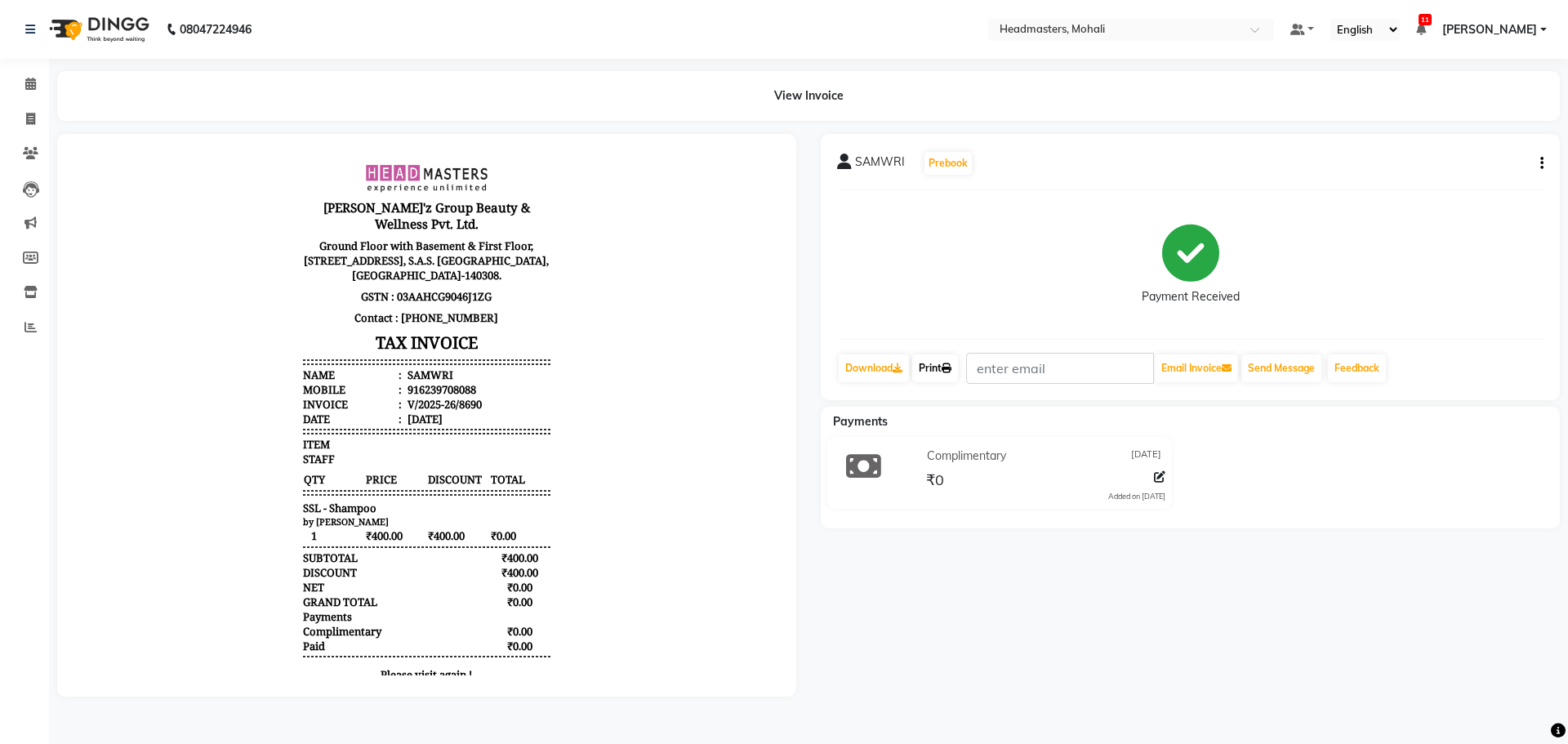
click at [935, 373] on link "Print" at bounding box center [935, 368] width 46 height 28
click at [25, 84] on icon at bounding box center [31, 84] width 11 height 12
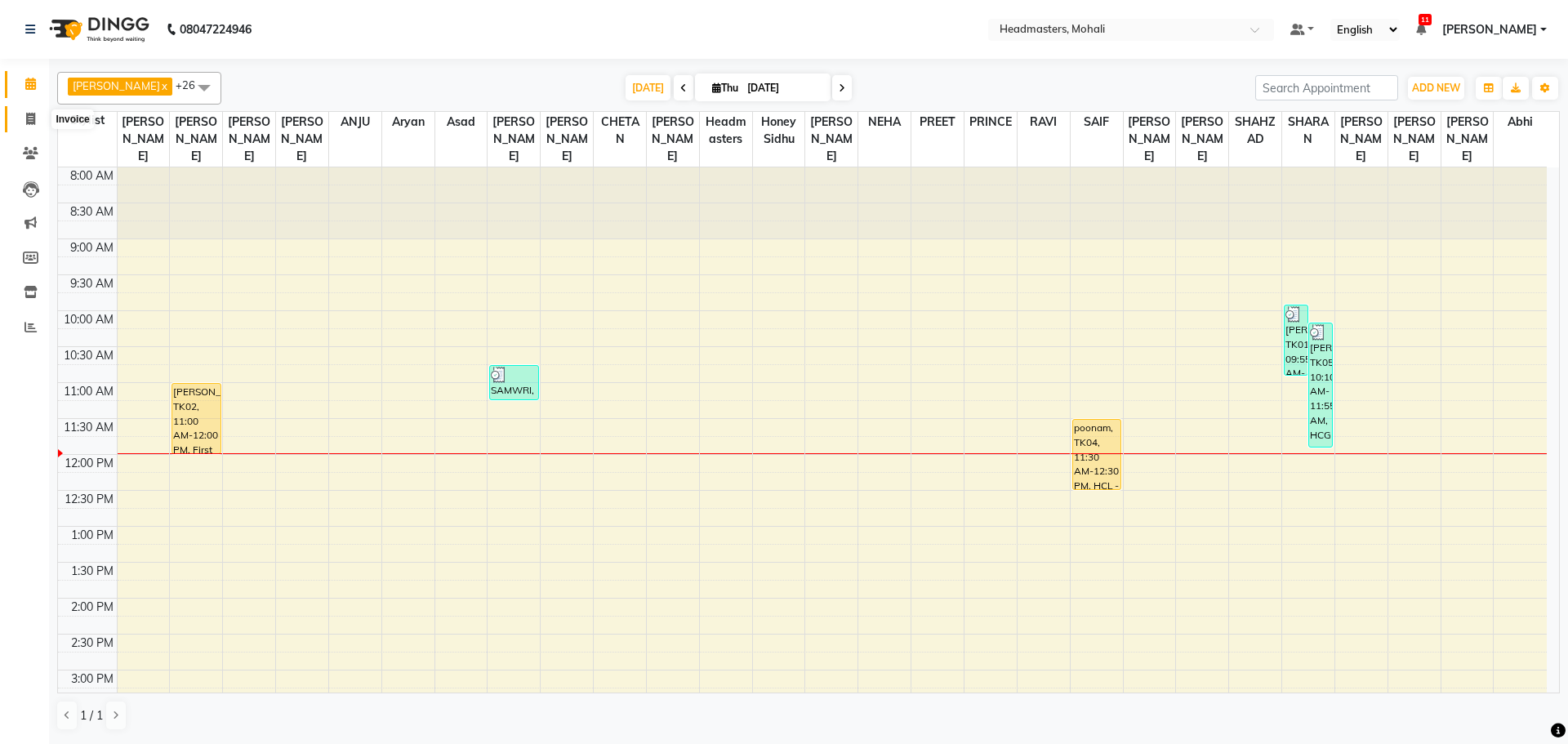
click at [27, 119] on icon at bounding box center [31, 119] width 9 height 12
select select "service"
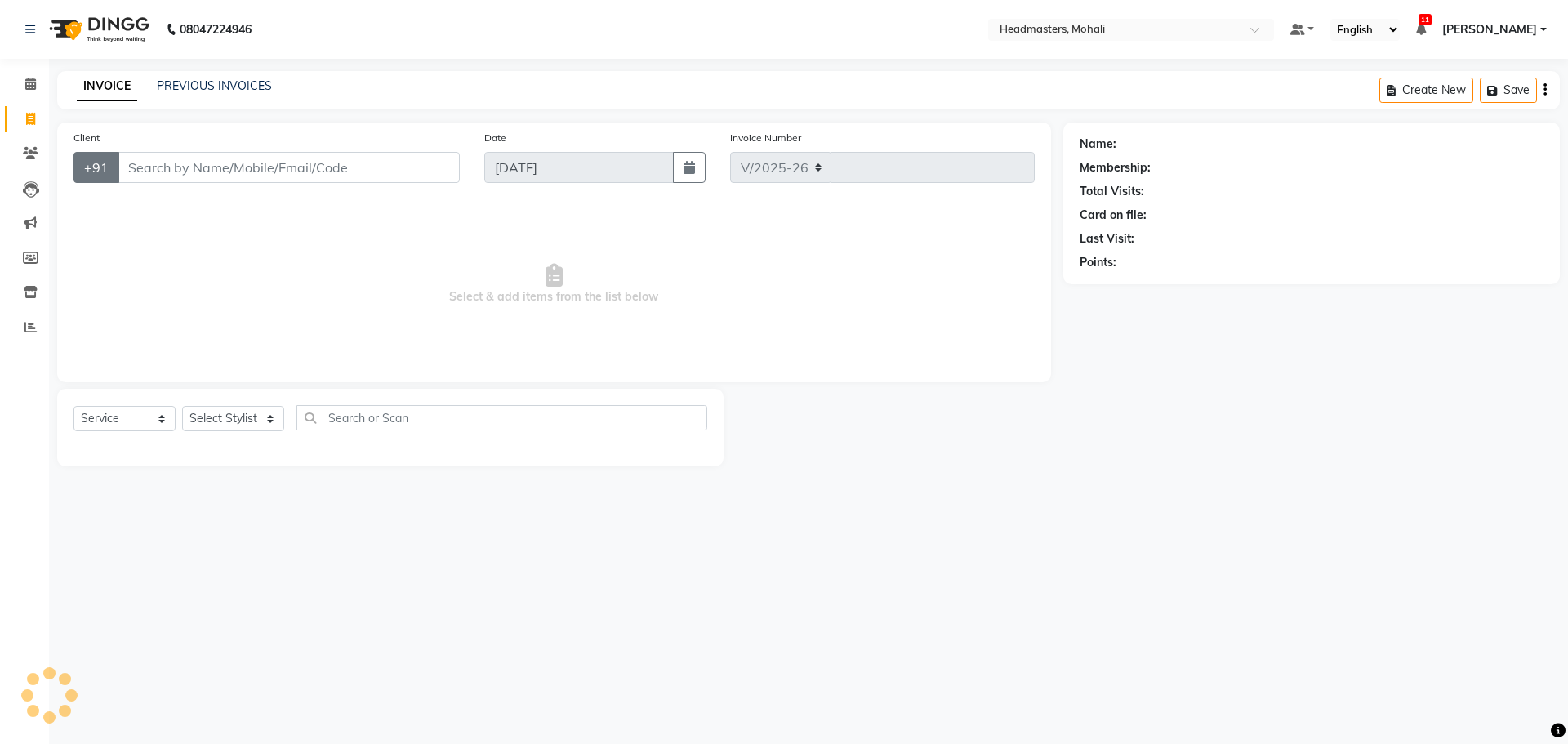
select select "6604"
type input "8692"
click at [138, 168] on input "Client" at bounding box center [288, 167] width 342 height 31
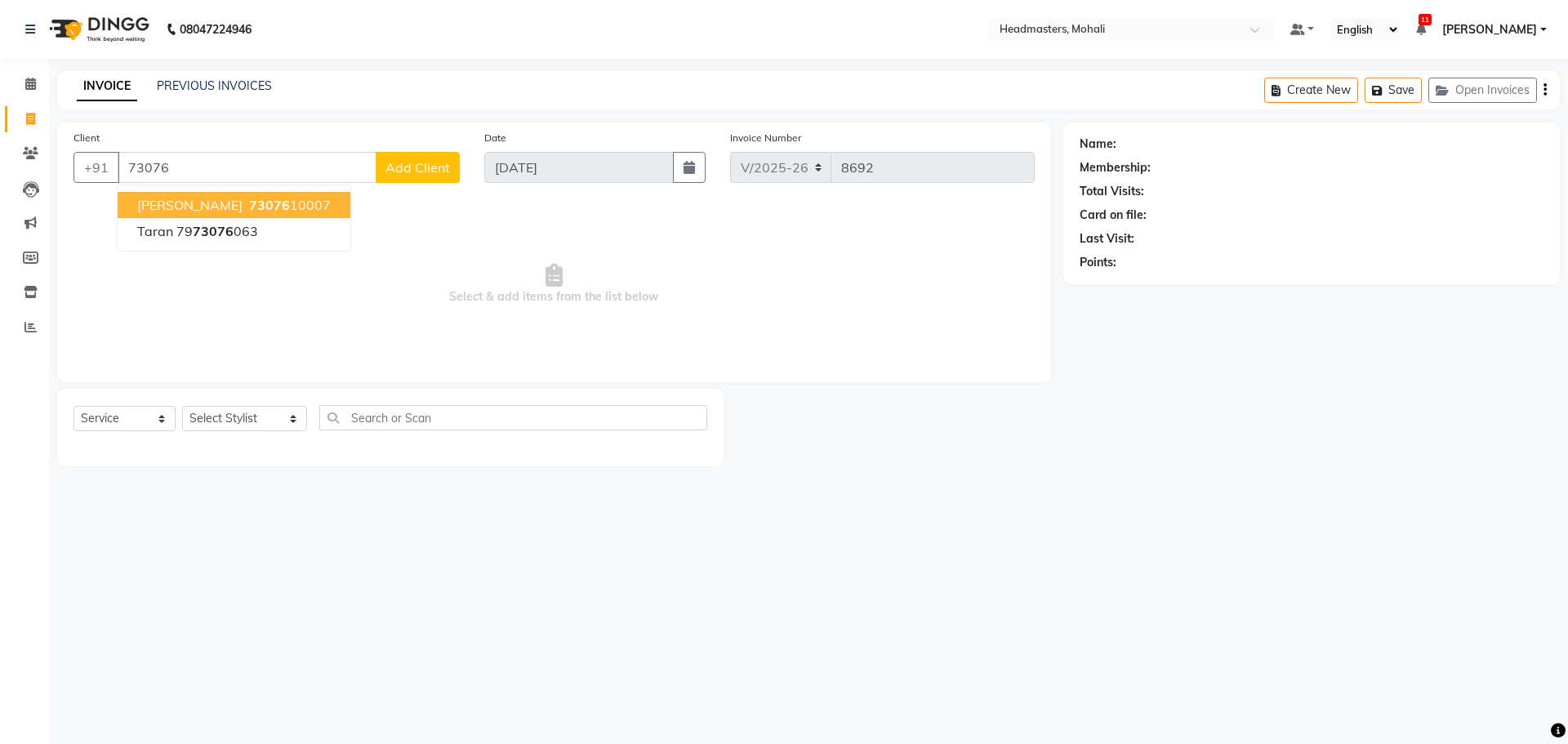
click at [262, 193] on button "[PERSON_NAME] 73076 10007" at bounding box center [234, 205] width 233 height 26
type input "7307610007"
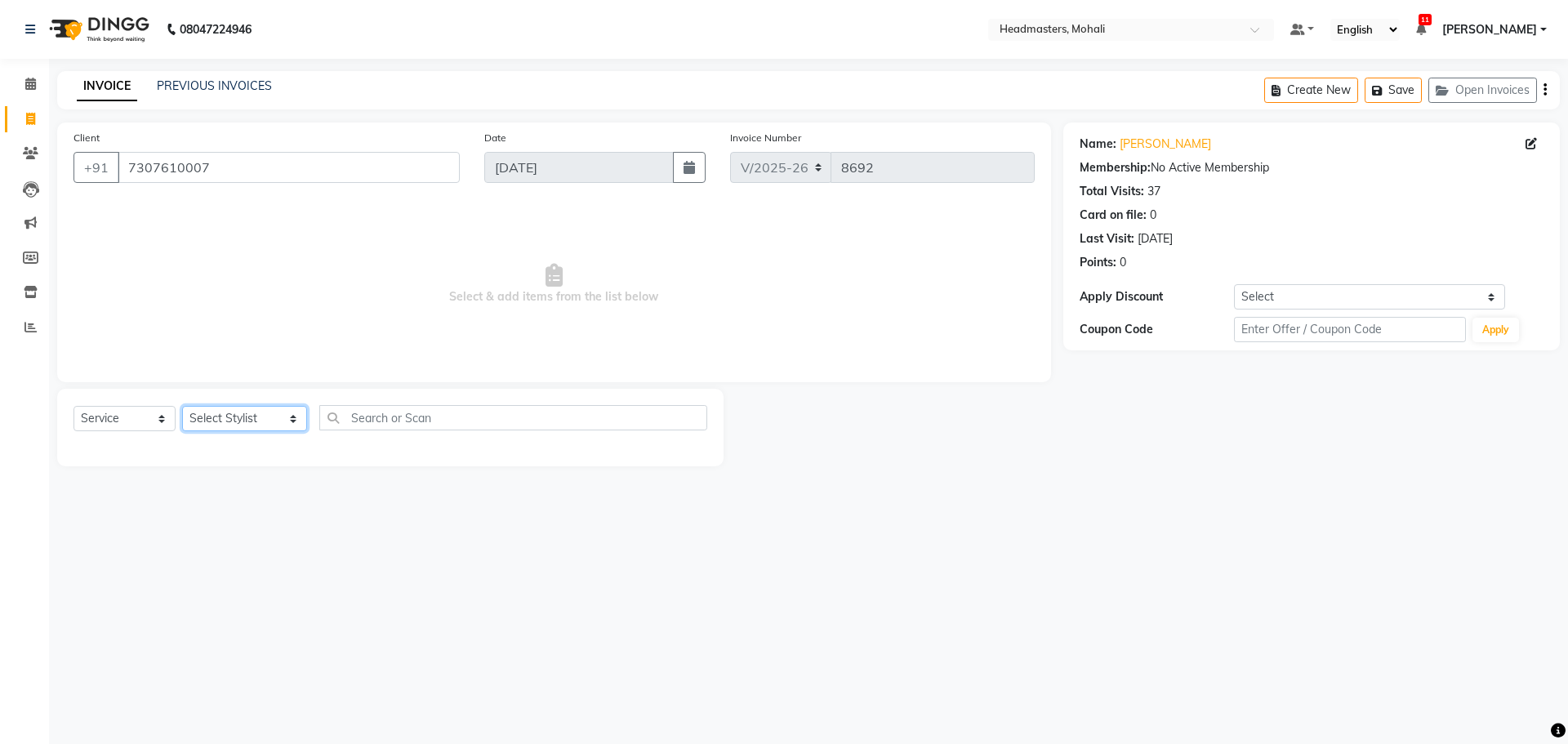
click at [236, 418] on select "Select Stylist [PERSON_NAME] [PERSON_NAME] [PERSON_NAME] [PERSON_NAME] [PERSON_…" at bounding box center [244, 419] width 125 height 26
select select "51124"
click at [182, 406] on select "Select Stylist [PERSON_NAME] [PERSON_NAME] [PERSON_NAME] [PERSON_NAME] [PERSON_…" at bounding box center [244, 419] width 125 height 26
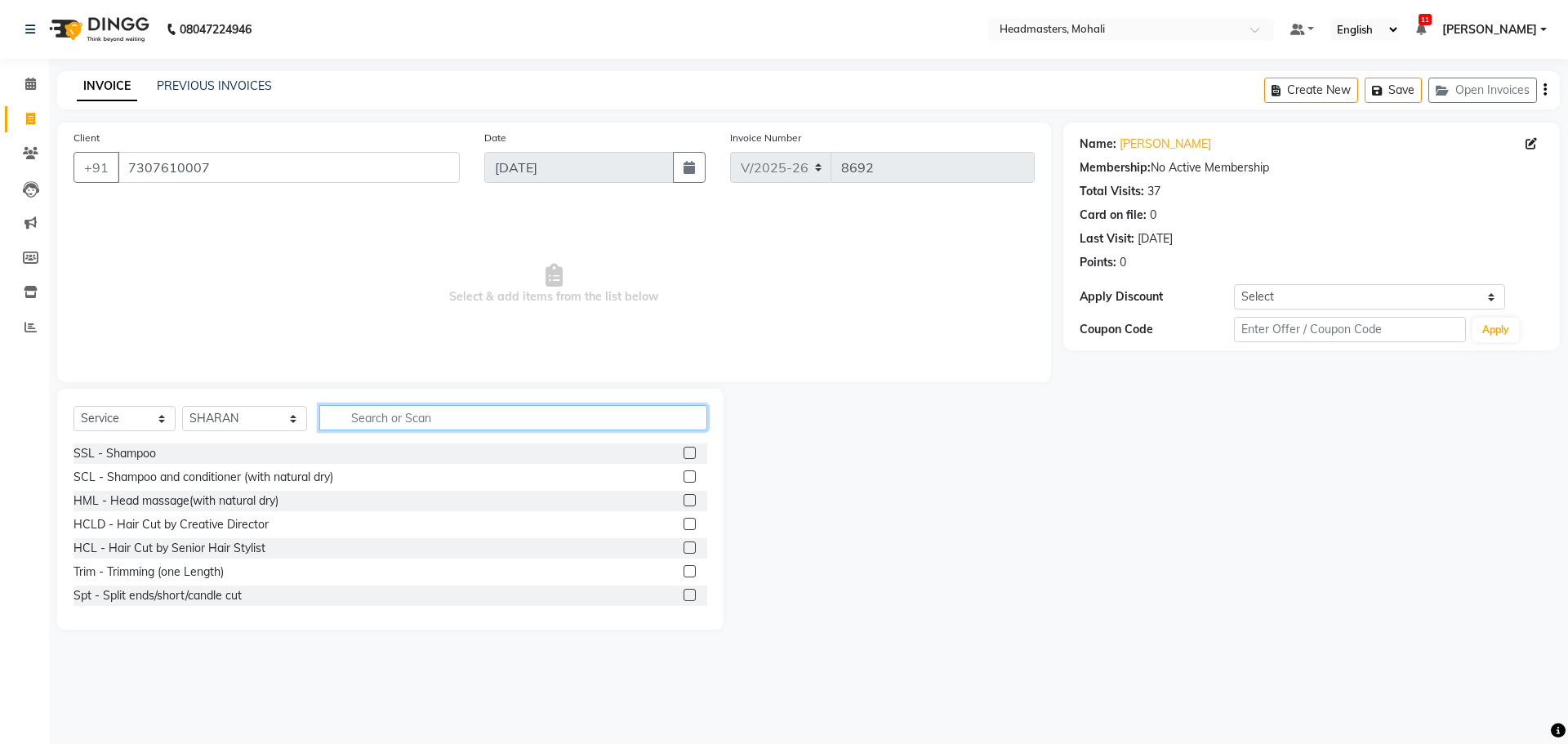
click at [365, 420] on input "text" at bounding box center [512, 418] width 388 height 26
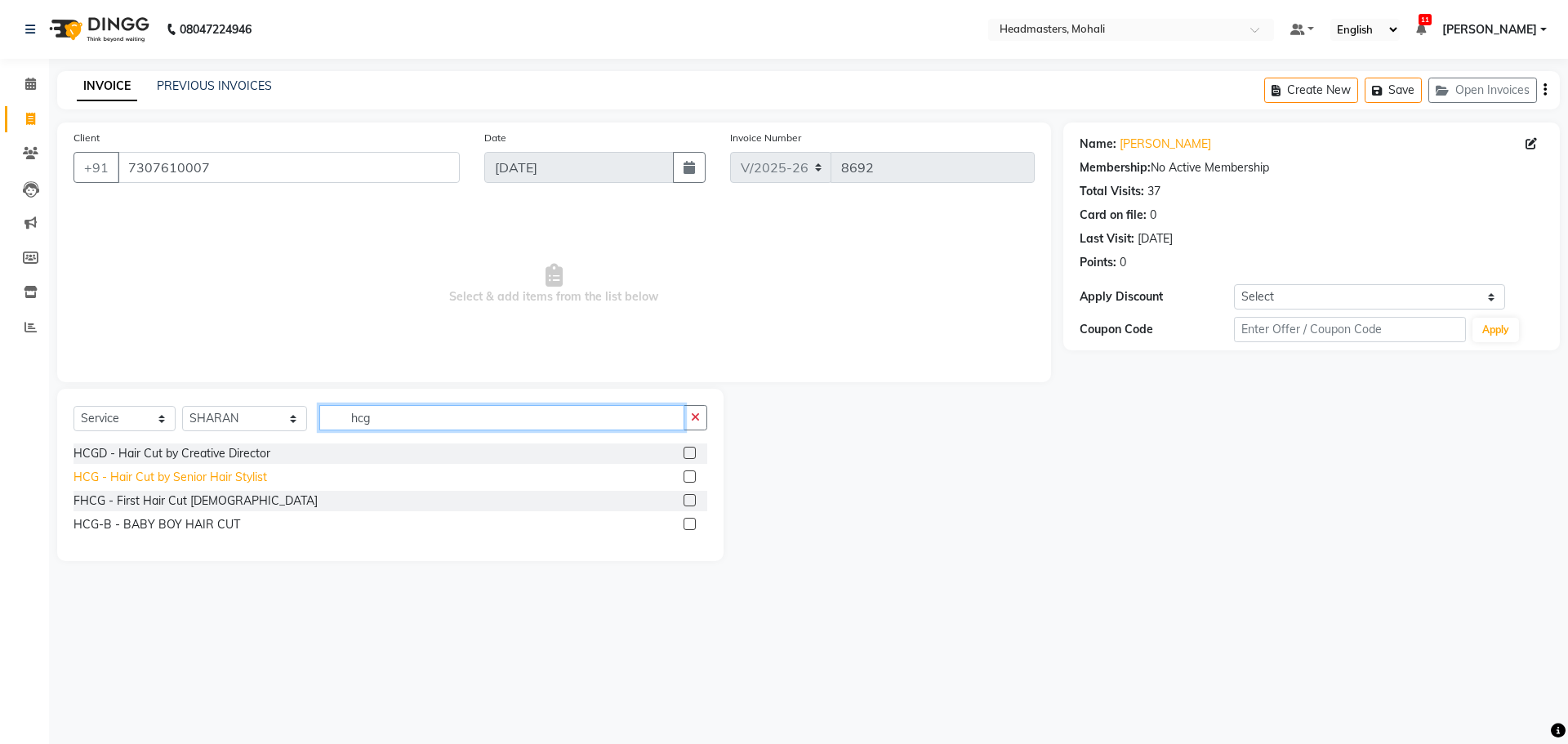
type input "hcg"
click at [227, 478] on div "HCG - Hair Cut by Senior Hair Stylist" at bounding box center [171, 478] width 193 height 18
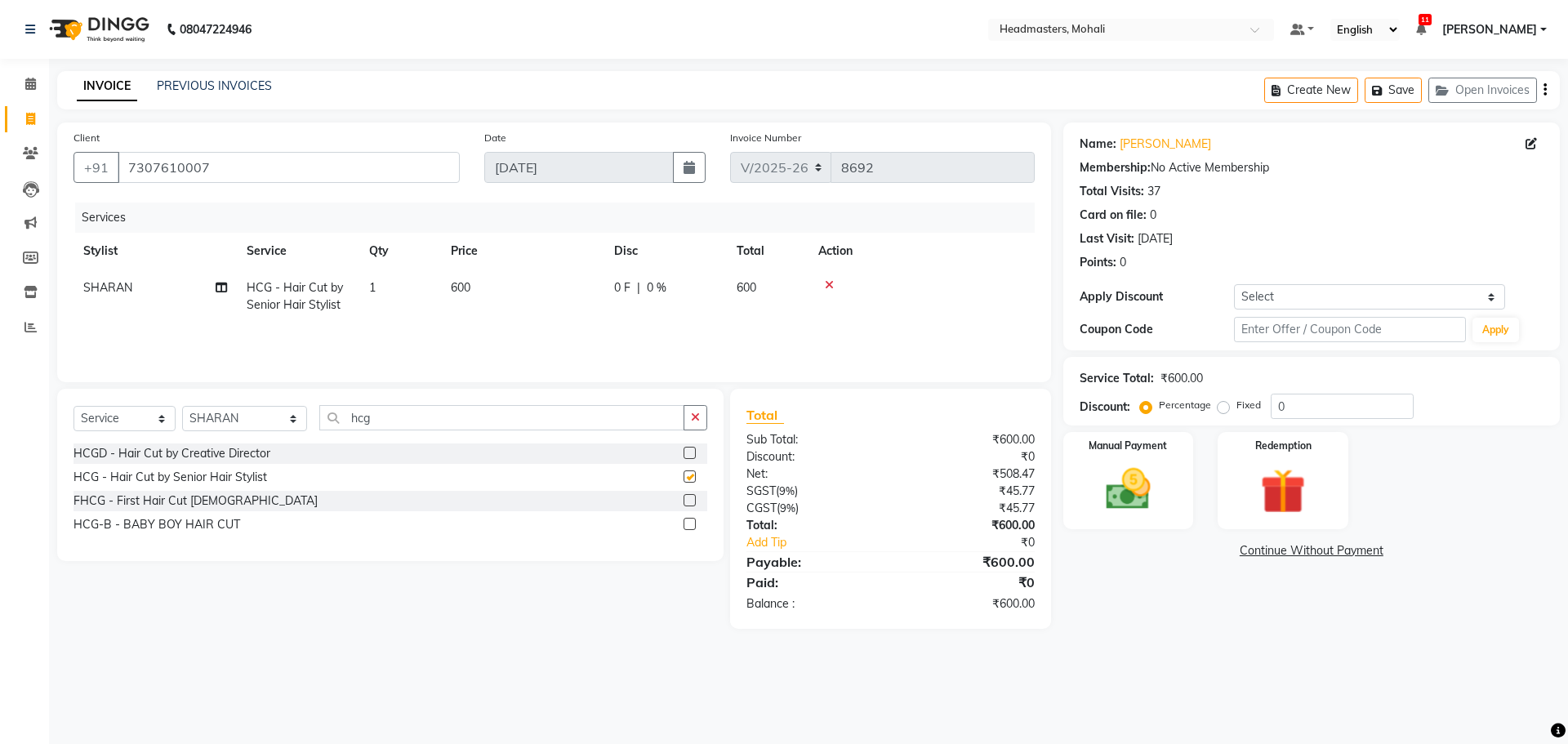
checkbox input "false"
click at [389, 418] on input "hcg" at bounding box center [501, 418] width 365 height 26
type input "h"
type input "brd"
click at [122, 449] on div "BRD - [PERSON_NAME]" at bounding box center [137, 454] width 127 height 18
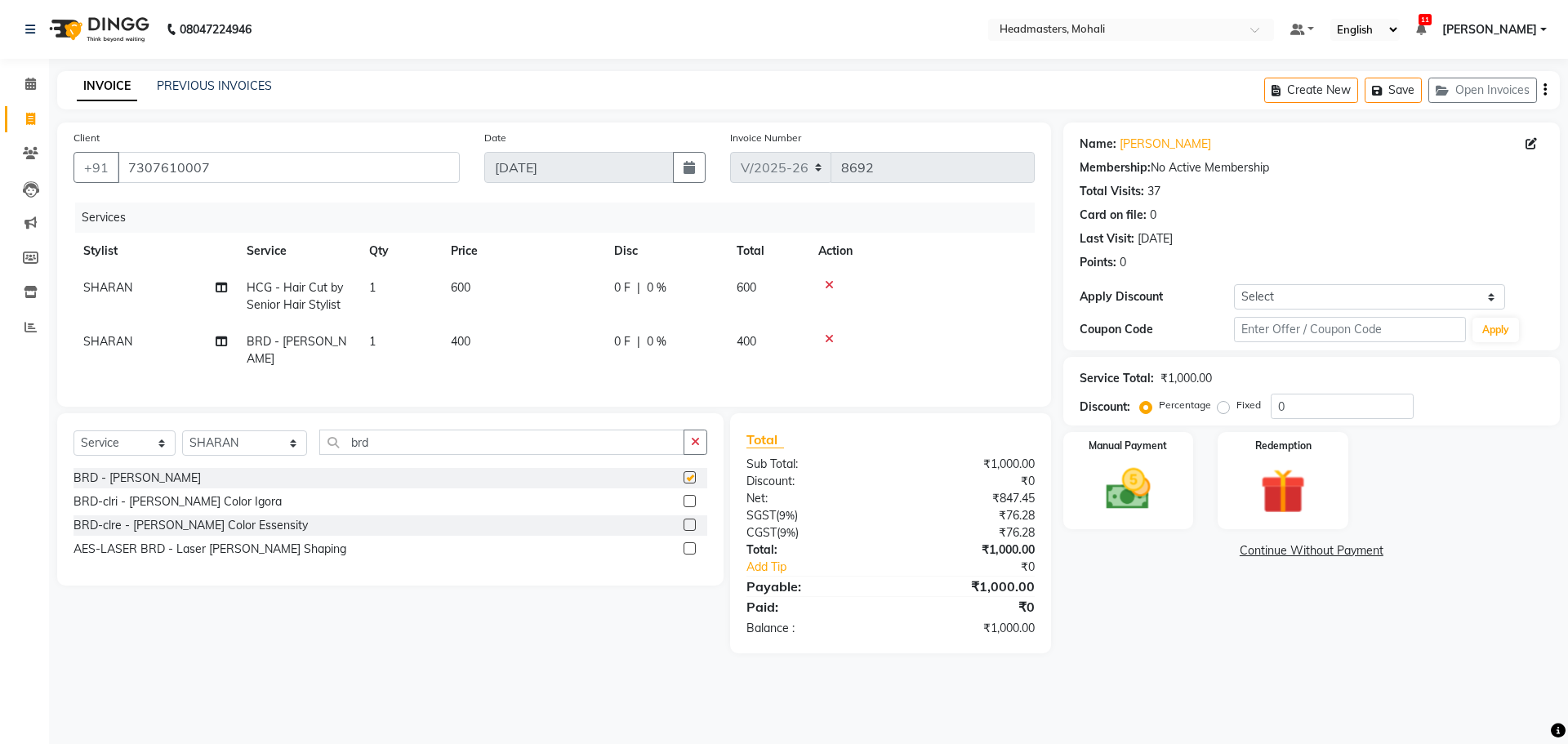
checkbox input "false"
click at [1136, 471] on img at bounding box center [1128, 489] width 76 height 54
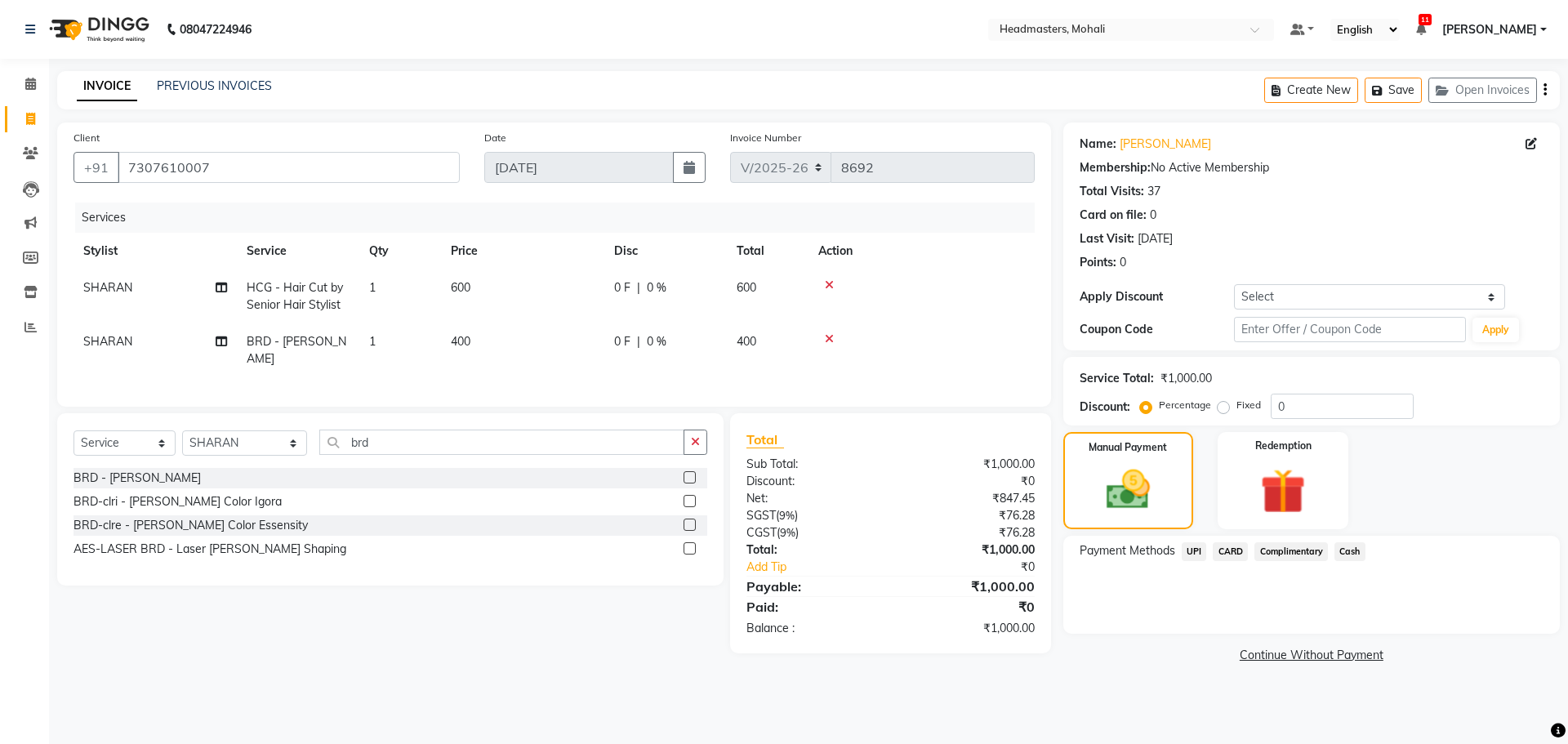
click at [1198, 549] on span "UPI" at bounding box center [1194, 551] width 25 height 18
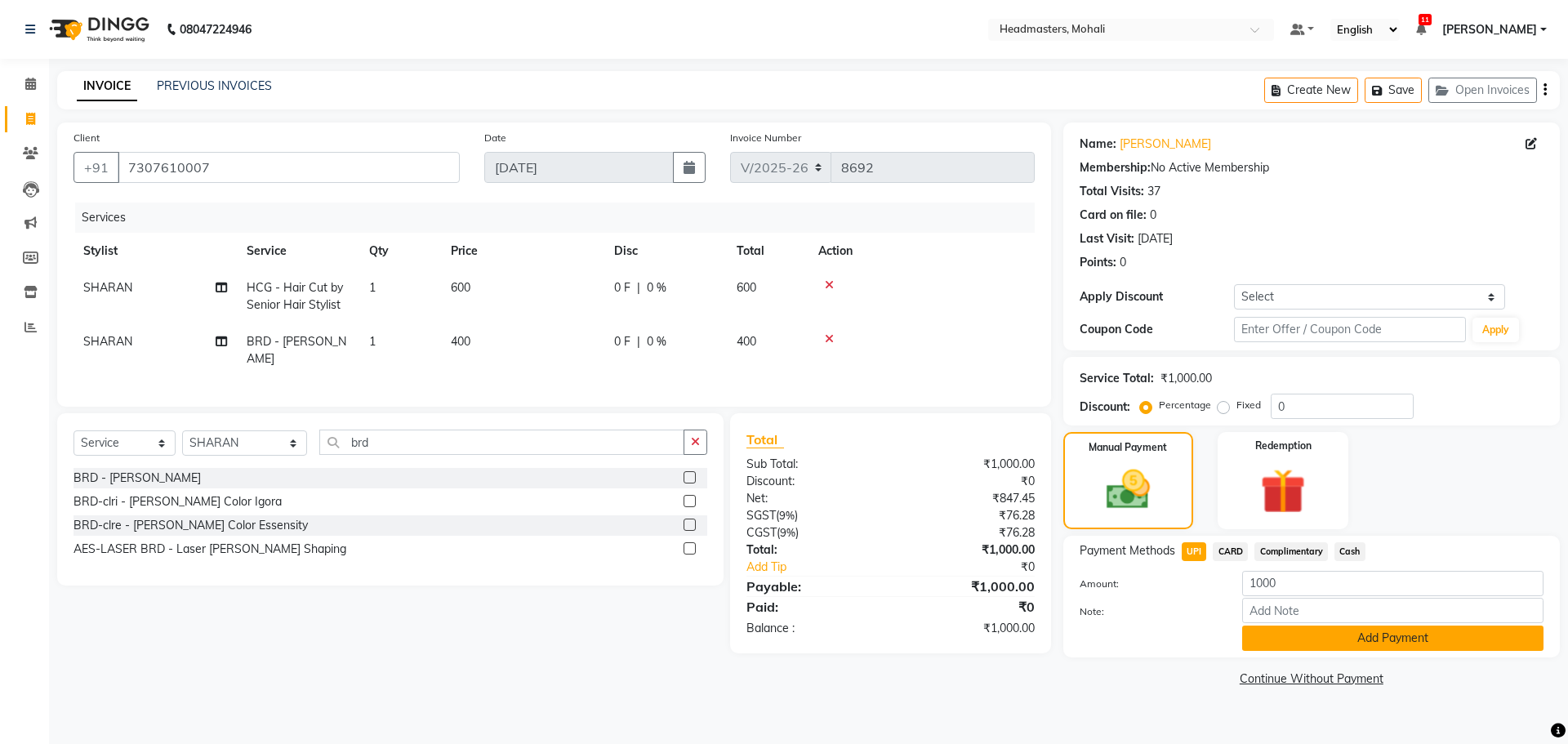
click at [1292, 637] on button "Add Payment" at bounding box center [1392, 638] width 301 height 26
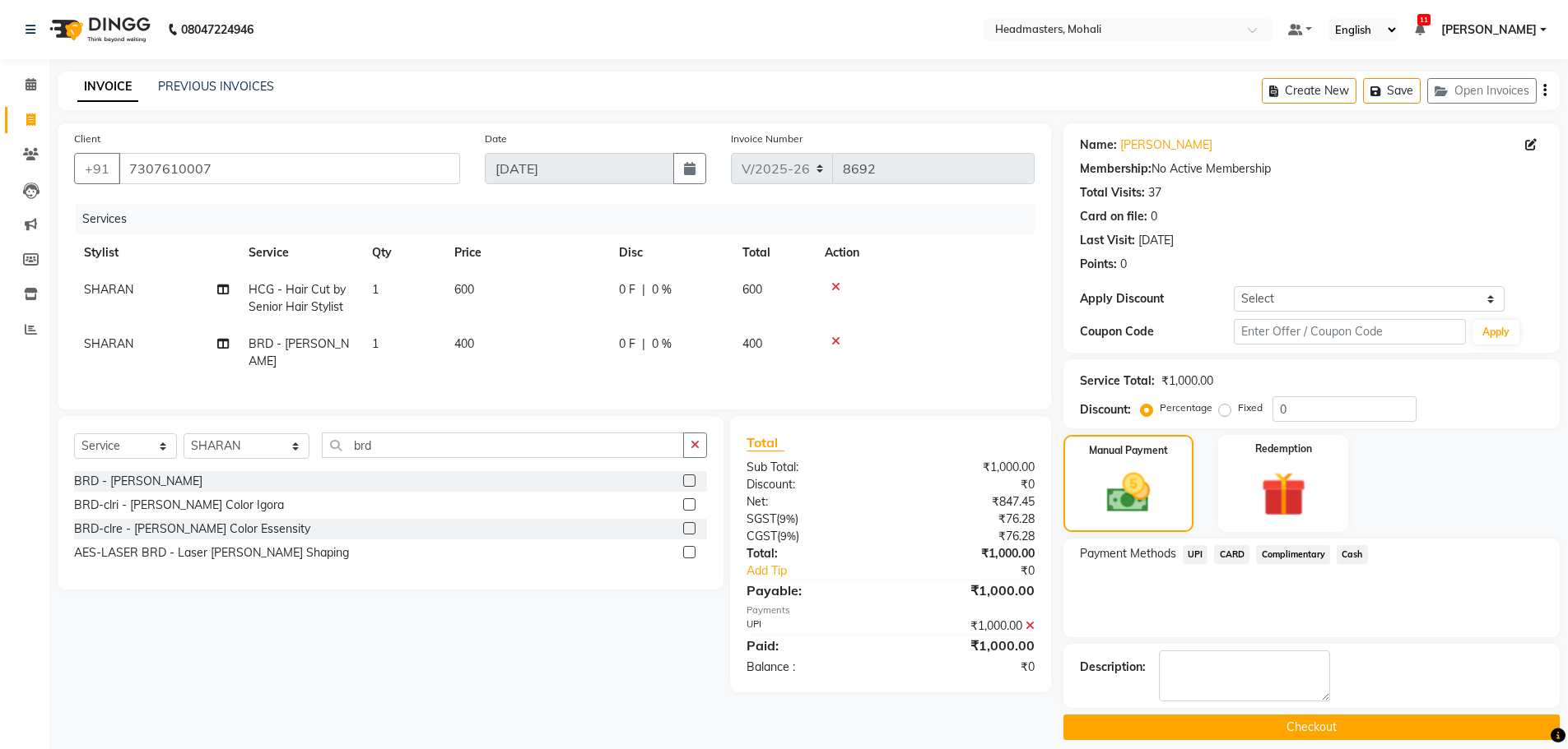
click at [1296, 718] on button "Checkout" at bounding box center [1311, 727] width 496 height 26
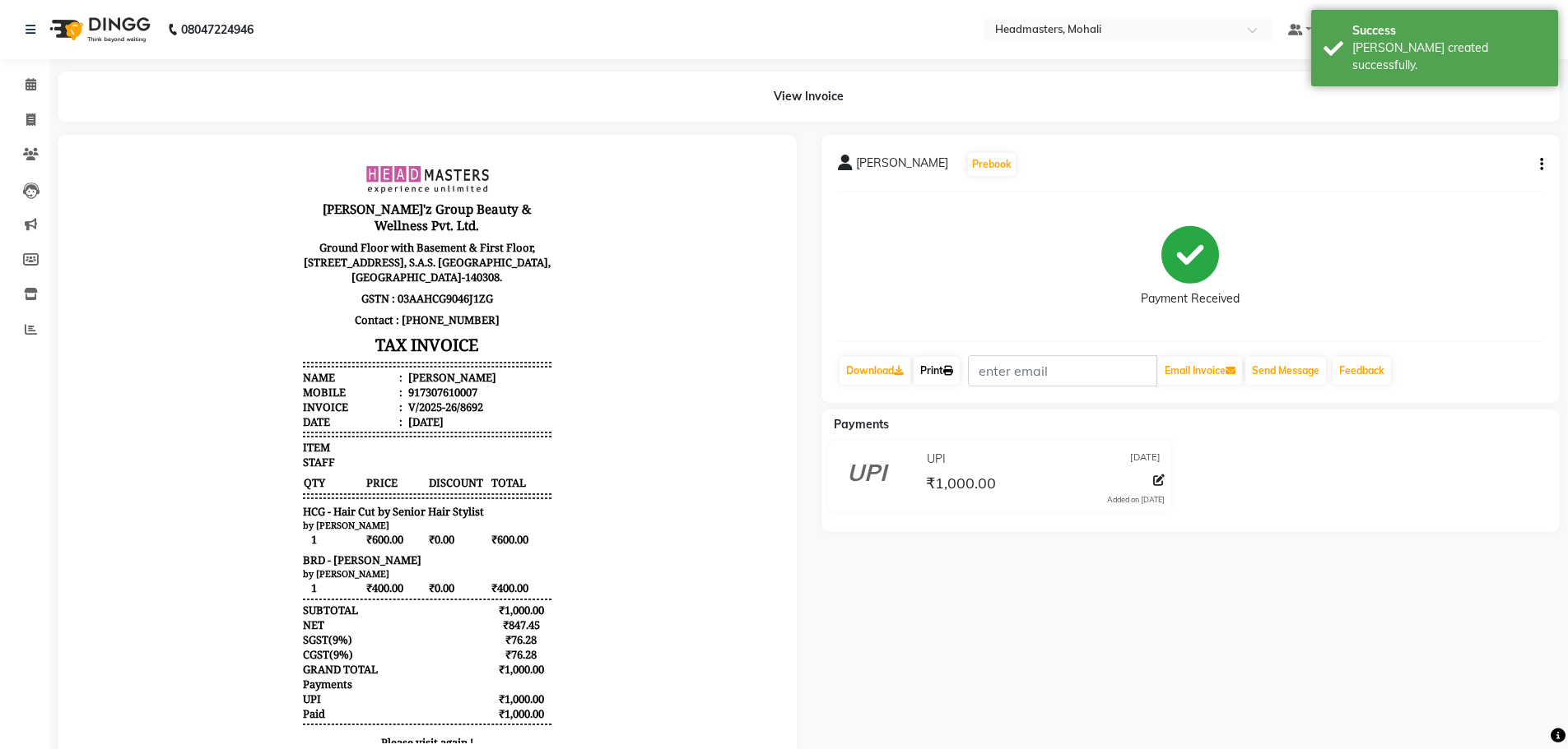
click at [939, 378] on link "Print" at bounding box center [936, 371] width 46 height 28
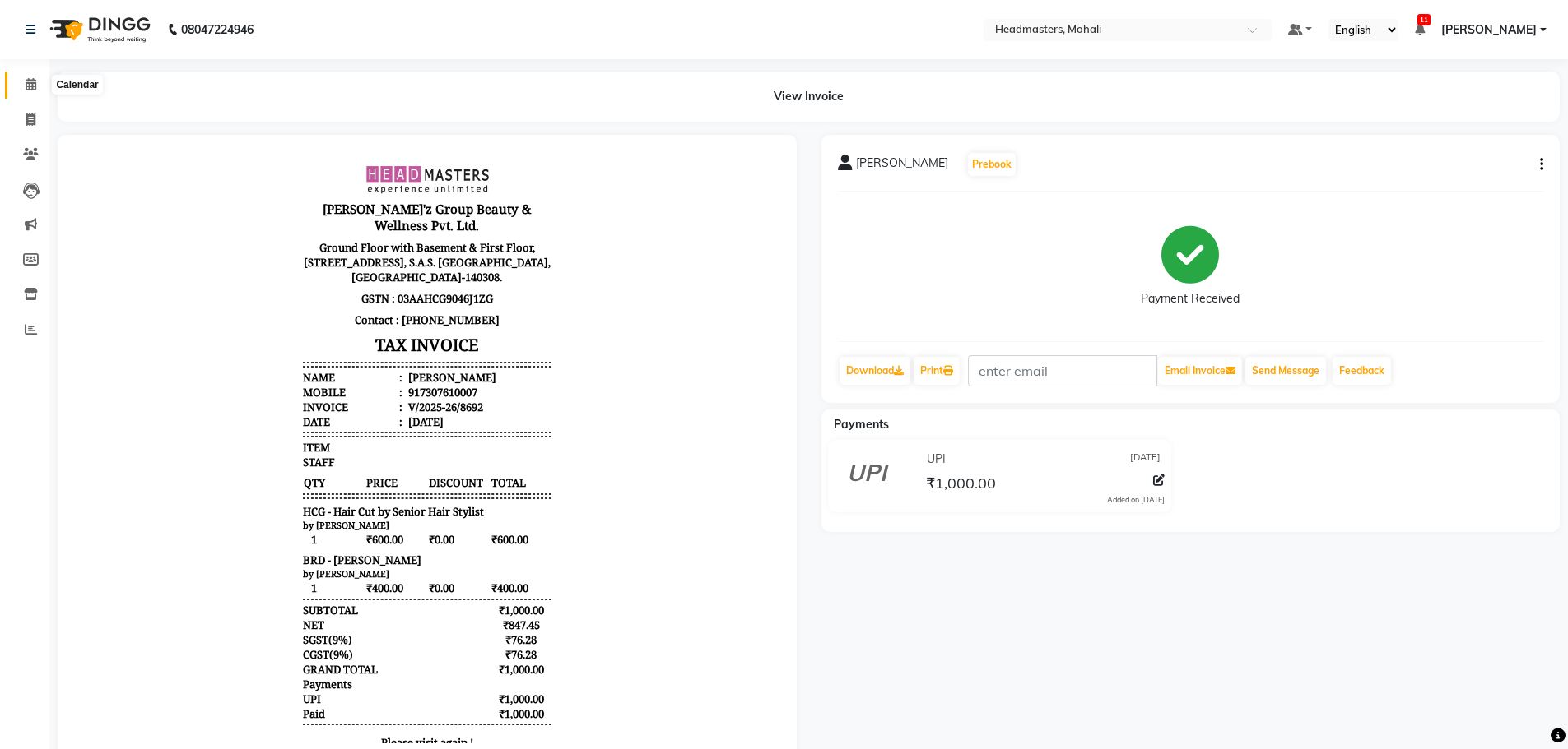
click at [30, 81] on icon at bounding box center [31, 84] width 11 height 12
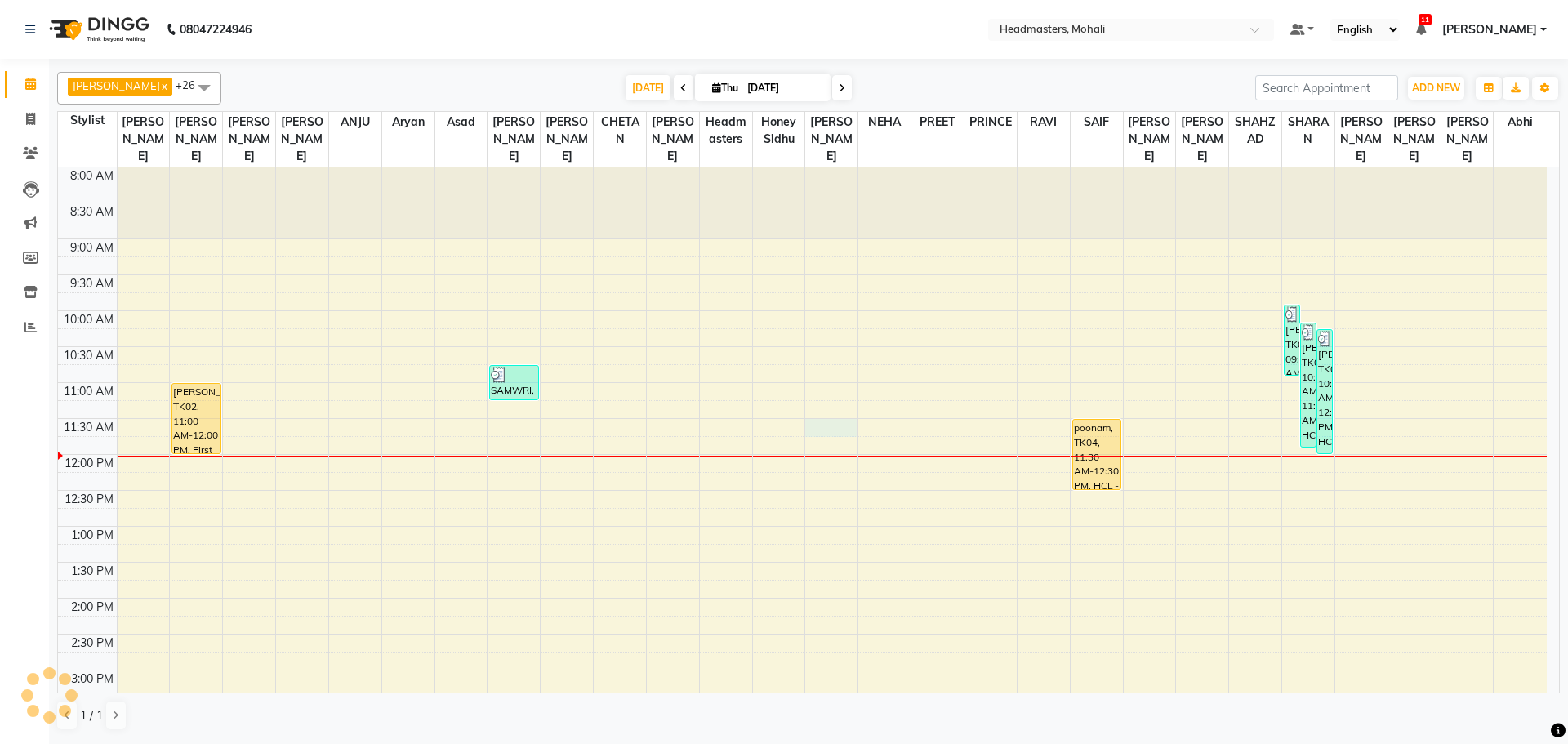
click at [836, 412] on div "8:00 AM 8:30 AM 9:00 AM 9:30 AM 10:00 AM 10:30 AM 11:00 AM 11:30 AM 12:00 PM 12…" at bounding box center [802, 670] width 1489 height 1006
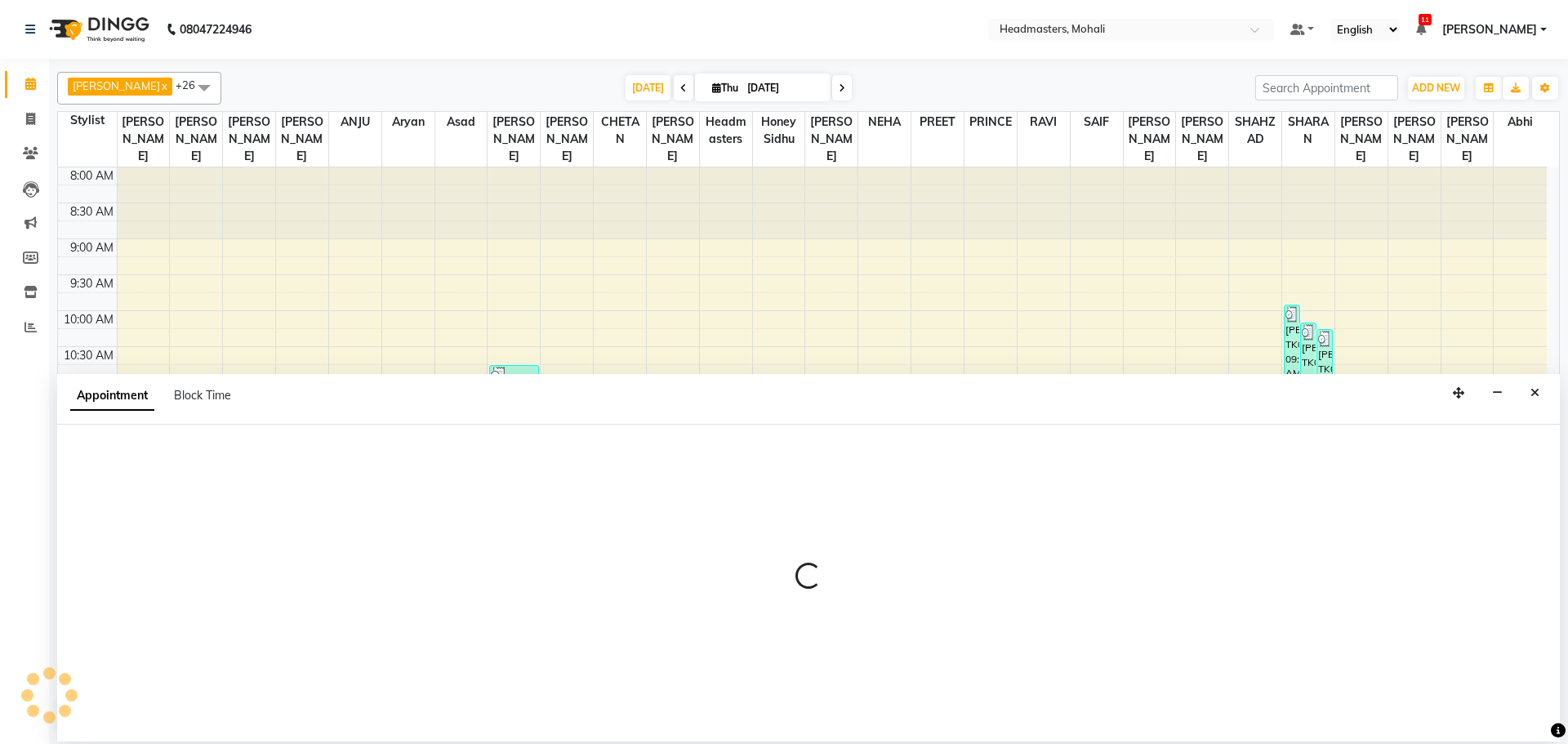
select select "51137"
select select "690"
select select "tentative"
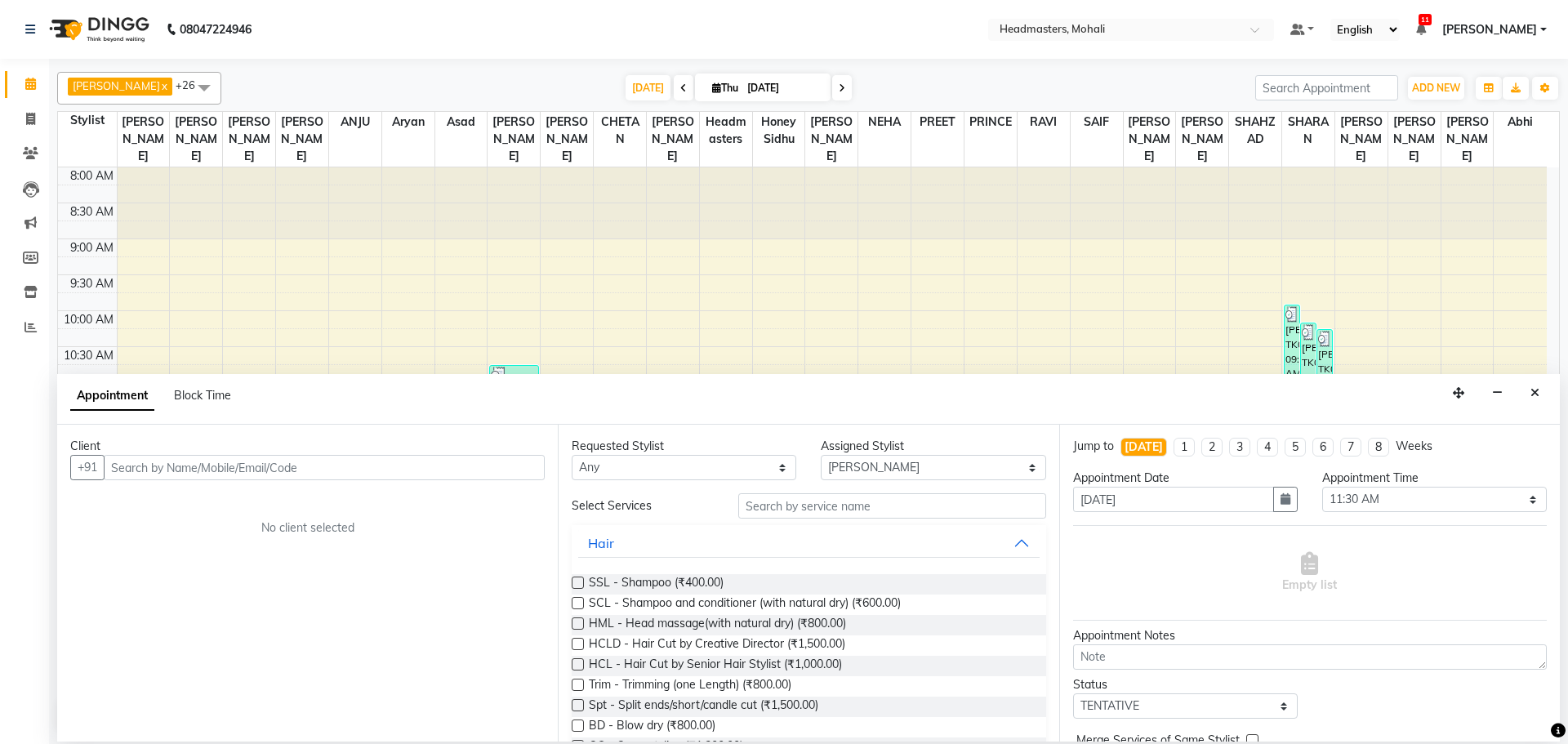
click at [151, 475] on input "text" at bounding box center [324, 467] width 441 height 26
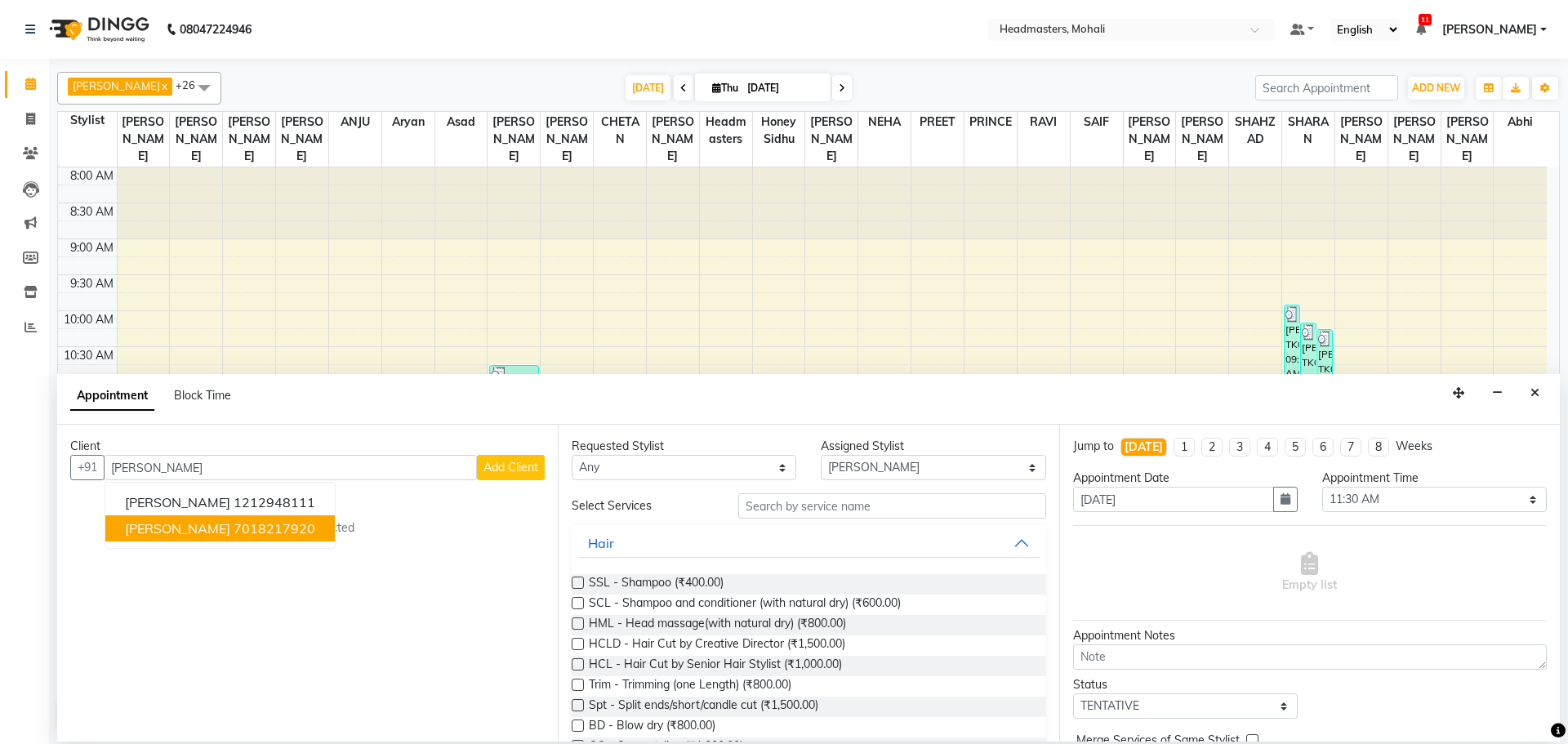
click at [234, 530] on ngb-highlight "7018217920" at bounding box center [274, 529] width 82 height 17
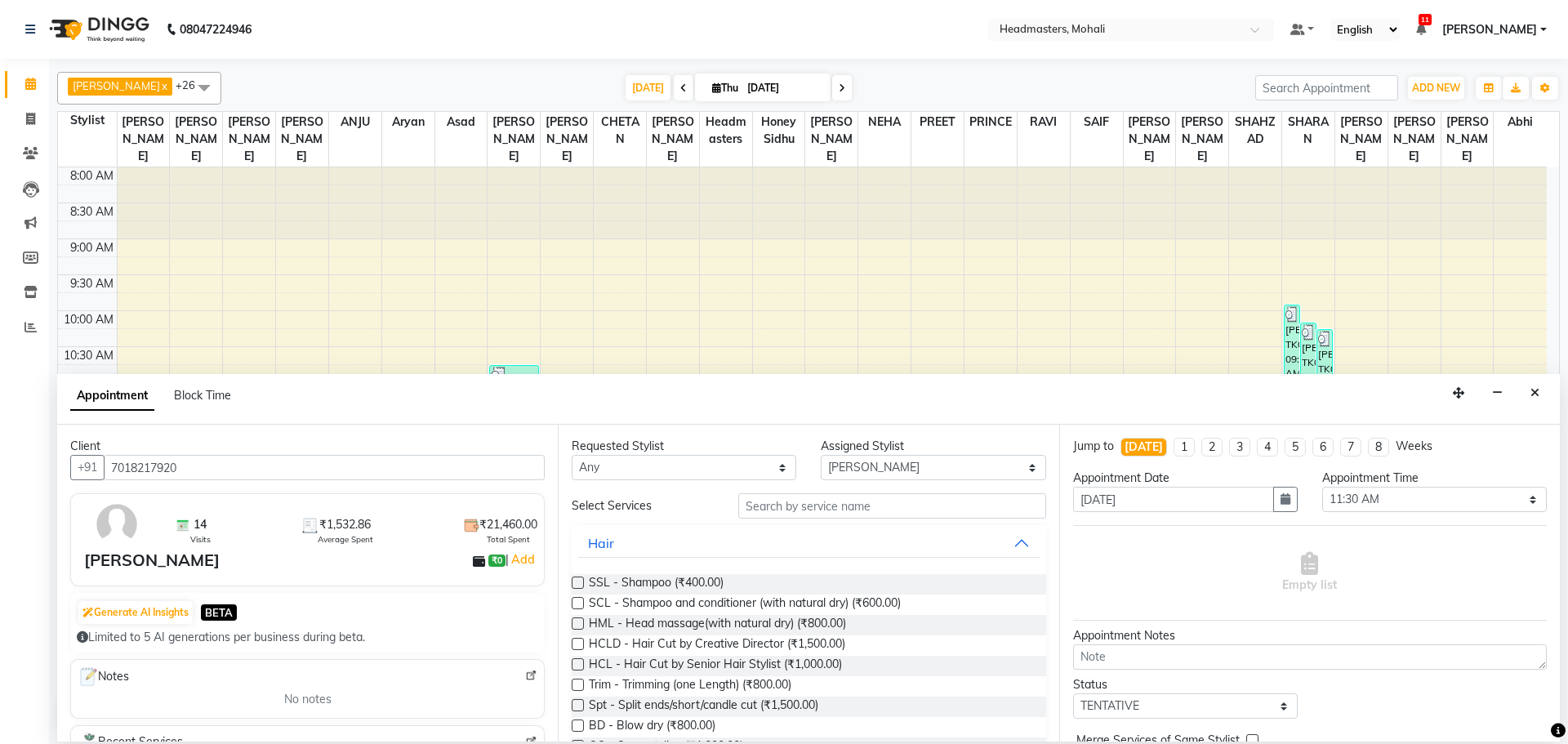
type input "7018217920"
click at [911, 471] on select "Select [PERSON_NAME] [PERSON_NAME] [PERSON_NAME] [PERSON_NAME] [PERSON_NAME] [P…" at bounding box center [933, 467] width 224 height 26
select select "61208"
click at [821, 455] on select "Select [PERSON_NAME] [PERSON_NAME] [PERSON_NAME] [PERSON_NAME] [PERSON_NAME] [P…" at bounding box center [933, 467] width 224 height 26
click at [879, 511] on input "text" at bounding box center [892, 506] width 308 height 26
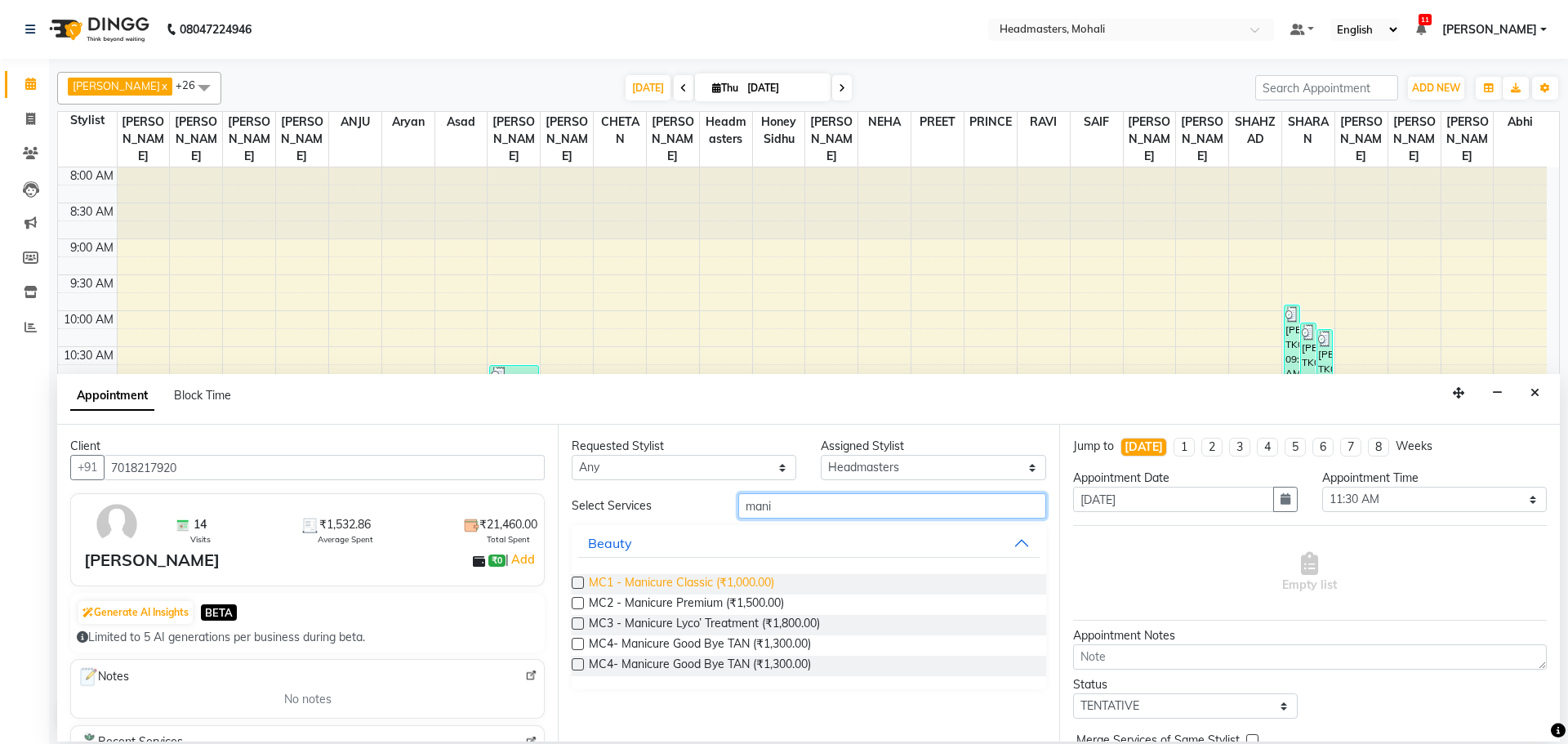
type input "mani"
click at [708, 591] on span "MC1 - Manicure Classic (₹1,000.00)" at bounding box center [681, 584] width 185 height 20
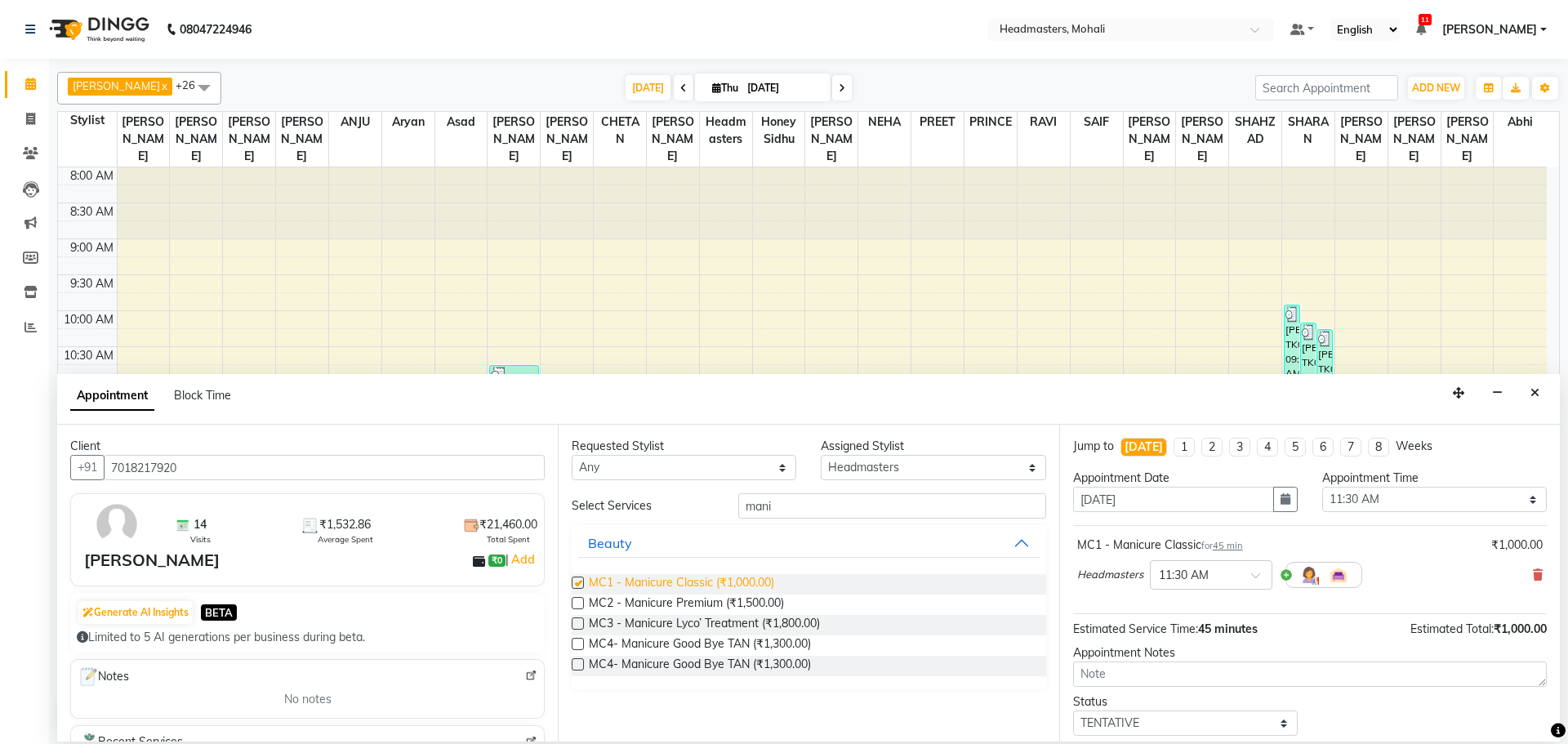
checkbox input "false"
click at [802, 504] on input "mani" at bounding box center [892, 506] width 308 height 26
click at [896, 466] on select "Select [PERSON_NAME] [PERSON_NAME] [PERSON_NAME] [PERSON_NAME] [PERSON_NAME] [P…" at bounding box center [933, 467] width 224 height 26
select select "63177"
click at [821, 455] on select "Select [PERSON_NAME] [PERSON_NAME] [PERSON_NAME] [PERSON_NAME] [PERSON_NAME] [P…" at bounding box center [933, 467] width 224 height 26
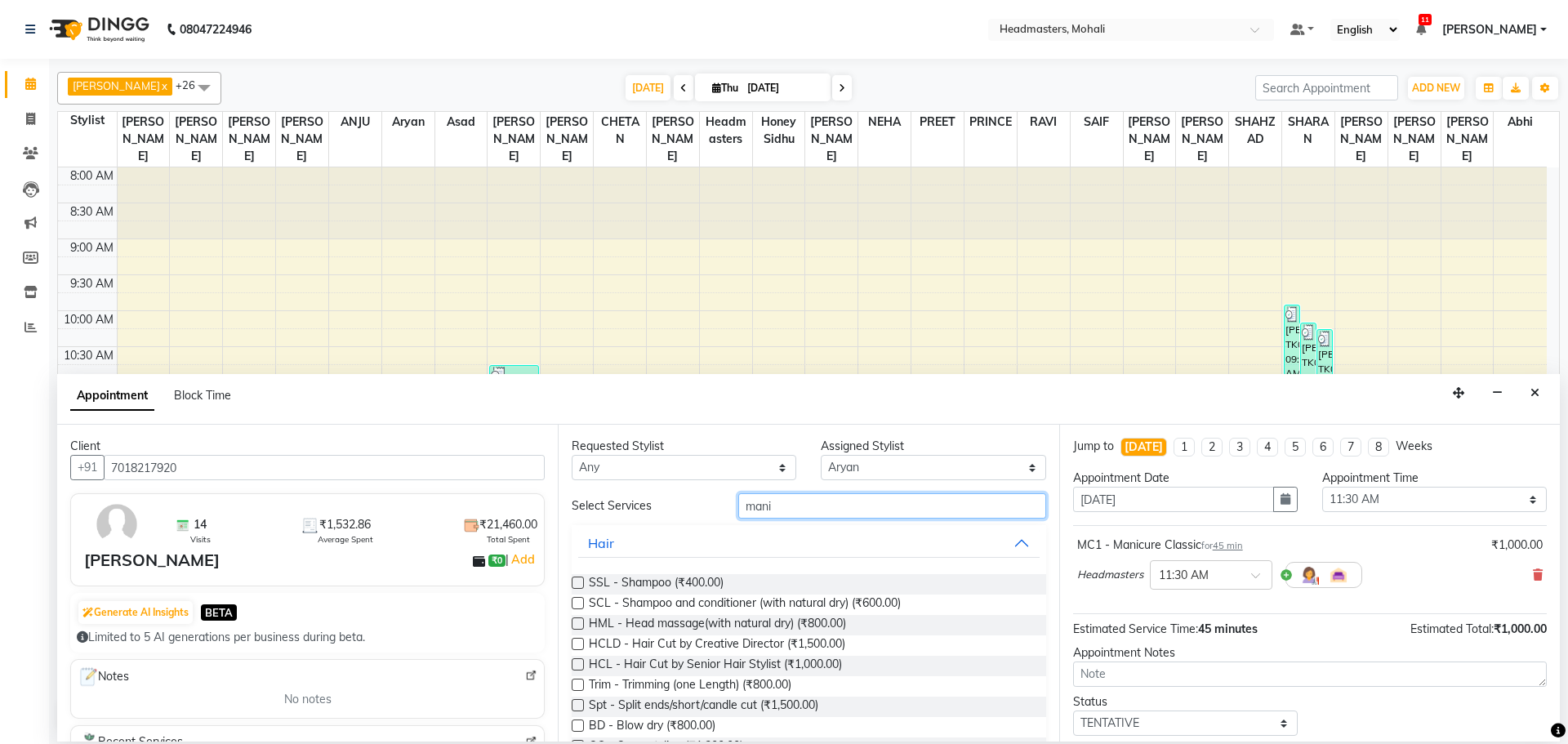
click at [915, 516] on input "mani" at bounding box center [892, 506] width 308 height 26
type input "m"
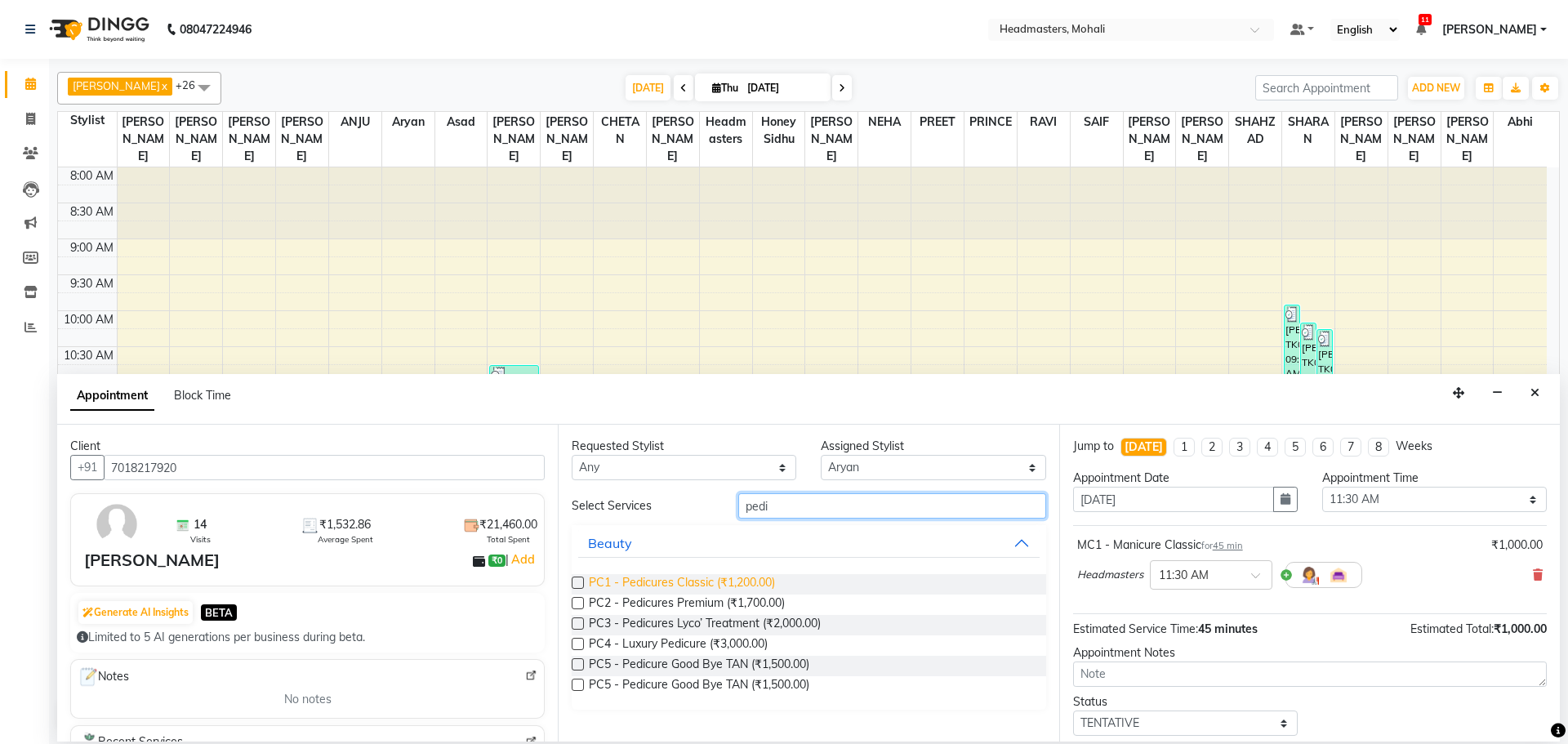
type input "pedi"
click at [701, 582] on span "PC1 - Pedicures Classic (₹1,200.00)" at bounding box center [682, 584] width 186 height 20
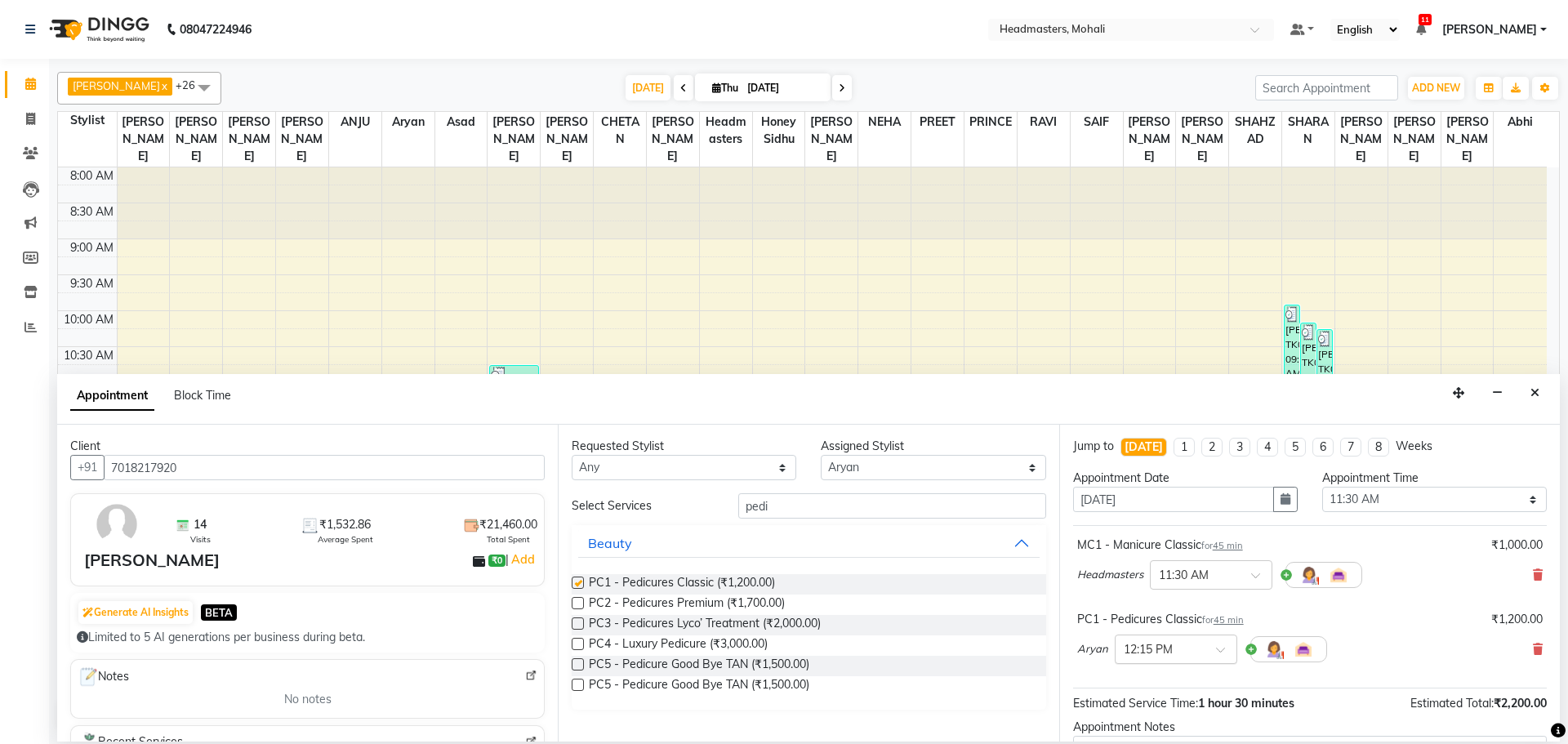
checkbox input "false"
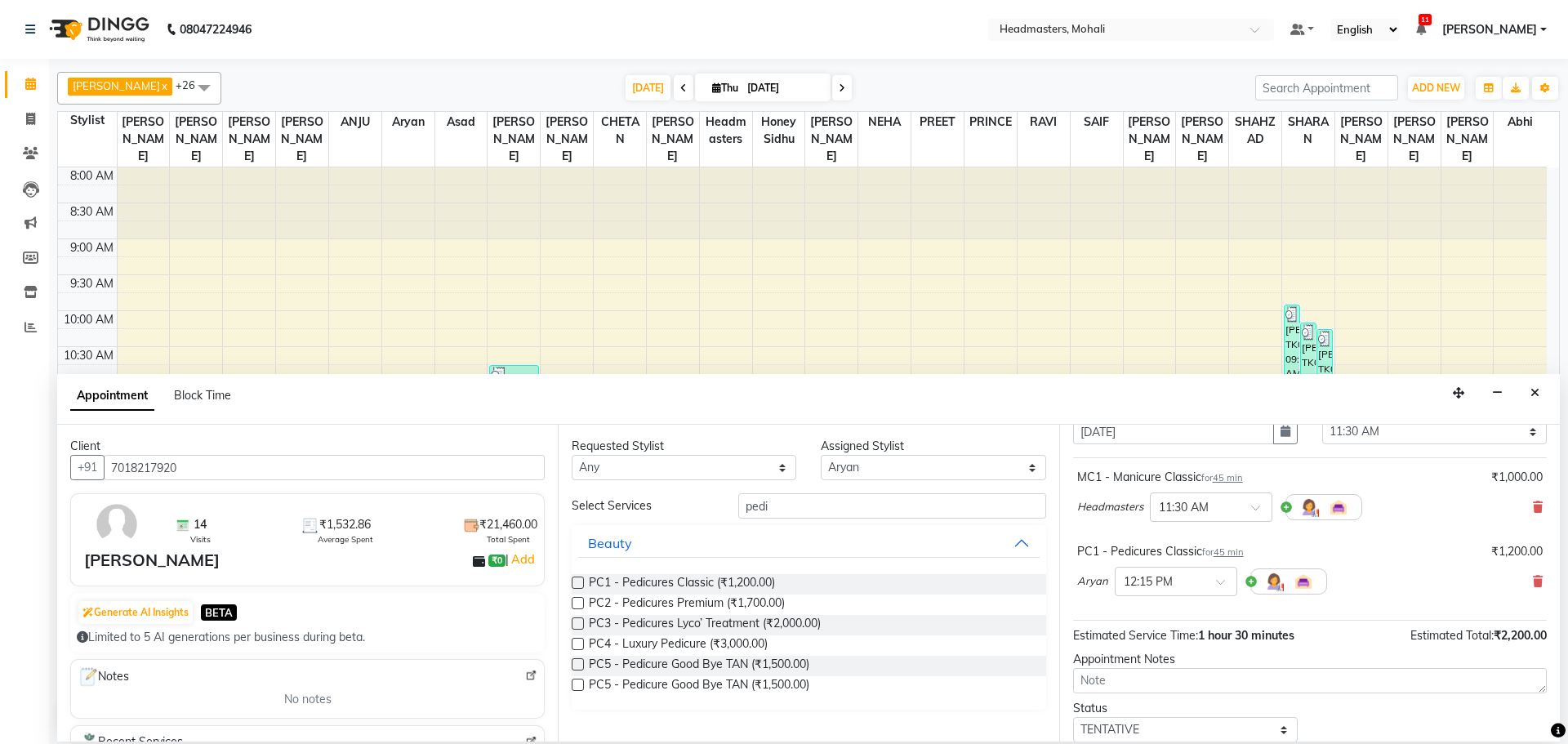
scroll to position [144, 0]
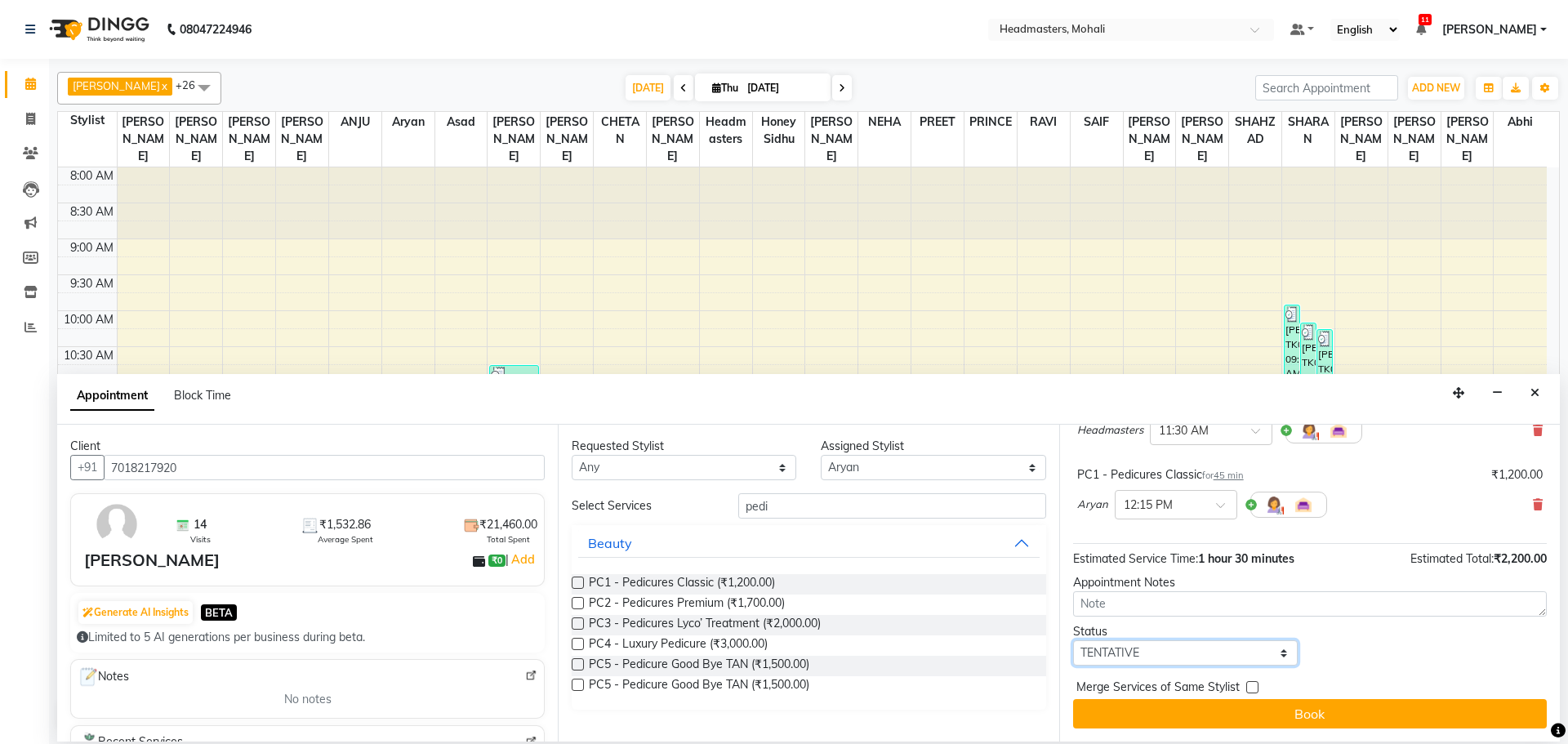
click at [1165, 661] on select "Select TENTATIVE CONFIRM CHECK-IN UPCOMING" at bounding box center [1185, 653] width 224 height 26
select select "confirm booking"
click at [1073, 640] on select "Select TENTATIVE CONFIRM CHECK-IN UPCOMING" at bounding box center [1185, 653] width 224 height 26
click at [1248, 689] on label at bounding box center [1252, 688] width 12 height 12
click at [1248, 689] on input "checkbox" at bounding box center [1252, 689] width 11 height 11
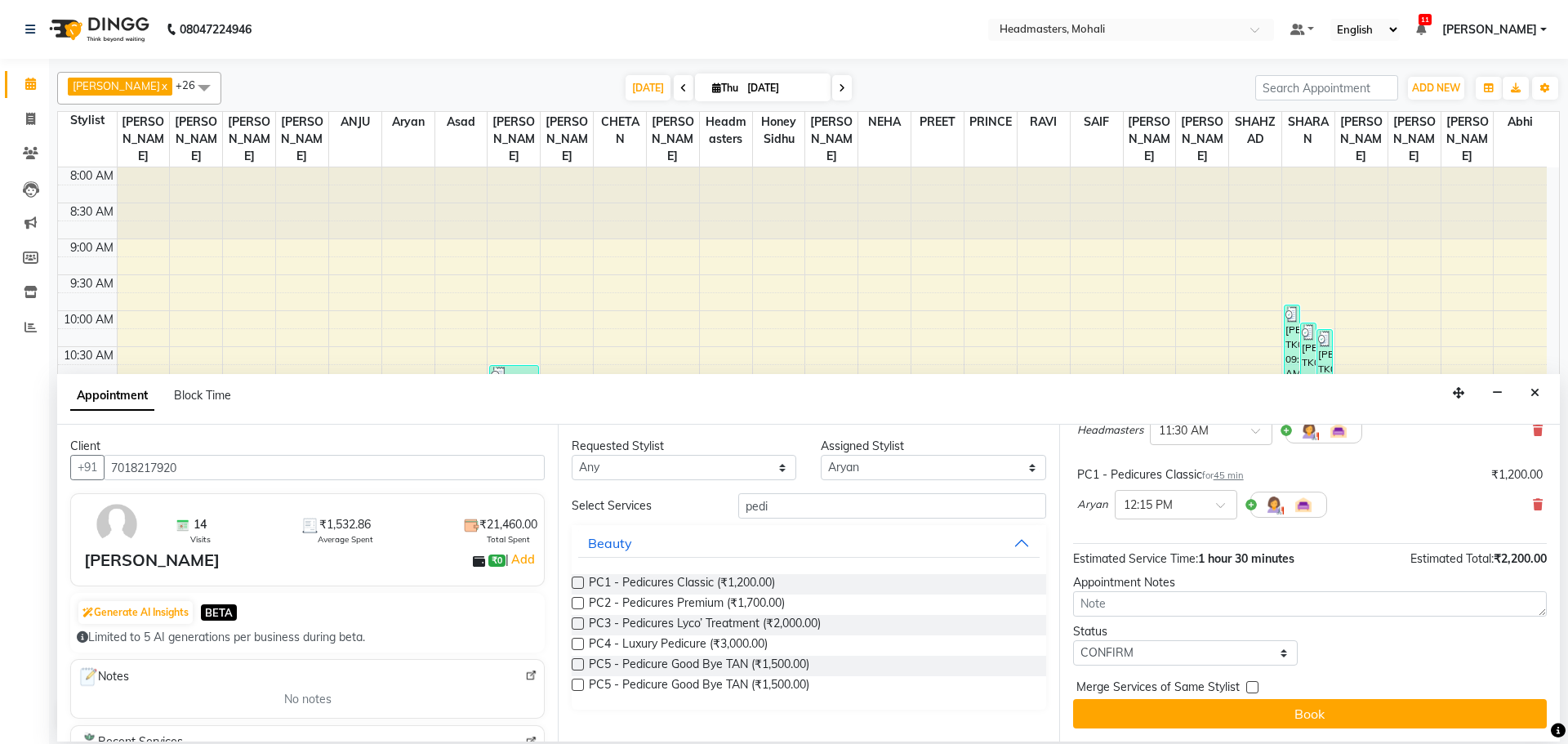
checkbox input "true"
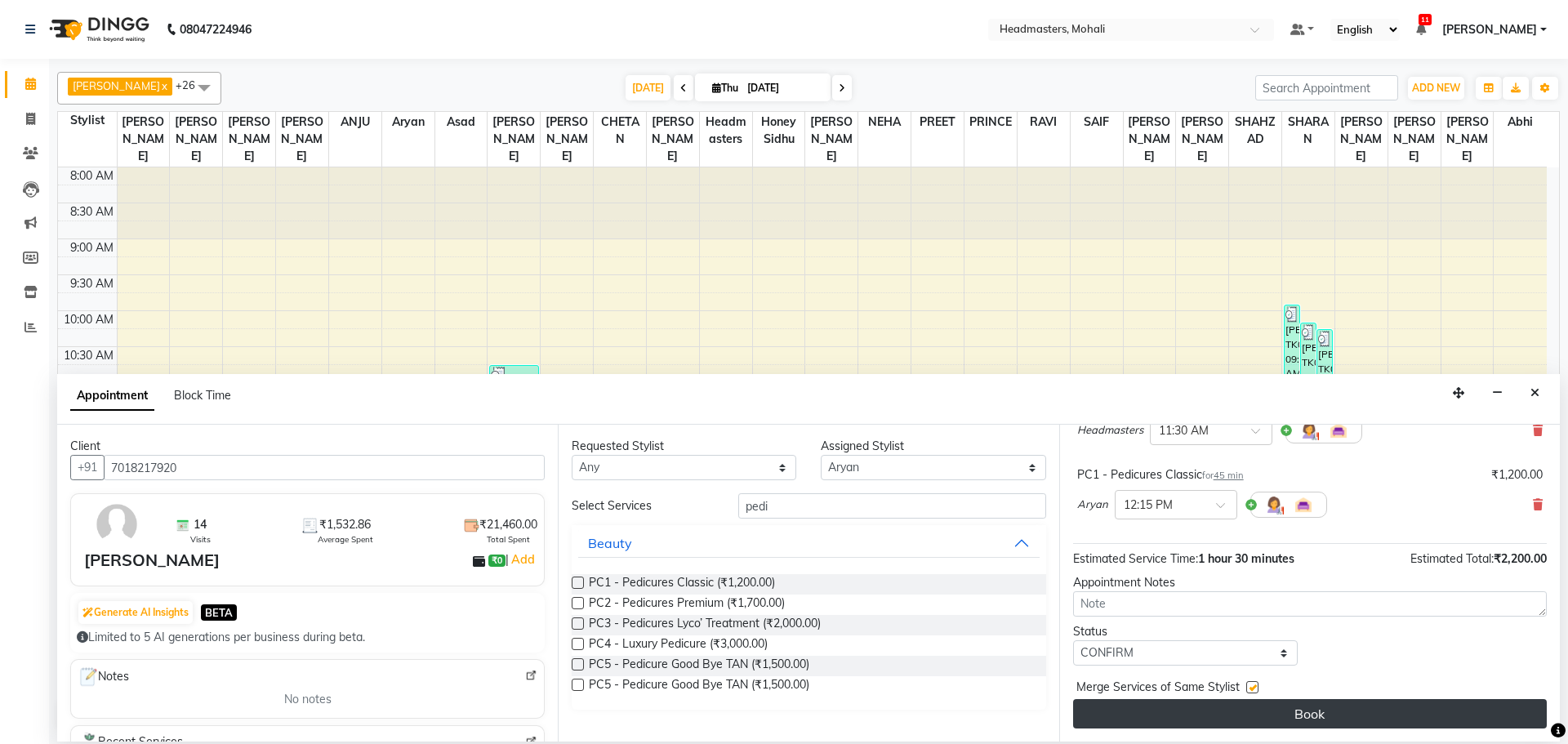
click at [1256, 704] on button "Book" at bounding box center [1310, 713] width 474 height 29
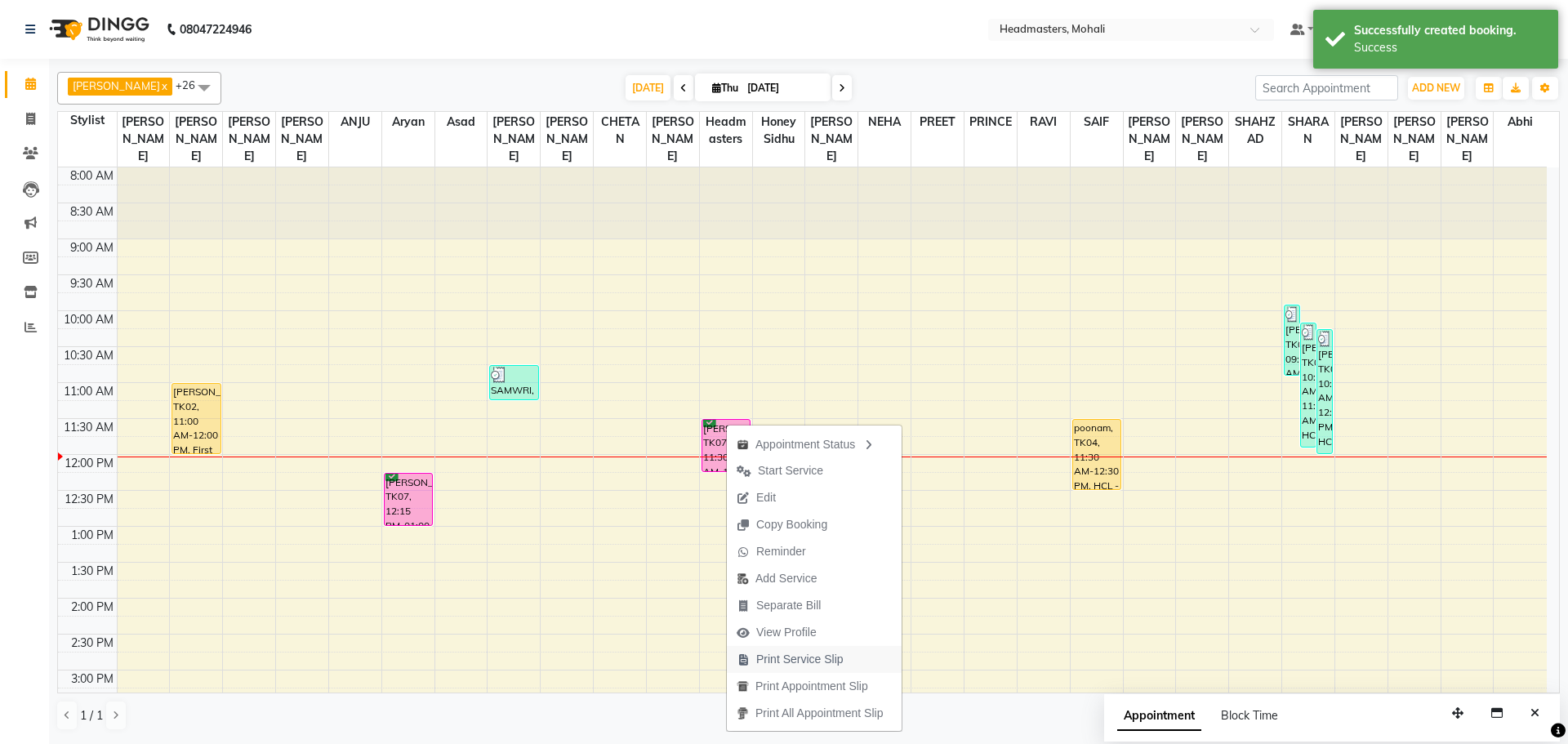
click at [782, 651] on span "Print Service Slip" at bounding box center [799, 660] width 87 height 18
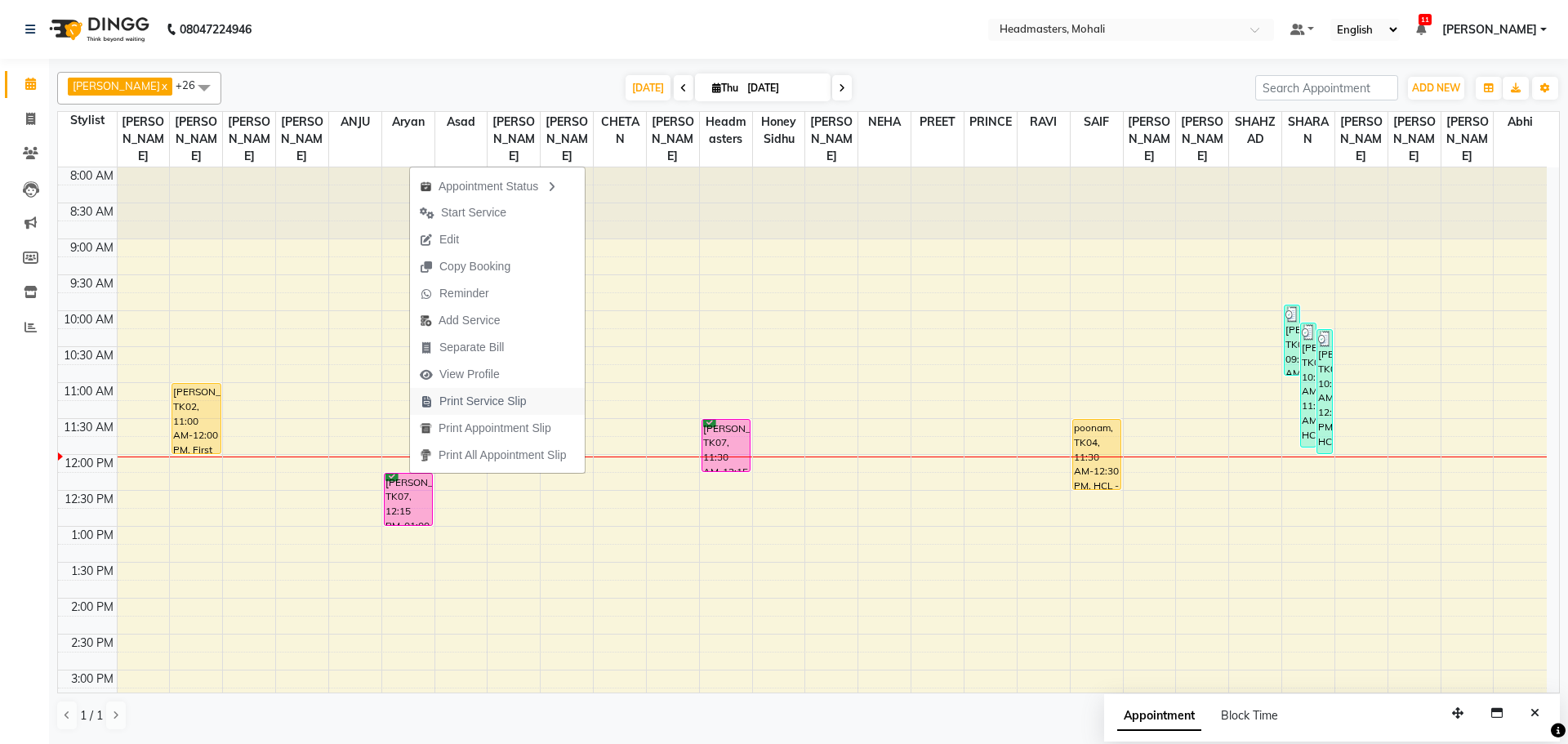
click at [479, 401] on span "Print Service Slip" at bounding box center [483, 402] width 87 height 18
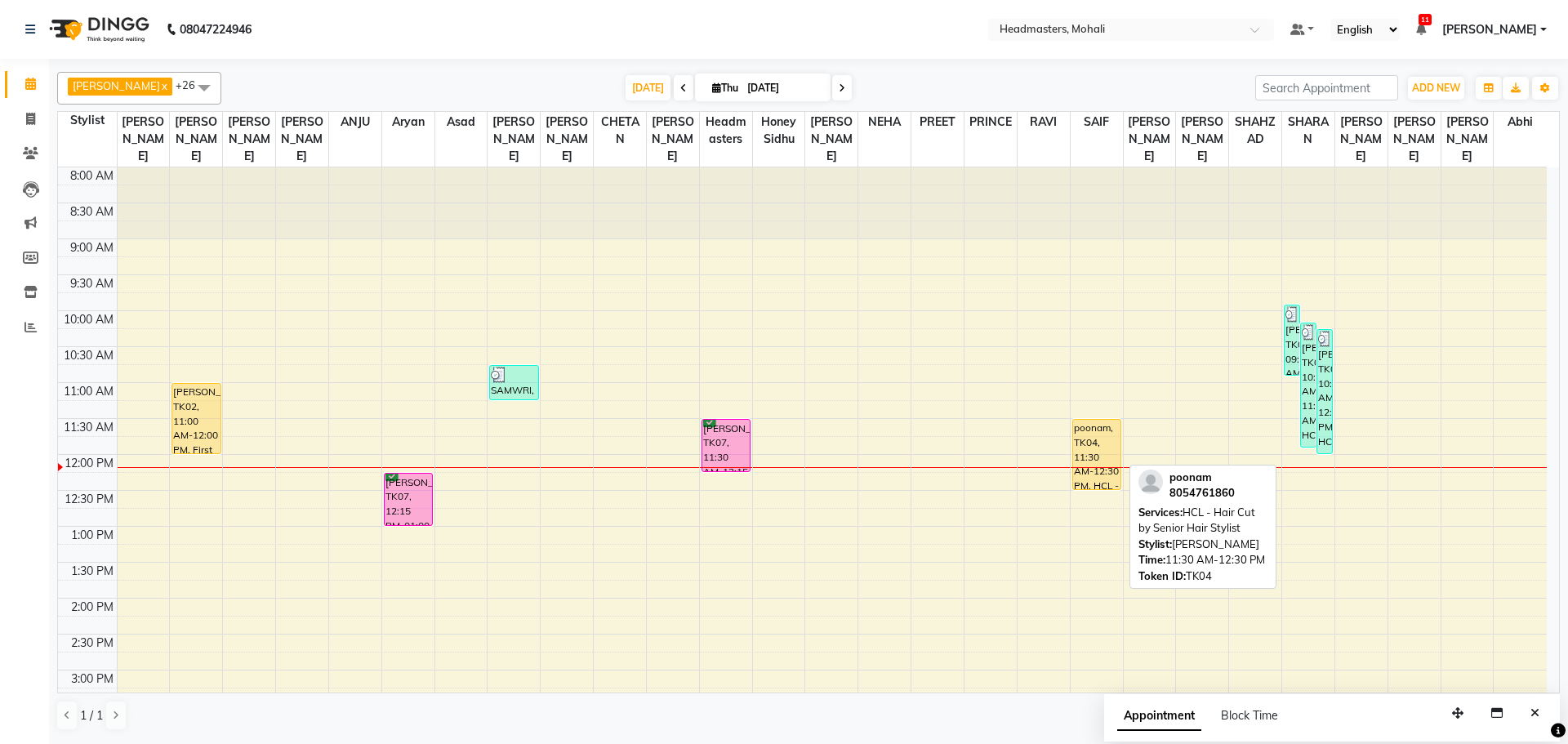
click at [1095, 420] on div "poonam, TK04, 11:30 AM-12:30 PM, HCL - Hair Cut by Senior Hair Stylist" at bounding box center [1097, 455] width 47 height 69
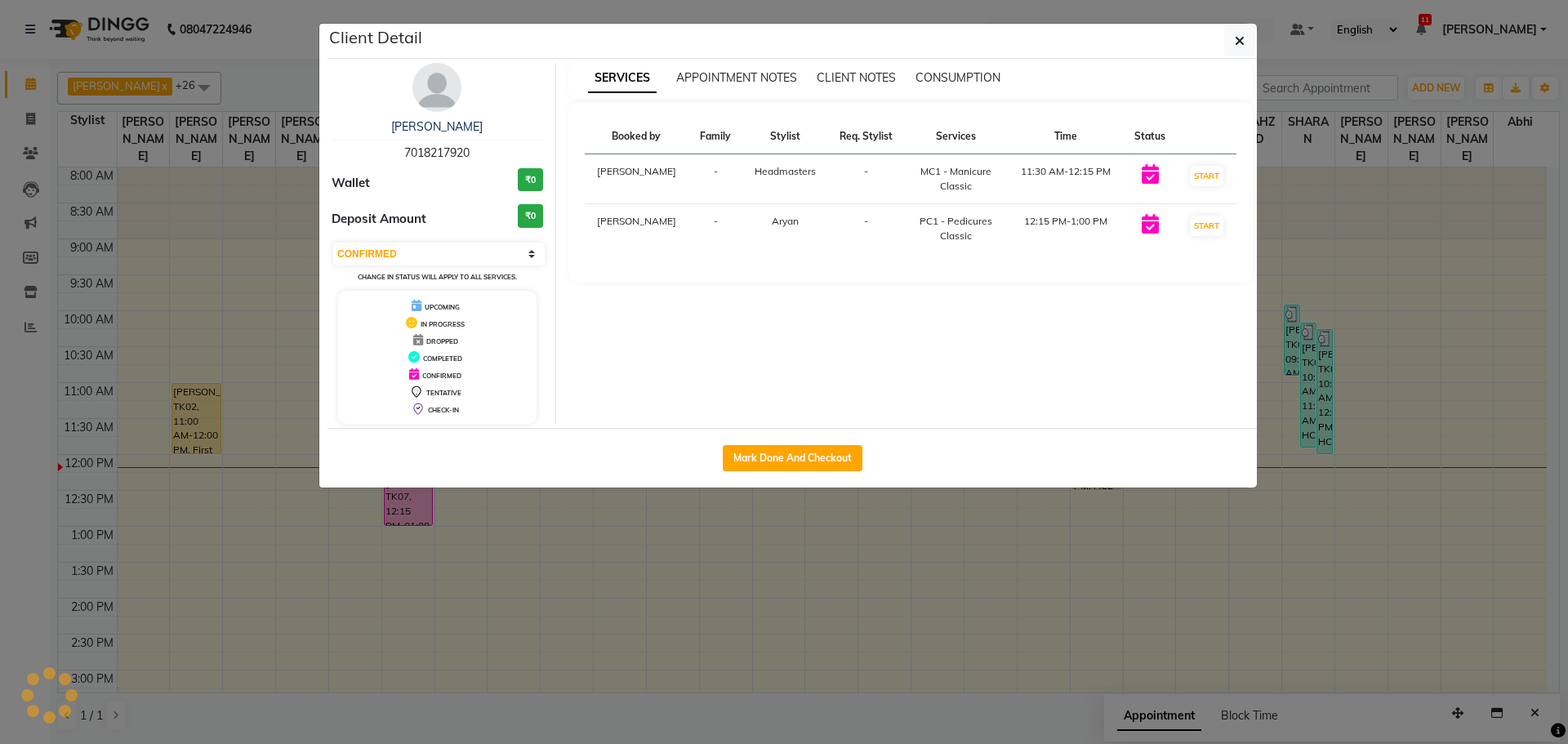
select select "1"
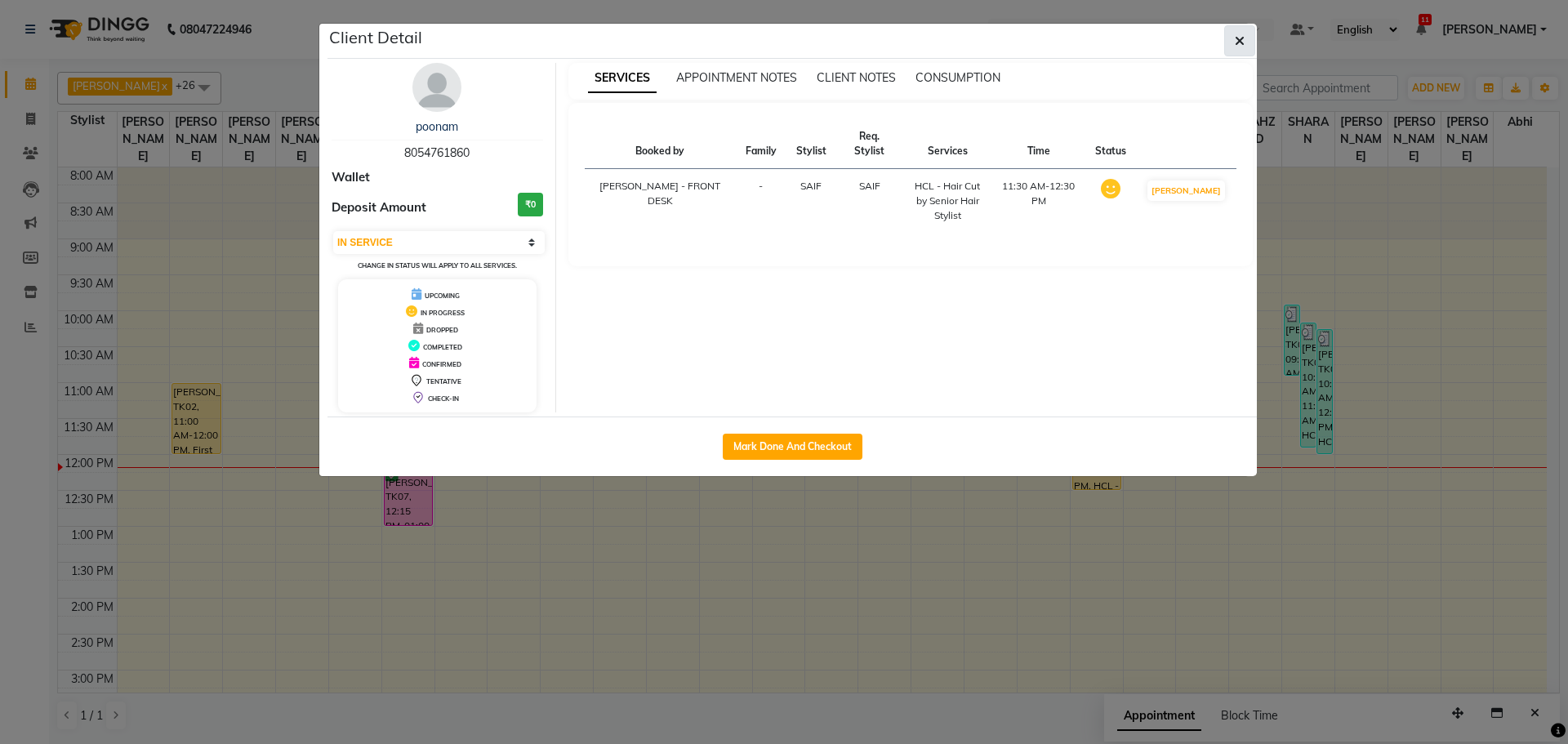
click at [1238, 39] on icon "button" at bounding box center [1239, 40] width 10 height 13
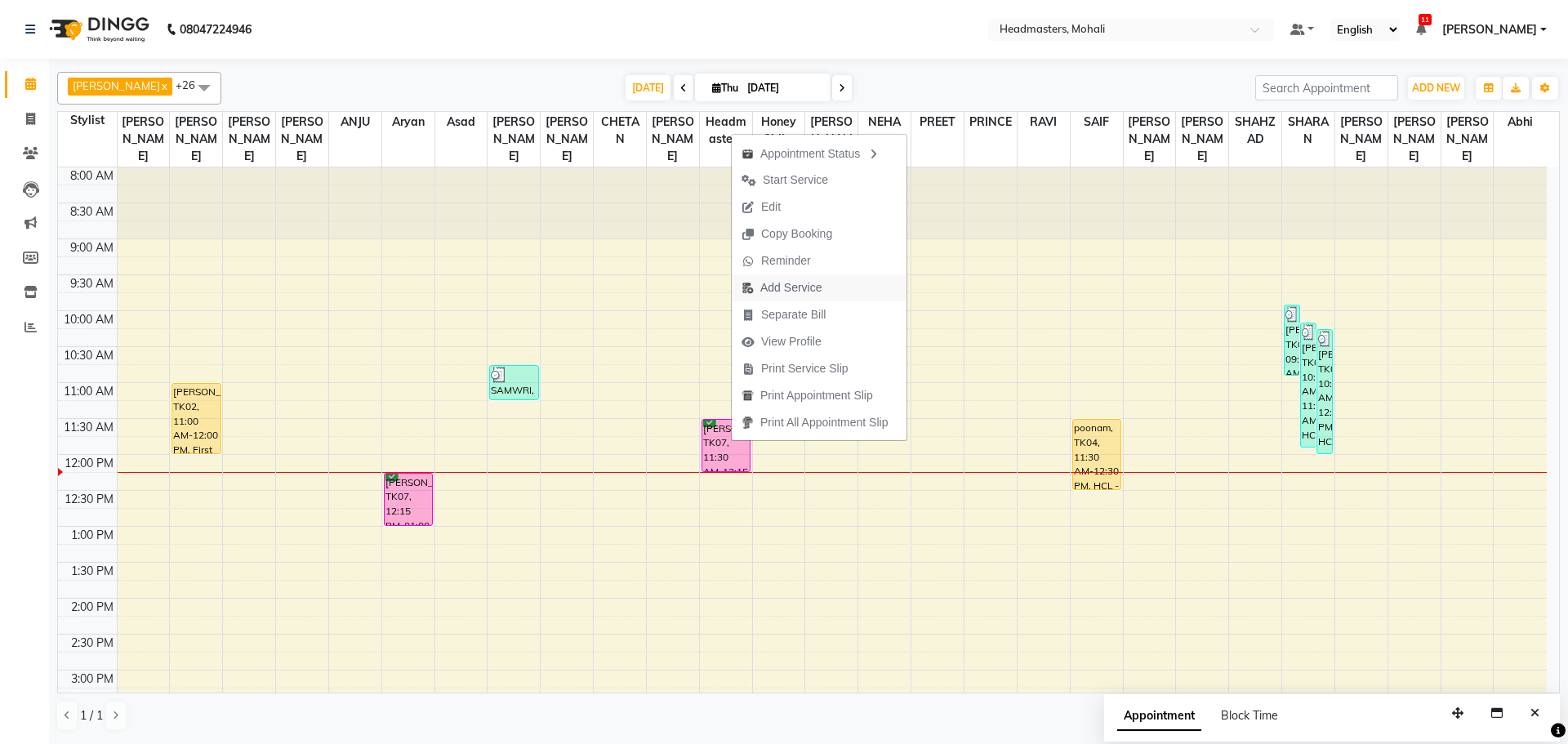
click at [766, 284] on span "Add Service" at bounding box center [791, 288] width 62 height 18
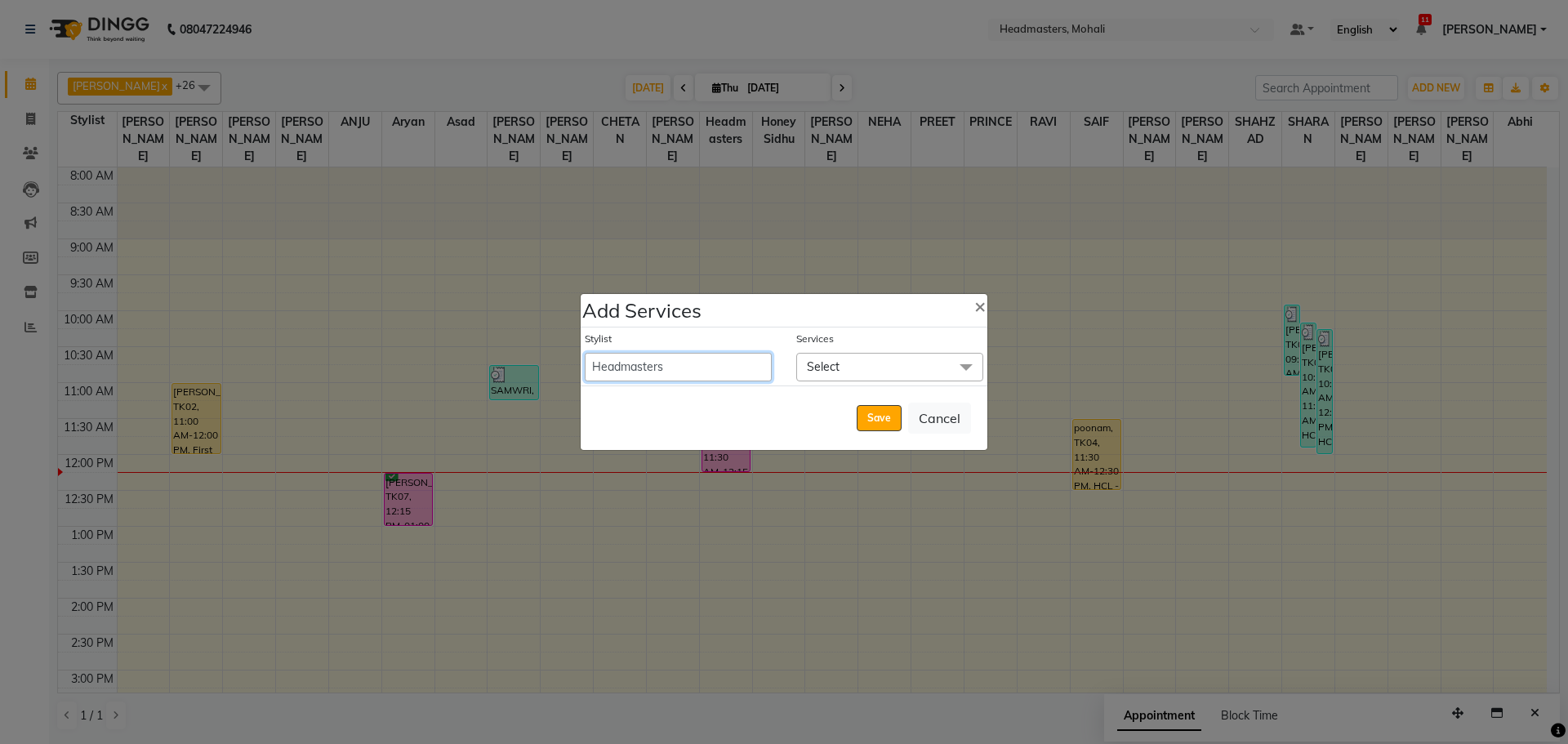
click at [657, 366] on select "[PERSON_NAME] [PERSON_NAME] [PERSON_NAME] [PERSON_NAME] [PERSON_NAME] [PERSON_N…" at bounding box center [678, 367] width 187 height 29
select select "51124"
click at [584, 353] on select "[PERSON_NAME] [PERSON_NAME] [PERSON_NAME] [PERSON_NAME] [PERSON_NAME] [PERSON_N…" at bounding box center [678, 367] width 187 height 29
select select "735"
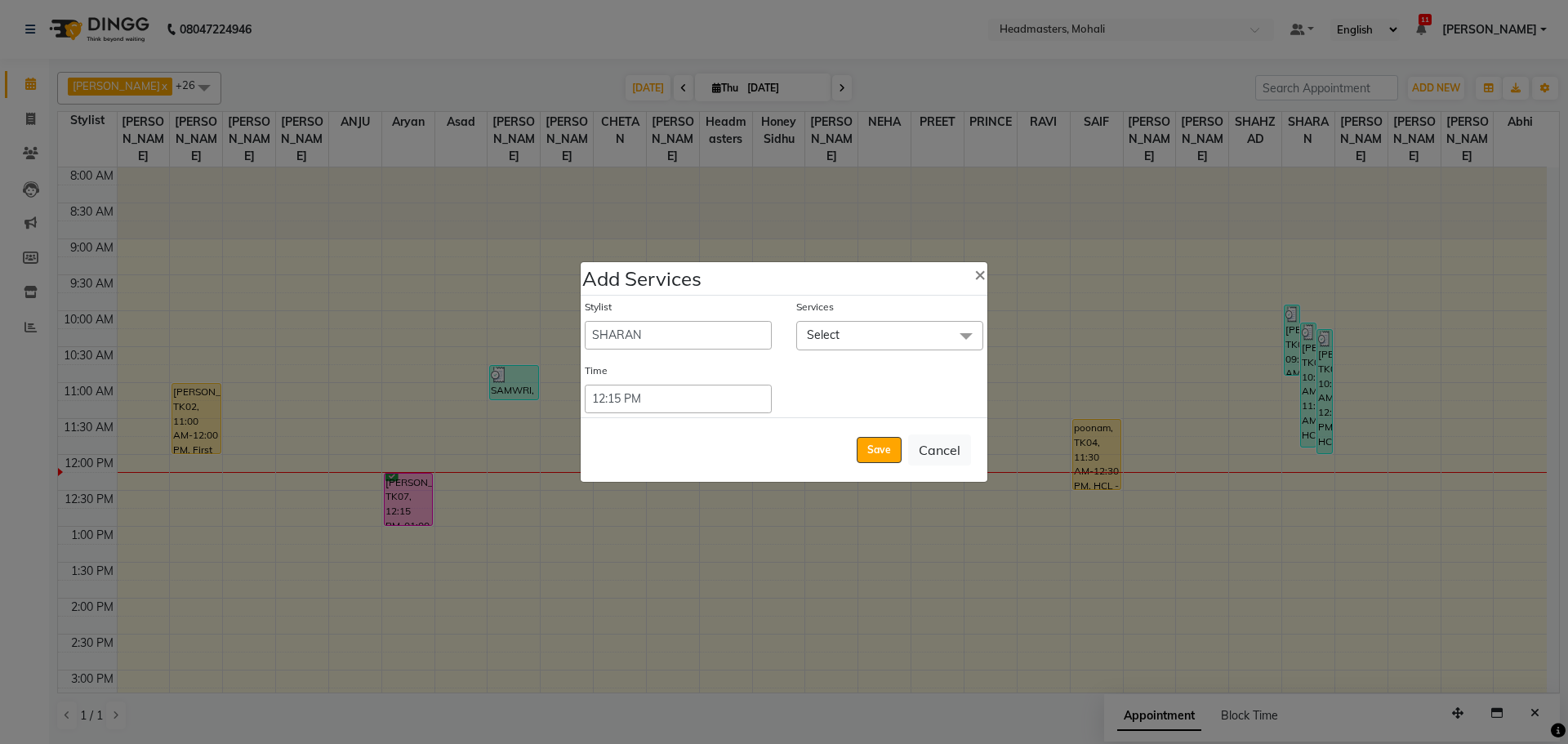
click at [832, 328] on span "Select" at bounding box center [823, 335] width 33 height 15
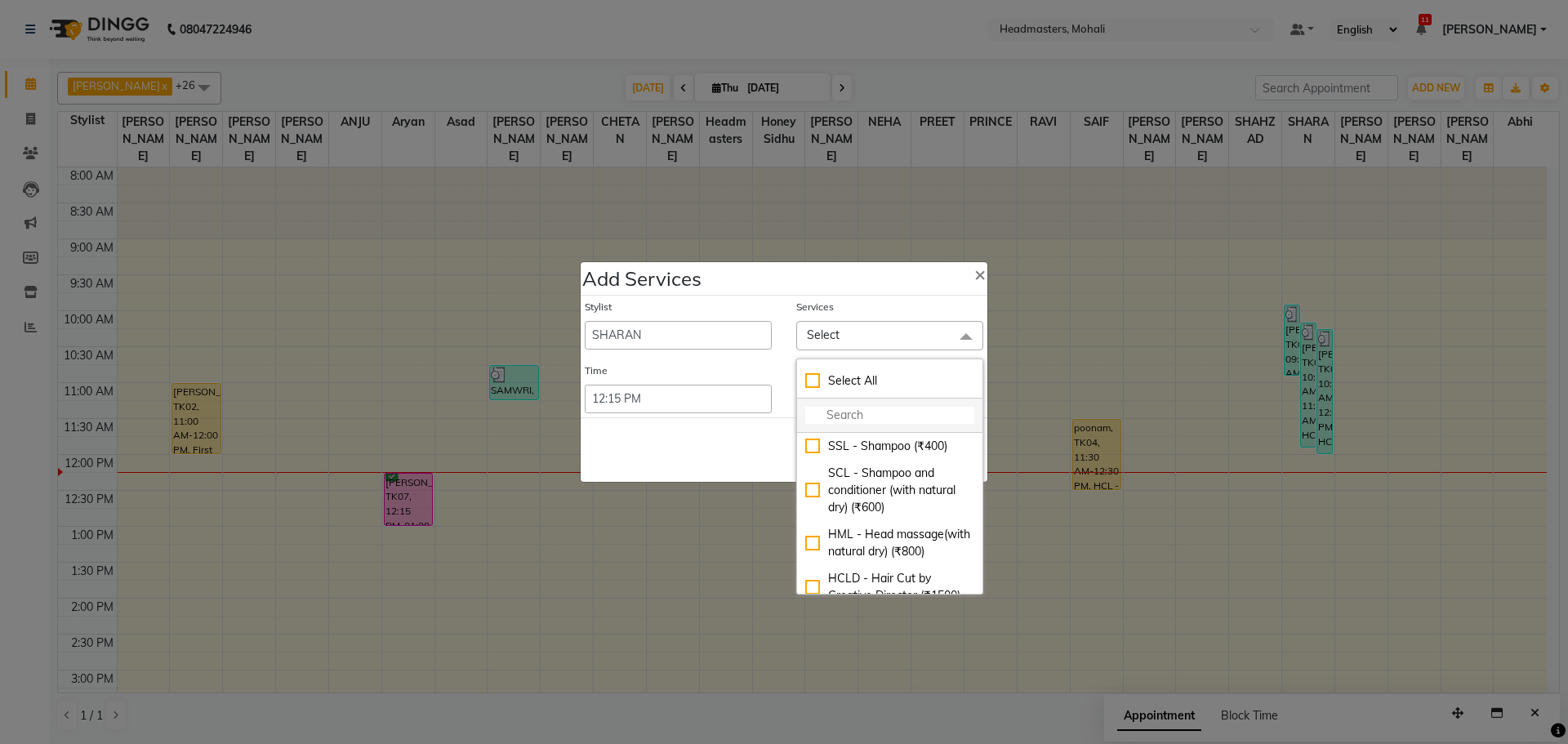
click at [827, 414] on input "multiselect-search" at bounding box center [889, 416] width 169 height 18
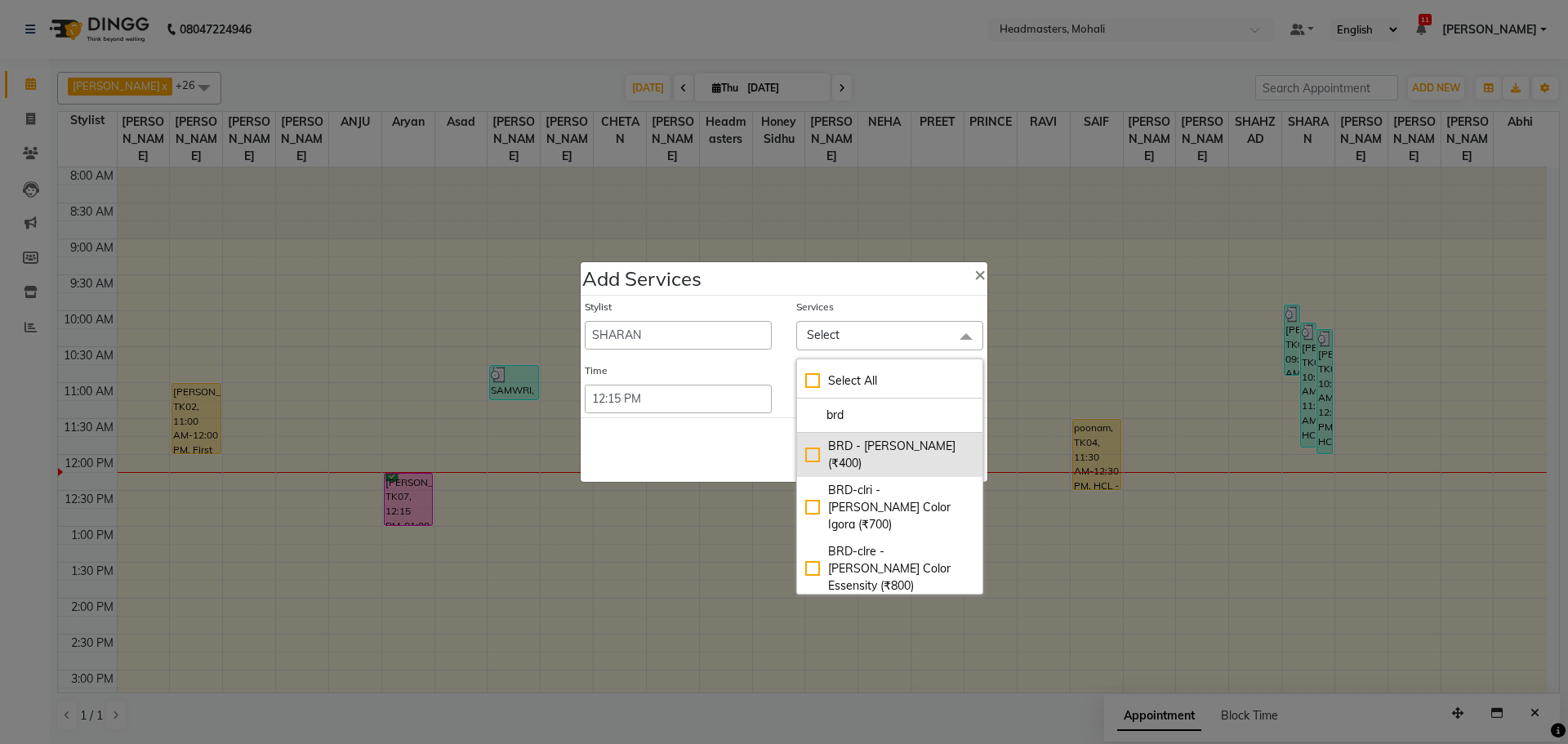
type input "brd"
click at [854, 445] on div "BRD - [PERSON_NAME] (₹400)" at bounding box center [889, 455] width 169 height 34
checkbox input "true"
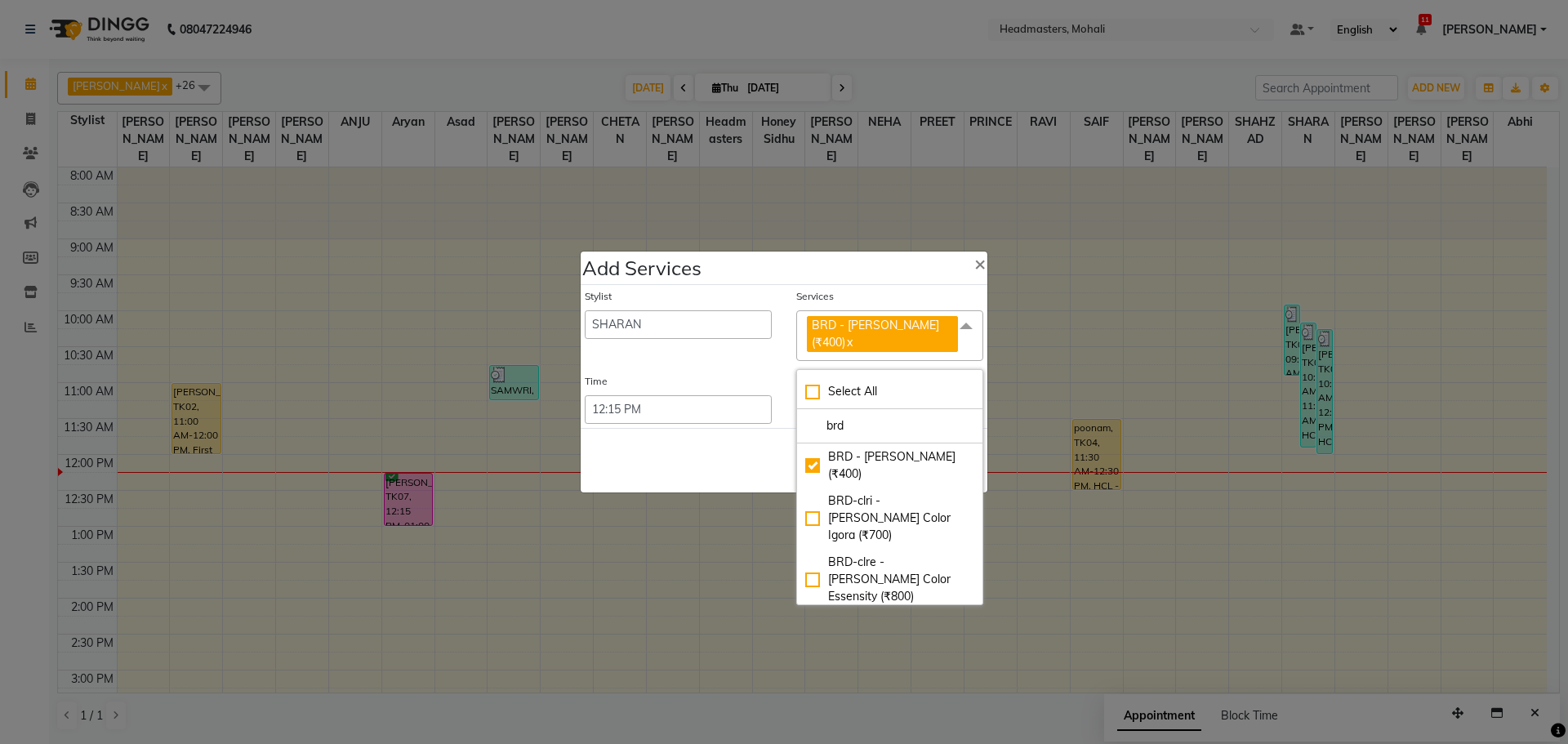
click at [758, 448] on div "Save Cancel" at bounding box center [784, 460] width 407 height 64
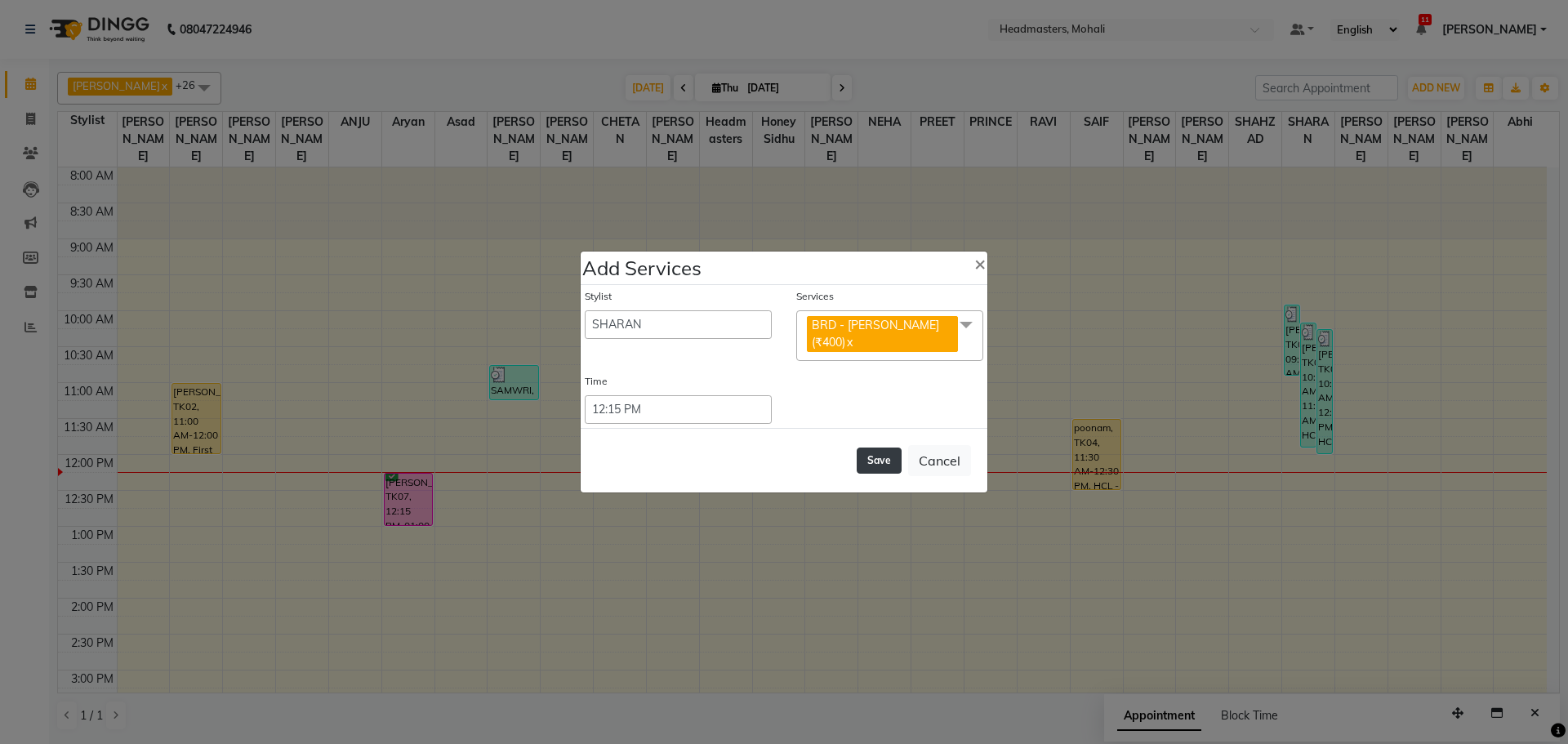
click at [876, 454] on button "Save" at bounding box center [879, 461] width 45 height 26
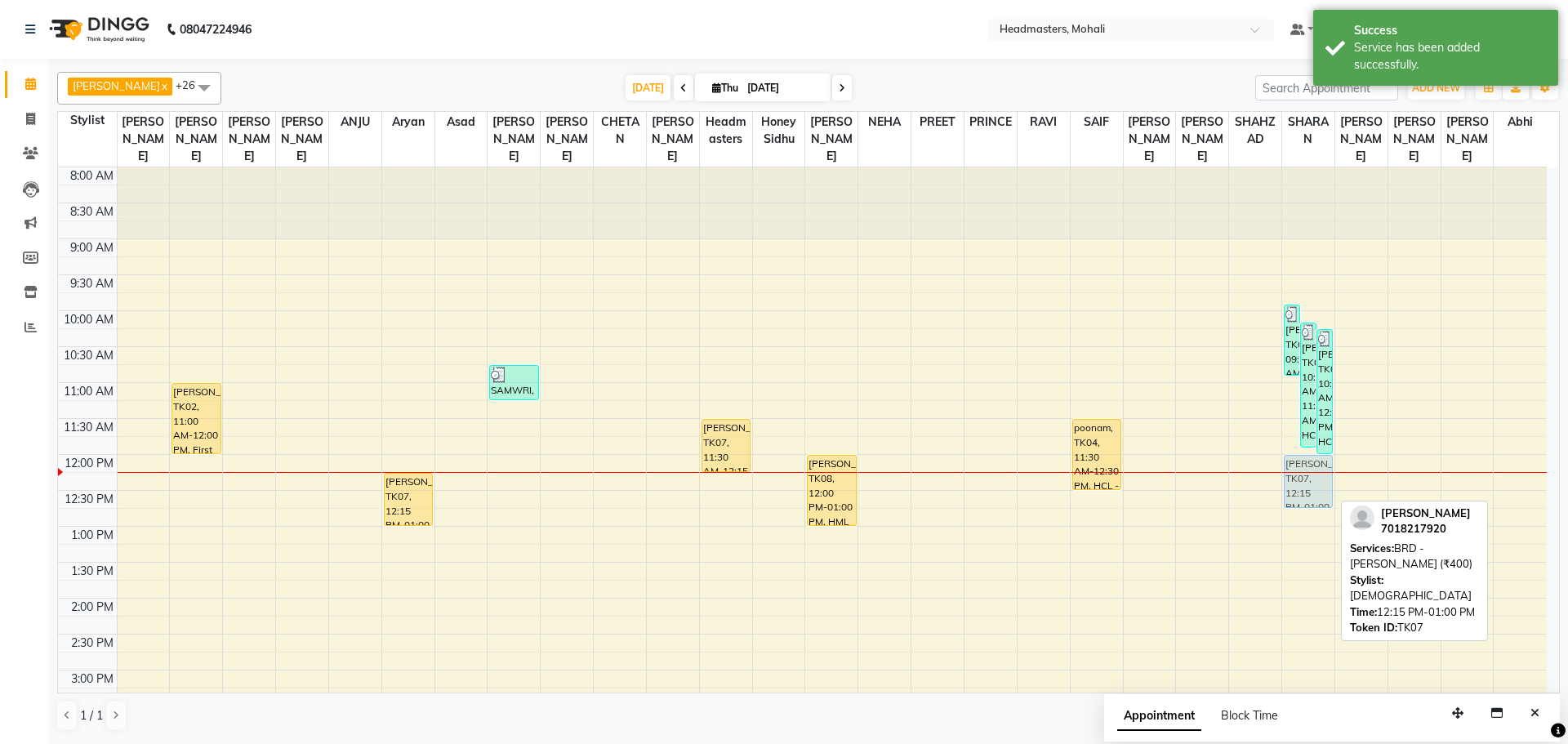
drag, startPoint x: 1308, startPoint y: 468, endPoint x: 1305, endPoint y: 443, distance: 25.2
click at [1305, 443] on div "[PERSON_NAME], TK01, 09:55 AM-10:55 AM, HCG - Hair Cut by Senior Hair Stylist […" at bounding box center [1308, 670] width 52 height 1006
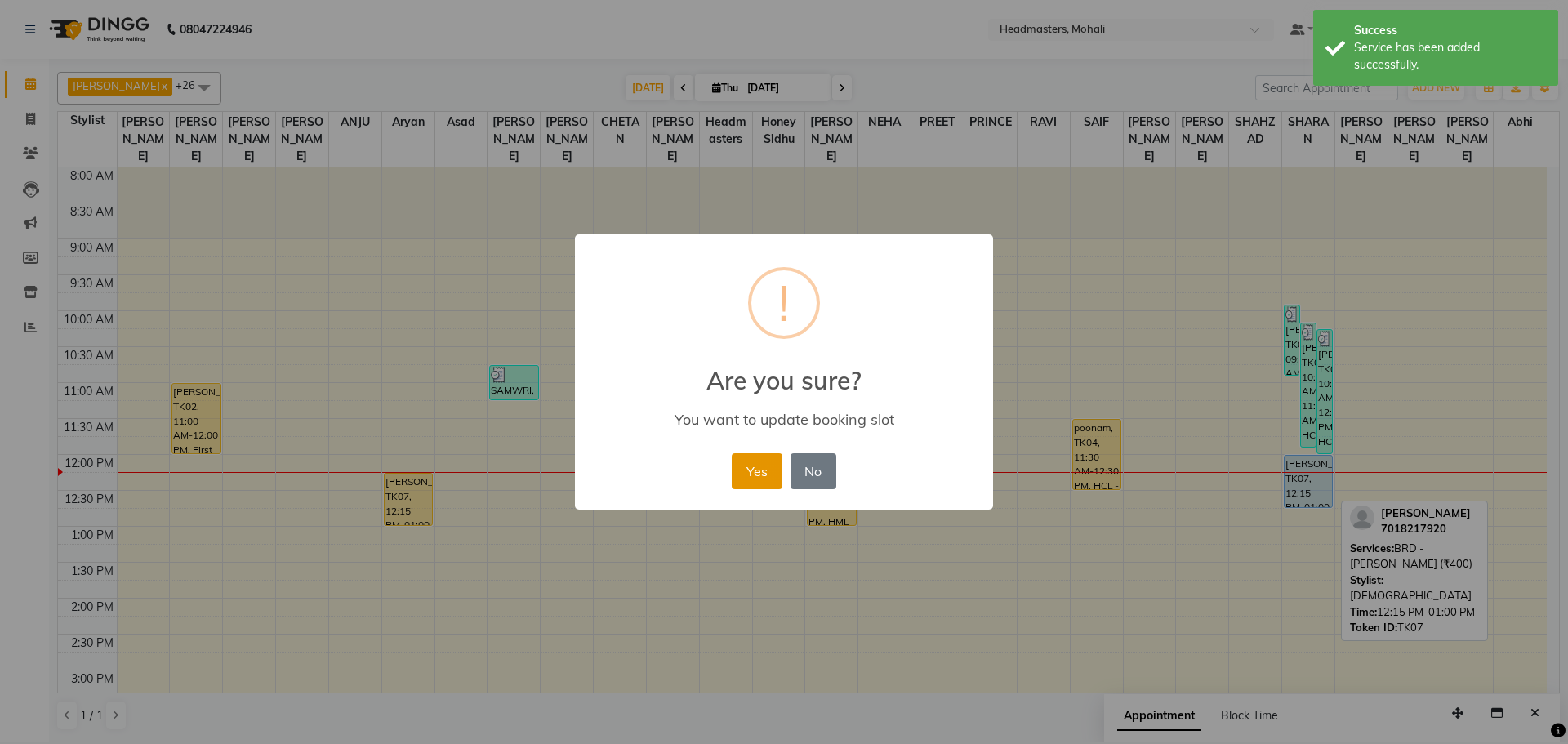
click at [756, 471] on button "Yes" at bounding box center [756, 471] width 50 height 36
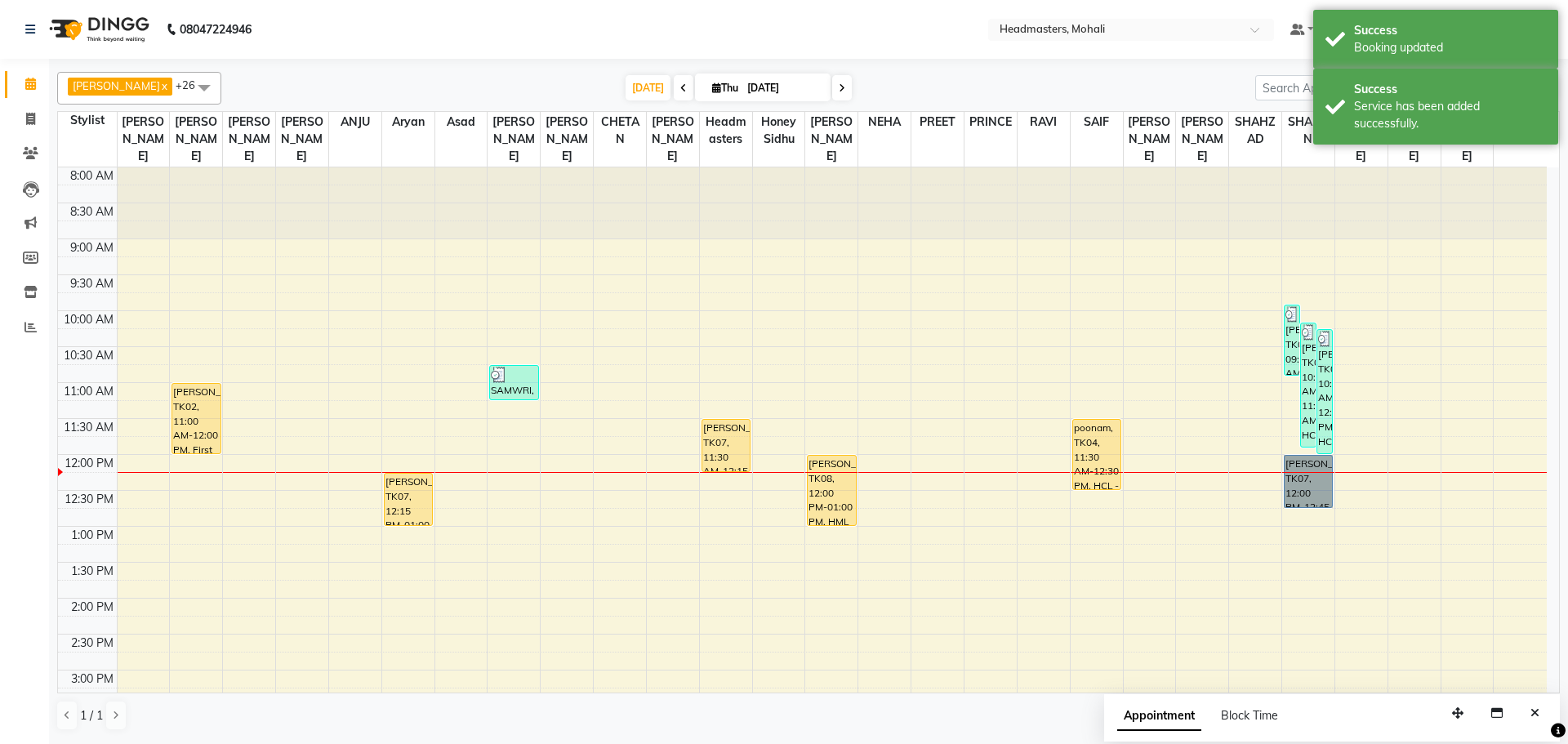
drag, startPoint x: 1311, startPoint y: 456, endPoint x: 1296, endPoint y: 470, distance: 20.5
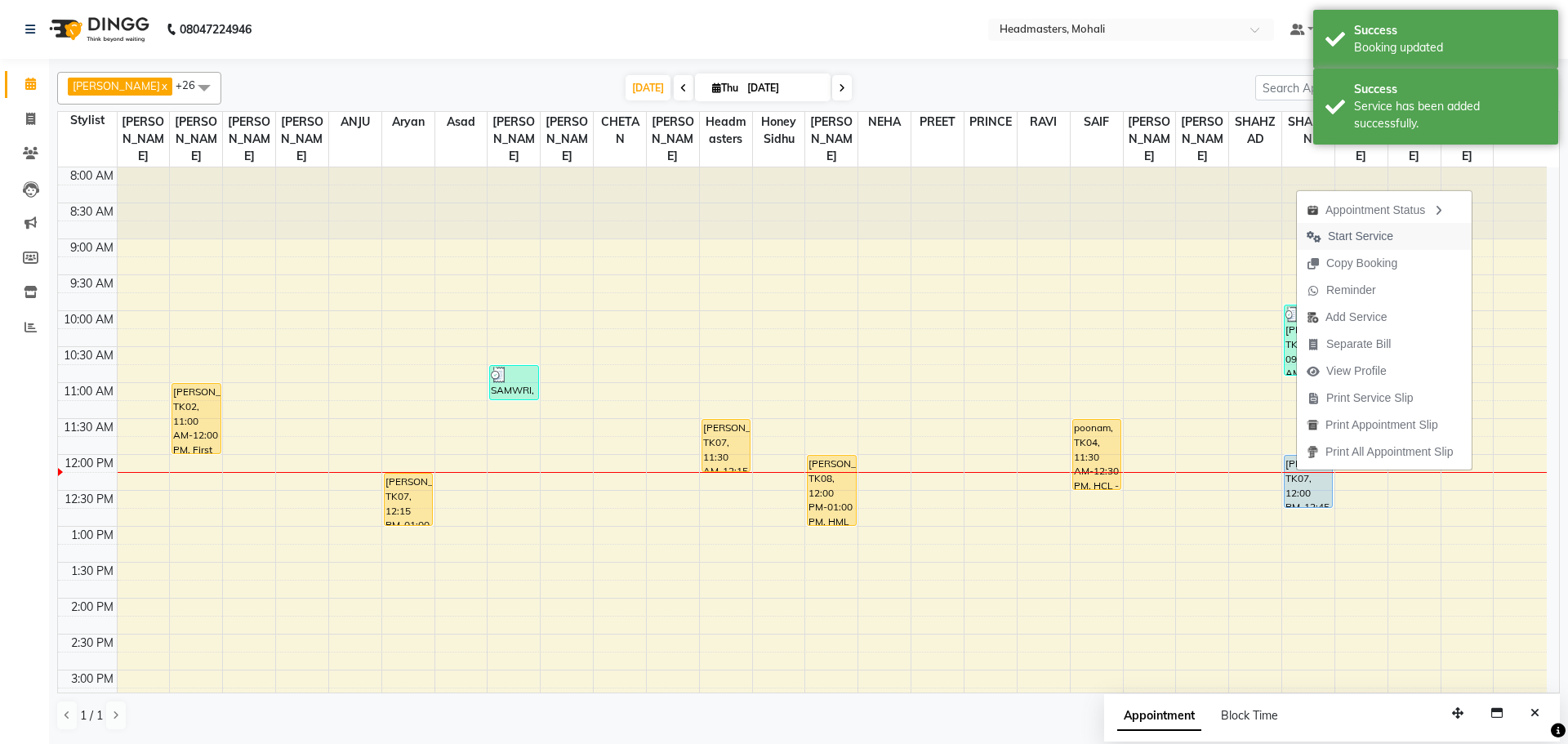
click at [1350, 241] on span "Start Service" at bounding box center [1361, 237] width 65 height 18
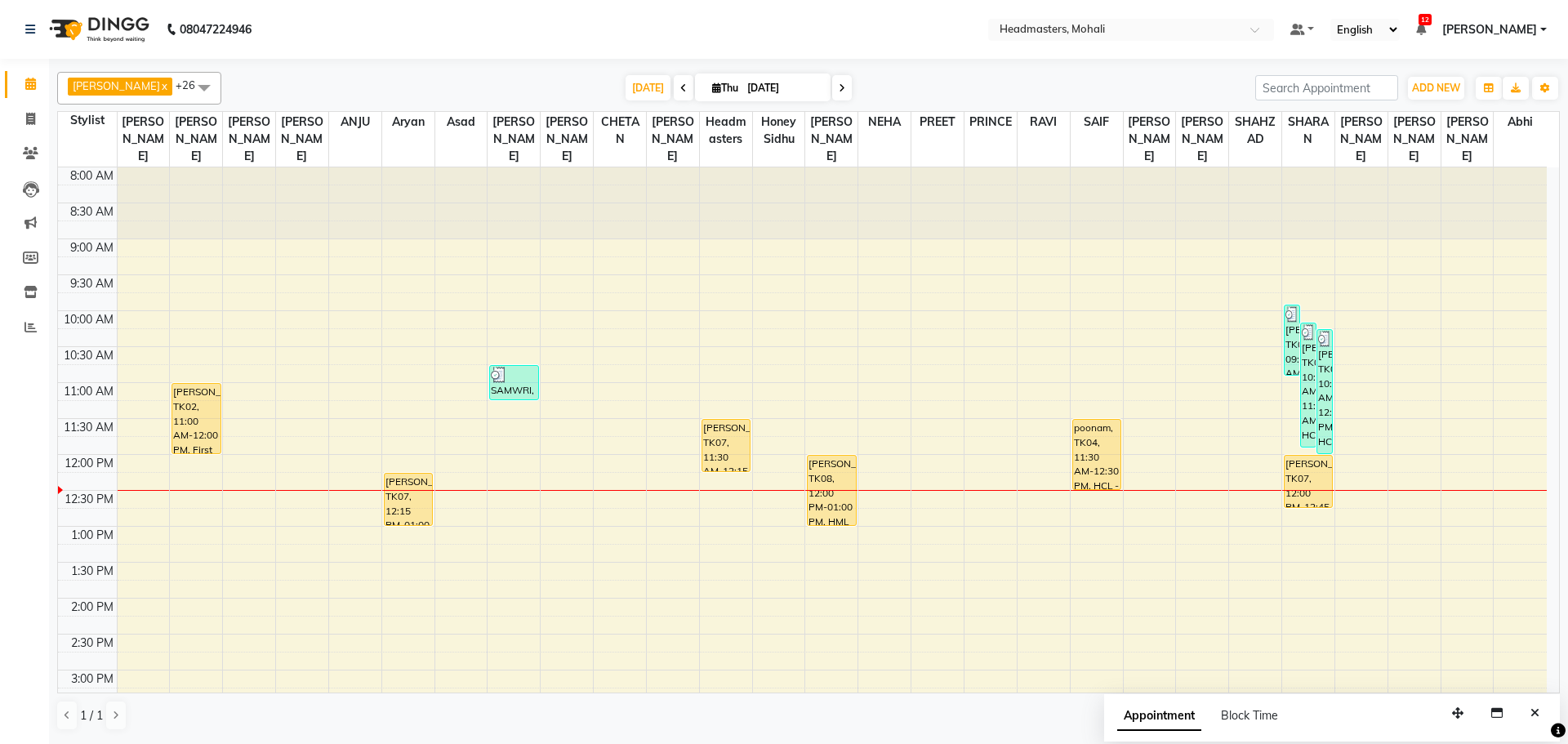
click at [1191, 454] on div "8:00 AM 8:30 AM 9:00 AM 9:30 AM 10:00 AM 10:30 AM 11:00 AM 11:30 AM 12:00 PM 12…" at bounding box center [802, 670] width 1489 height 1006
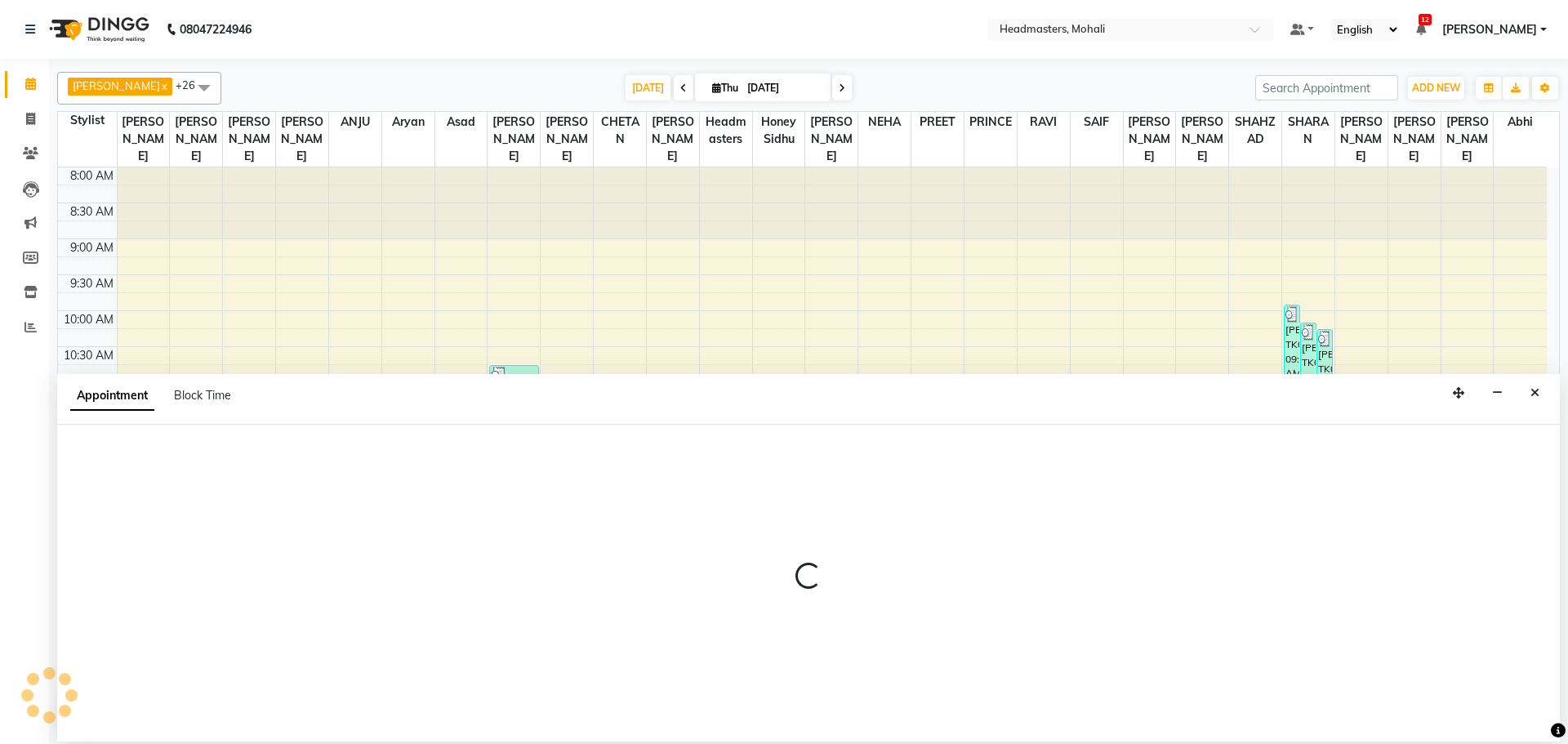
select select "51134"
select select "tentative"
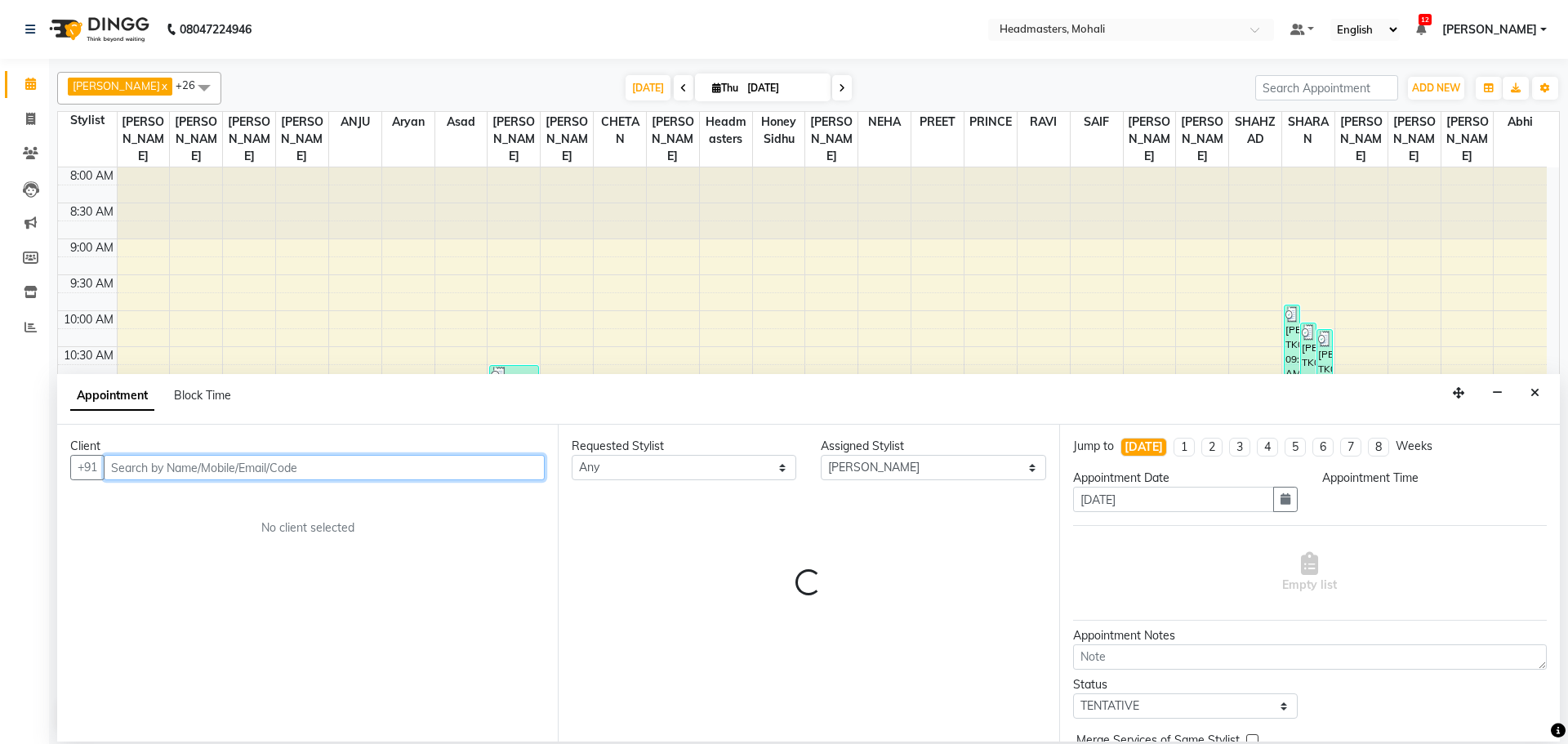
select select "720"
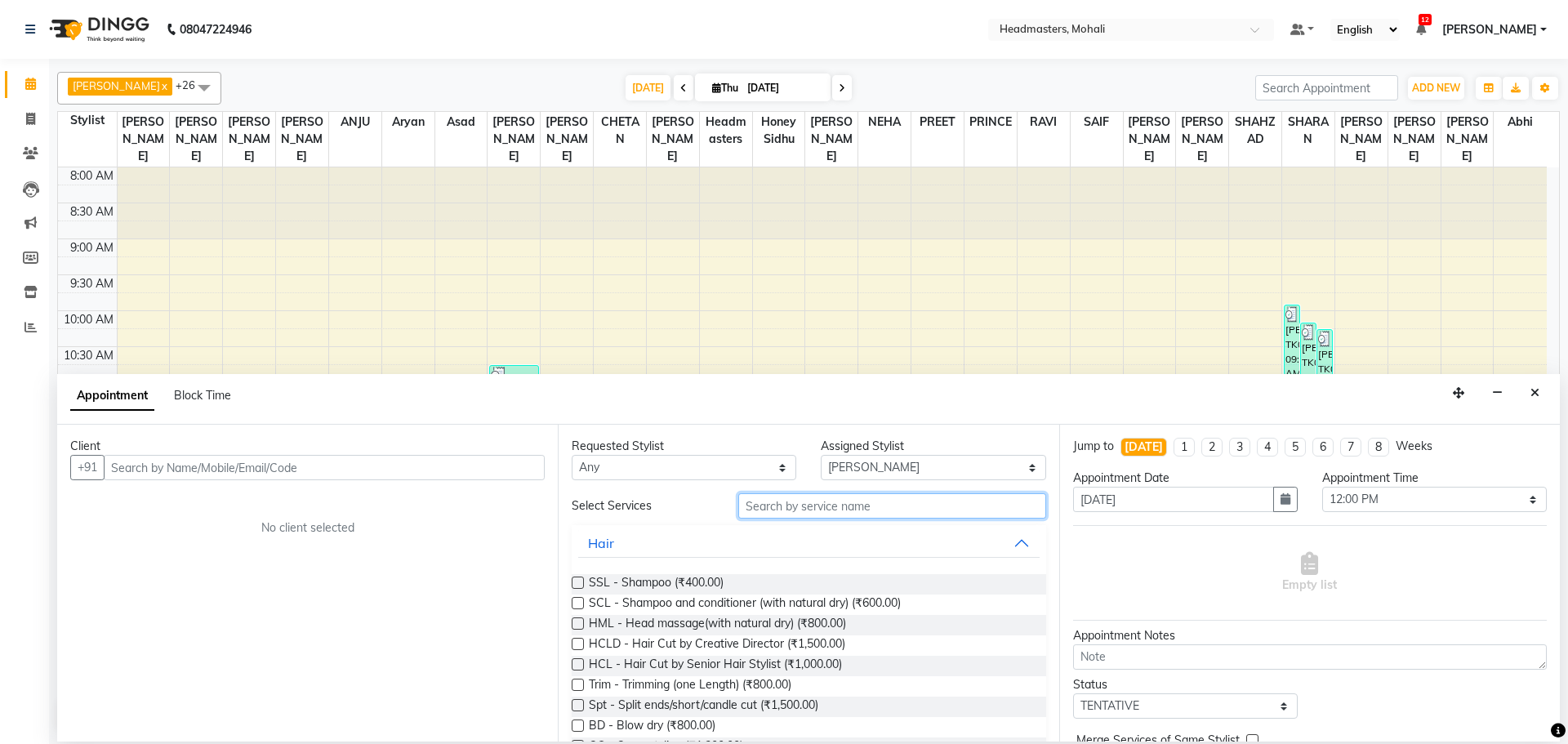
click at [844, 509] on input "text" at bounding box center [892, 506] width 308 height 26
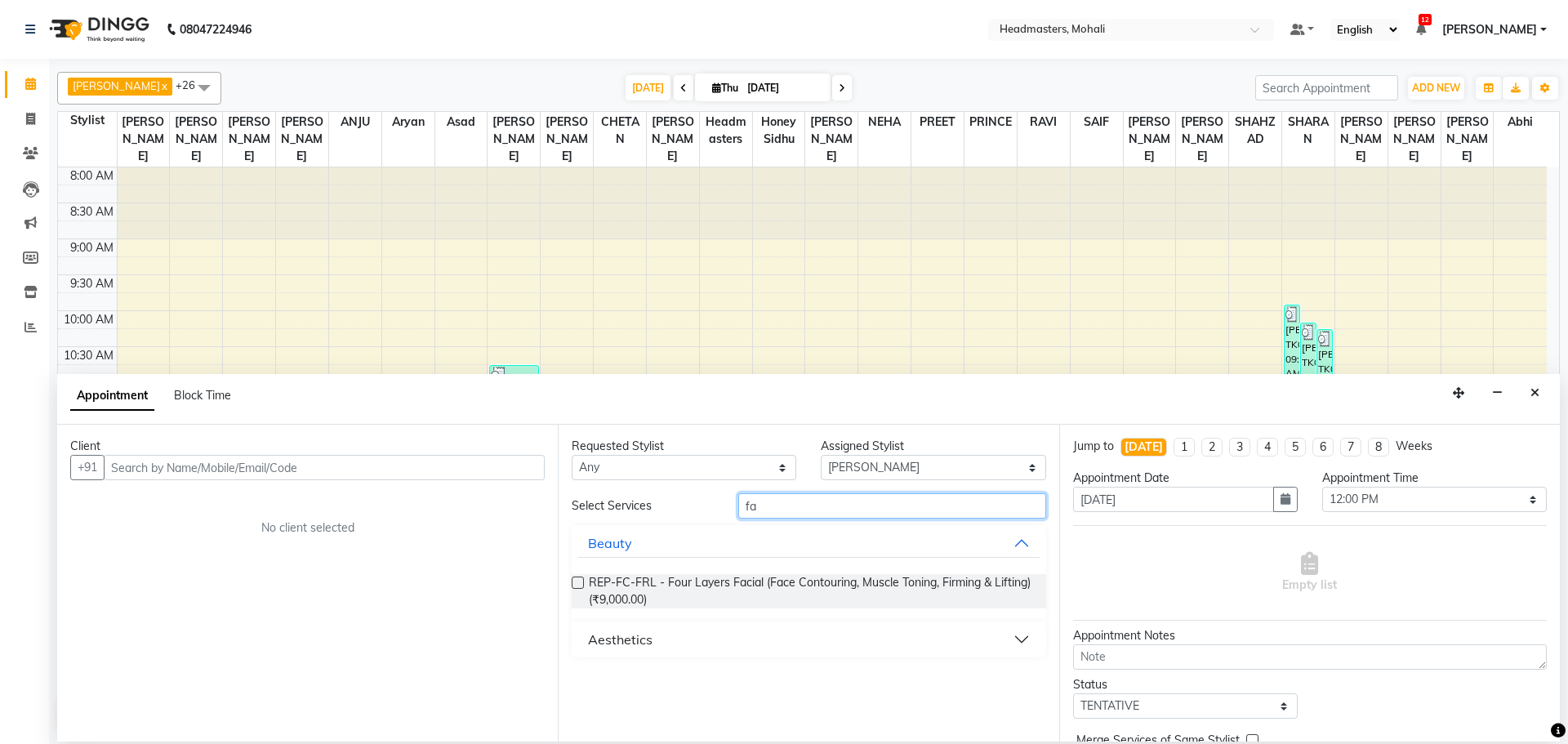
type input "f"
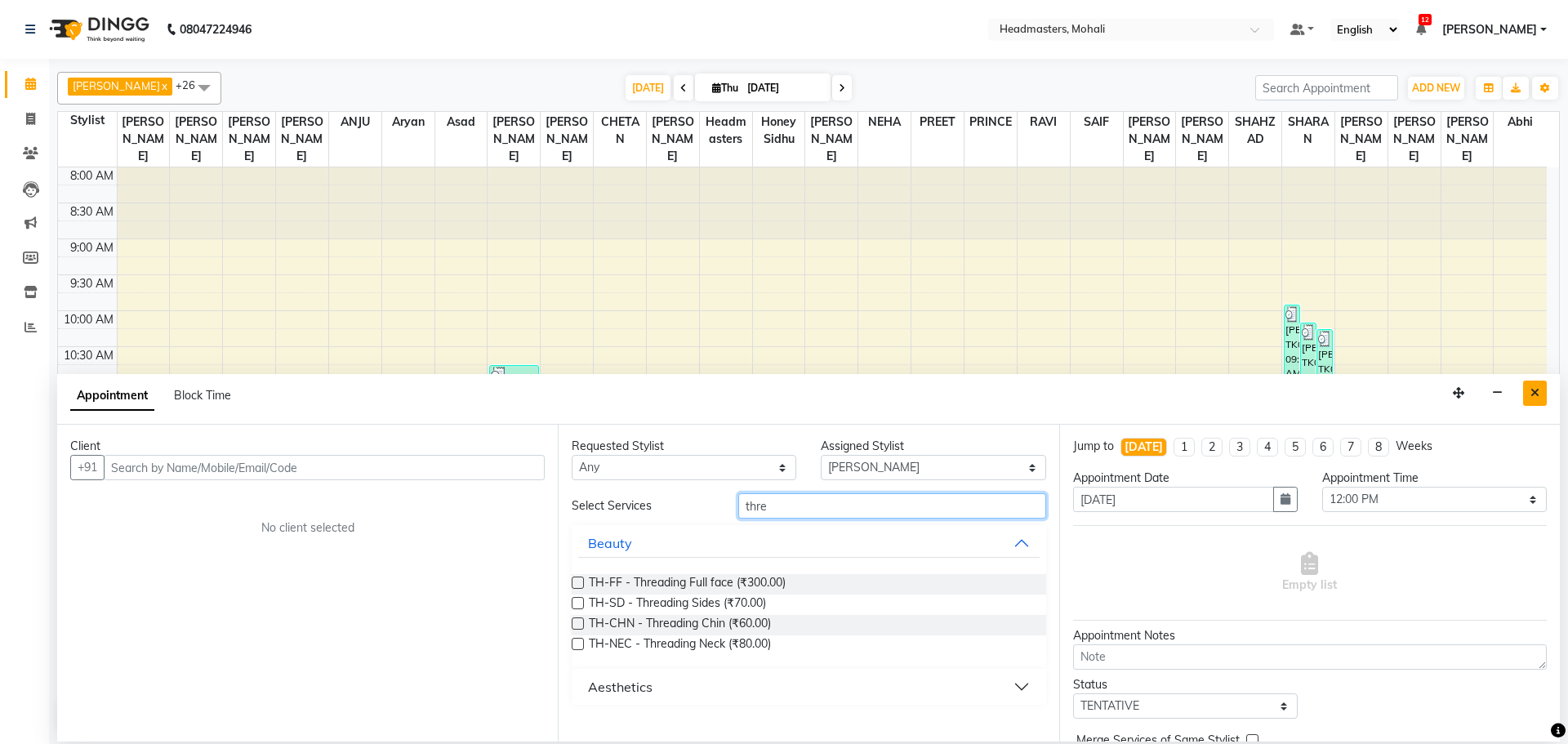
type input "thre"
click at [1532, 397] on icon "Close" at bounding box center [1535, 392] width 9 height 11
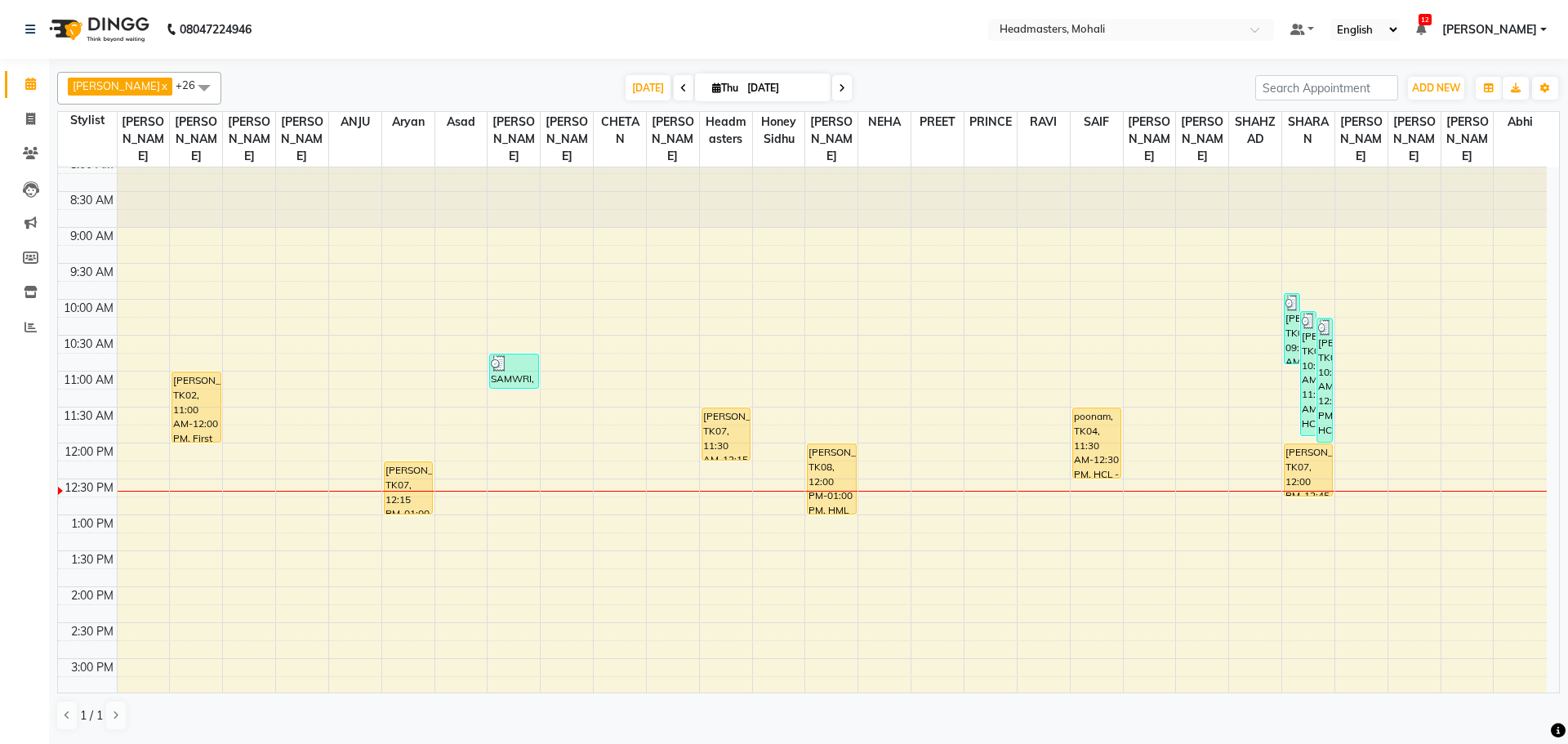
scroll to position [0, 0]
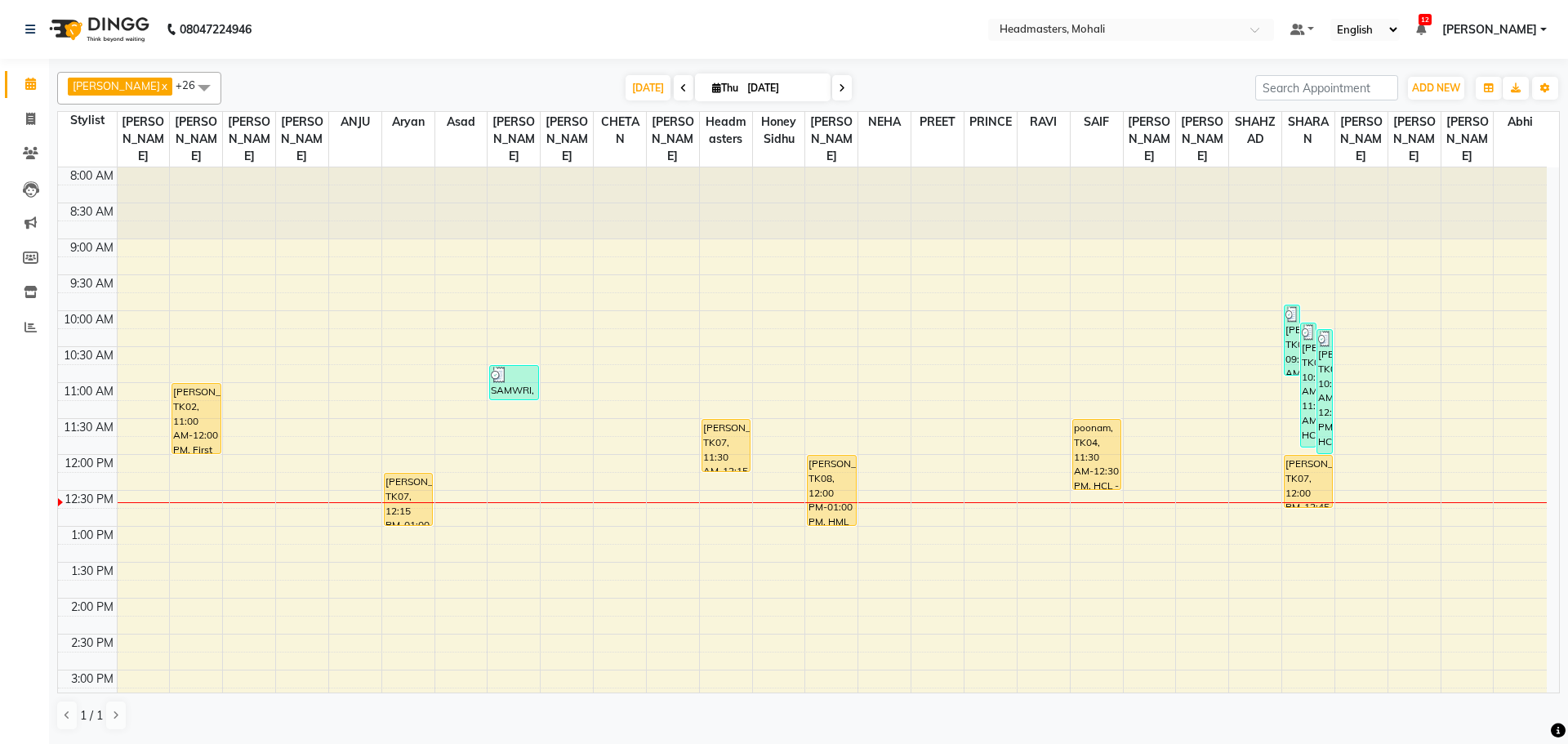
click at [680, 85] on icon at bounding box center [683, 88] width 6 height 10
type input "[DATE]"
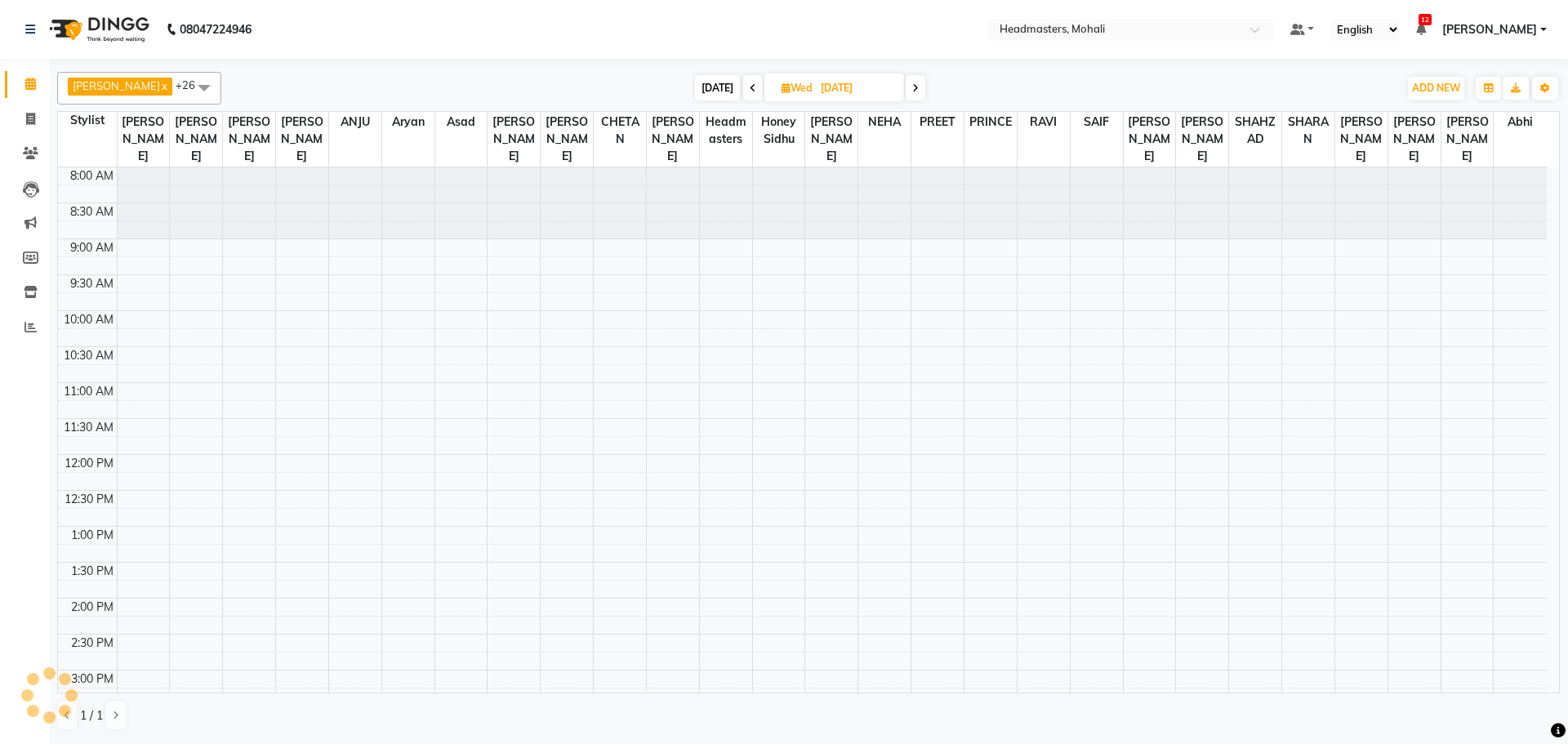
scroll to position [288, 0]
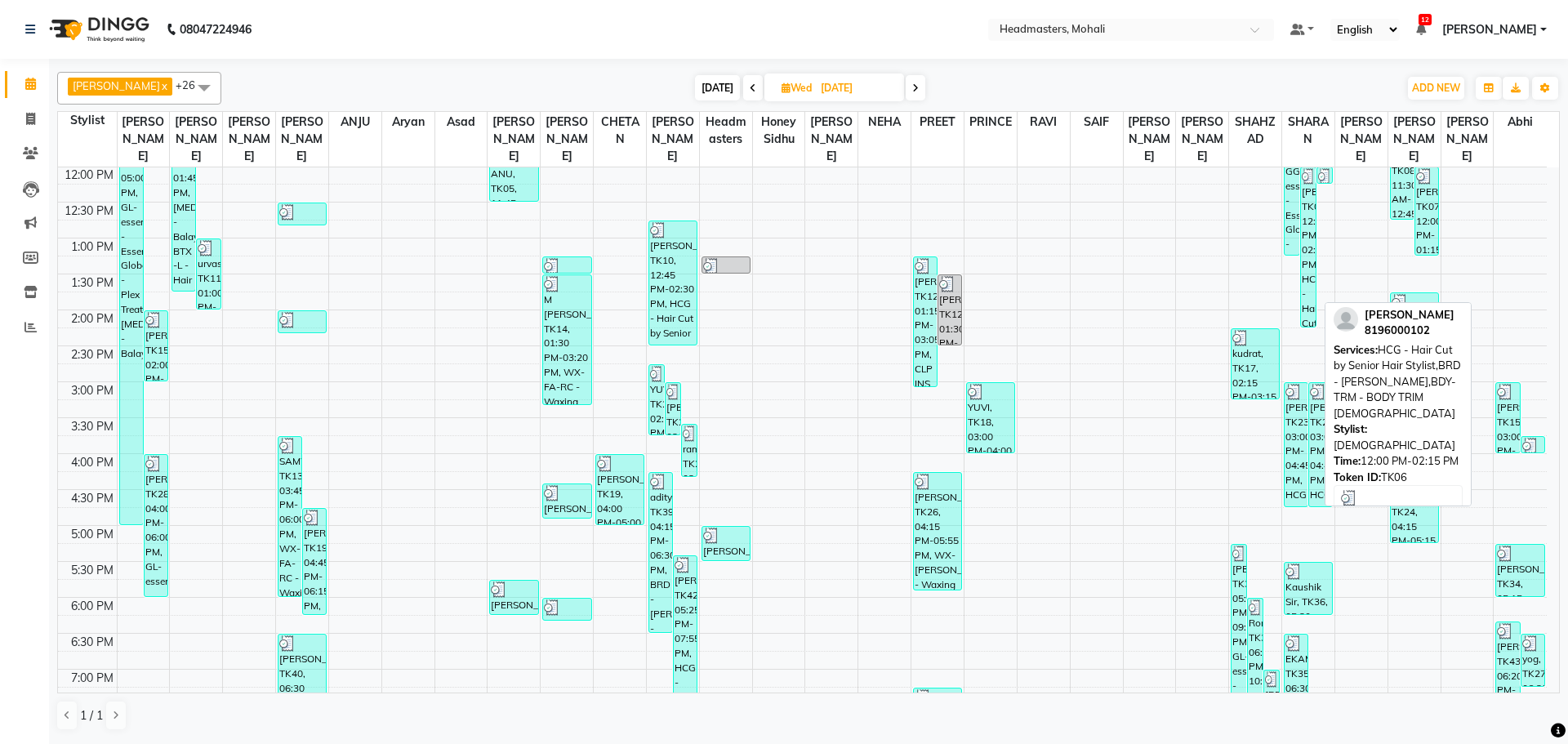
click at [1309, 246] on div "[PERSON_NAME], TK06, 12:00 PM-02:15 PM, HCG - Hair Cut by Senior Hair Stylist,B…" at bounding box center [1308, 246] width 15 height 159
click at [1315, 206] on div "[PERSON_NAME], TK06, 12:00 PM-02:15 PM, HCG - Hair Cut by Senior Hair Stylist,B…" at bounding box center [1308, 246] width 15 height 159
select select "3"
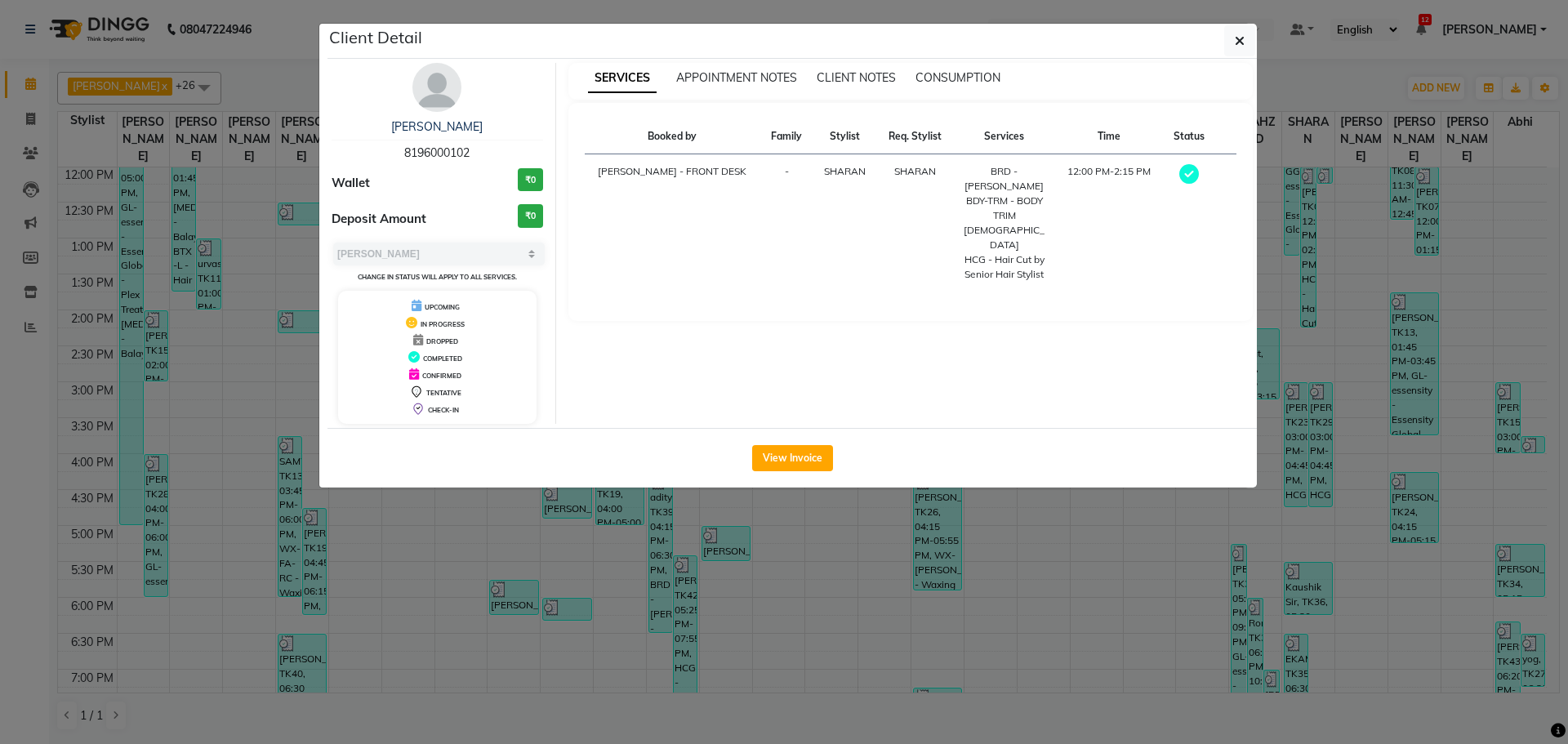
click at [489, 153] on div "[PERSON_NAME] 8196000102" at bounding box center [437, 140] width 212 height 43
drag, startPoint x: 483, startPoint y: 147, endPoint x: 401, endPoint y: 162, distance: 83.4
click at [330, 157] on div "[PERSON_NAME] 8196000102 Wallet ₹0 Deposit Amount ₹0 Select MARK DONE UPCOMING …" at bounding box center [437, 244] width 236 height 361
copy span "8196000102"
click at [197, 386] on ngb-modal-window "Client Detail [PERSON_NAME] 8196000102 Wallet ₹0 Deposit Amount ₹0 Select MARK …" at bounding box center [784, 372] width 1568 height 744
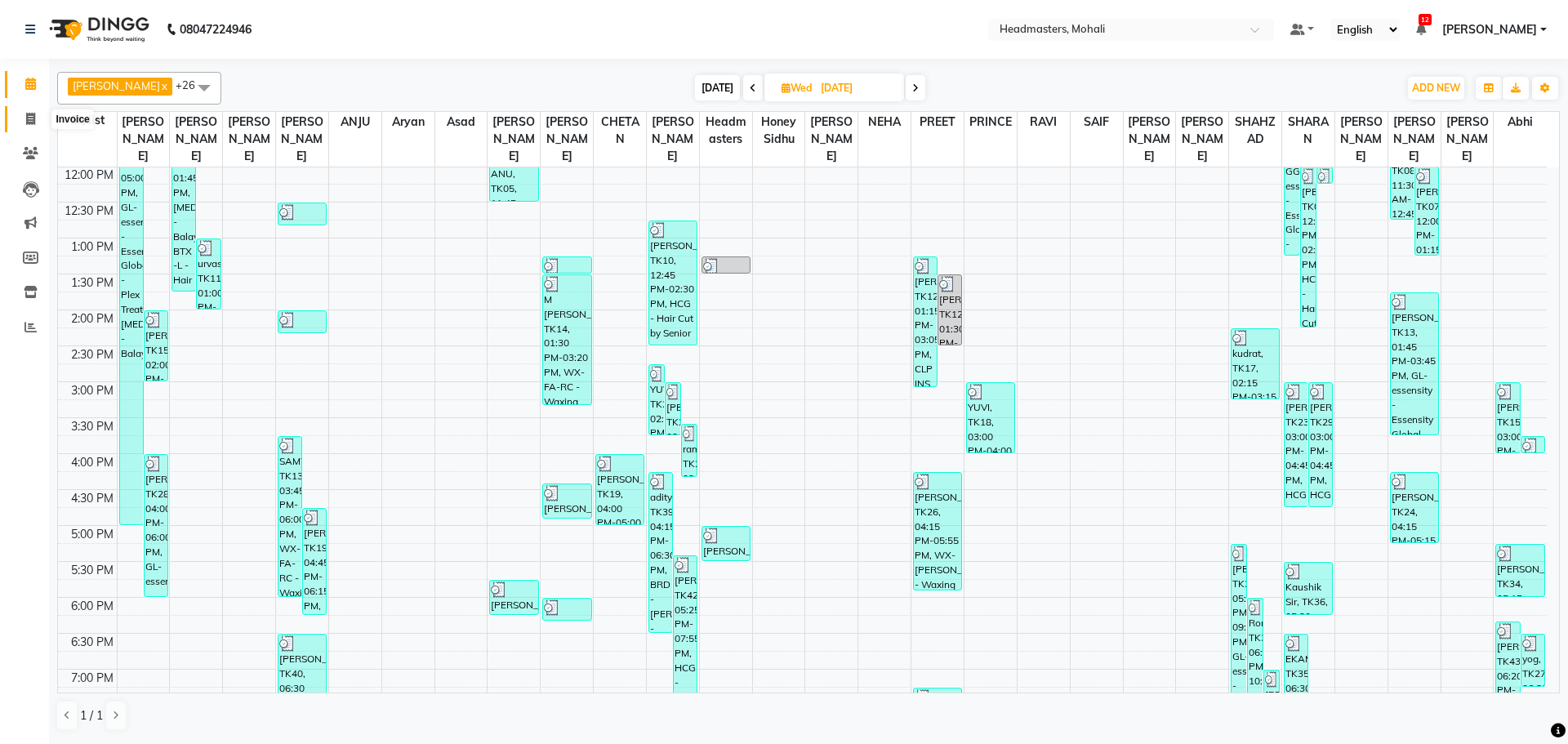
click at [30, 116] on icon at bounding box center [31, 119] width 9 height 12
select select "service"
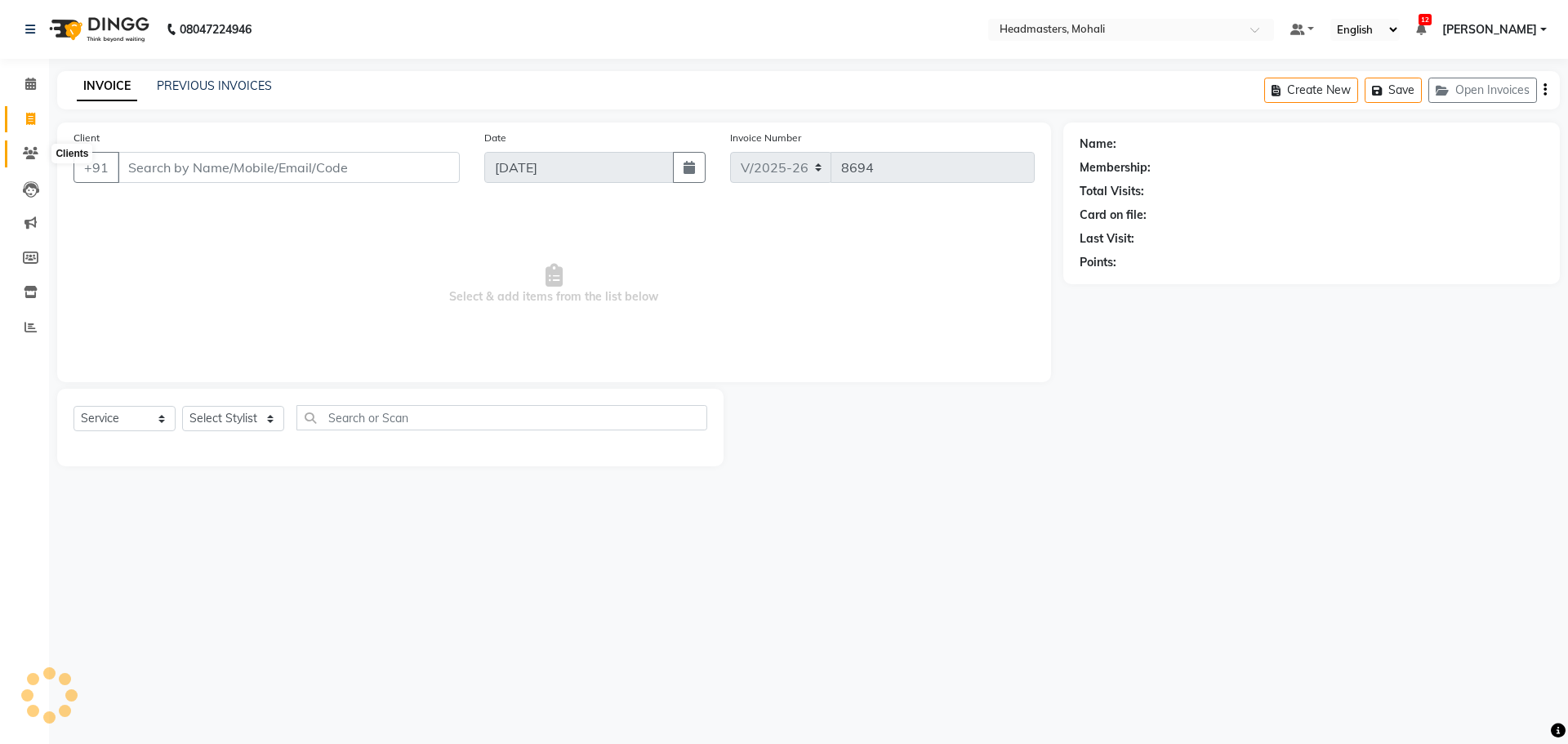
click at [29, 148] on icon at bounding box center [31, 153] width 16 height 12
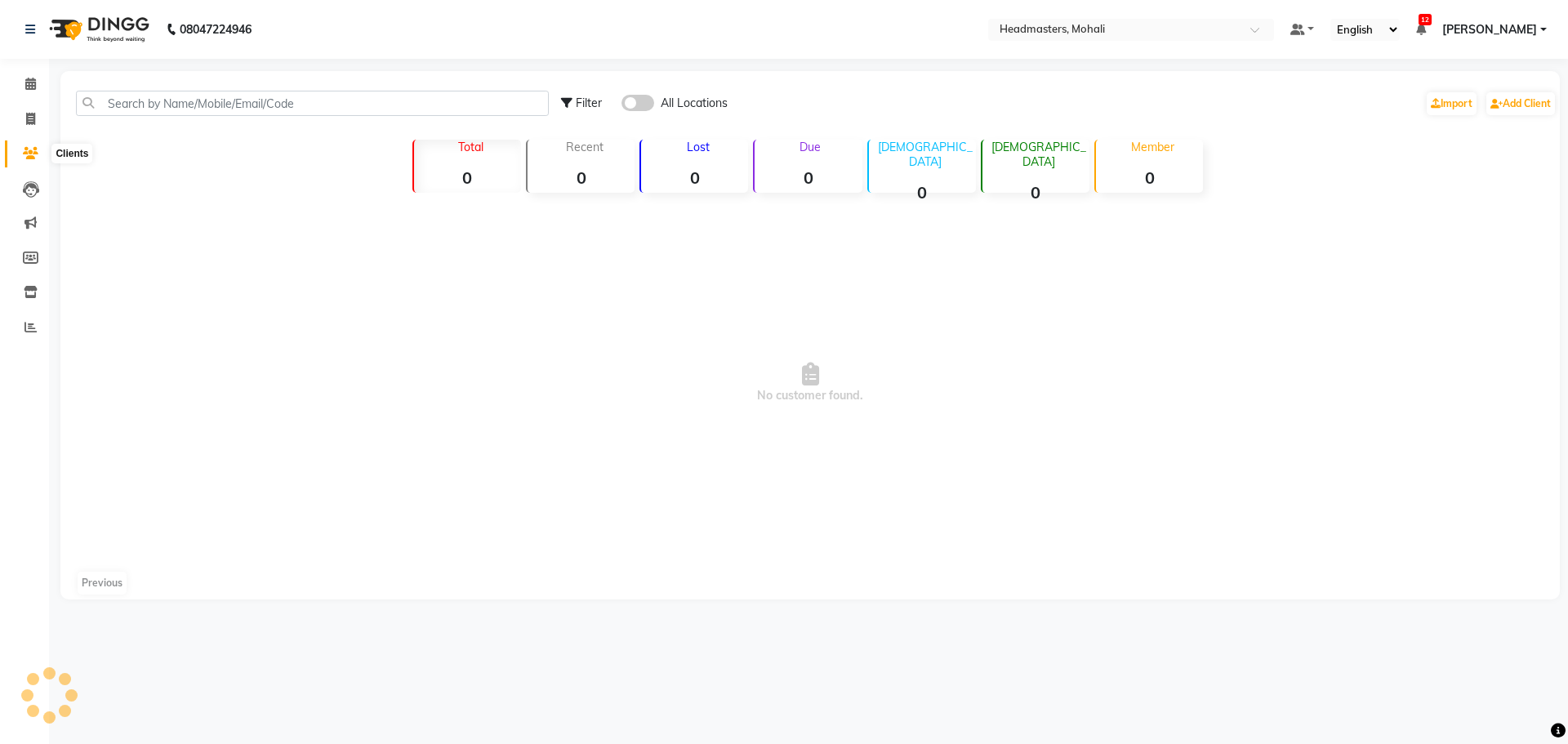
click at [31, 152] on icon at bounding box center [31, 153] width 16 height 12
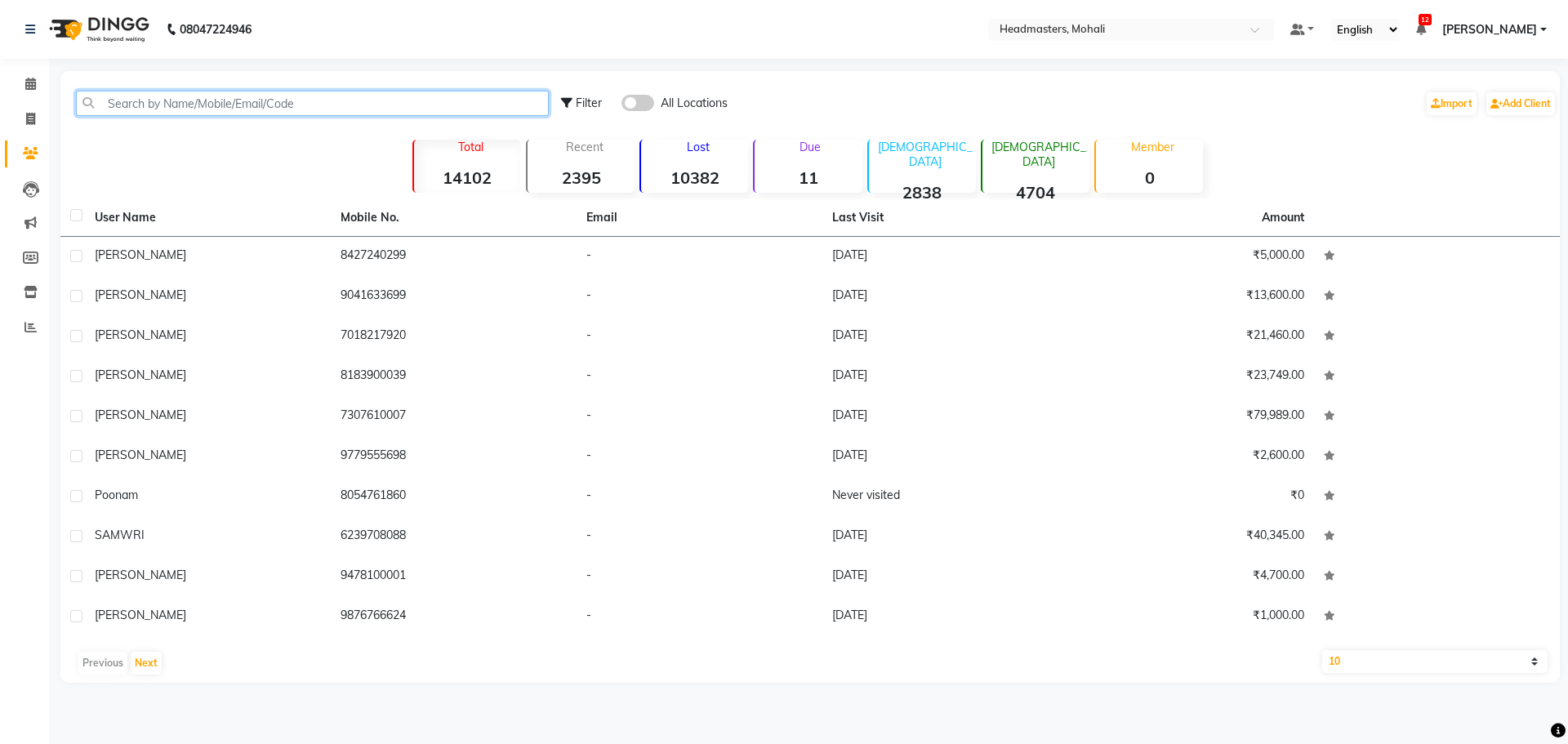
paste input "8196000102"
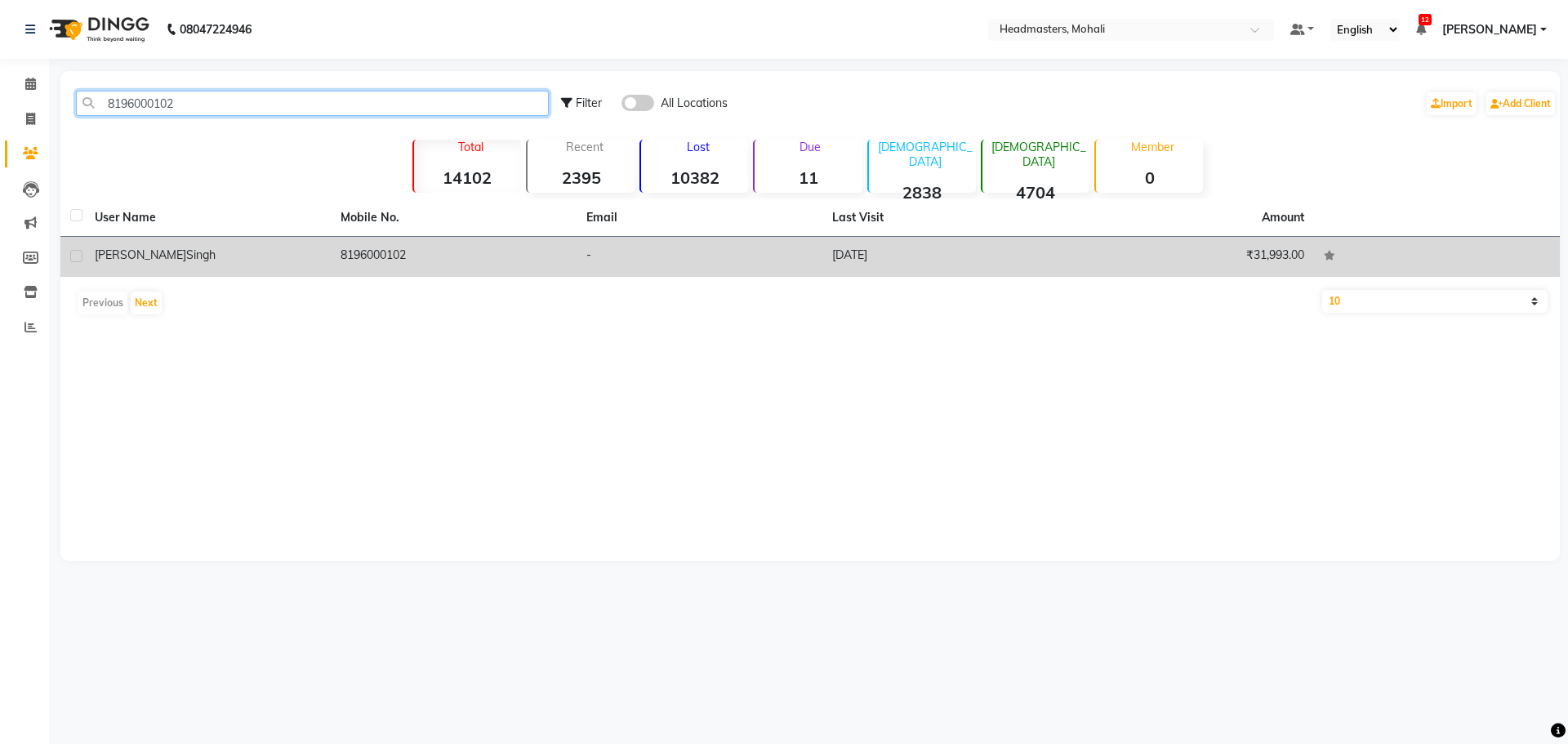
type input "8196000102"
click at [381, 267] on td "8196000102" at bounding box center [454, 257] width 246 height 40
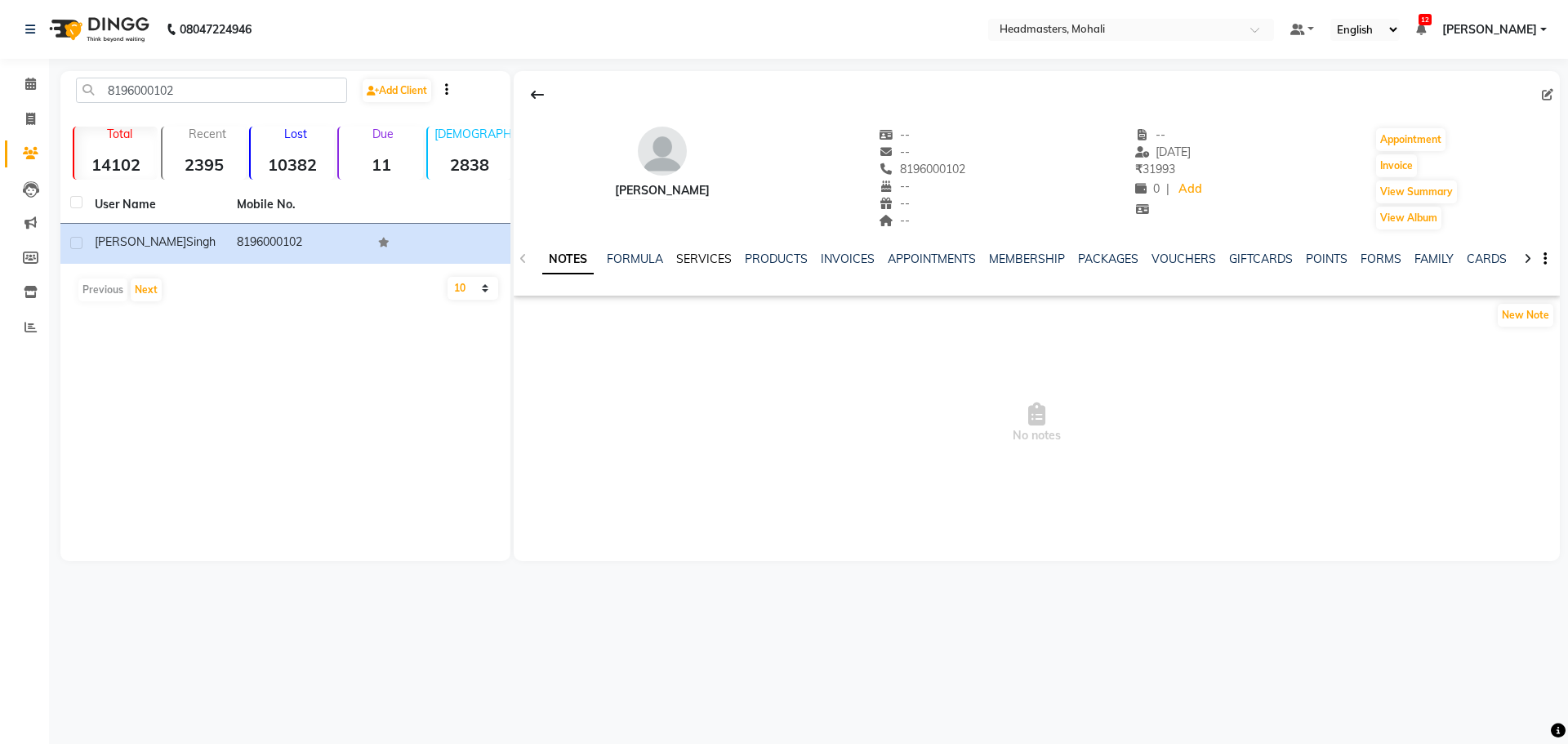
click at [694, 260] on link "SERVICES" at bounding box center [703, 259] width 55 height 15
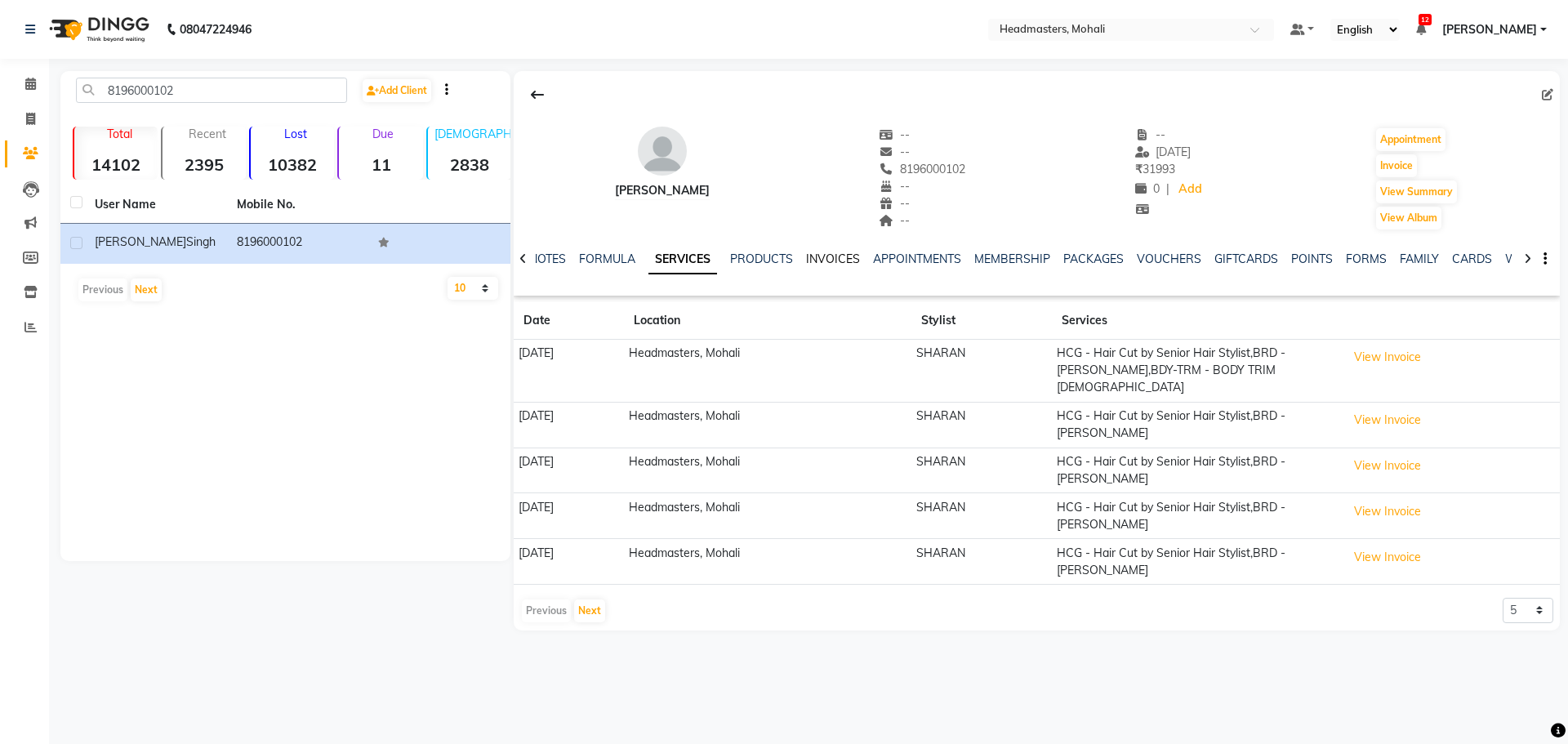
click at [831, 262] on link "INVOICES" at bounding box center [832, 259] width 54 height 15
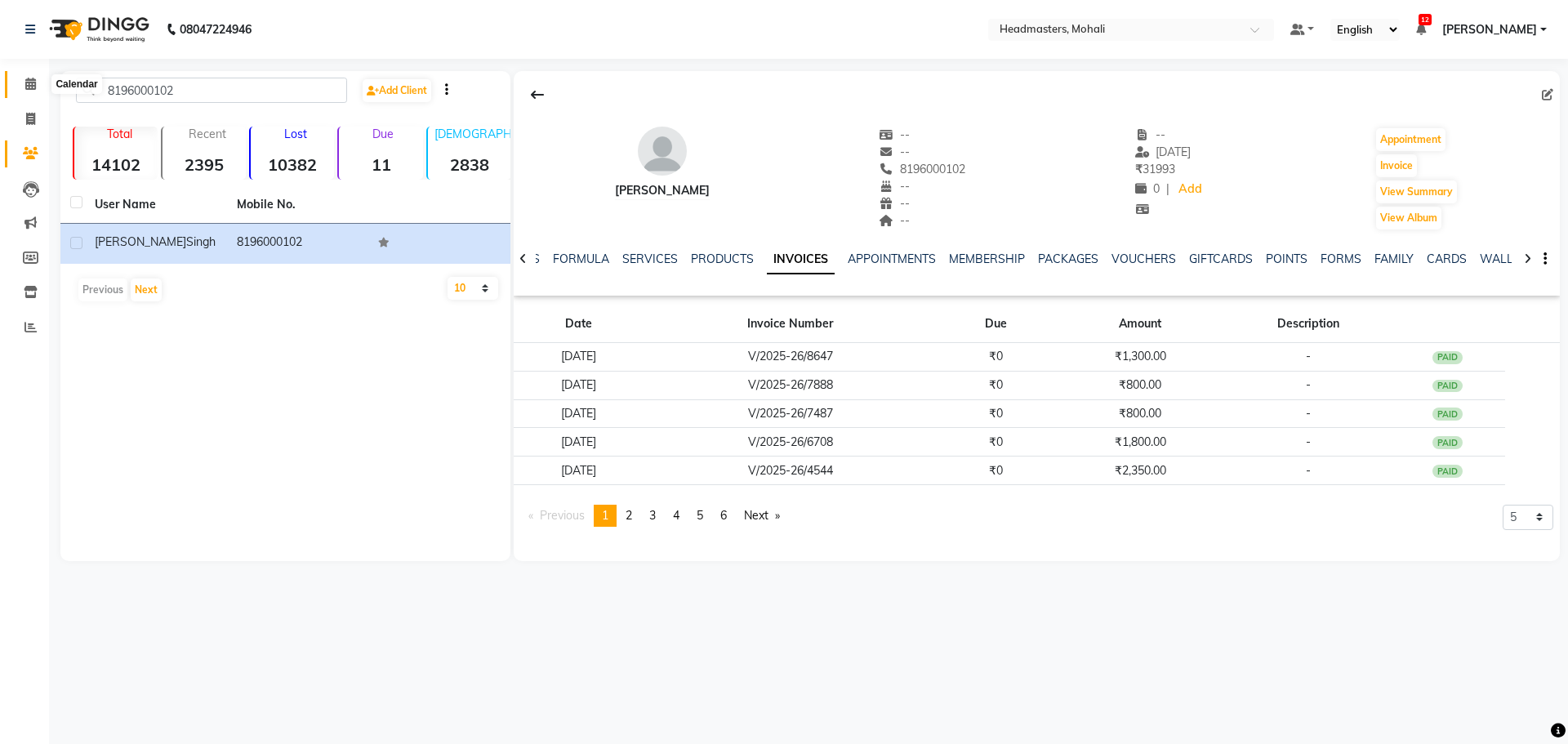
click at [30, 87] on icon at bounding box center [31, 84] width 11 height 12
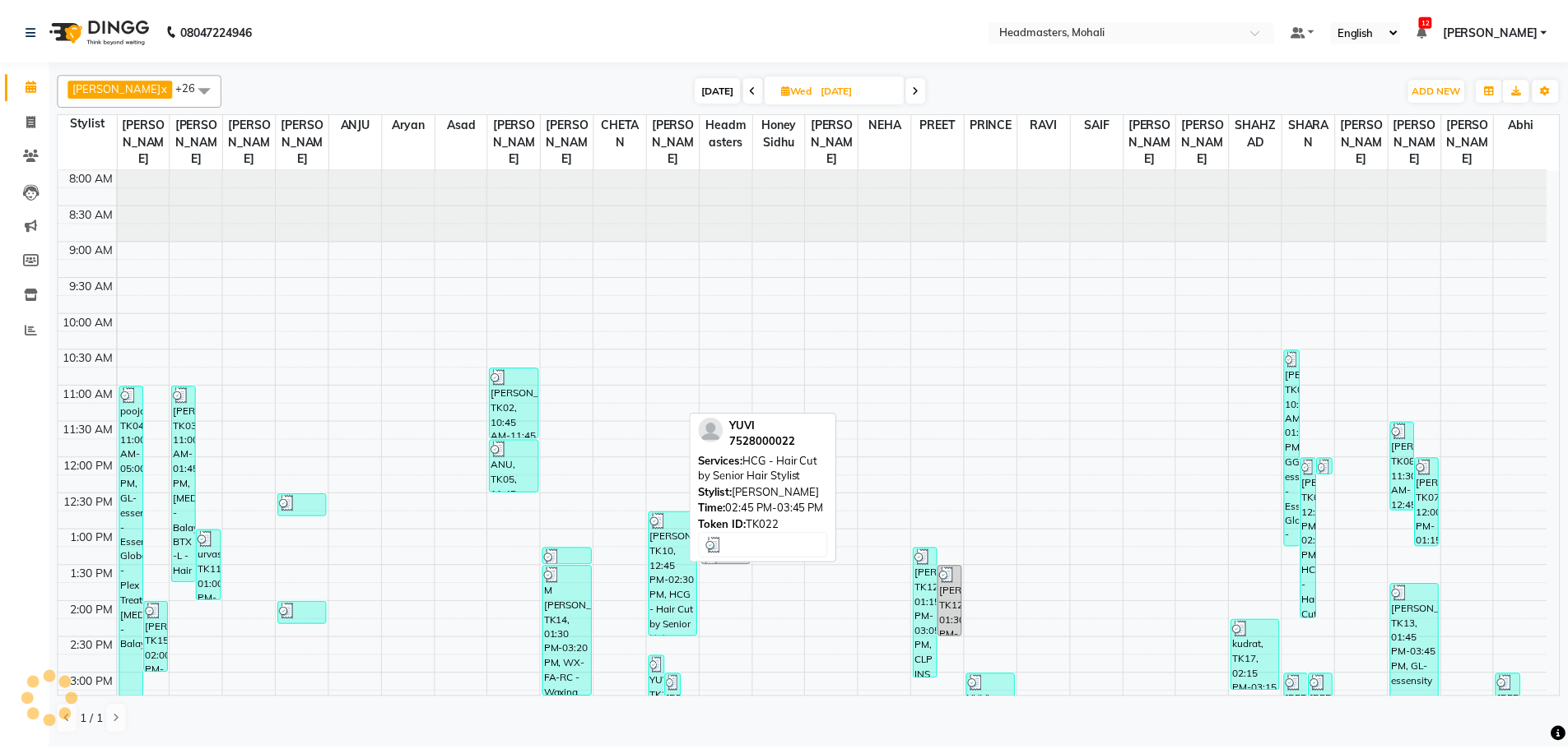
scroll to position [290, 0]
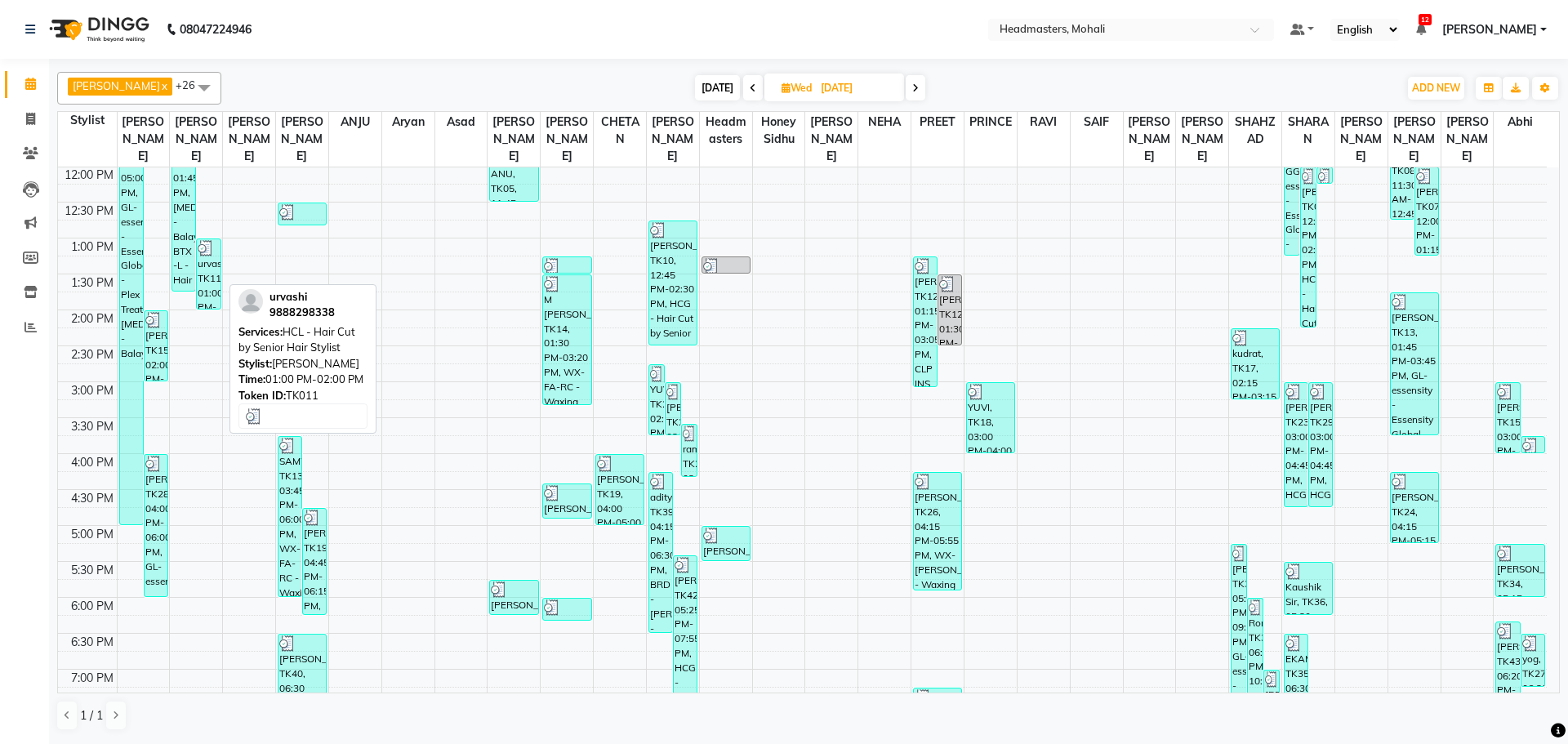
click at [212, 250] on div "urvashi, TK11, 01:00 PM-02:00 PM, HCL - Hair Cut by Senior Hair Stylist" at bounding box center [208, 274] width 23 height 69
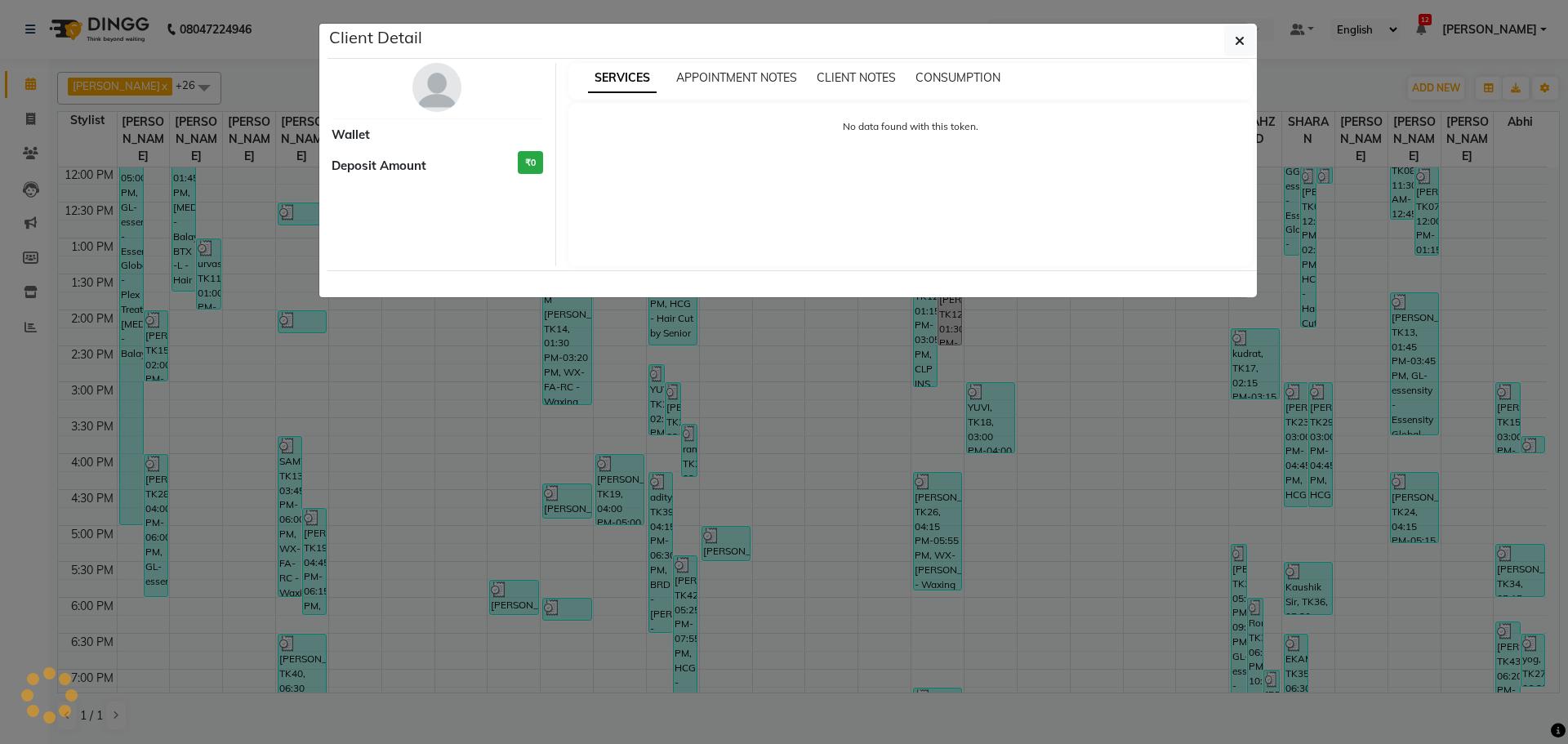
select select "3"
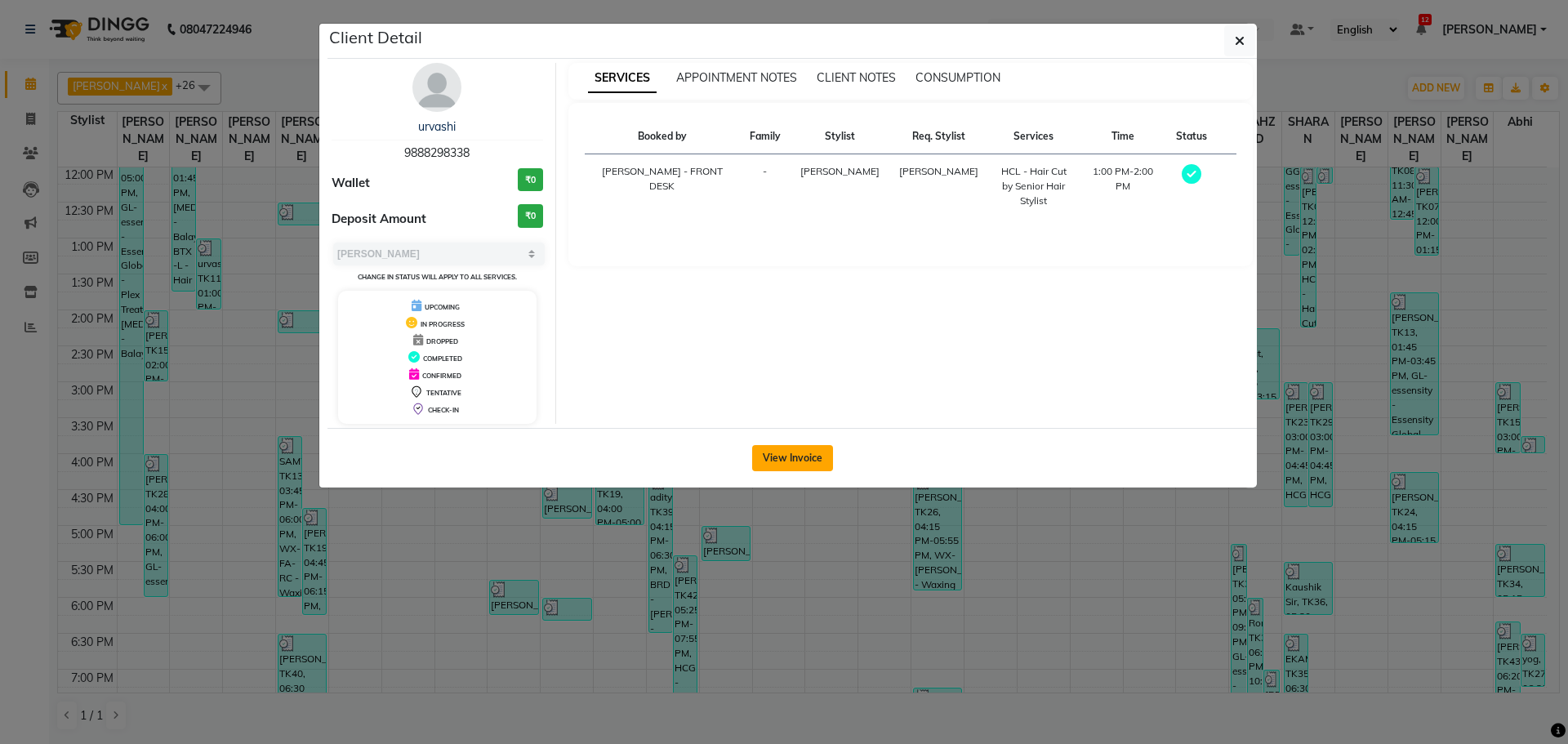
click at [777, 462] on button "View Invoice" at bounding box center [793, 458] width 81 height 26
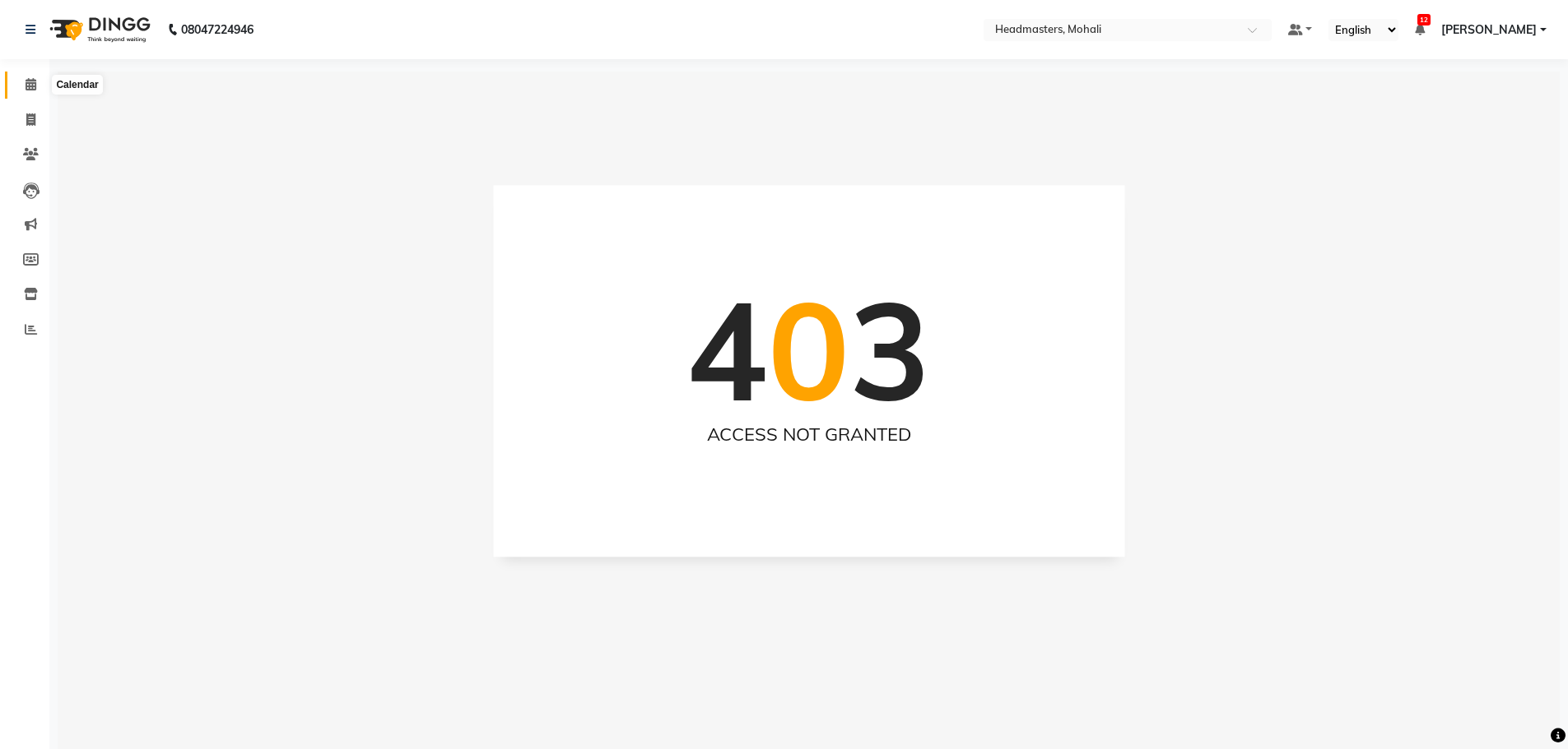
click at [26, 81] on icon at bounding box center [31, 84] width 11 height 12
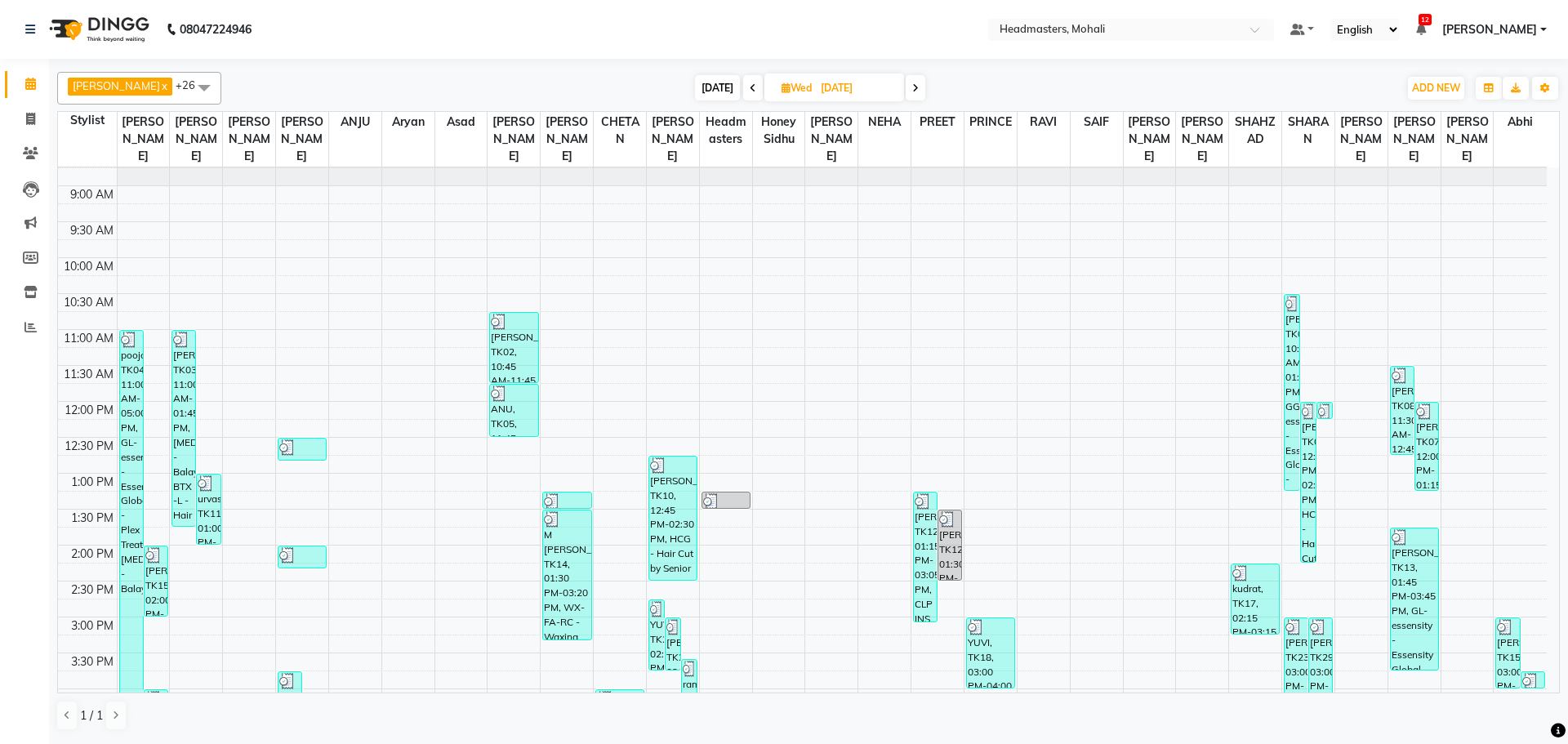
scroll to position [82, 0]
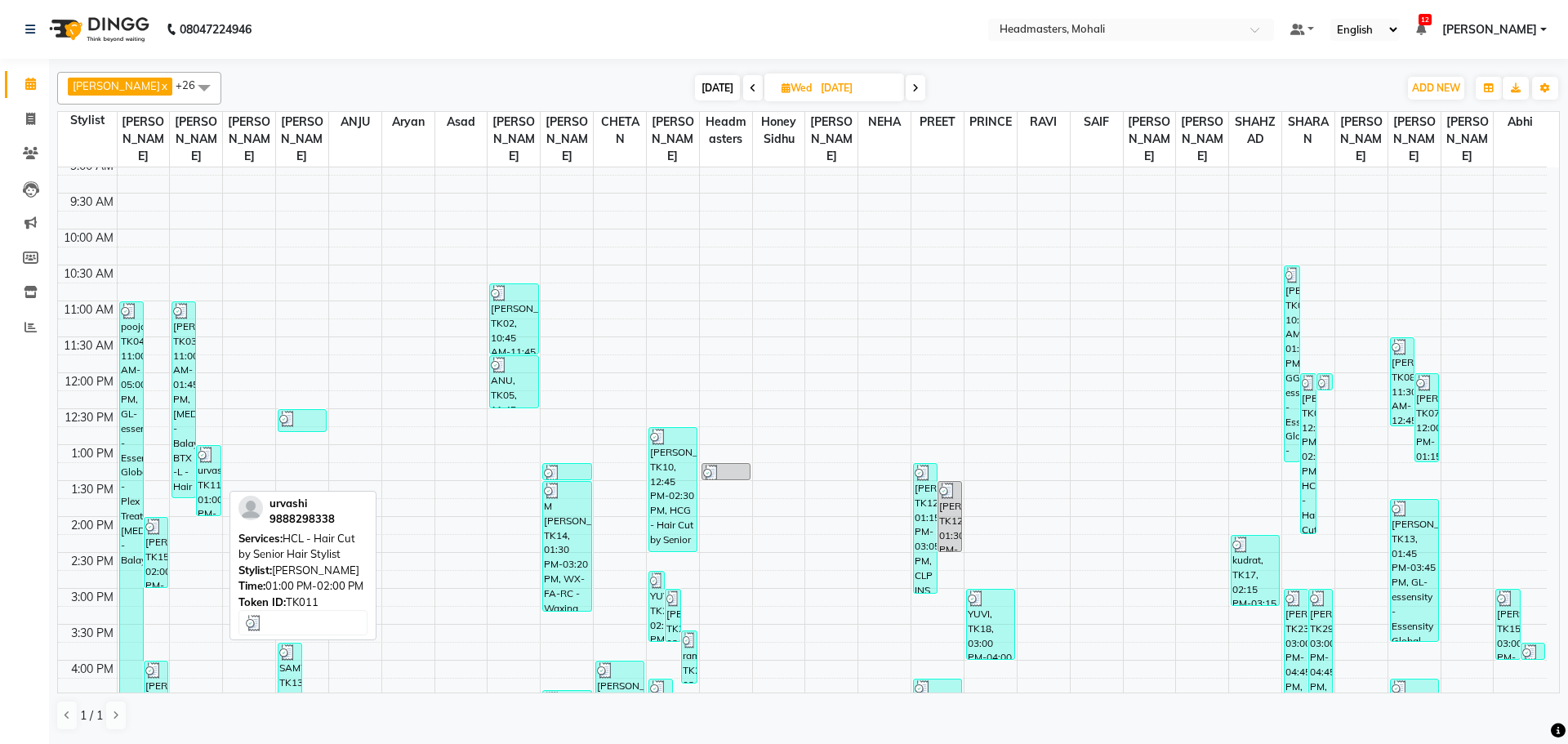
click at [213, 450] on div "urvashi, TK11, 01:00 PM-02:00 PM, HCL - Hair Cut by Senior Hair Stylist" at bounding box center [208, 480] width 23 height 69
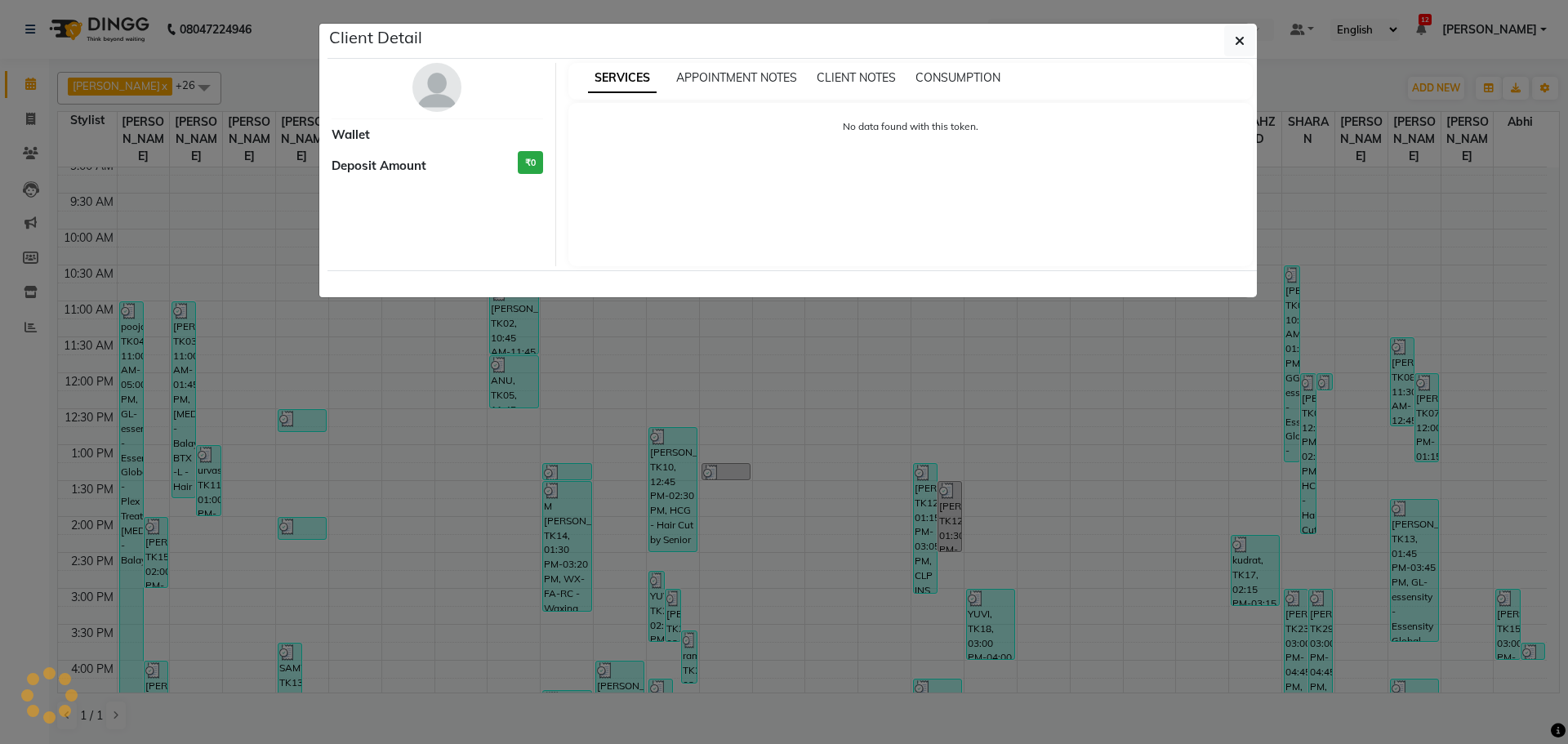
select select "3"
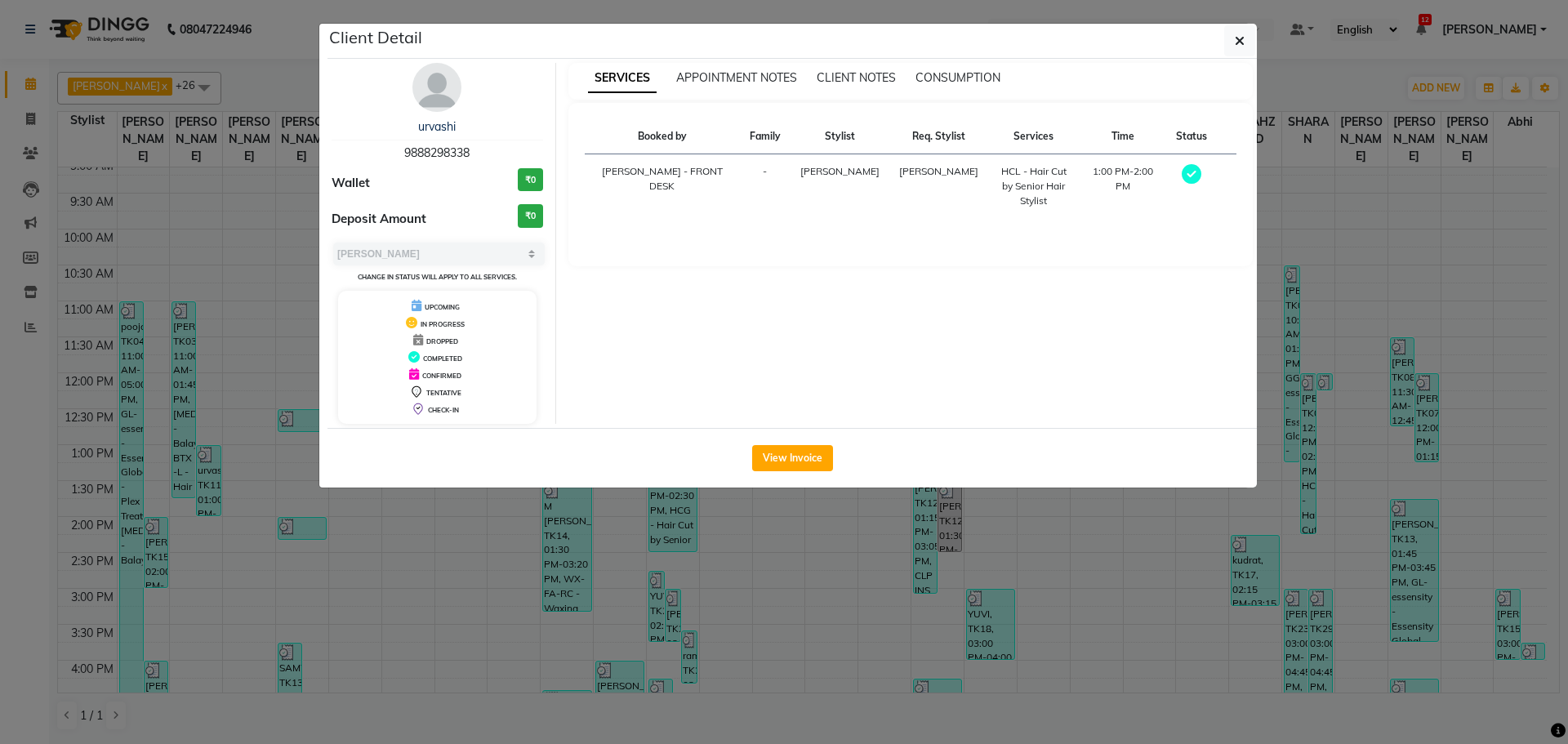
click at [484, 150] on div "urvashi 9888298338" at bounding box center [437, 140] width 212 height 43
drag, startPoint x: 484, startPoint y: 150, endPoint x: 442, endPoint y: 147, distance: 42.1
click at [442, 147] on div "urvashi 9888298338" at bounding box center [437, 140] width 212 height 43
copy span "9888298338"
drag, startPoint x: 286, startPoint y: 204, endPoint x: 247, endPoint y: 178, distance: 46.9
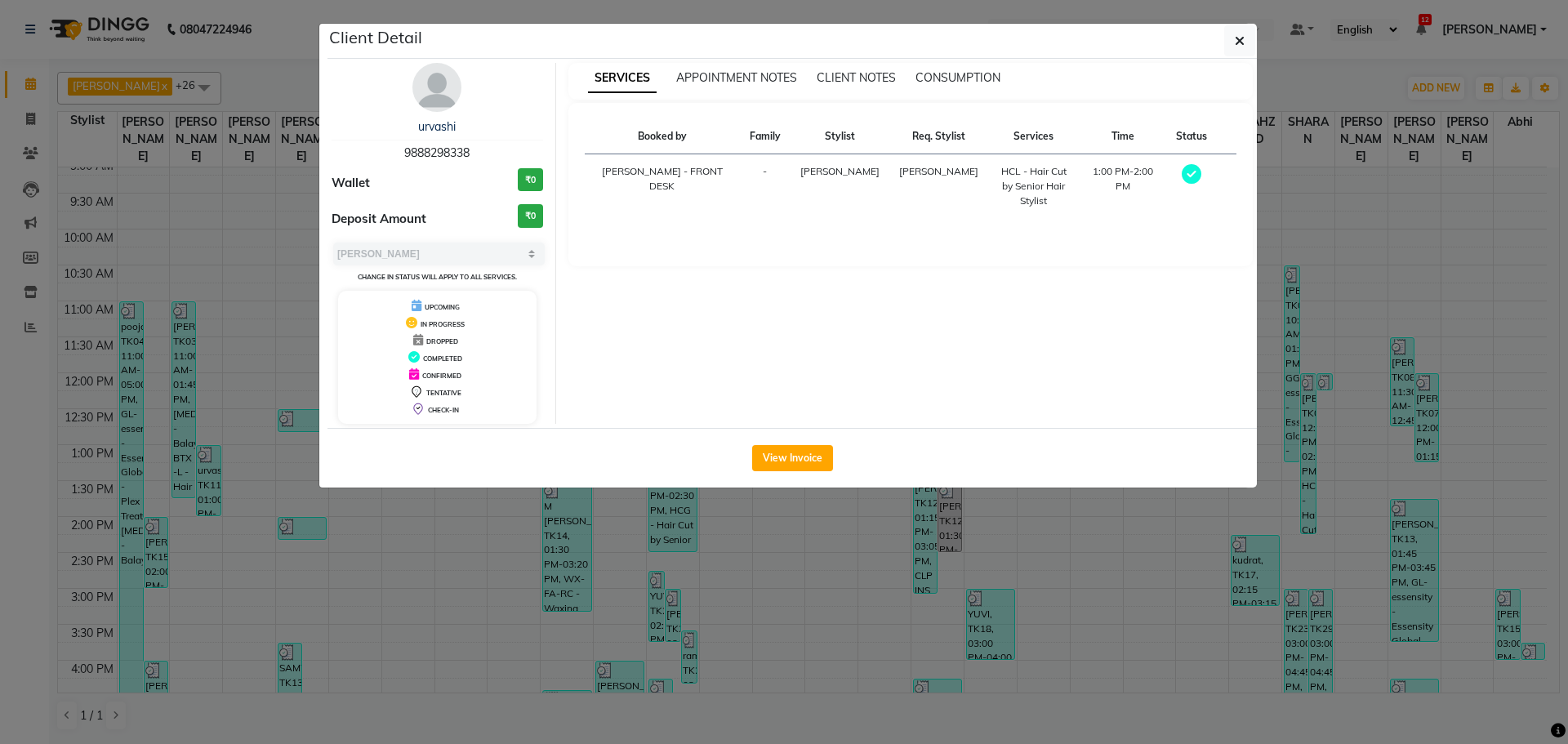
click at [282, 202] on ngb-modal-window "Client Detail urvashi 9888298338 Wallet ₹0 Deposit Amount ₹0 Select MARK DONE U…" at bounding box center [784, 372] width 1568 height 744
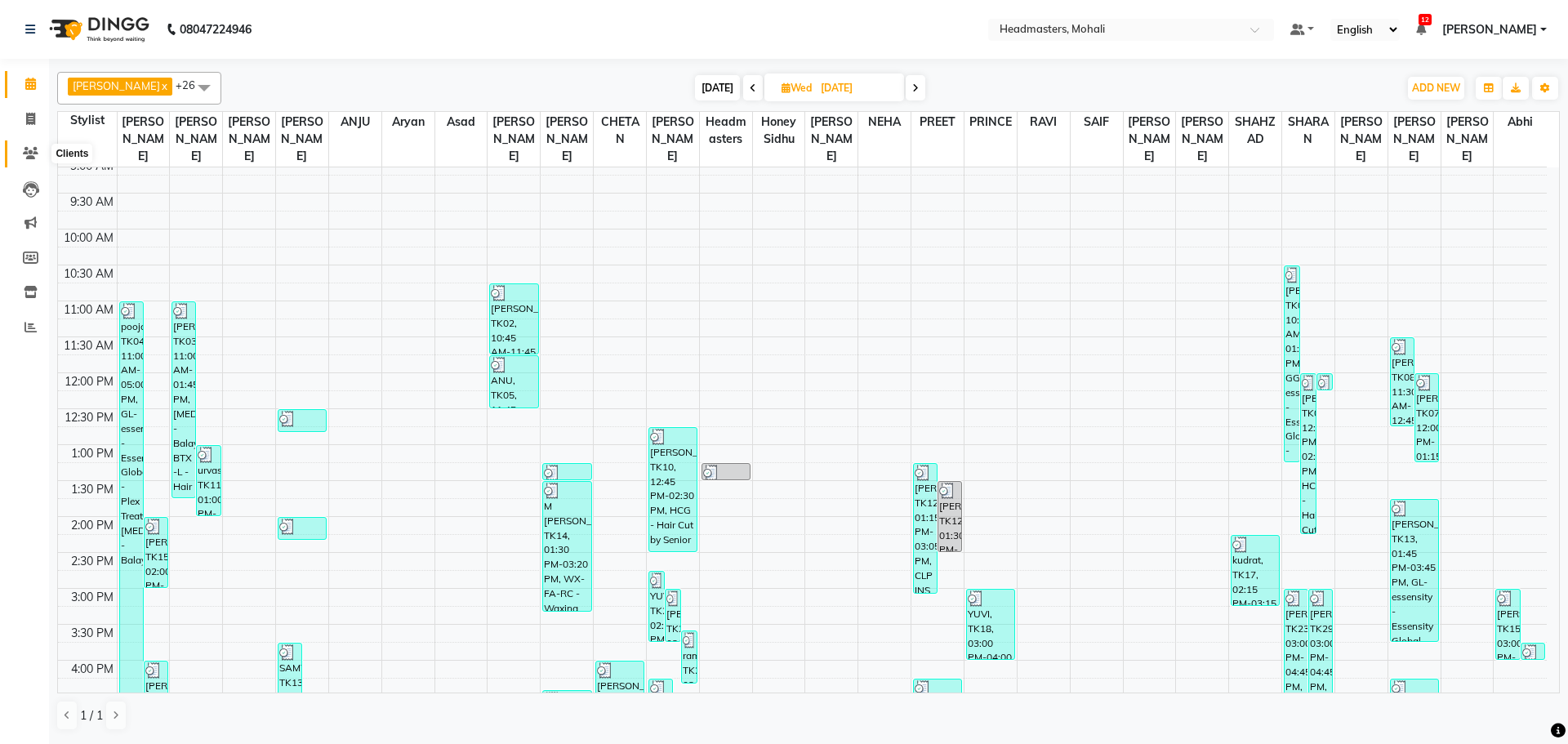
click at [25, 153] on icon at bounding box center [31, 153] width 16 height 12
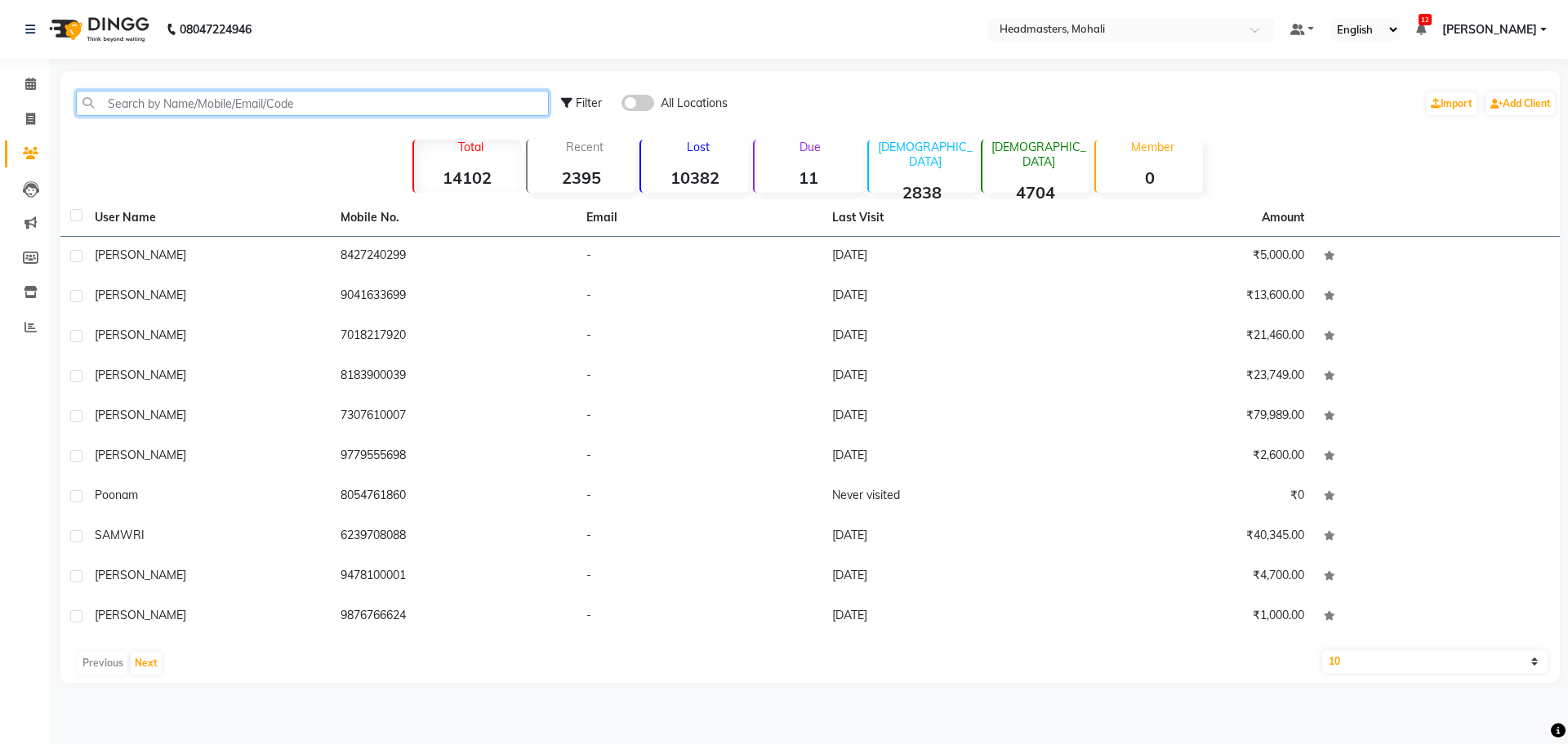
paste input "9888298338"
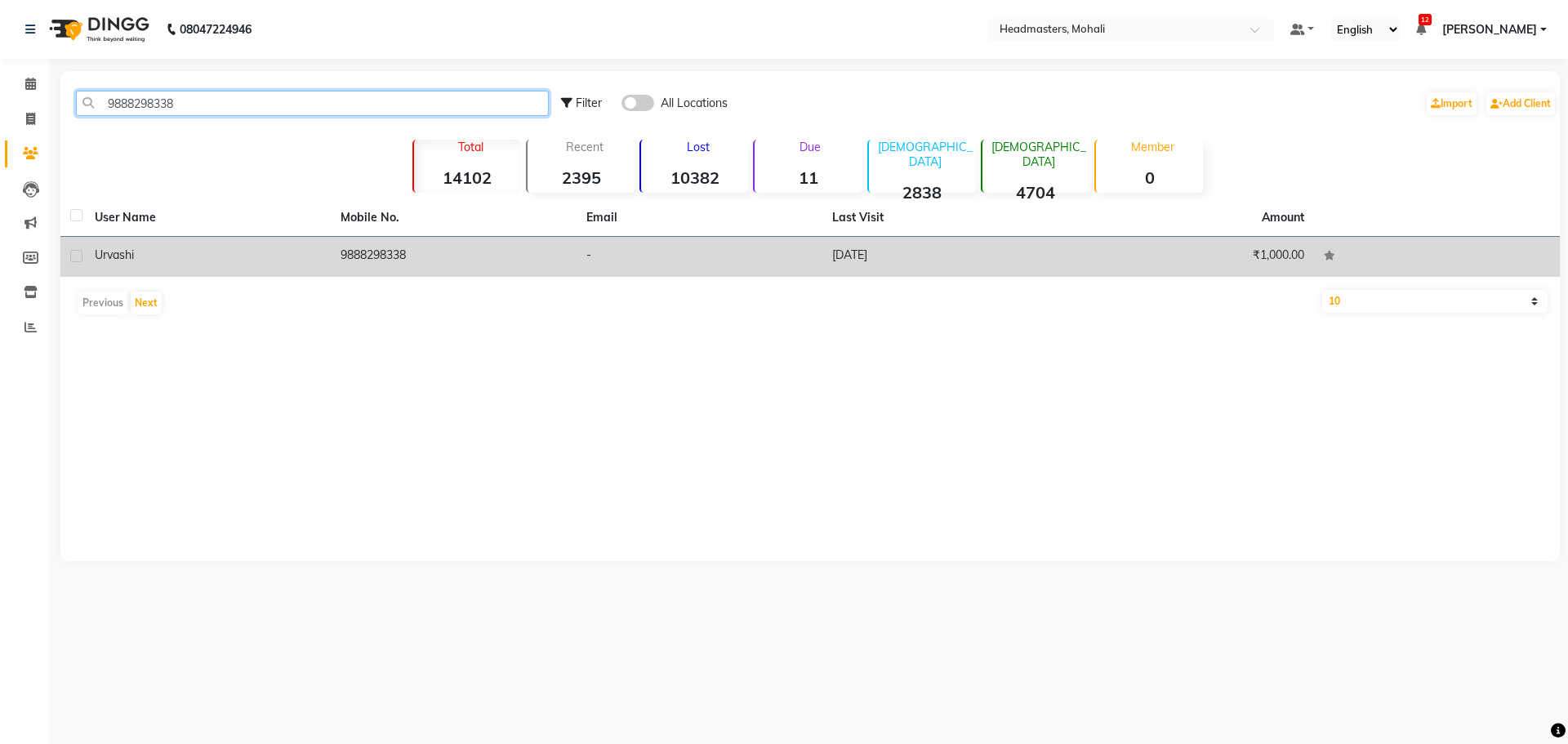
type input "9888298338"
click at [392, 244] on td "9888298338" at bounding box center [454, 257] width 246 height 40
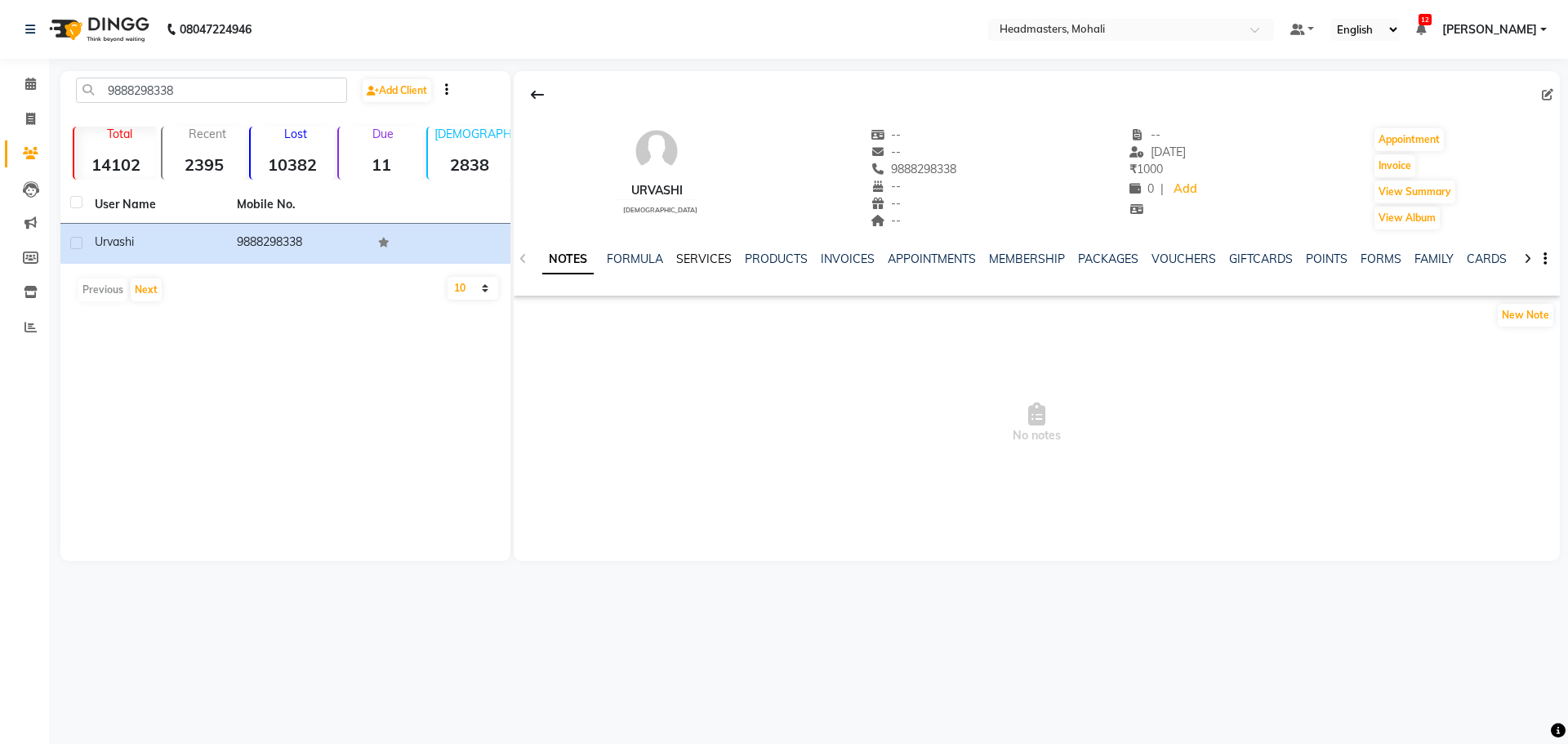
click at [693, 255] on link "SERVICES" at bounding box center [703, 259] width 55 height 15
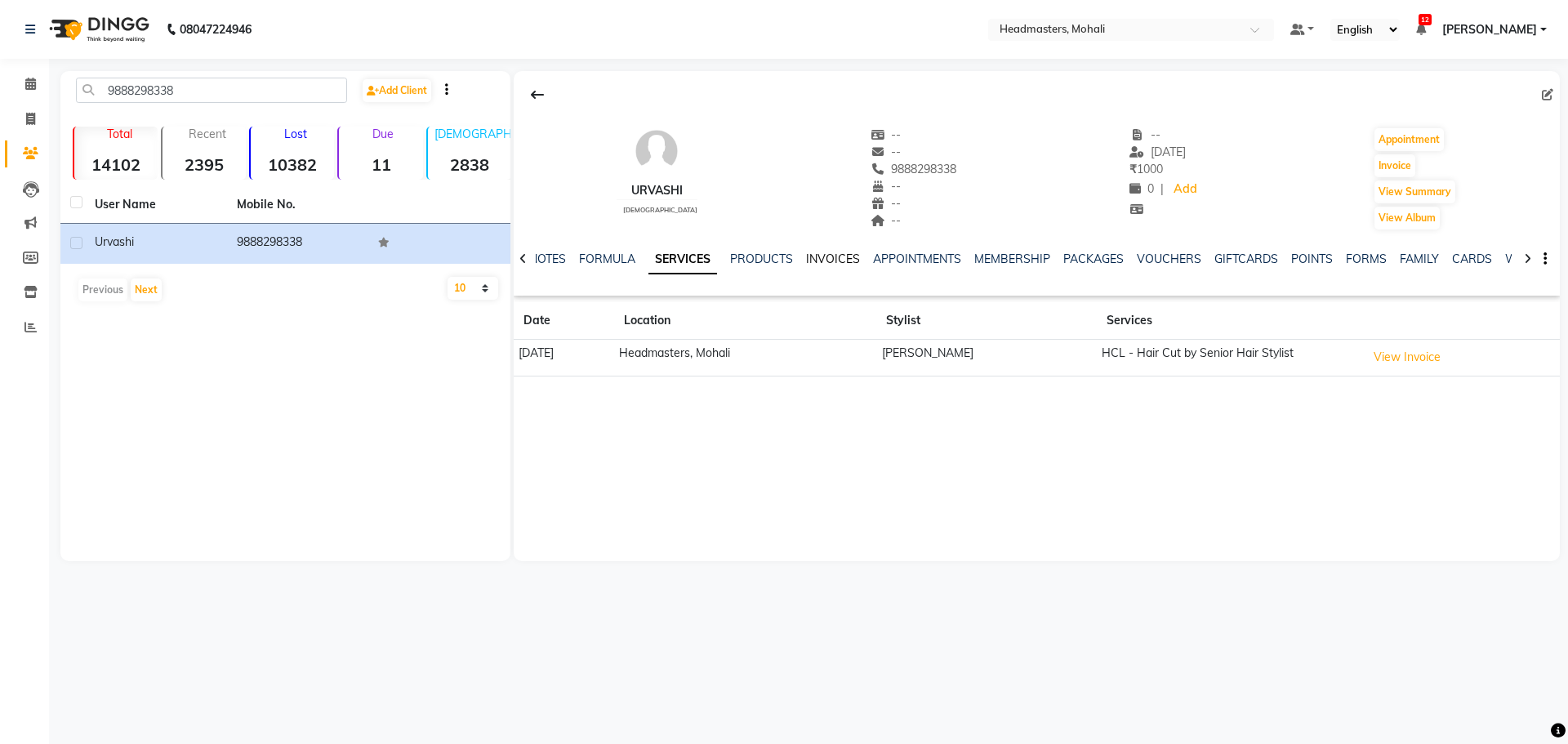
click at [829, 262] on link "INVOICES" at bounding box center [832, 259] width 54 height 15
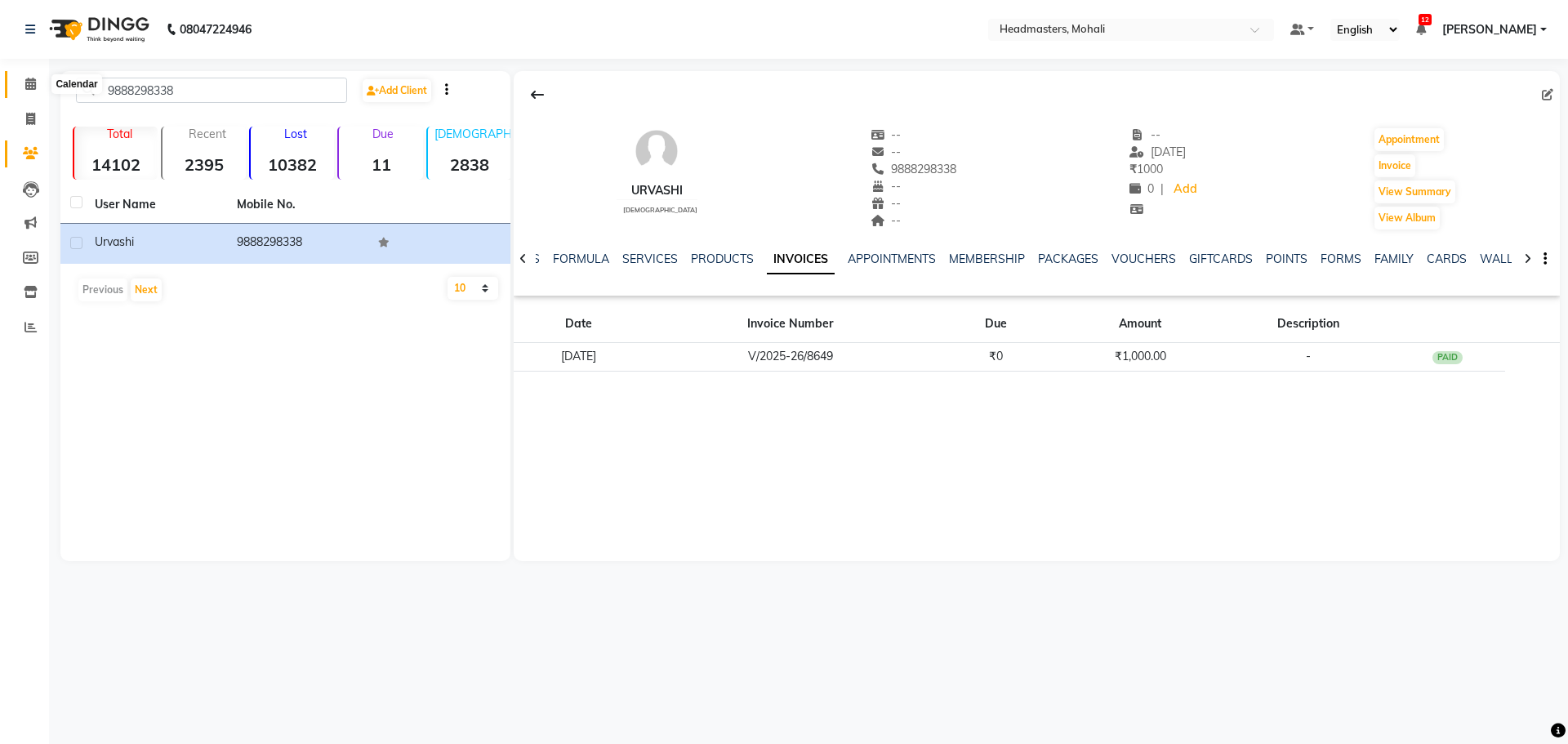
click at [30, 81] on icon at bounding box center [31, 84] width 11 height 12
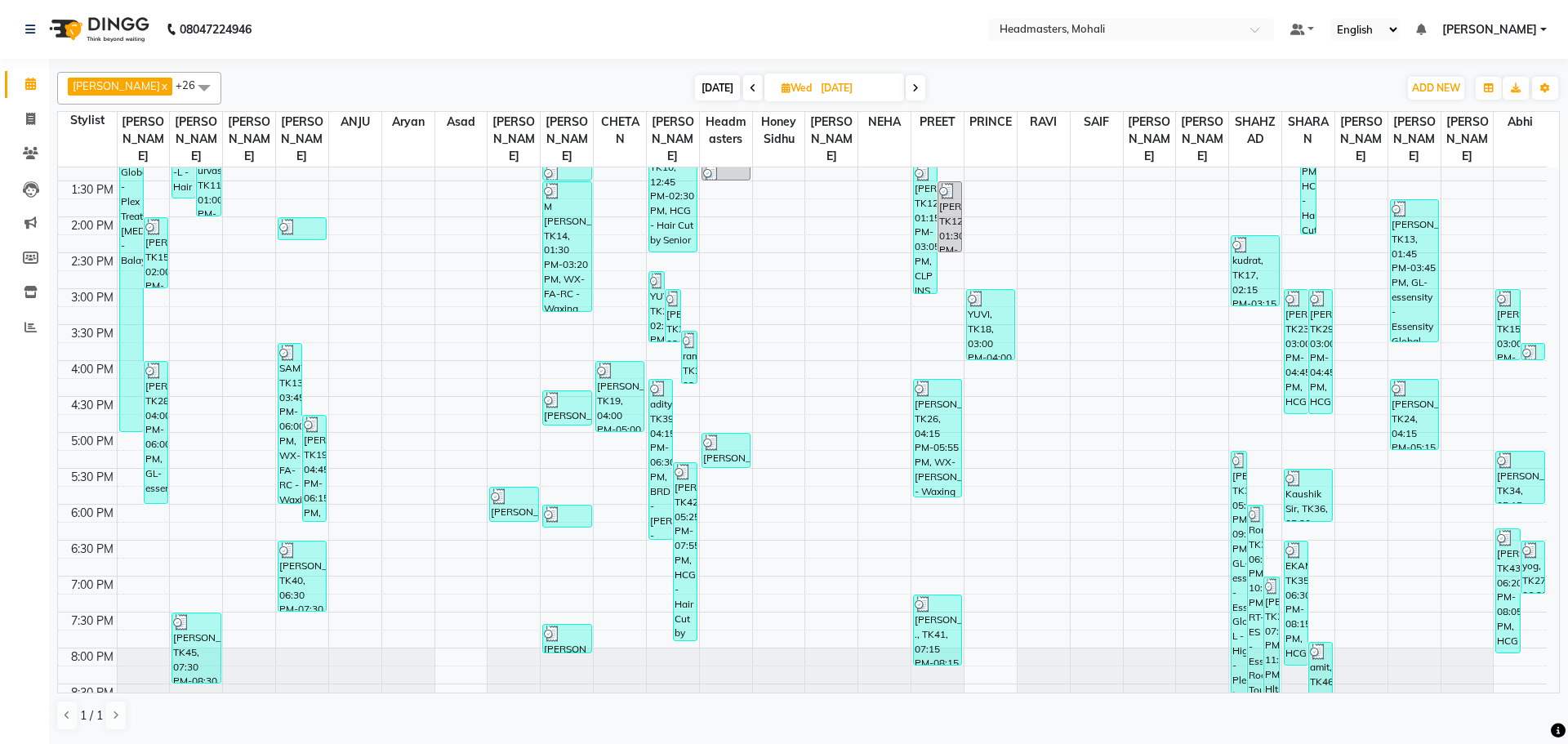
scroll to position [463, 0]
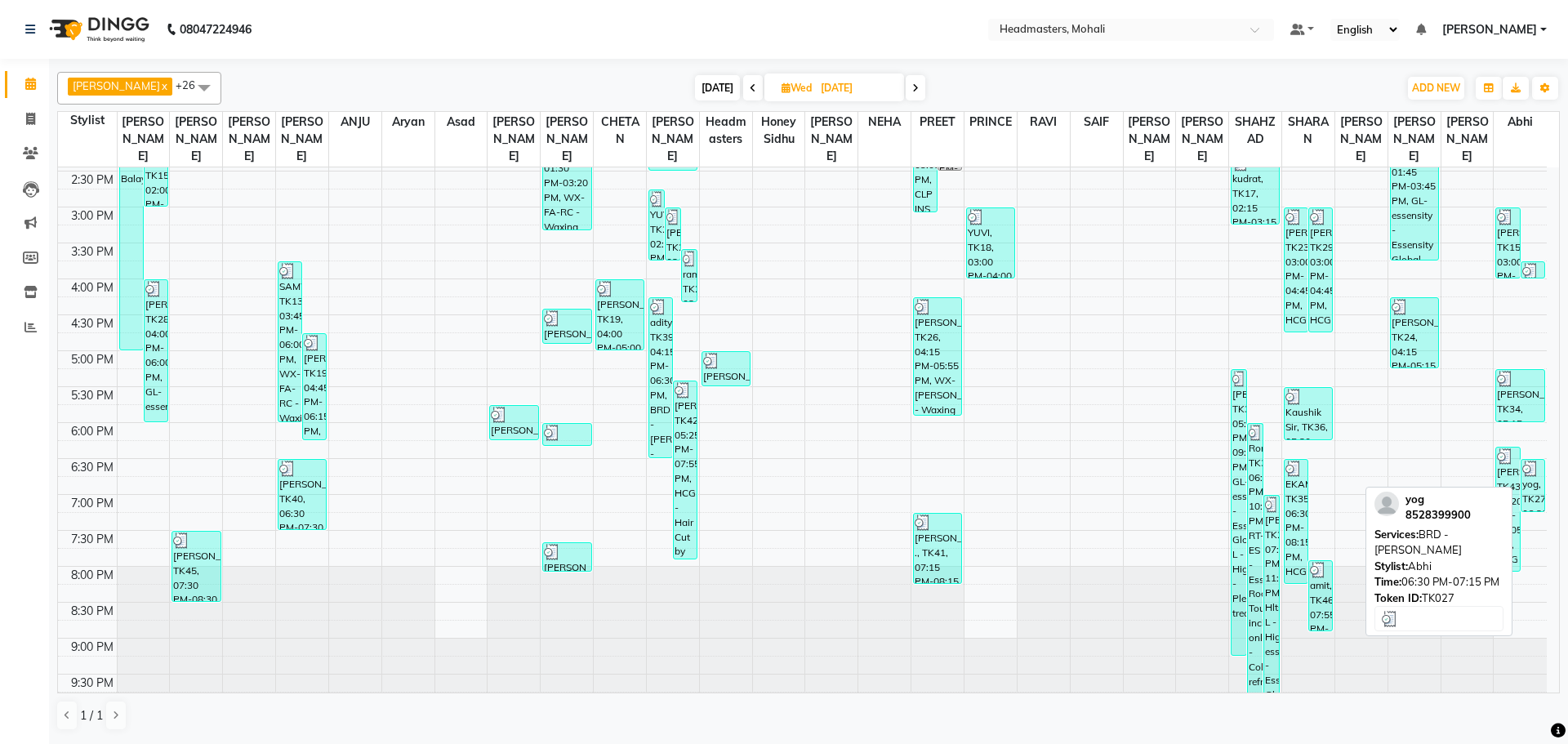
click at [1534, 466] on div "yog, TK27, 06:30 PM-07:15 PM, BRD - [PERSON_NAME]" at bounding box center [1533, 485] width 23 height 52
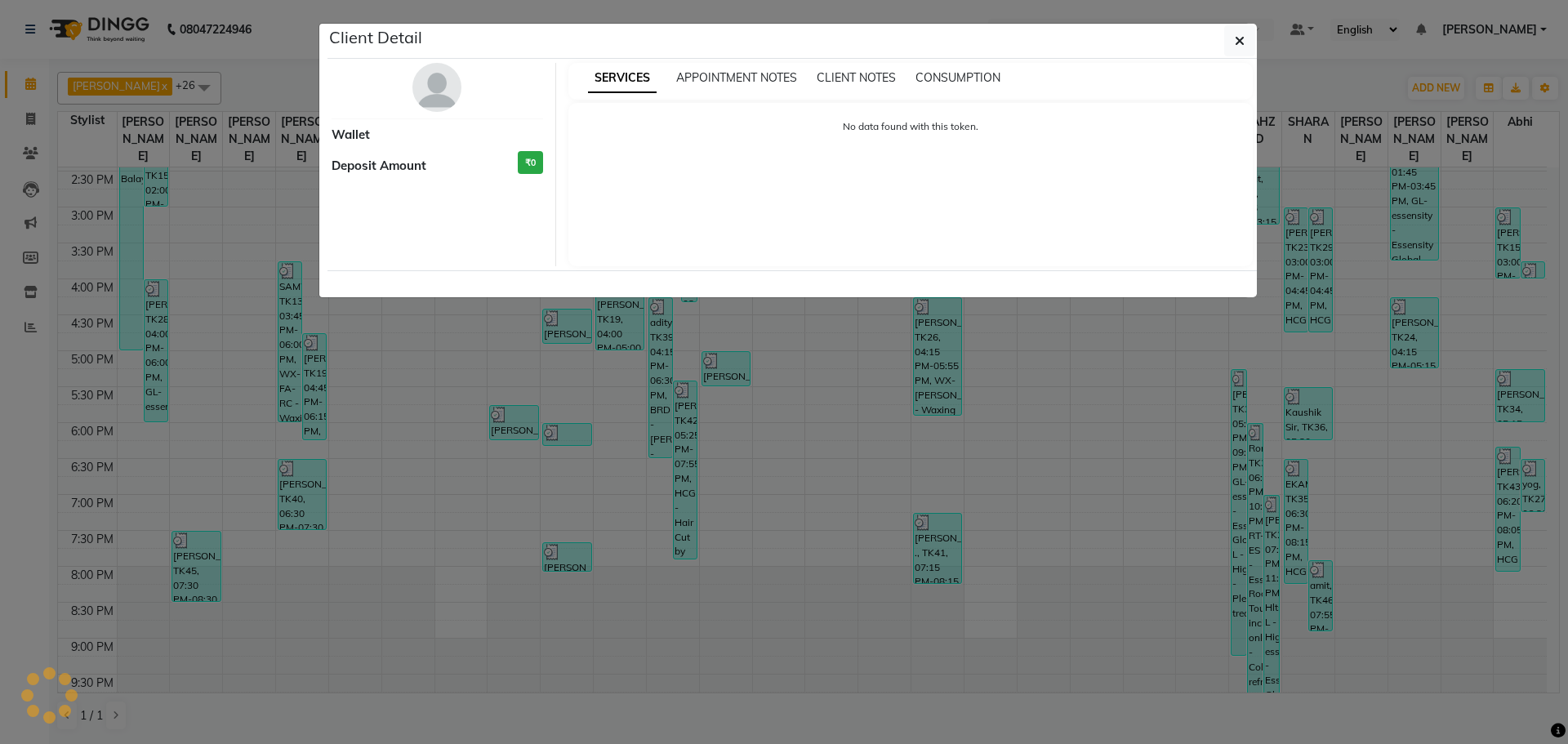
select select "3"
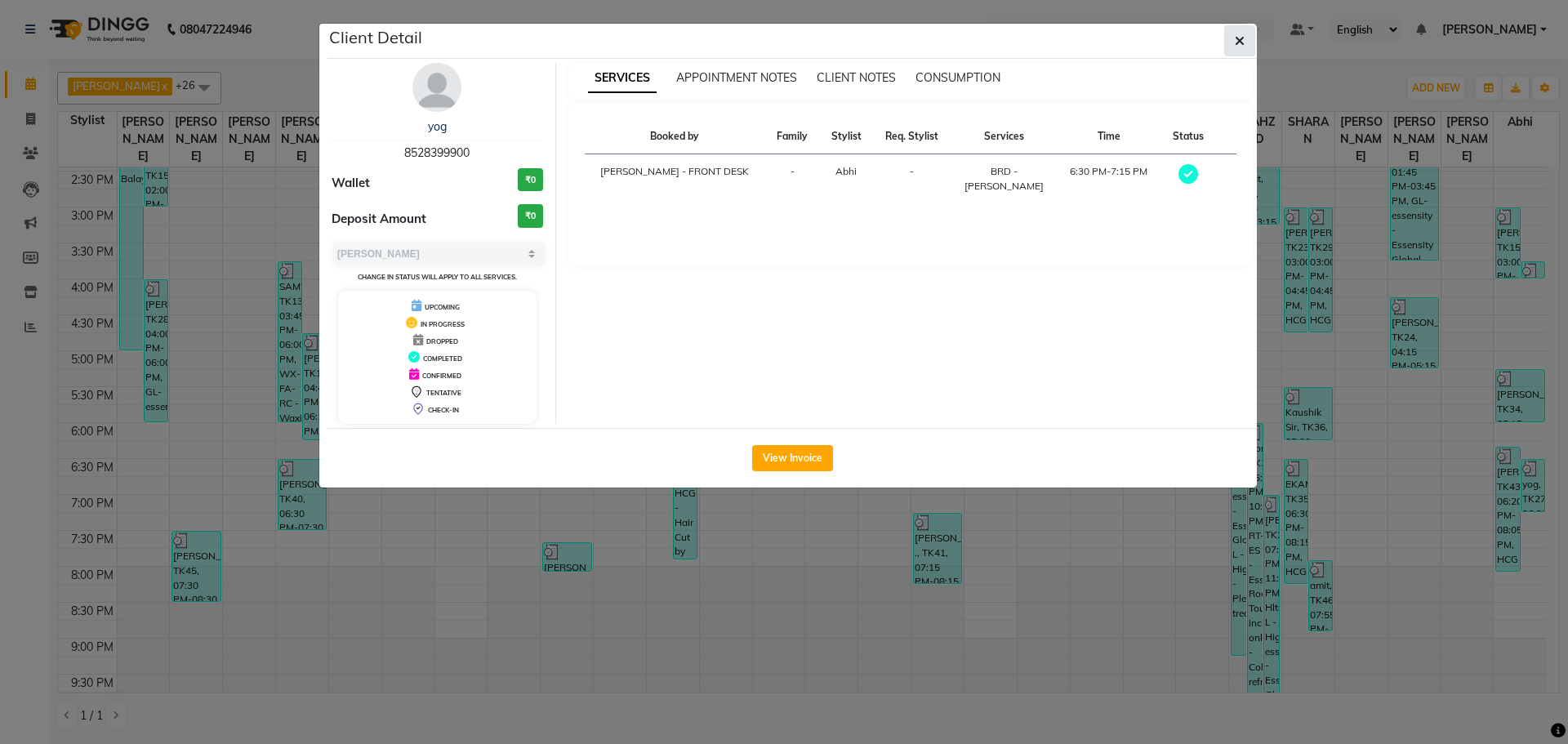
click at [1245, 37] on button "button" at bounding box center [1239, 40] width 31 height 31
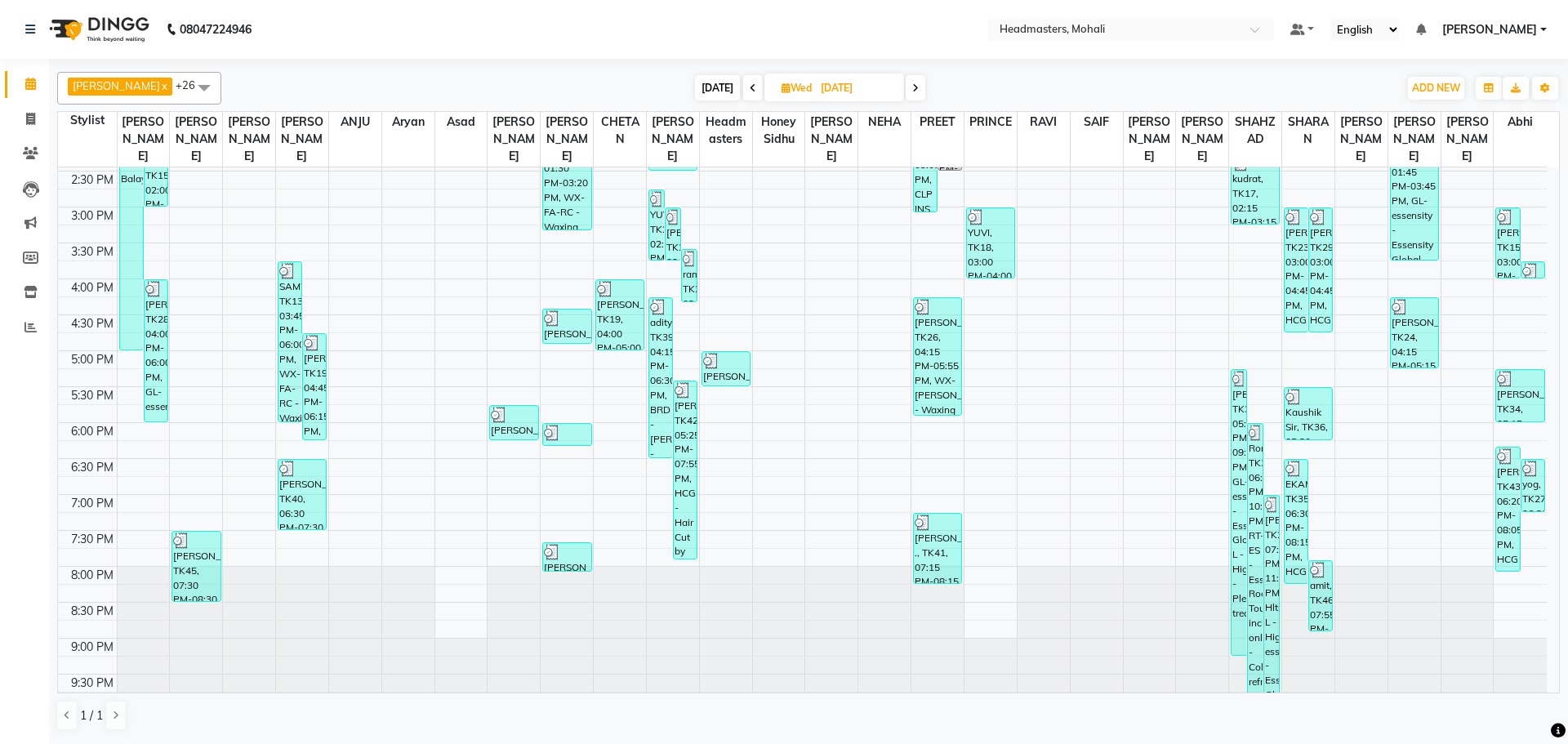
click at [703, 85] on span "[DATE]" at bounding box center [717, 87] width 45 height 26
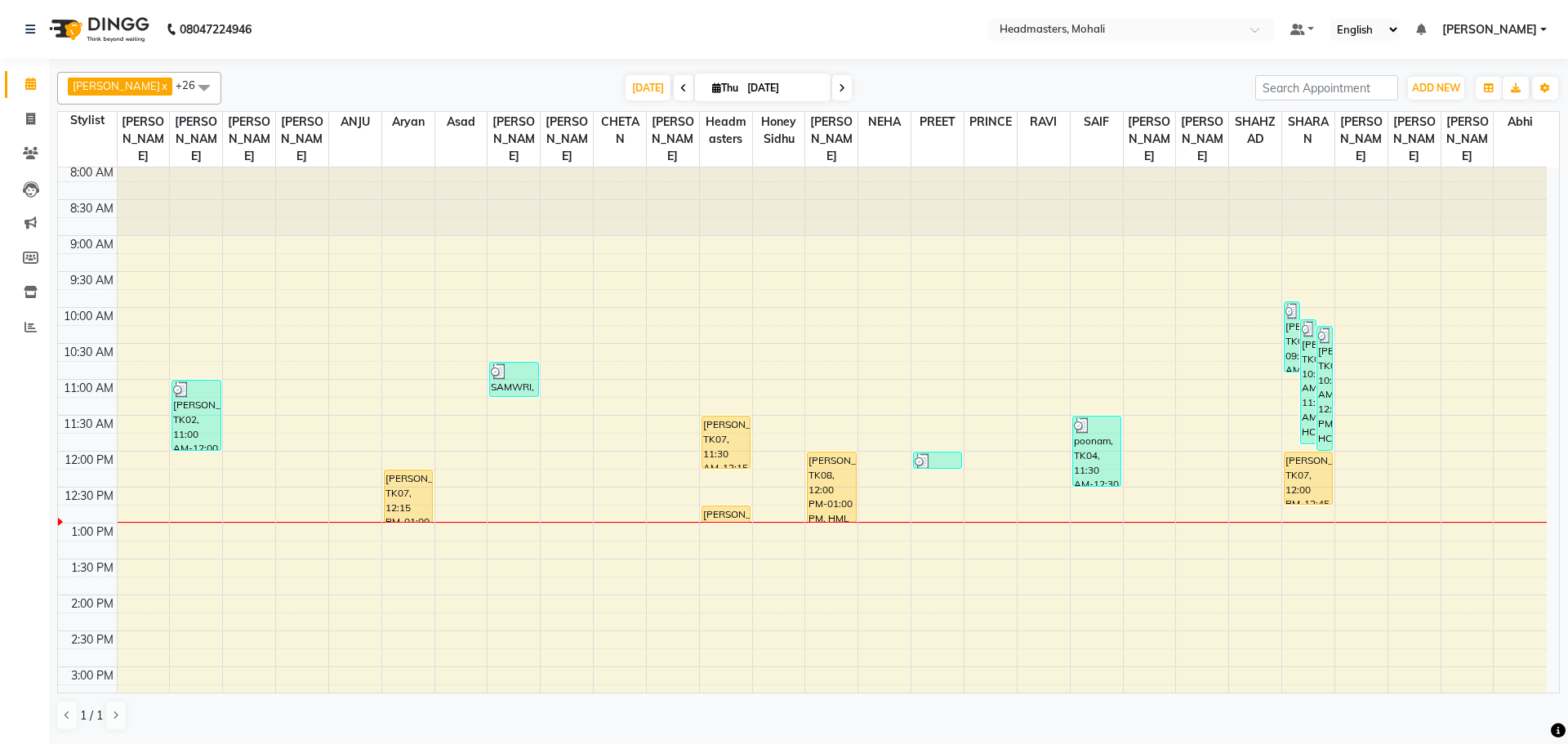
scroll to position [0, 0]
click at [680, 86] on icon at bounding box center [683, 88] width 6 height 10
type input "[DATE]"
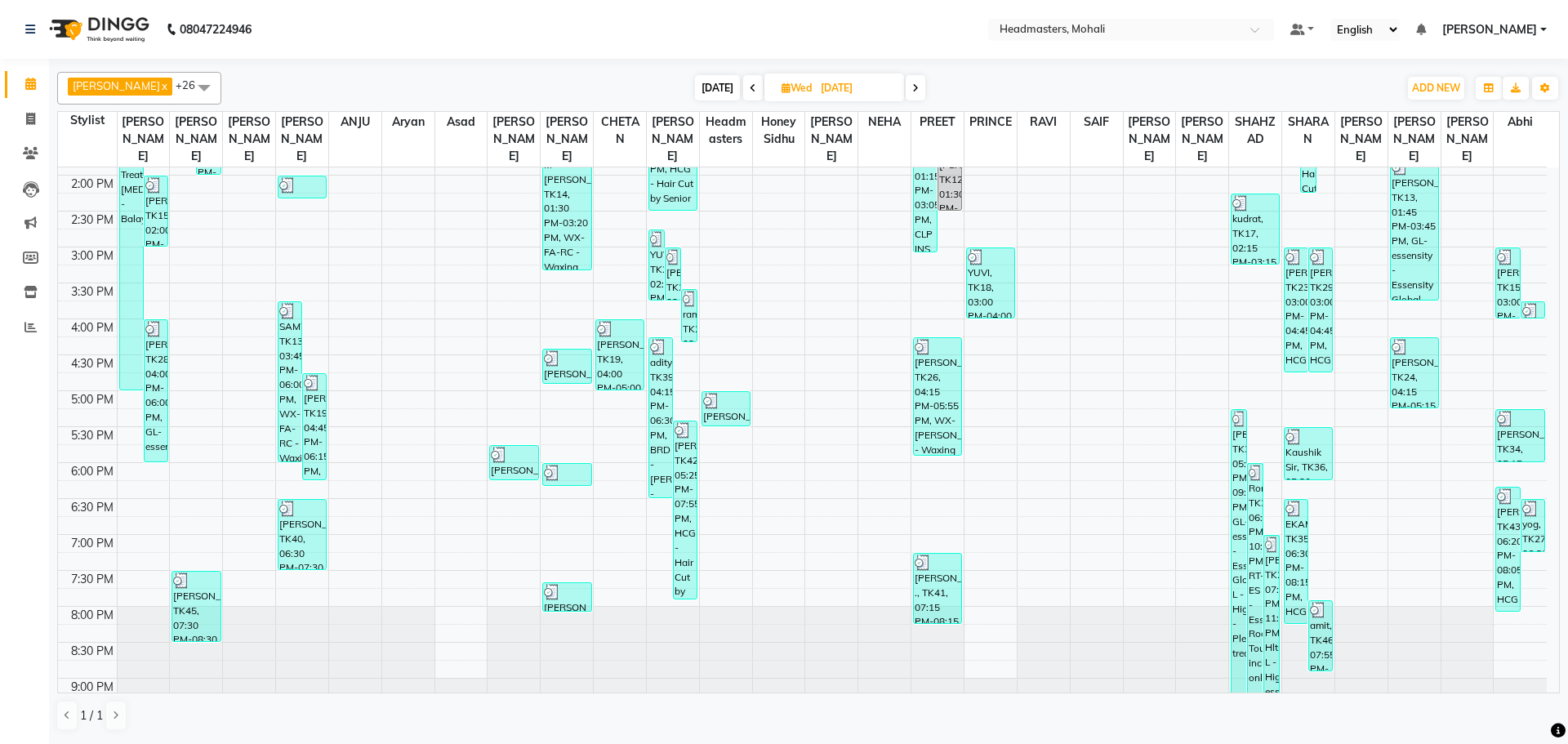
scroll to position [452, 0]
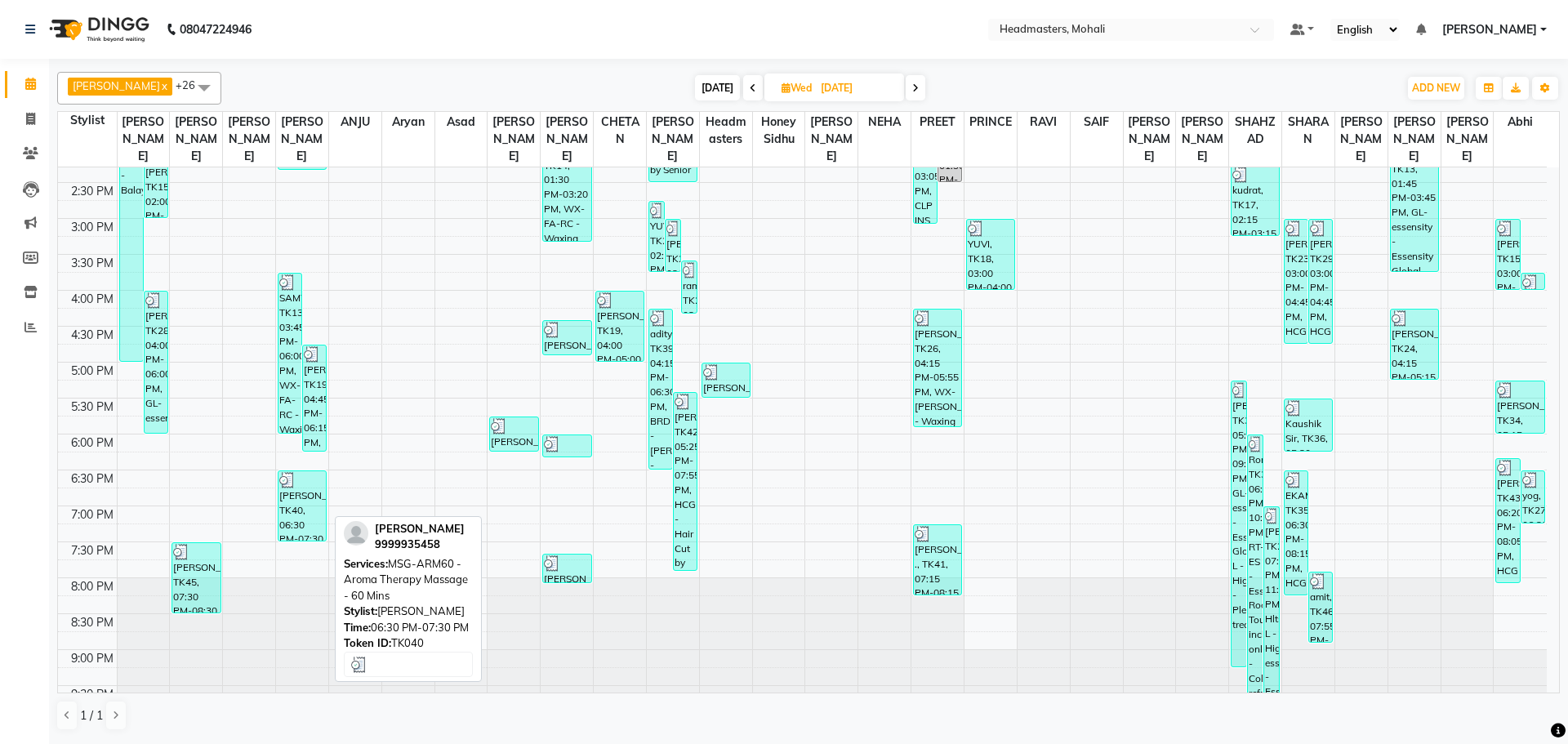
click at [294, 495] on div "[PERSON_NAME], TK40, 06:30 PM-07:30 PM, MSG-ARM60 - Aroma Therapy Massage - 60 …" at bounding box center [302, 506] width 47 height 69
select select "3"
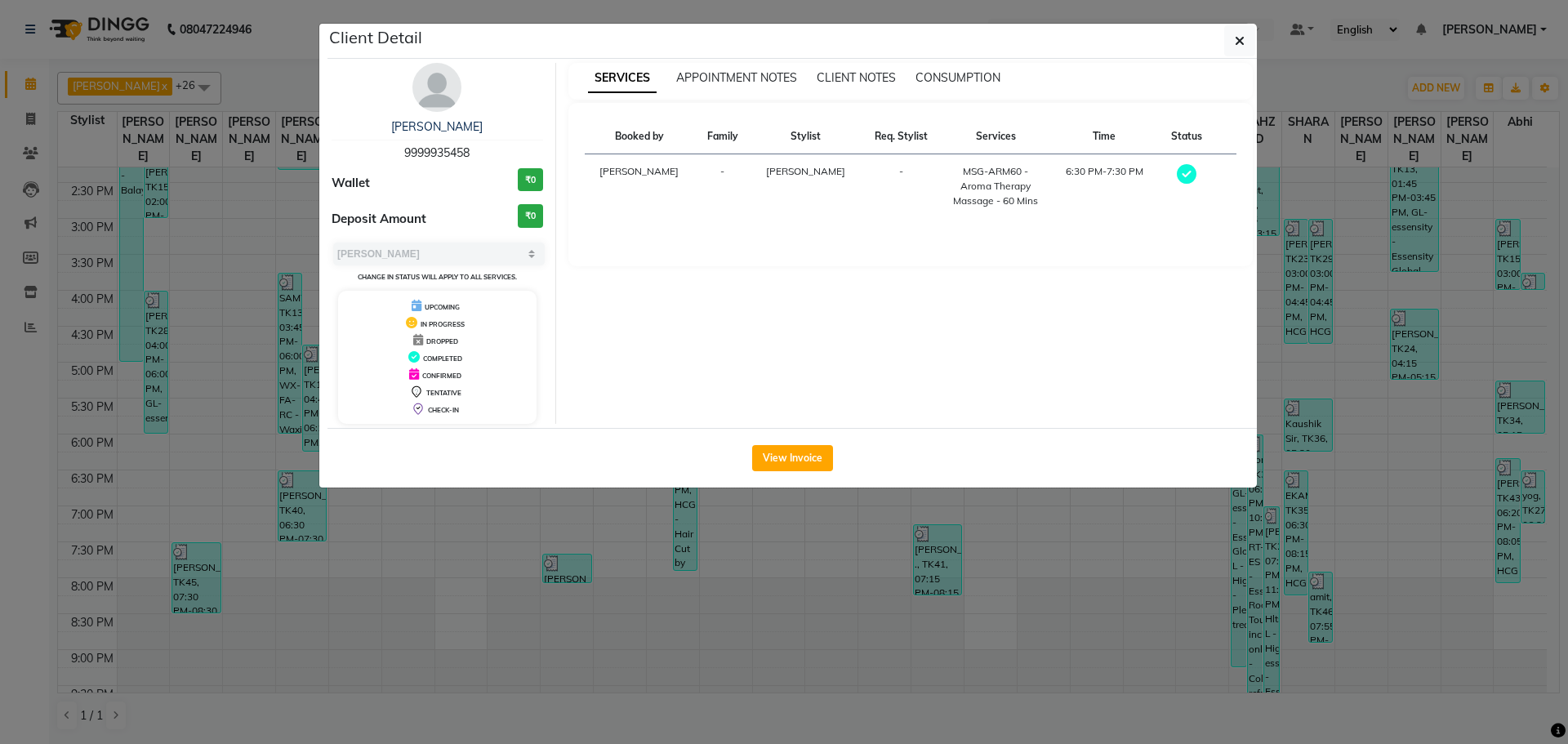
click at [770, 656] on ngb-modal-window "Client Detail [PERSON_NAME] 9999935458 Wallet ₹0 Deposit Amount ₹0 Select MARK …" at bounding box center [784, 372] width 1568 height 744
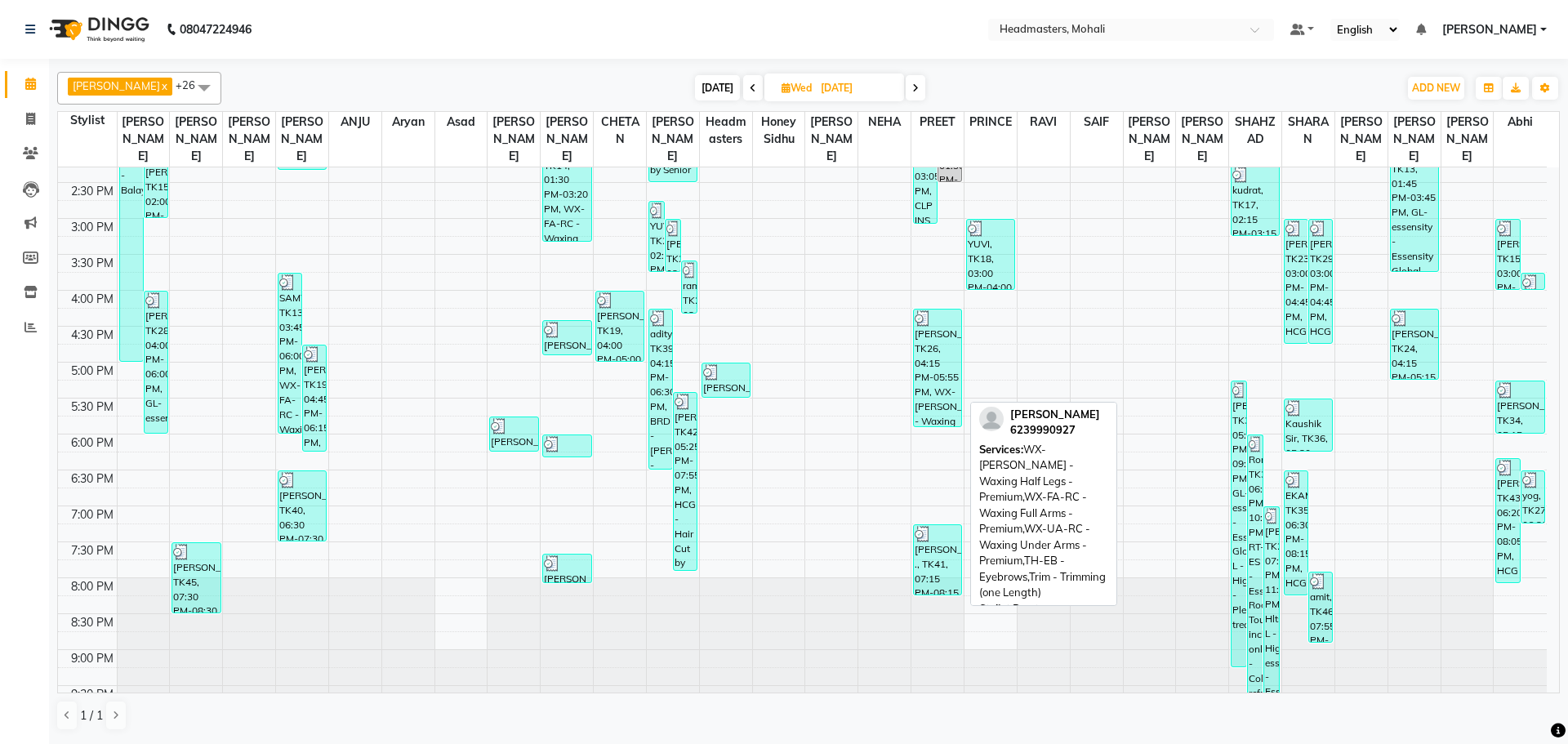
click at [933, 371] on div "[PERSON_NAME], TK26, 04:15 PM-05:55 PM, WX-[PERSON_NAME] - Waxing Half Legs - P…" at bounding box center [938, 368] width 47 height 117
select select "3"
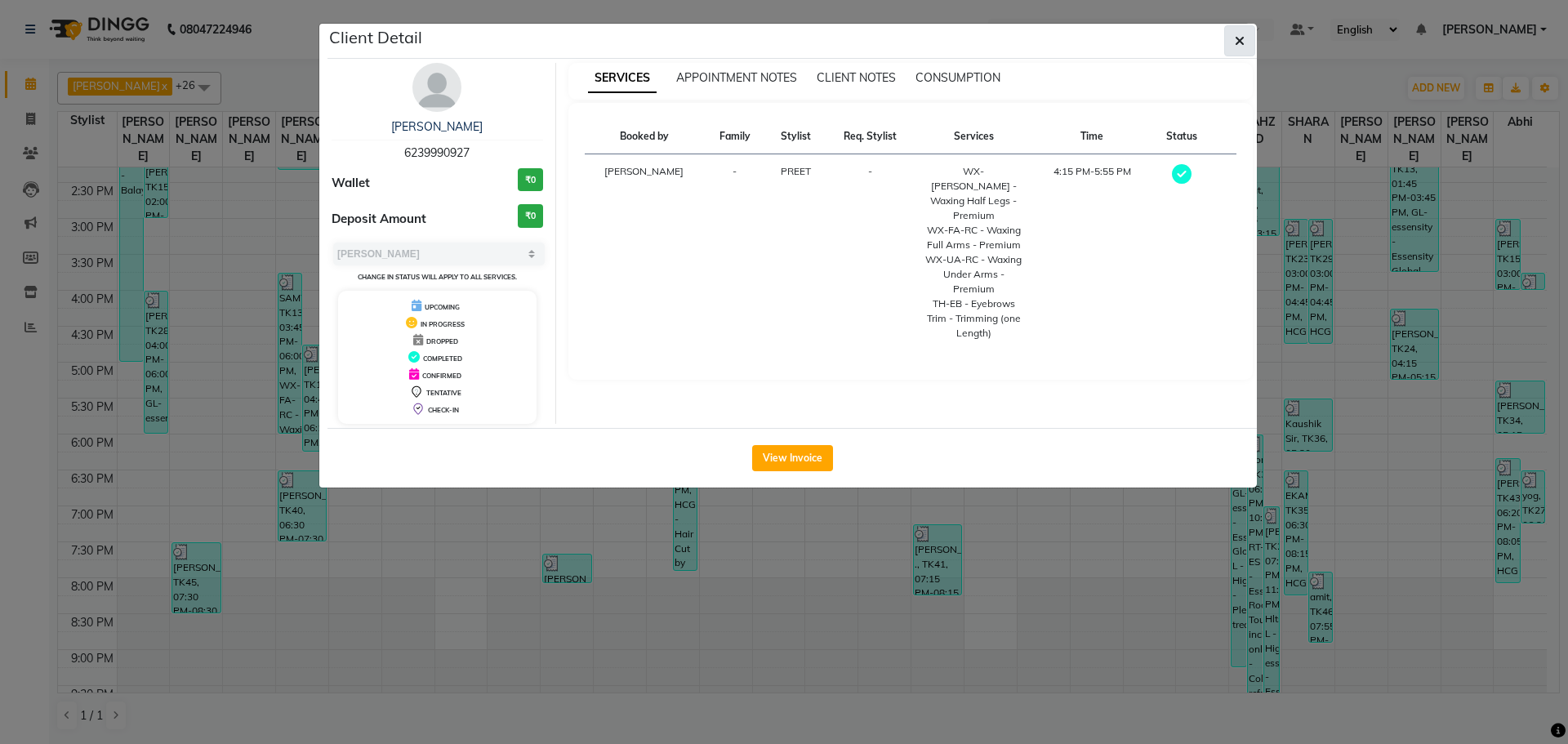
click at [1239, 38] on icon "button" at bounding box center [1239, 40] width 10 height 13
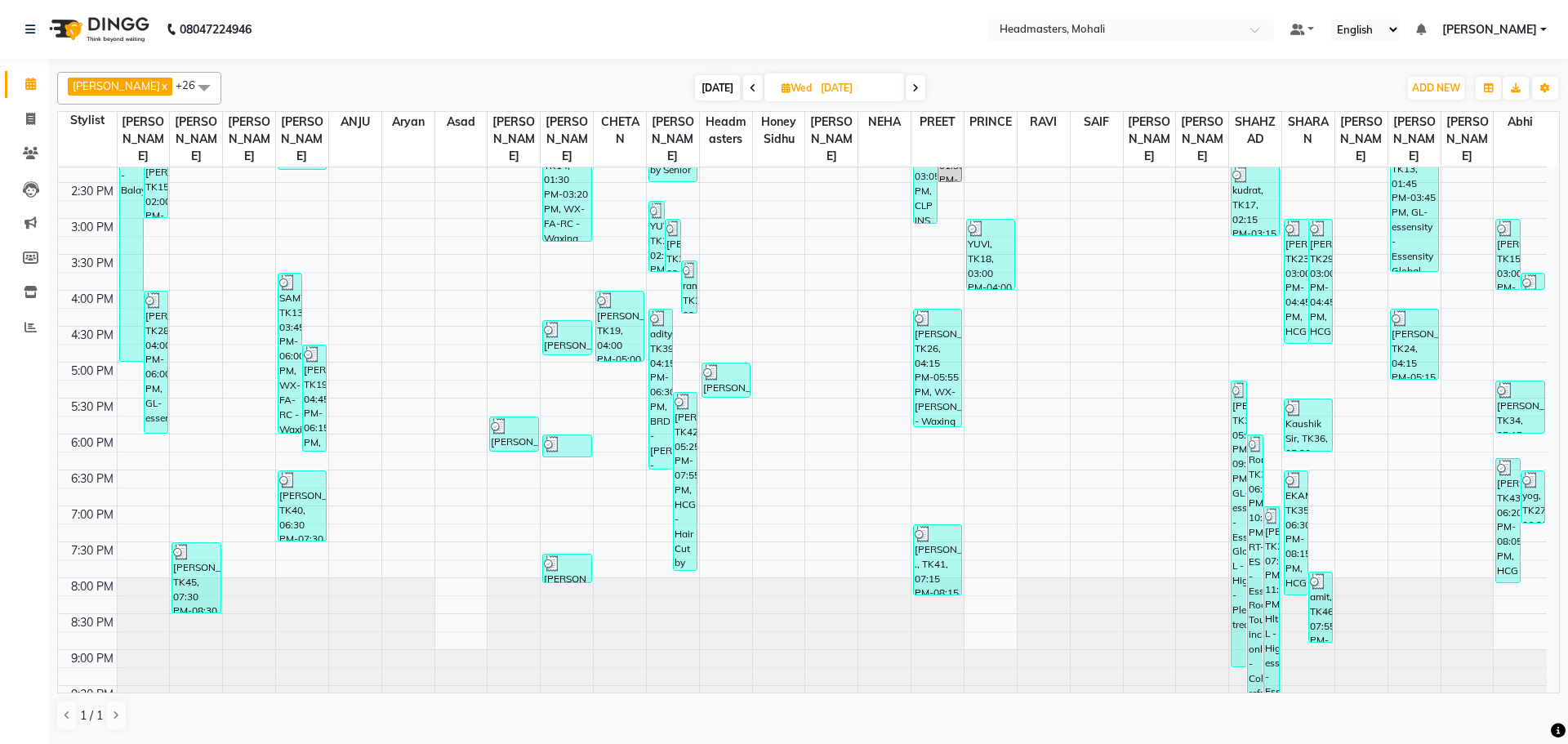
click at [697, 91] on span "[DATE]" at bounding box center [717, 87] width 45 height 26
type input "[DATE]"
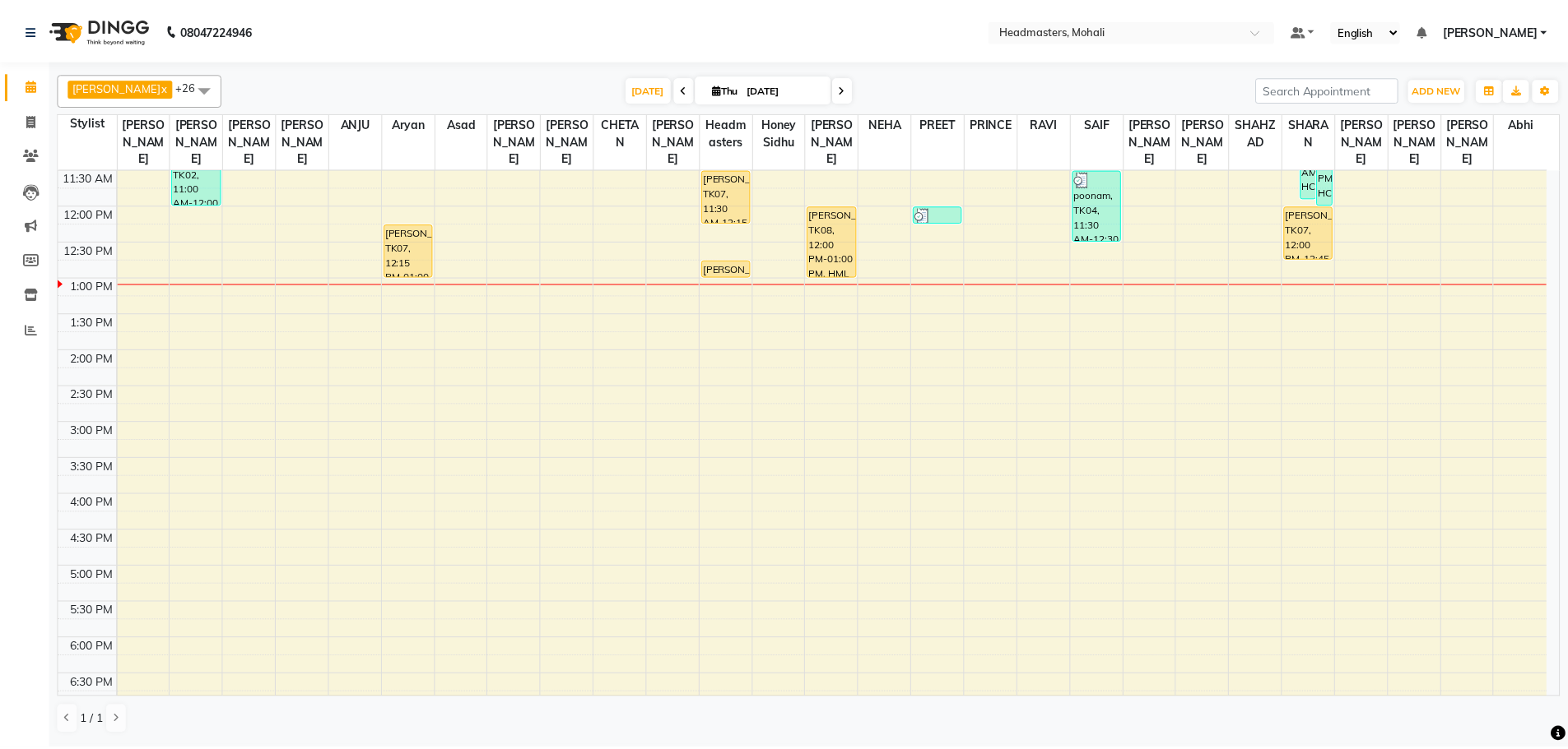
scroll to position [198, 0]
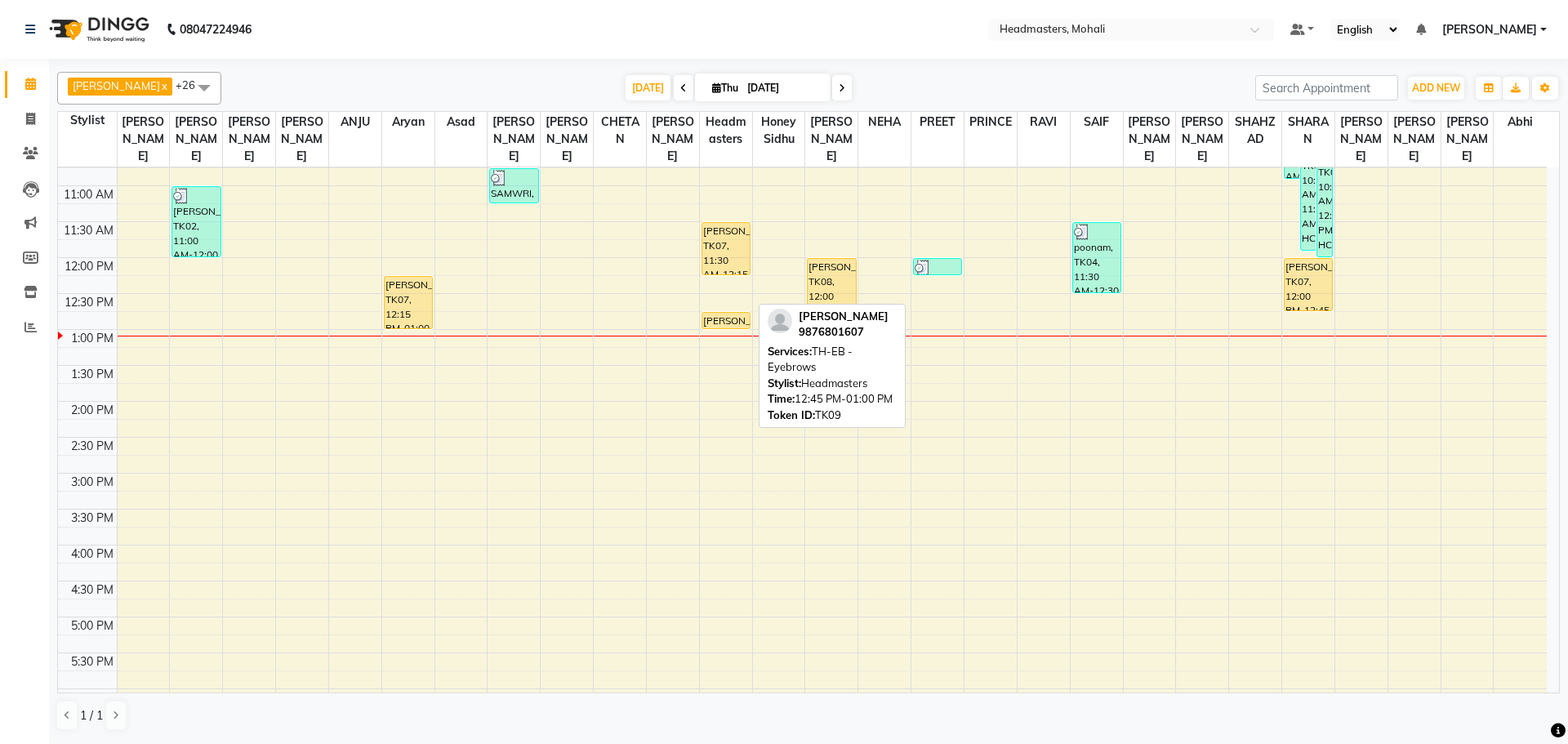
click at [715, 313] on div "[PERSON_NAME], TK09, 12:45 PM-01:00 PM, TH-EB - Eyebrows" at bounding box center [726, 321] width 47 height 16
select select "1"
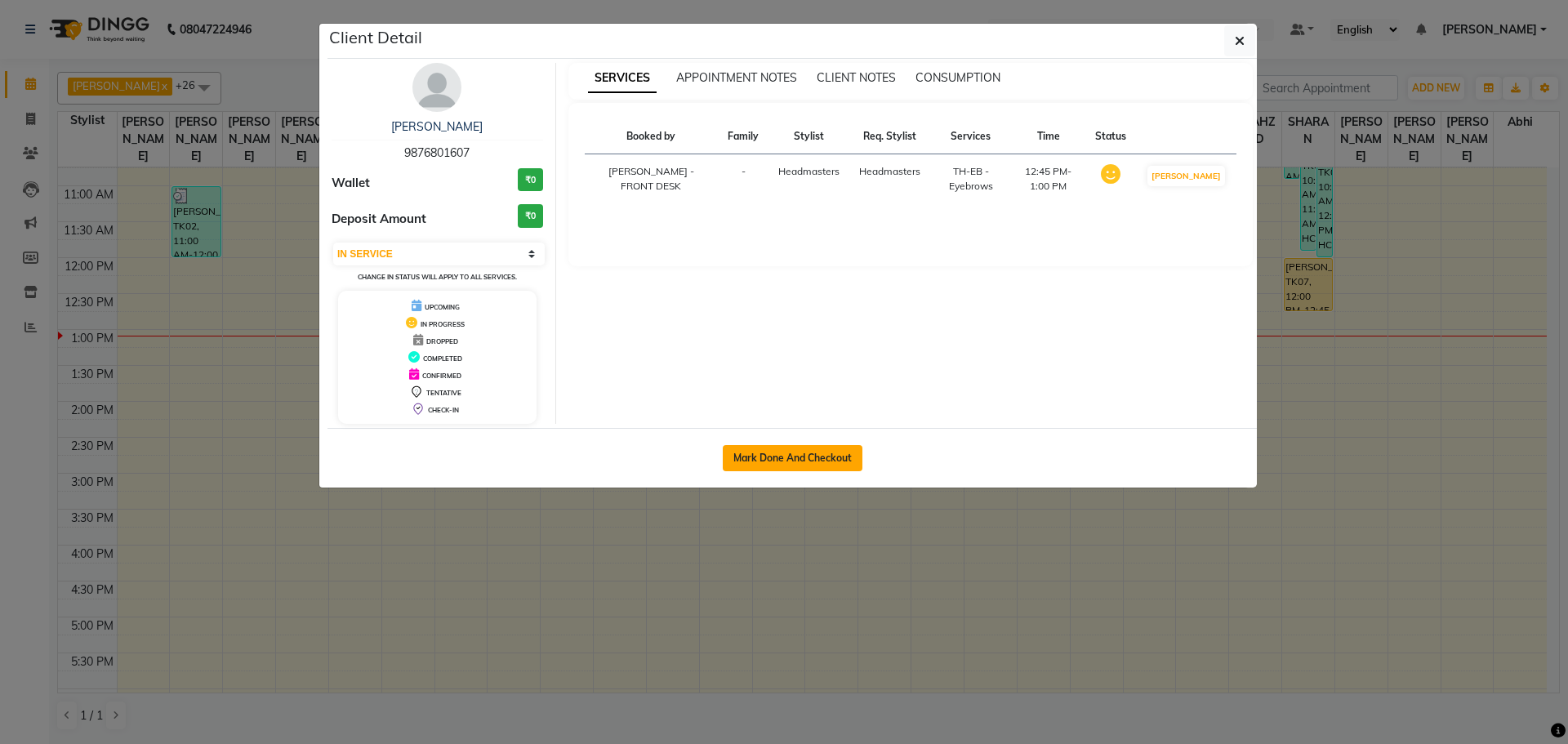
click at [780, 452] on button "Mark Done And Checkout" at bounding box center [792, 458] width 140 height 26
select select "service"
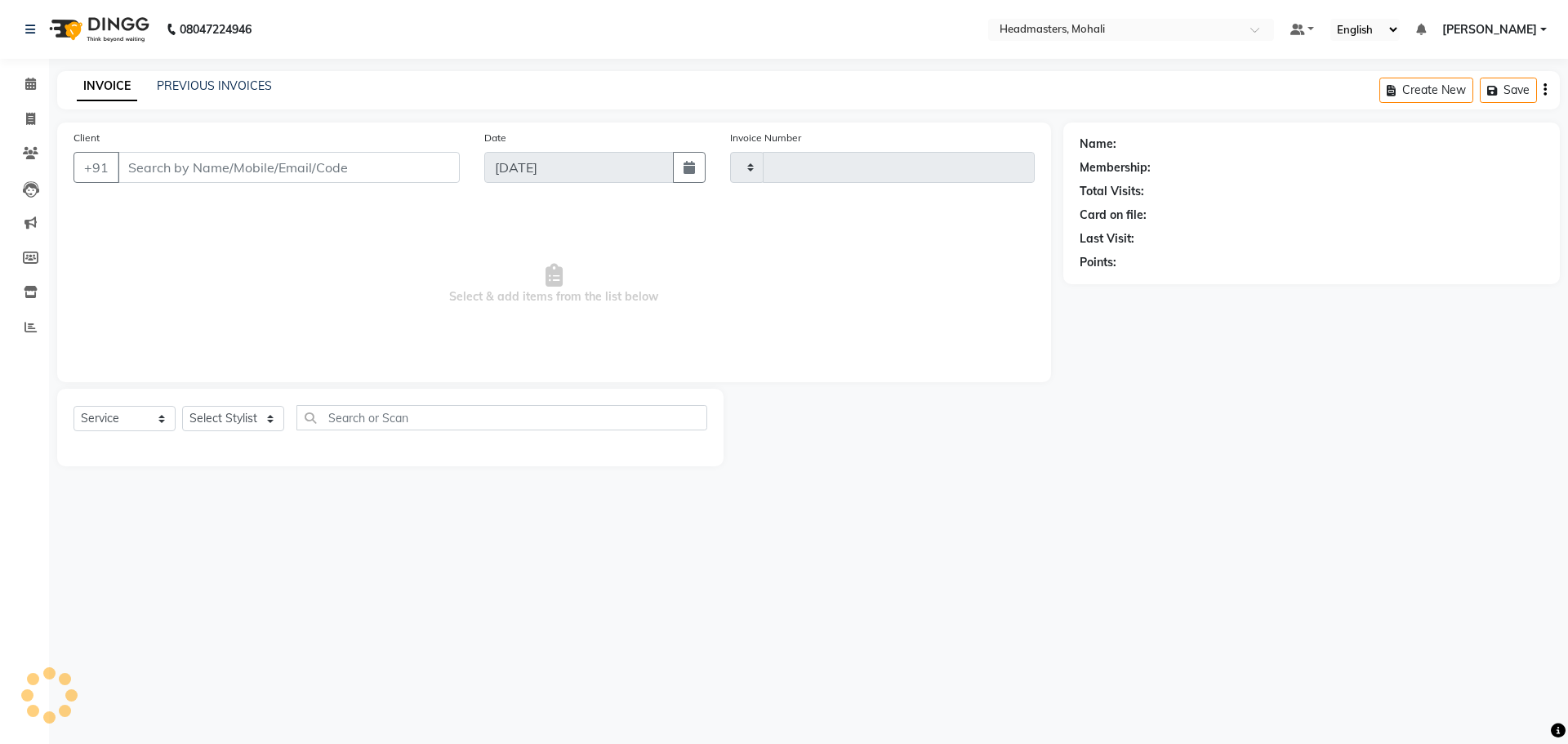
type input "8695"
select select "6604"
type input "9876801607"
select select "61208"
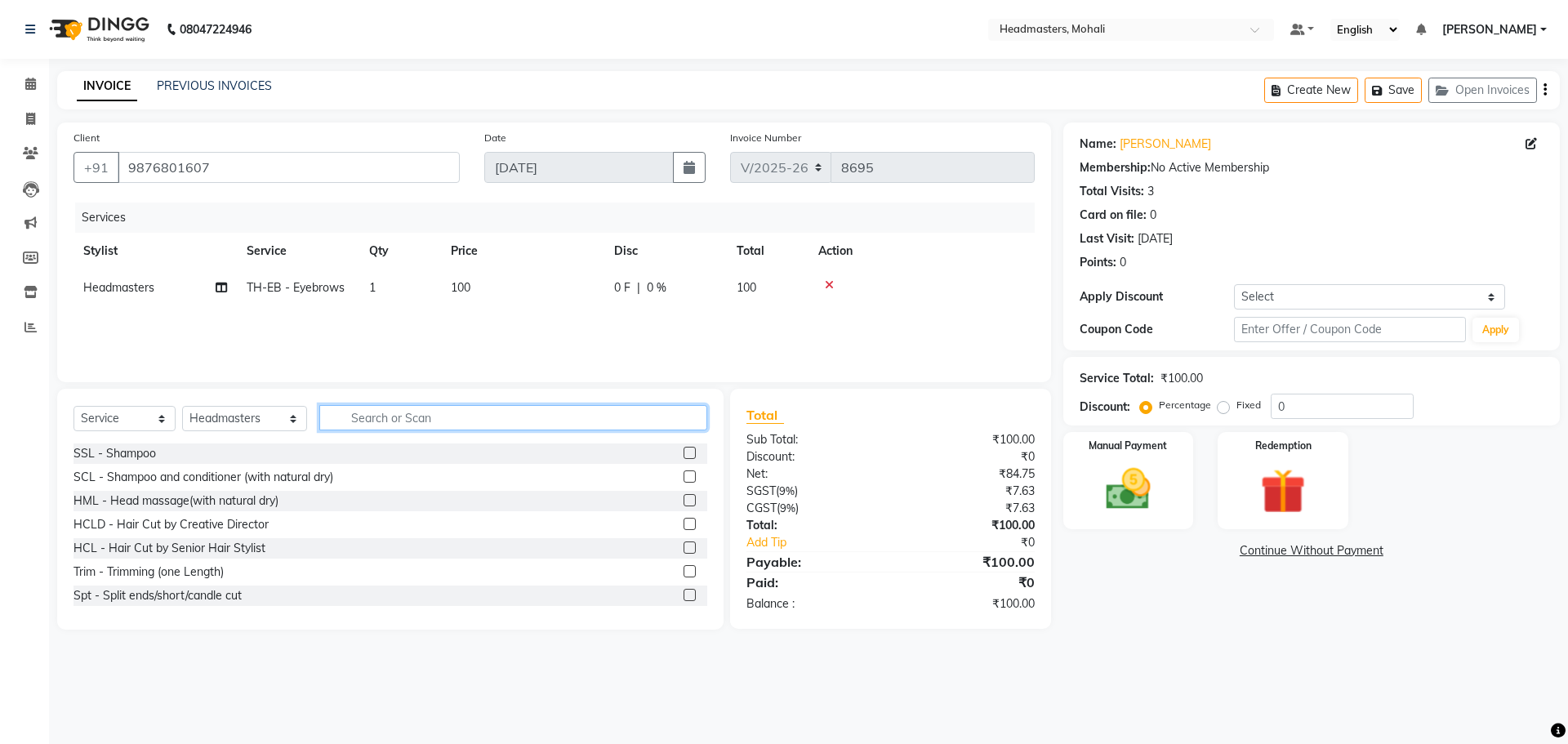
click at [397, 420] on input "text" at bounding box center [512, 418] width 388 height 26
click at [134, 292] on span "Headmasters" at bounding box center [119, 288] width 71 height 15
select select "61208"
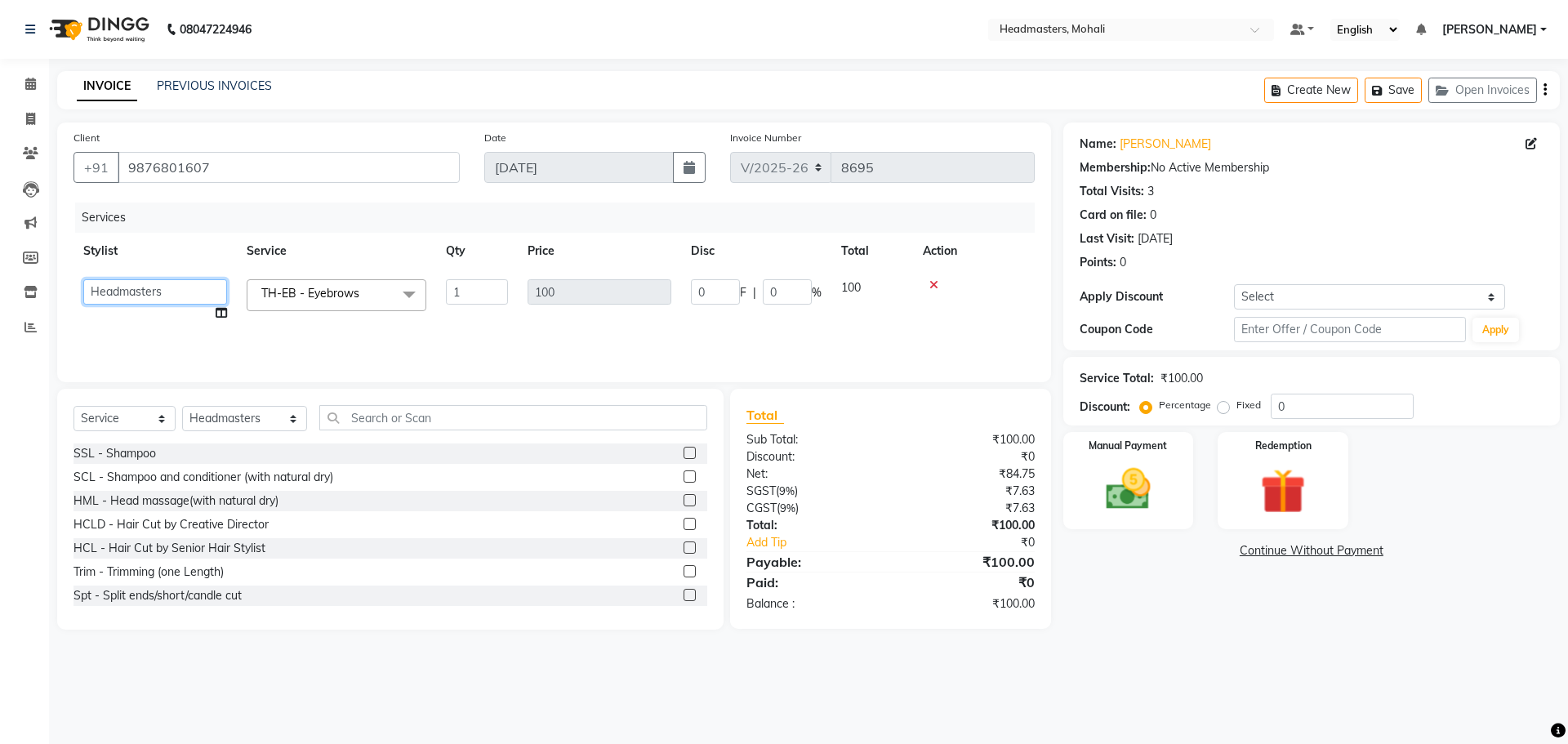
click at [134, 292] on select "[PERSON_NAME] [PERSON_NAME] [PERSON_NAME] [PERSON_NAME] [PERSON_NAME] [PERSON_N…" at bounding box center [156, 292] width 144 height 26
select select "51130"
click at [250, 418] on select "Select Stylist [PERSON_NAME] [PERSON_NAME] [PERSON_NAME] [PERSON_NAME] [PERSON_…" at bounding box center [244, 419] width 125 height 26
select select "51130"
click at [182, 406] on select "Select Stylist [PERSON_NAME] [PERSON_NAME] [PERSON_NAME] [PERSON_NAME] [PERSON_…" at bounding box center [244, 419] width 125 height 26
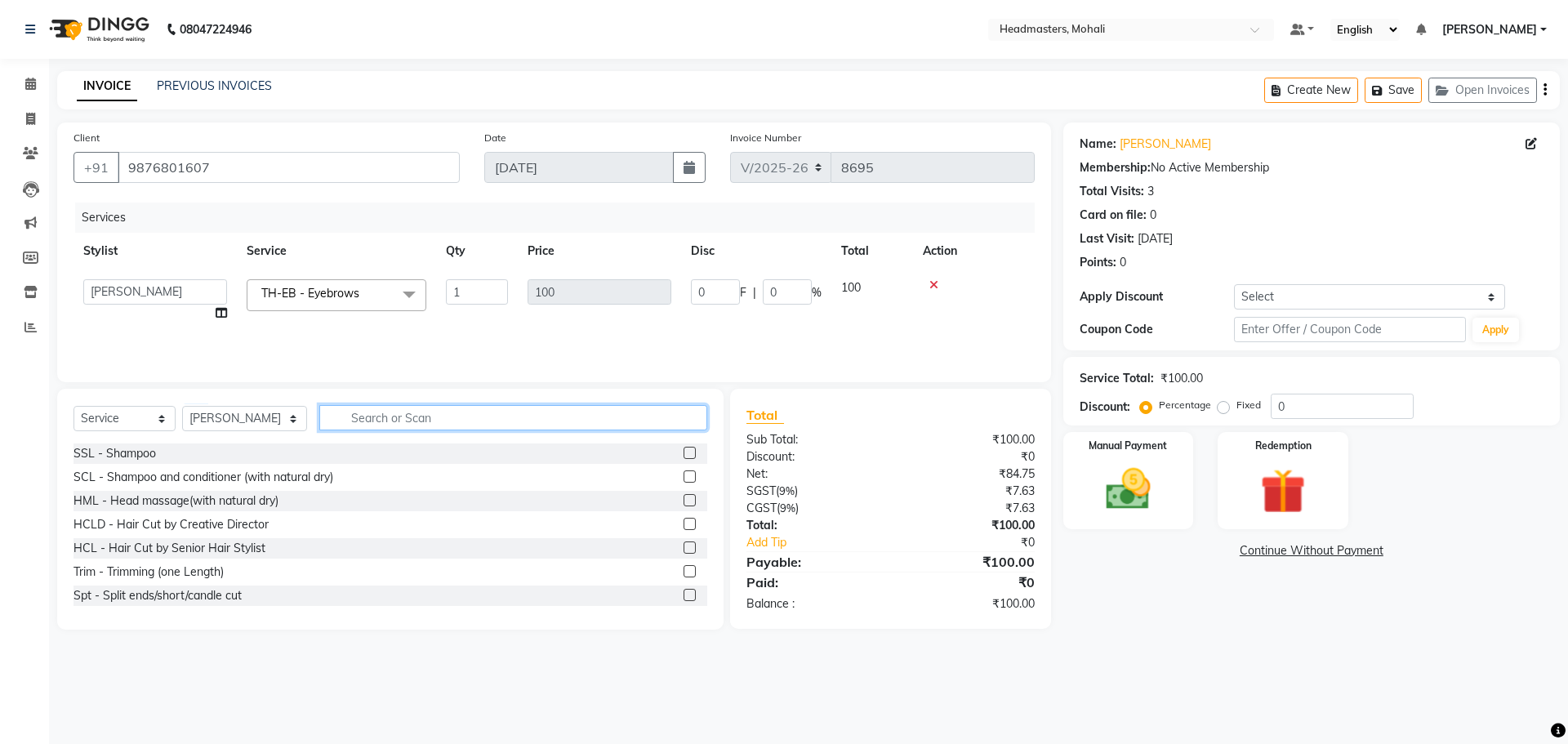
click at [402, 427] on input "text" at bounding box center [512, 418] width 388 height 26
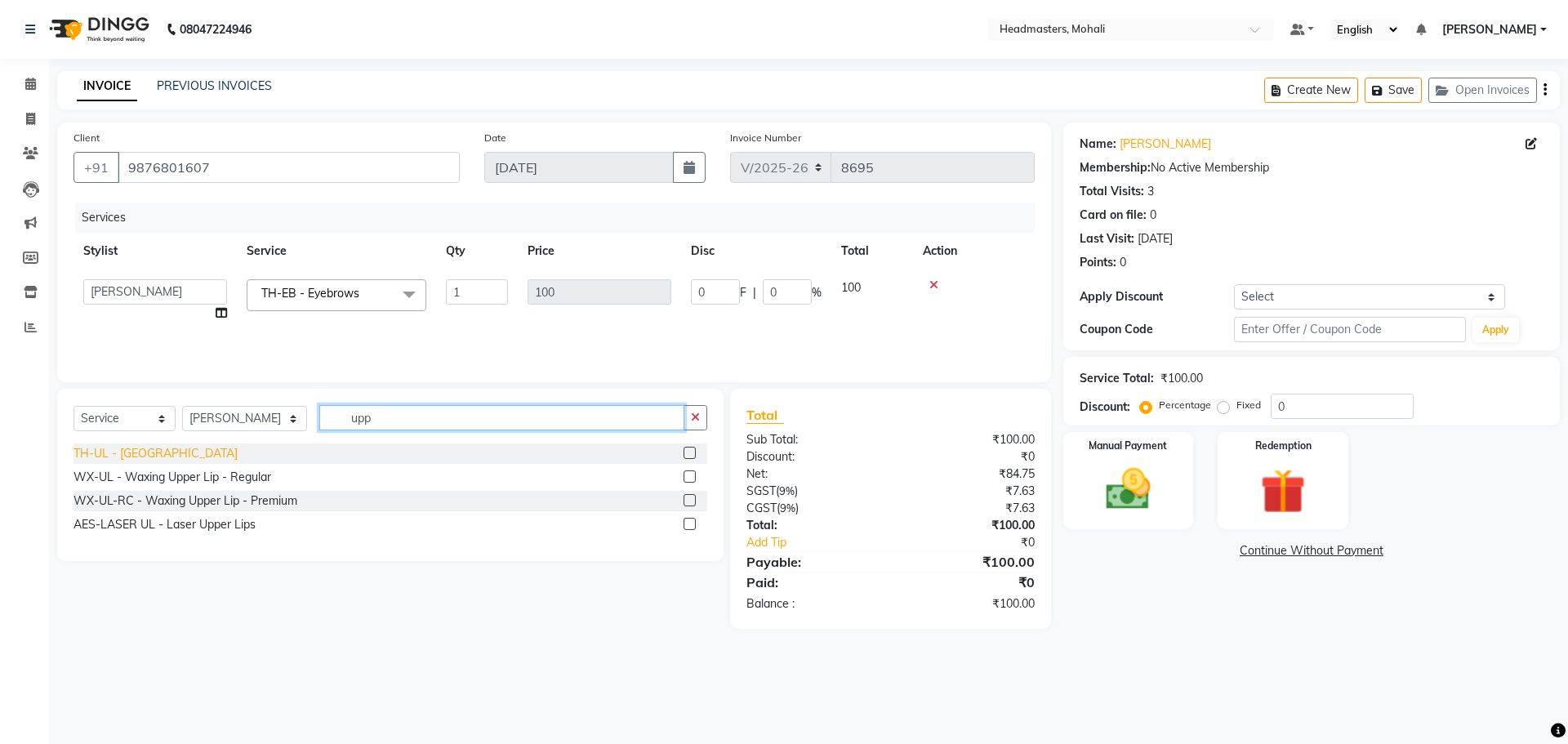
type input "upp"
click at [156, 448] on div "TH-UL - [GEOGRAPHIC_DATA]" at bounding box center [156, 454] width 164 height 18
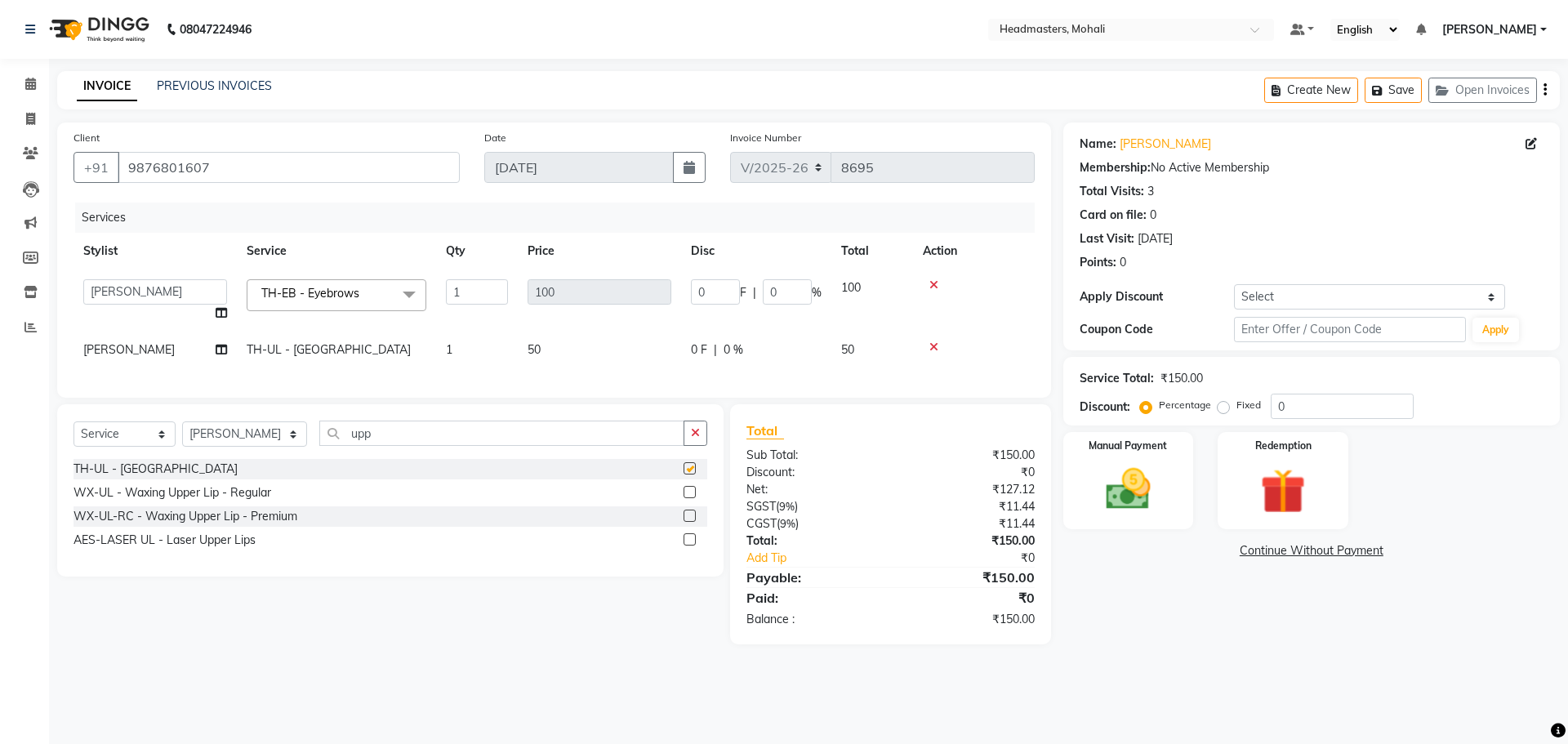
checkbox input "false"
click at [372, 446] on input "upp" at bounding box center [501, 433] width 365 height 26
type input "u"
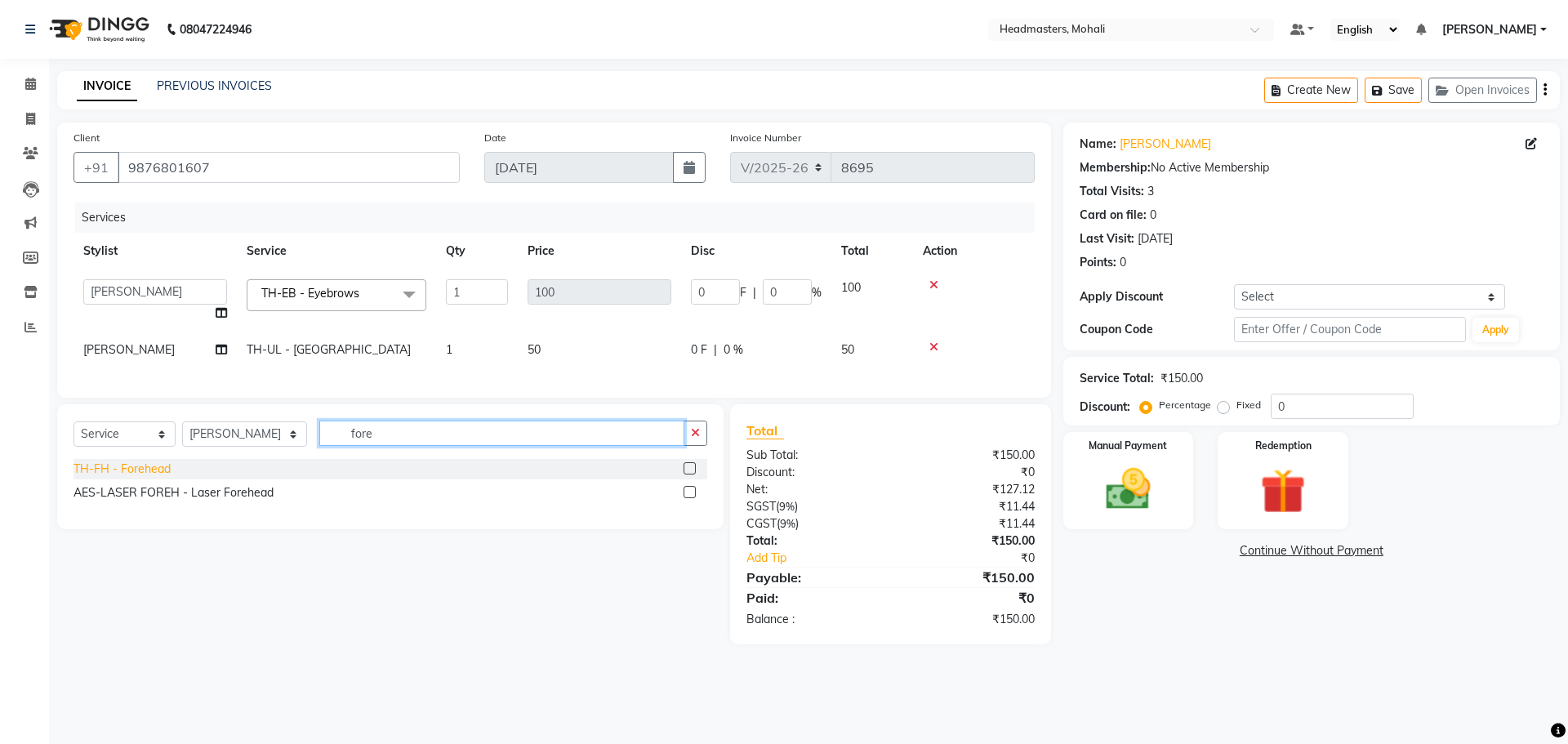
type input "fore"
click at [150, 478] on div "TH-FH - Forehead" at bounding box center [122, 470] width 98 height 18
checkbox input "false"
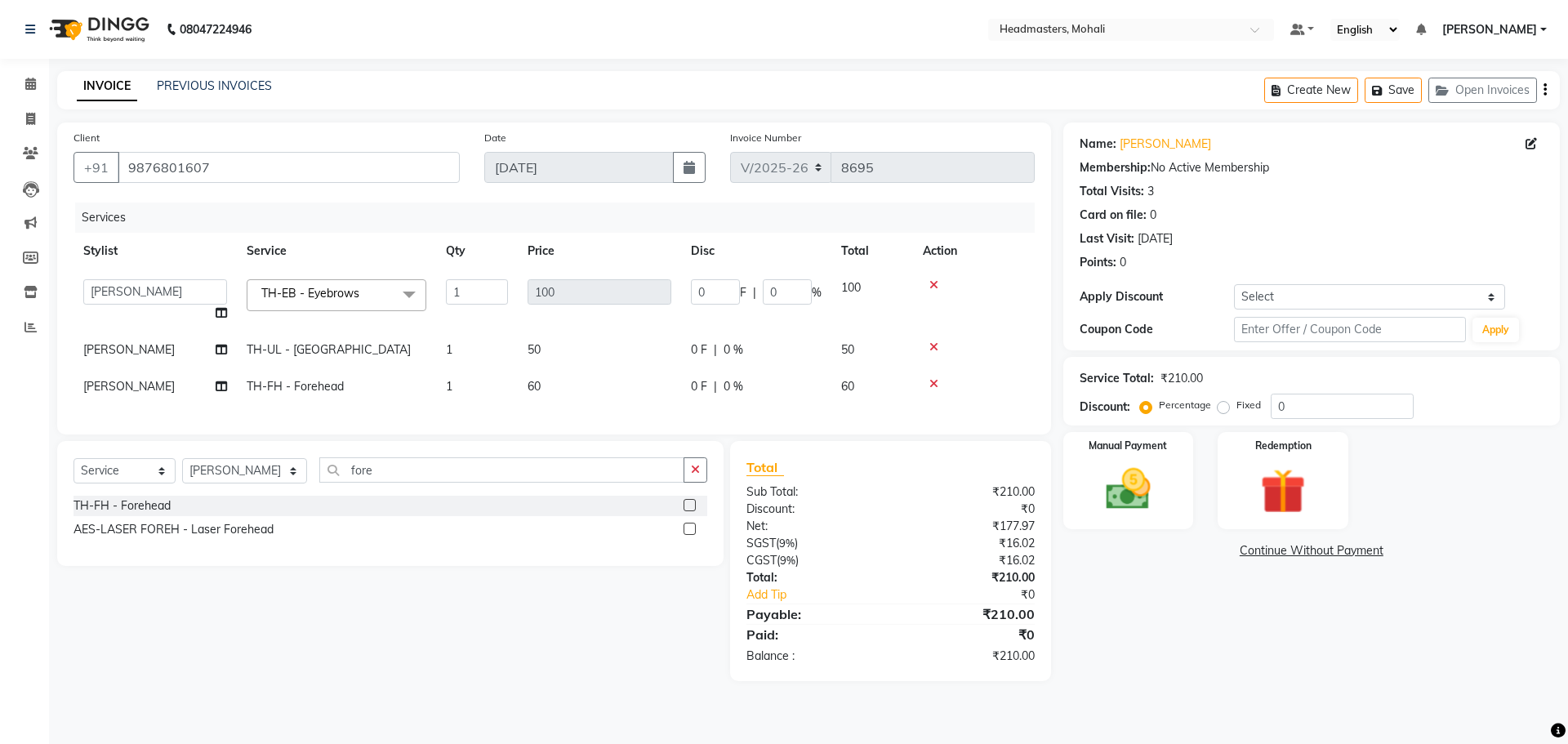
click at [719, 374] on td "0 F | 0 %" at bounding box center [756, 387] width 150 height 37
select select "51130"
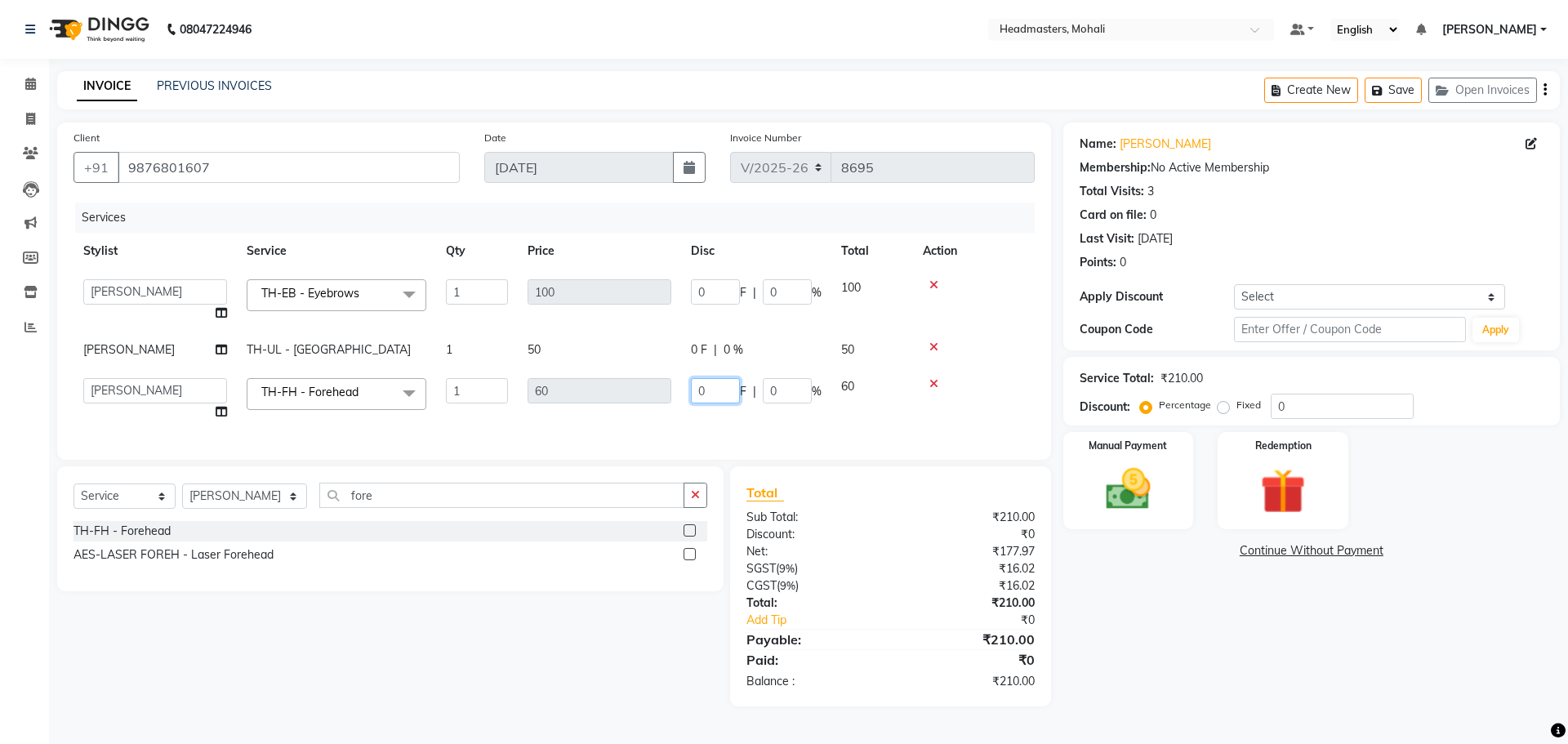
click at [736, 386] on input "0" at bounding box center [715, 390] width 49 height 26
type input "010"
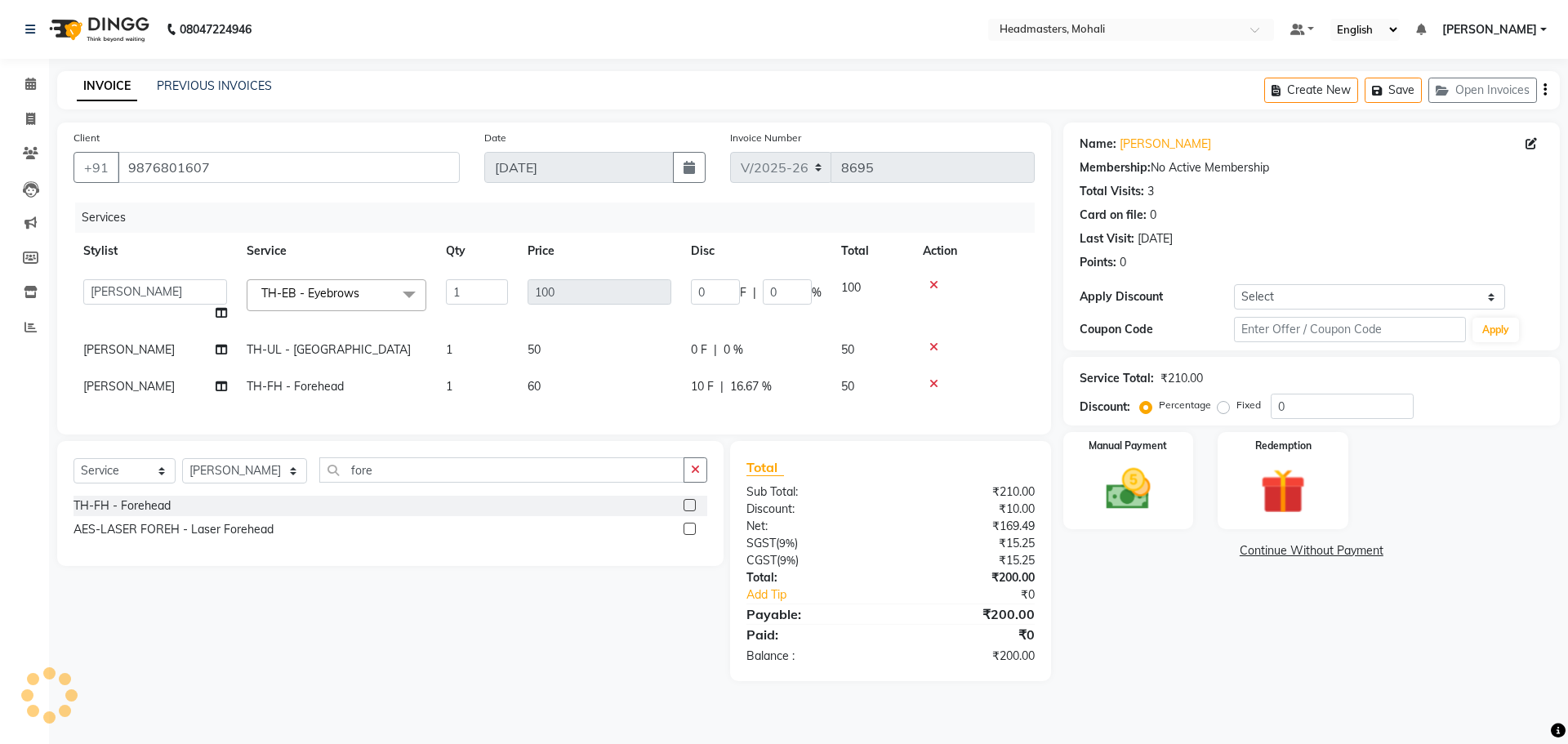
click at [757, 433] on div "Client [PHONE_NUMBER] Date [DATE] Invoice Number V/[PHONE_NUMBER] Services Styl…" at bounding box center [554, 278] width 994 height 312
click at [1134, 460] on div "Manual Payment" at bounding box center [1128, 481] width 135 height 100
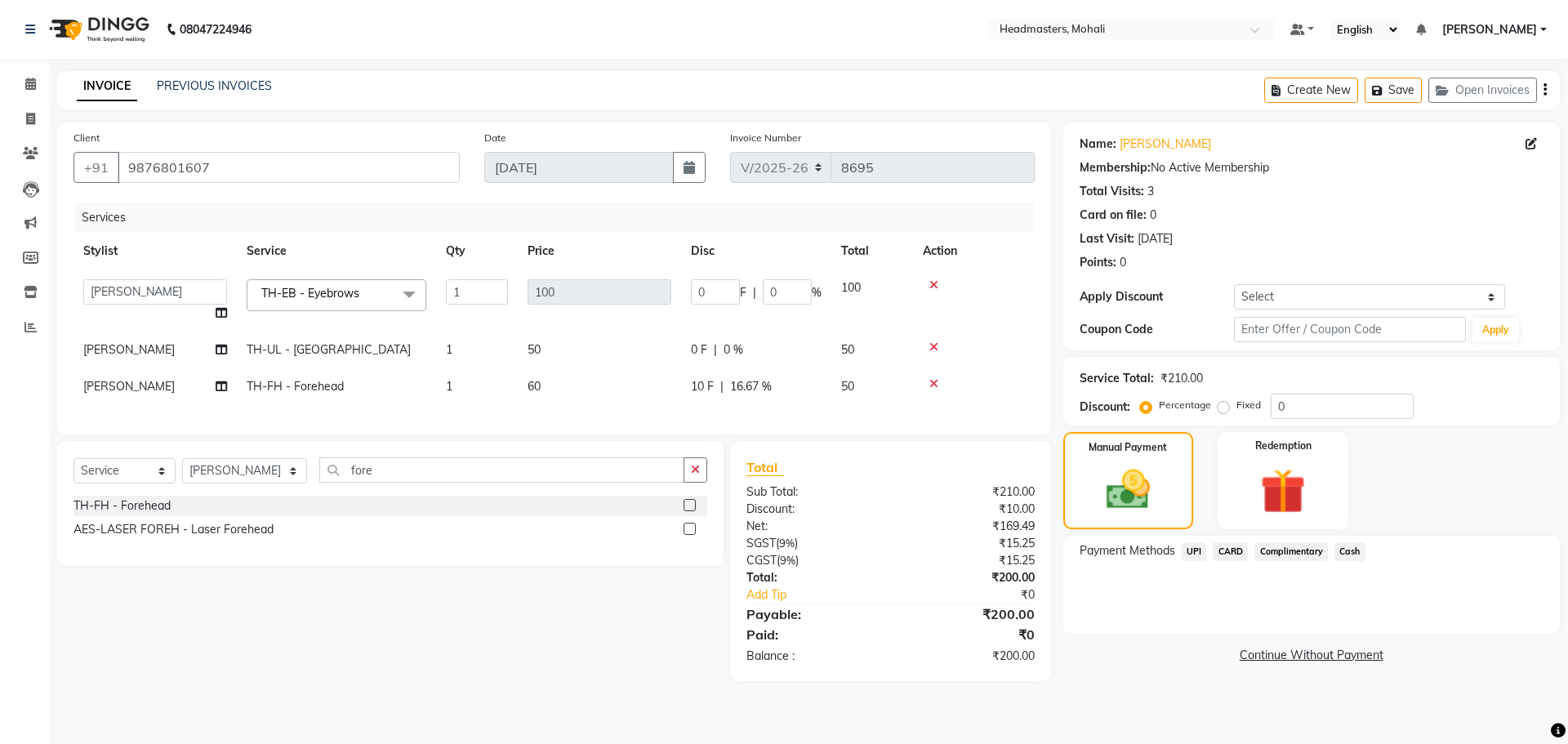
click at [1189, 551] on span "UPI" at bounding box center [1194, 551] width 25 height 18
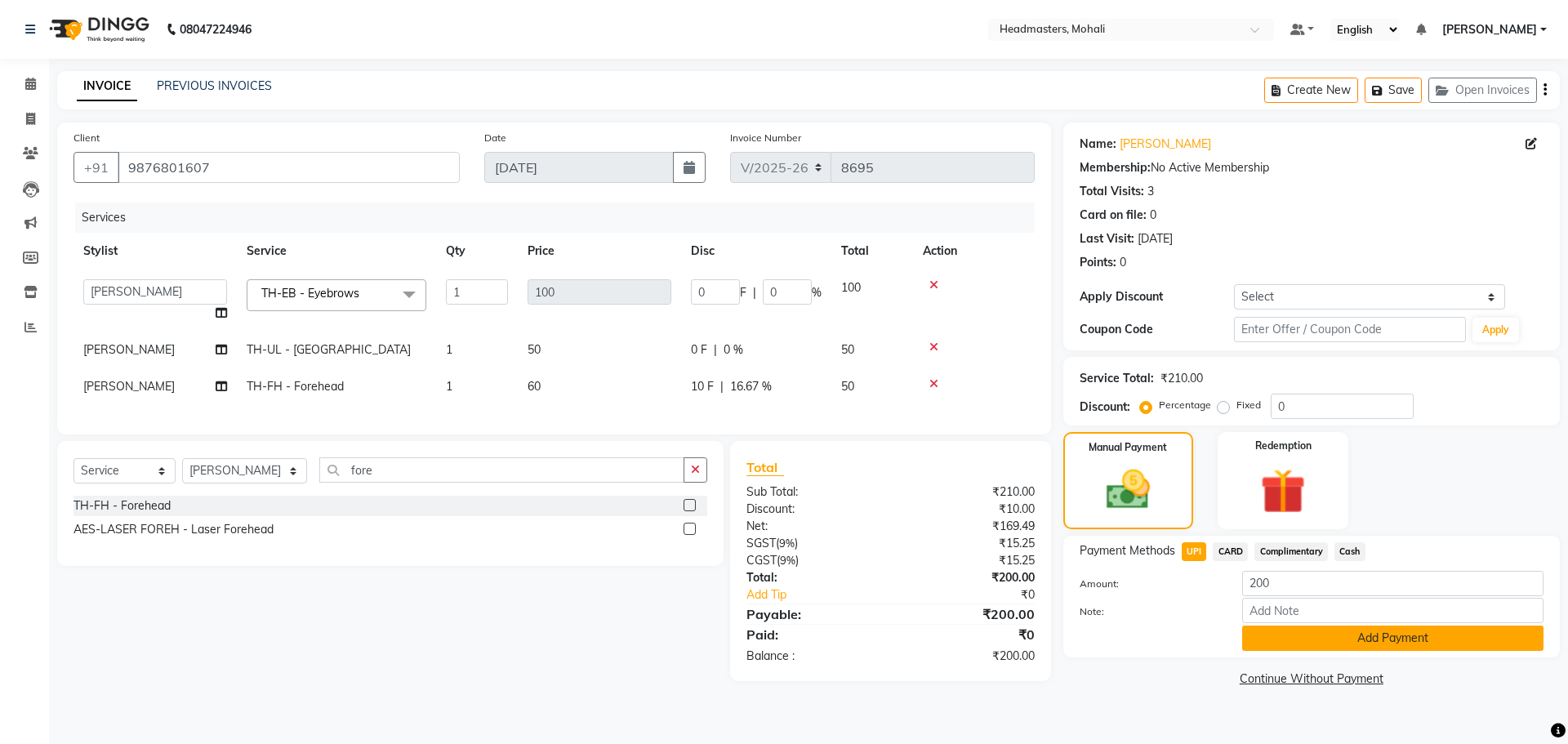
click at [1293, 640] on button "Add Payment" at bounding box center [1392, 638] width 301 height 26
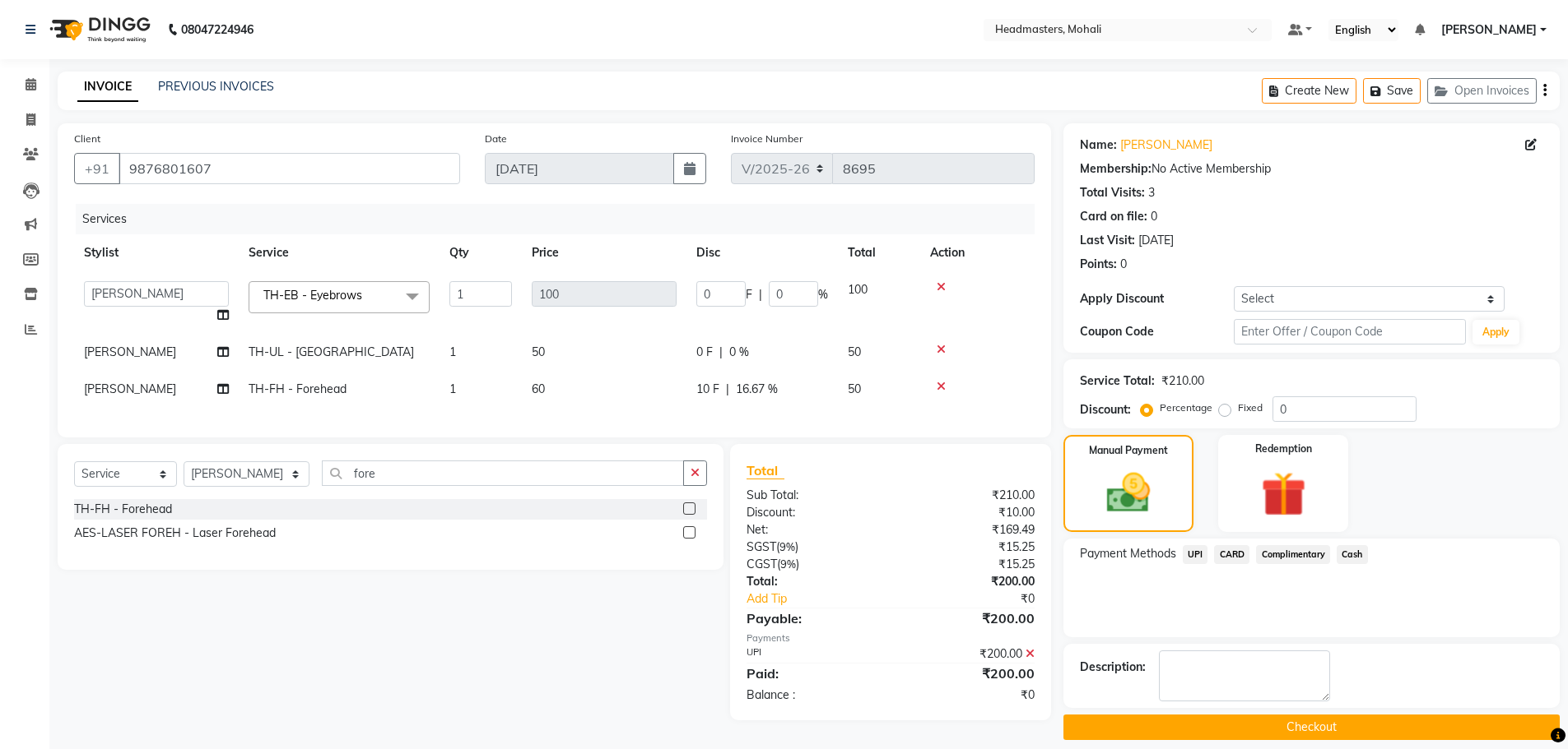
scroll to position [16, 0]
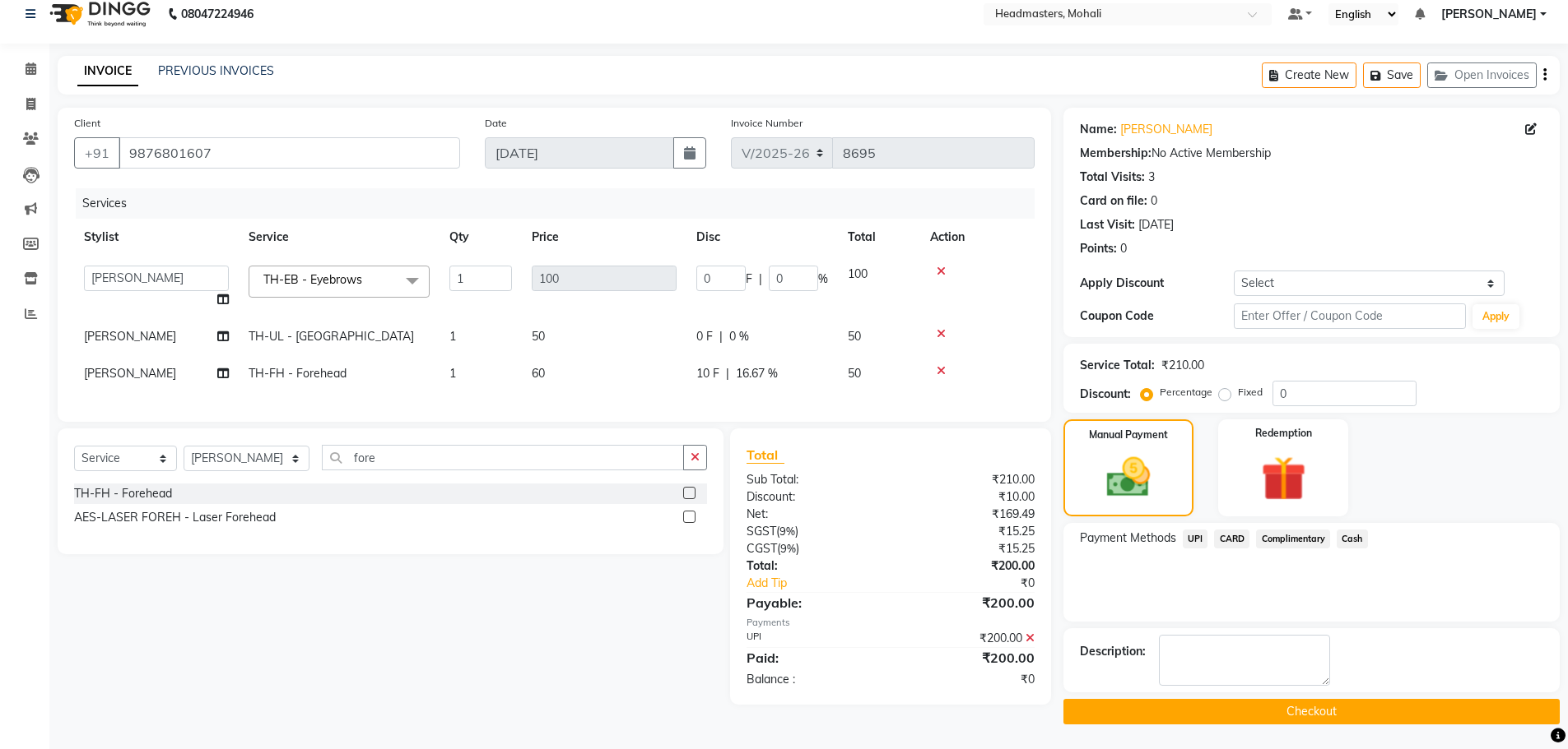
click at [1309, 712] on button "Checkout" at bounding box center [1311, 712] width 496 height 26
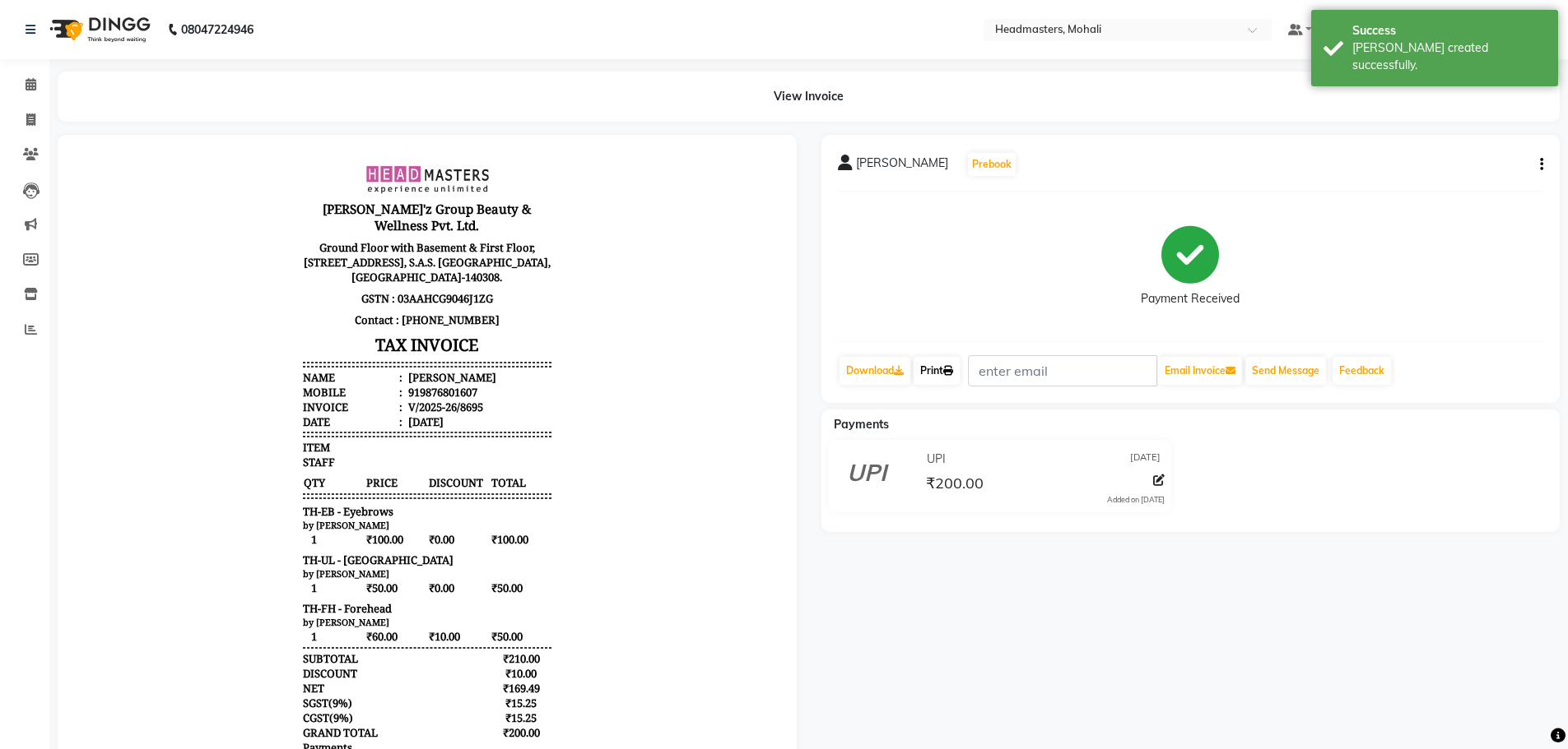
click at [941, 374] on link "Print" at bounding box center [936, 371] width 46 height 28
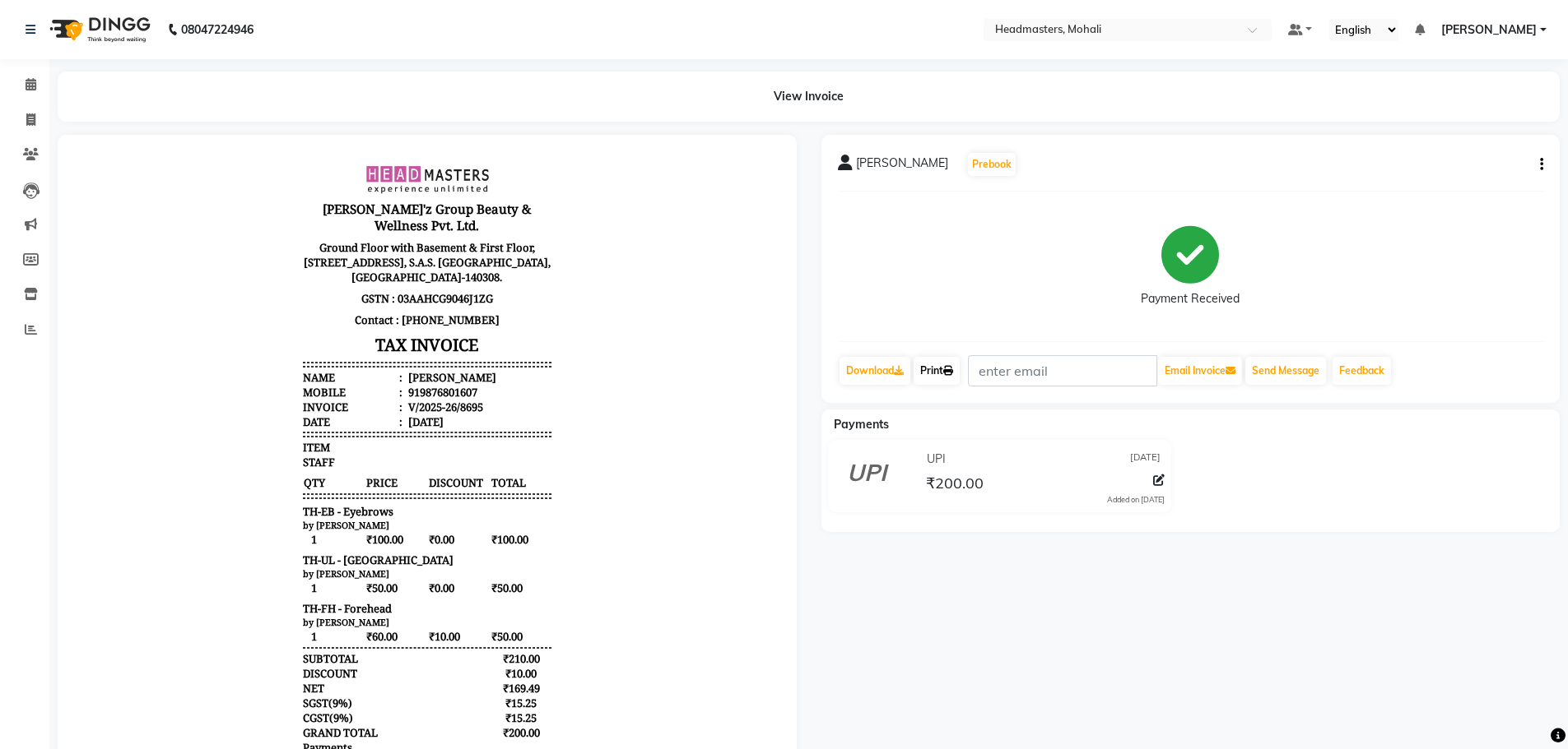
click at [936, 379] on link "Print" at bounding box center [936, 371] width 46 height 28
click at [29, 76] on span at bounding box center [31, 84] width 29 height 19
